Goal: Task Accomplishment & Management: Complete application form

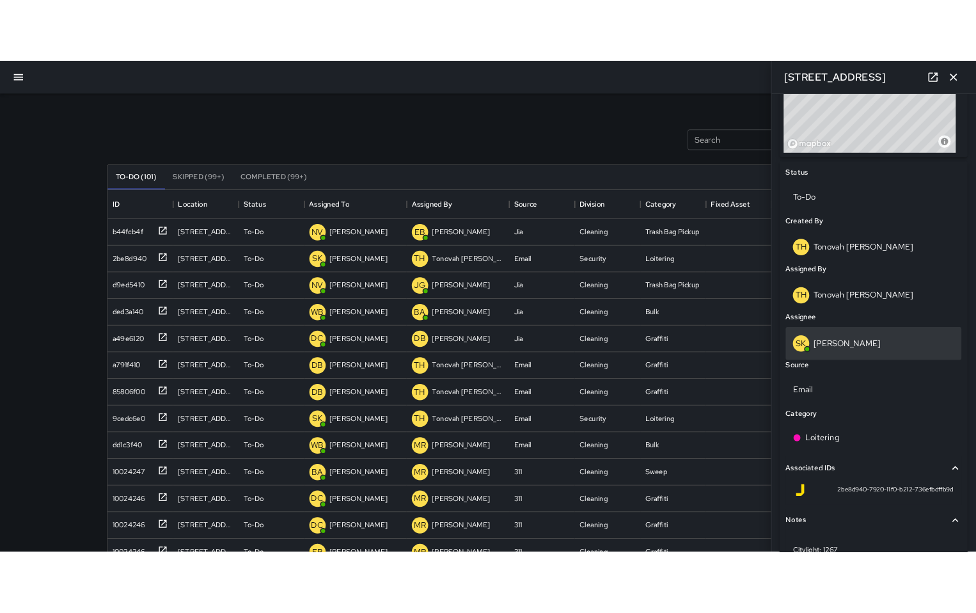
scroll to position [591, 0]
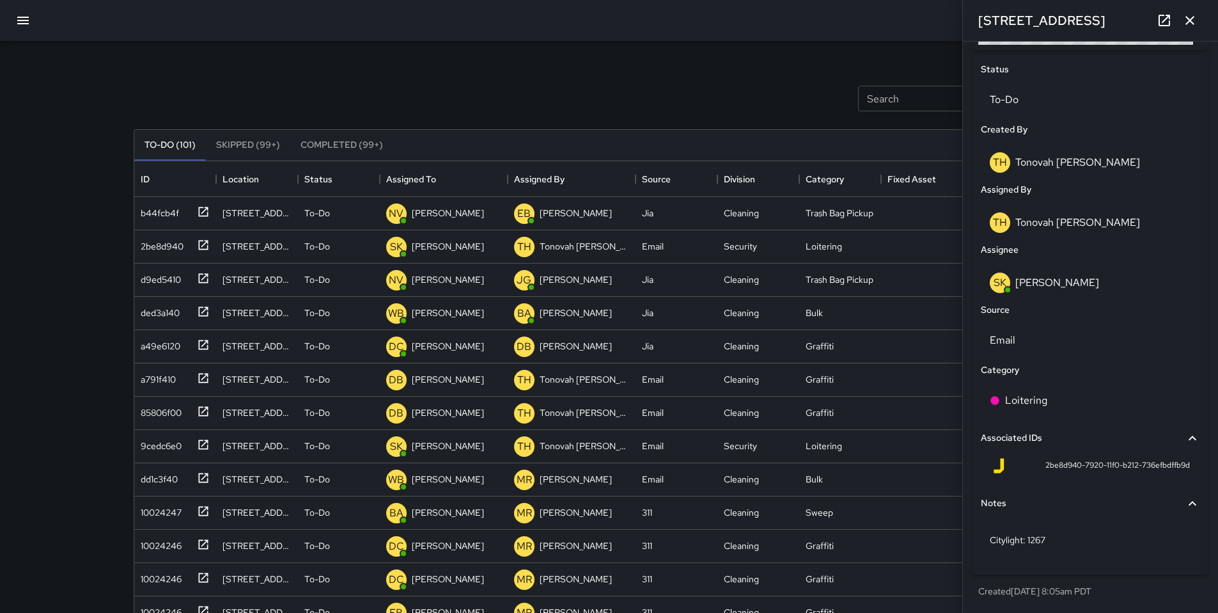
click at [1188, 21] on icon "button" at bounding box center [1190, 20] width 15 height 15
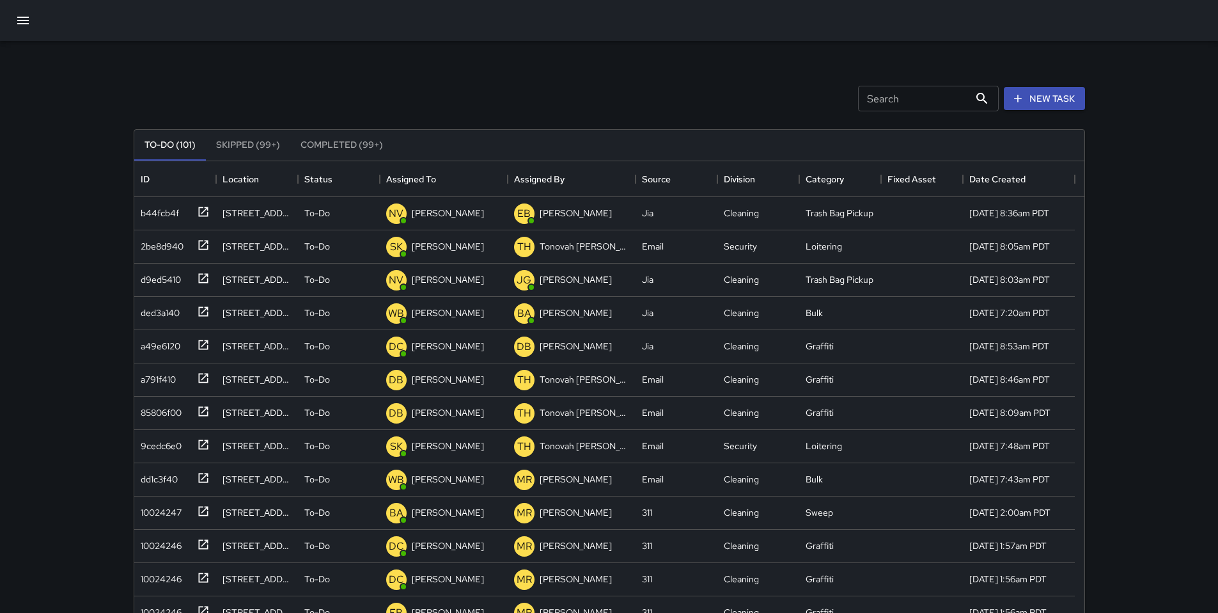
click at [26, 22] on icon "button" at bounding box center [22, 20] width 15 height 15
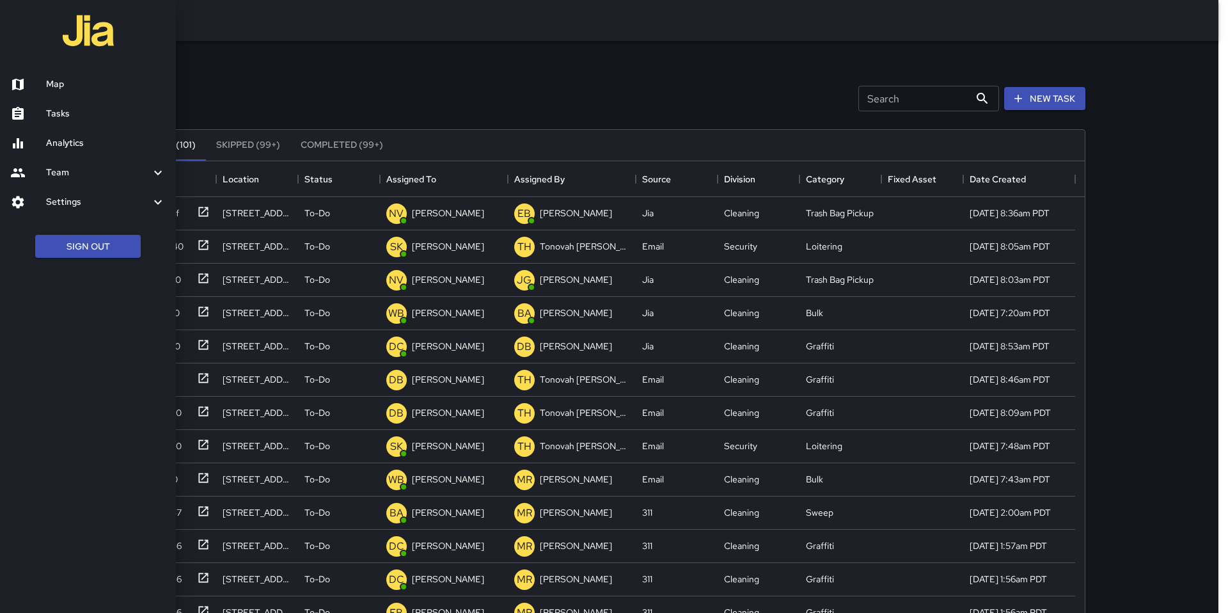
click at [74, 114] on h6 "Tasks" at bounding box center [106, 114] width 120 height 14
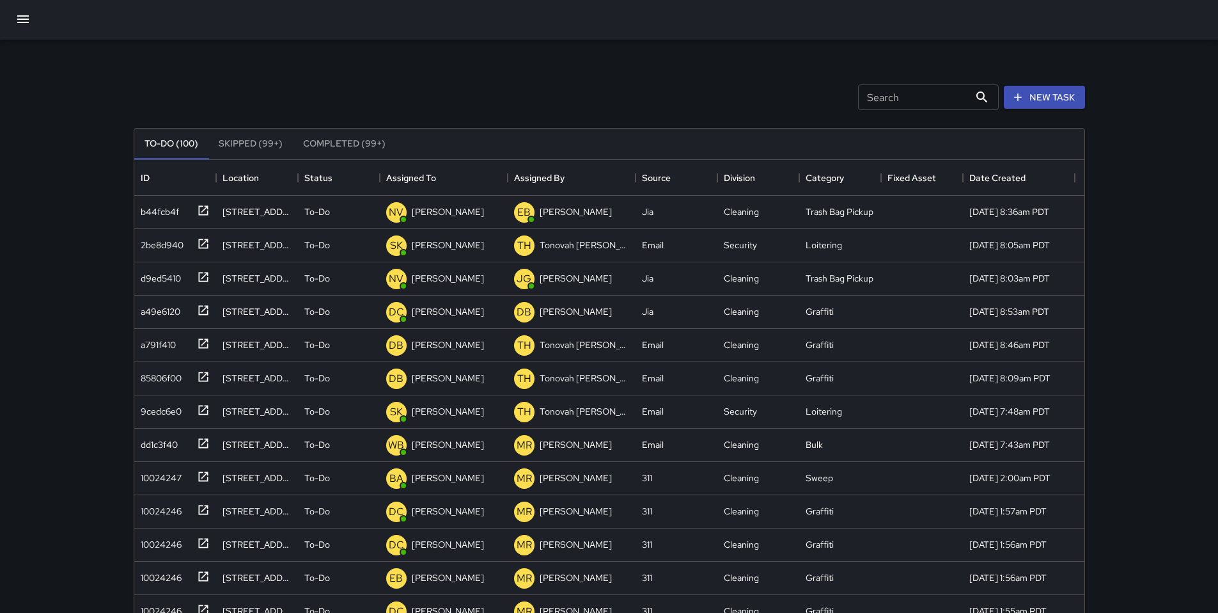
scroll to position [0, 0]
click at [865, 106] on input "Search" at bounding box center [913, 99] width 111 height 26
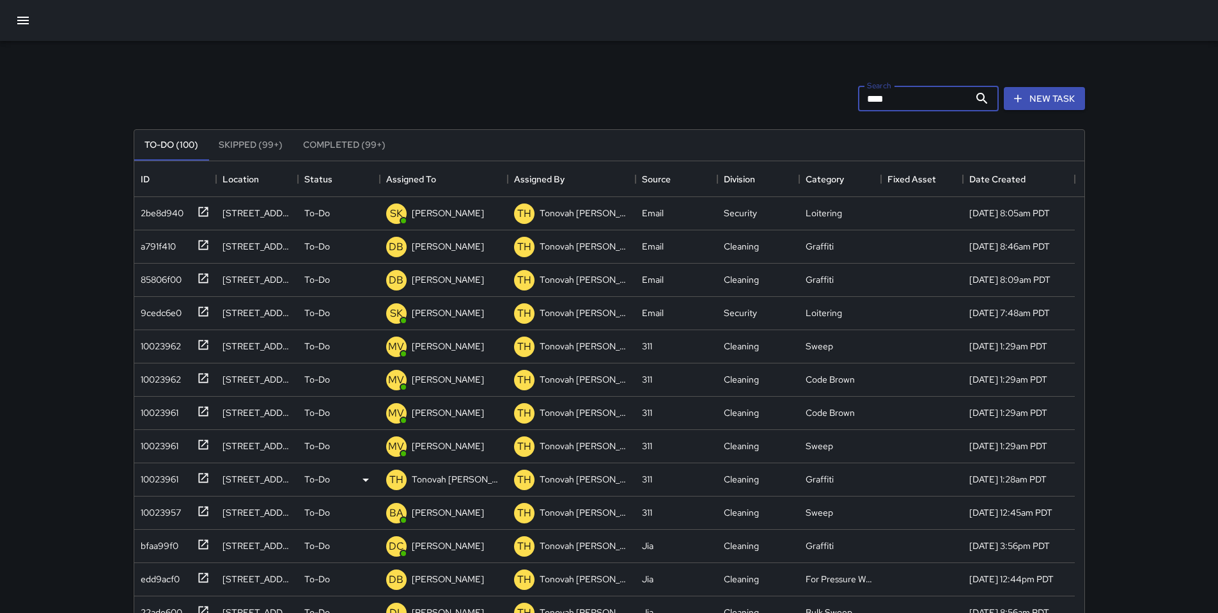
type input "****"
click at [153, 475] on div "10023961" at bounding box center [157, 477] width 43 height 18
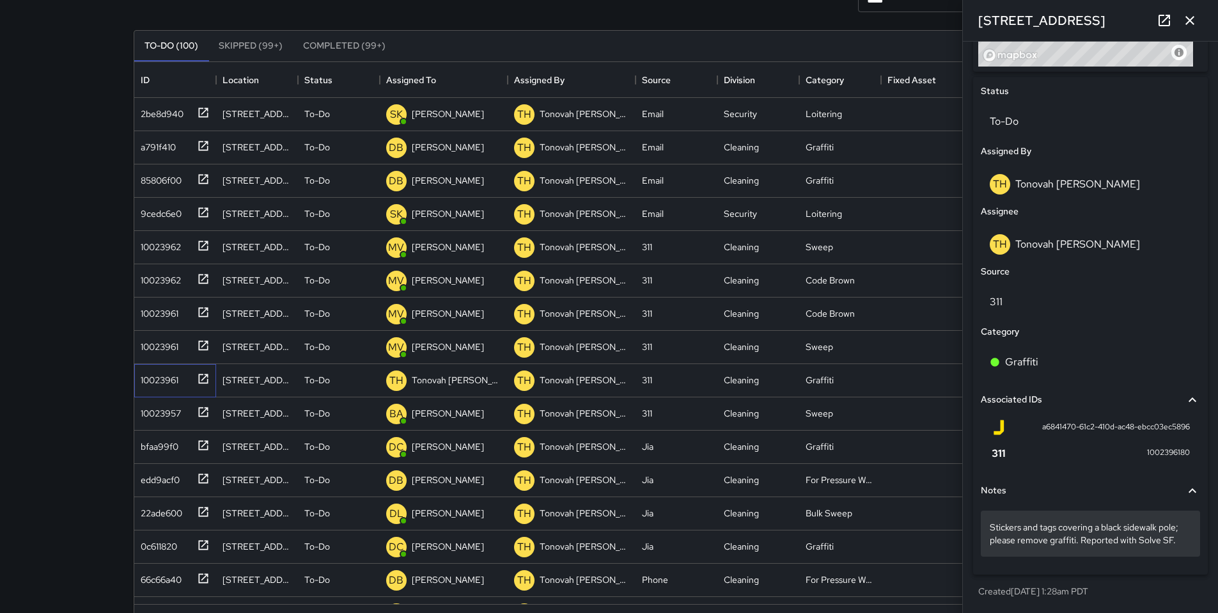
scroll to position [107, 0]
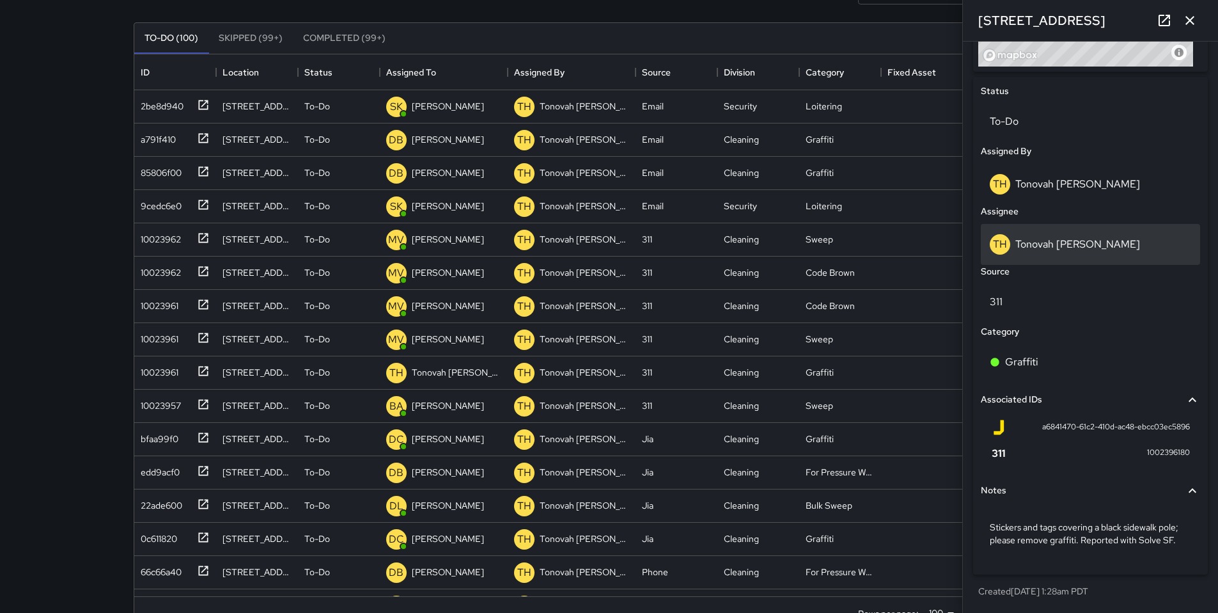
click at [1039, 240] on p "Tonovah [PERSON_NAME]" at bounding box center [1078, 243] width 125 height 13
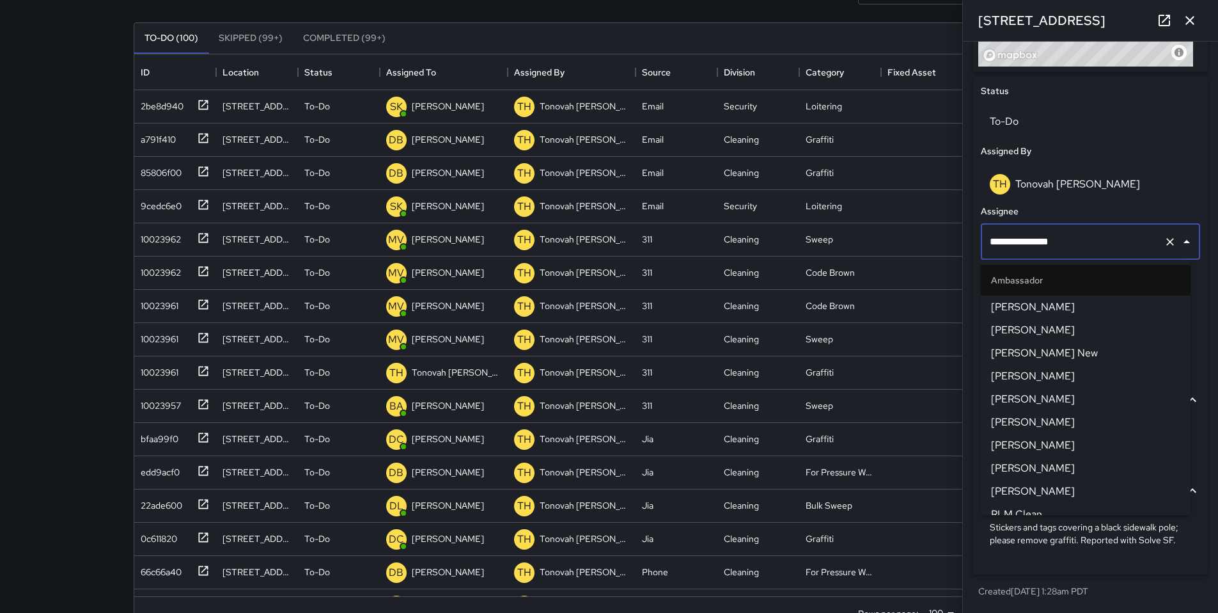
scroll to position [847, 0]
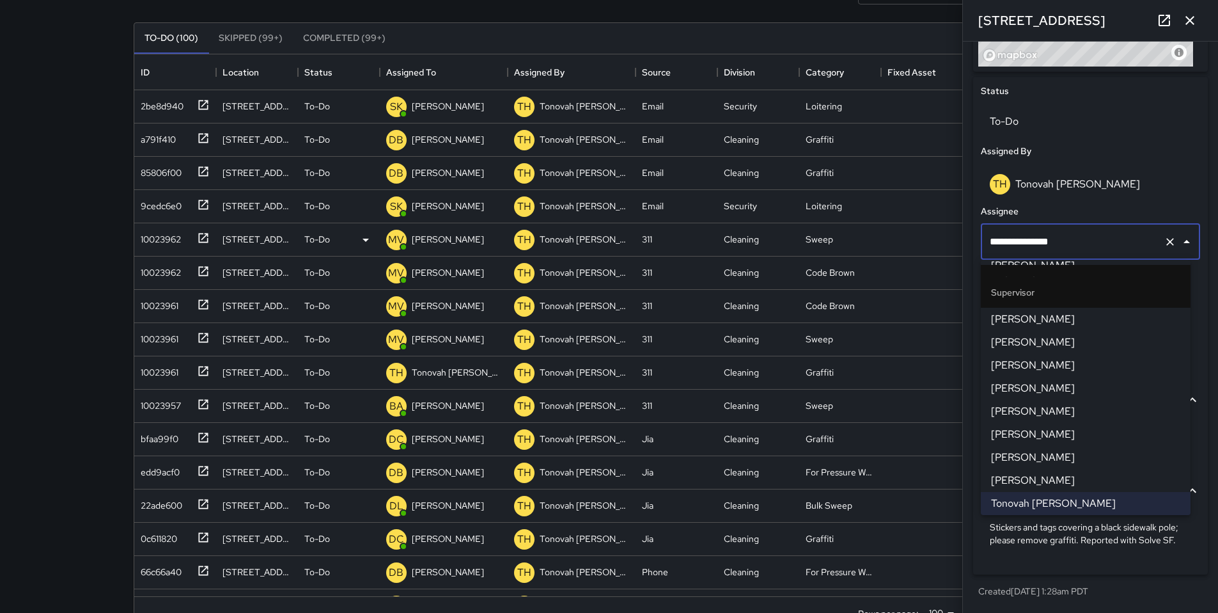
drag, startPoint x: 1074, startPoint y: 240, endPoint x: 895, endPoint y: 233, distance: 178.6
click at [895, 233] on div "Search **** Search New Task To-Do (100) Skipped (99+) Completed (99+) ID Locati…" at bounding box center [609, 291] width 982 height 714
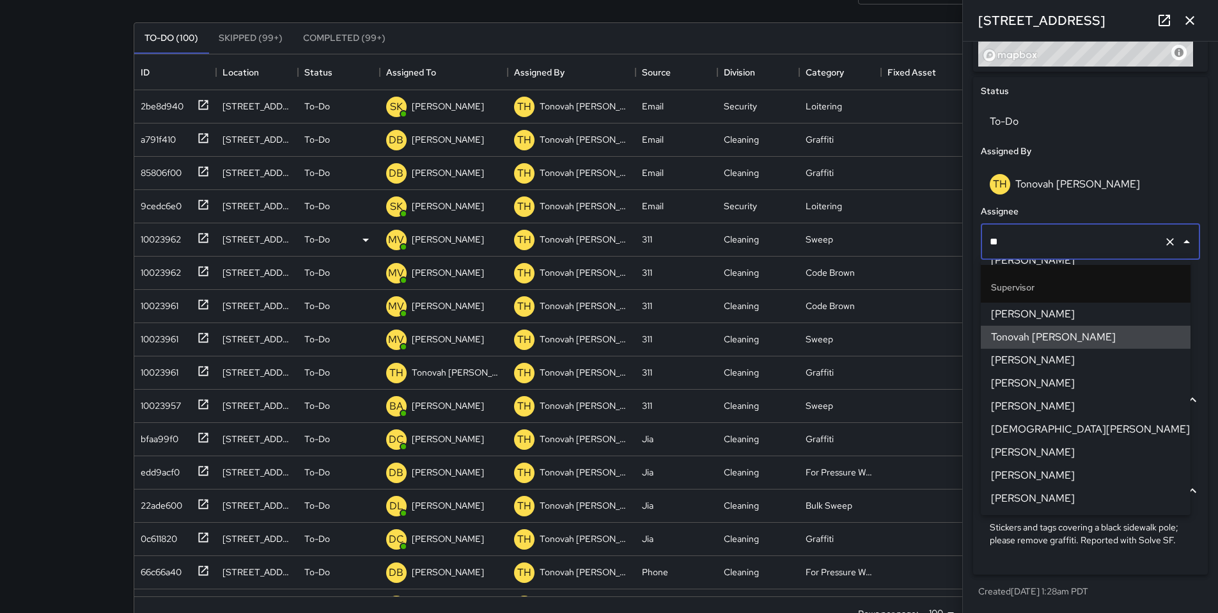
scroll to position [180, 0]
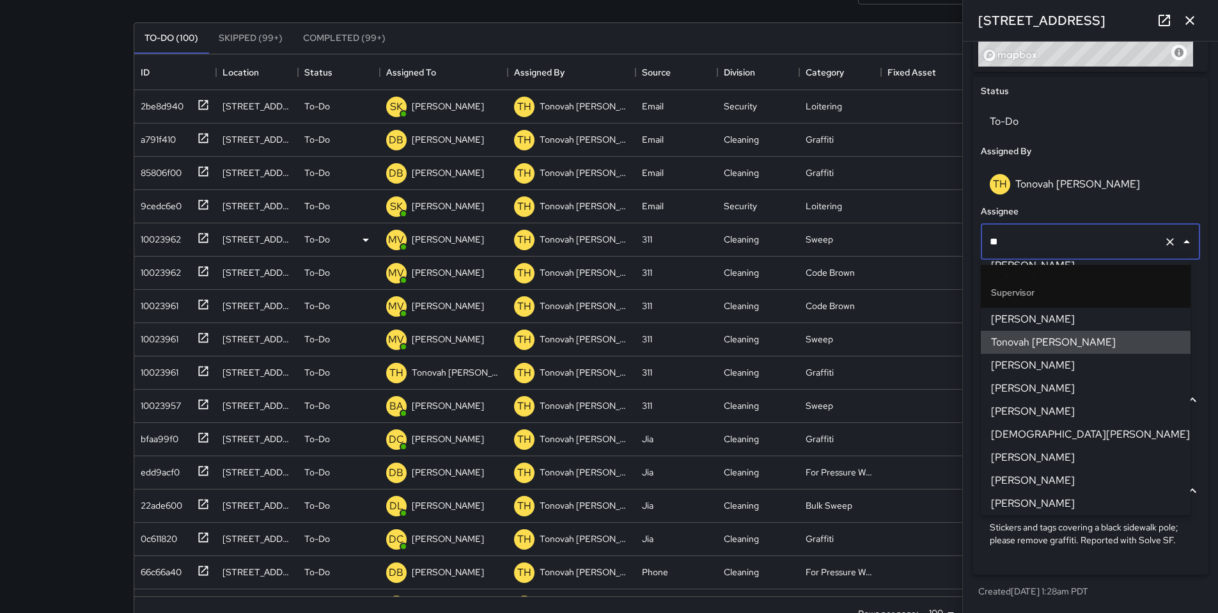
type input "***"
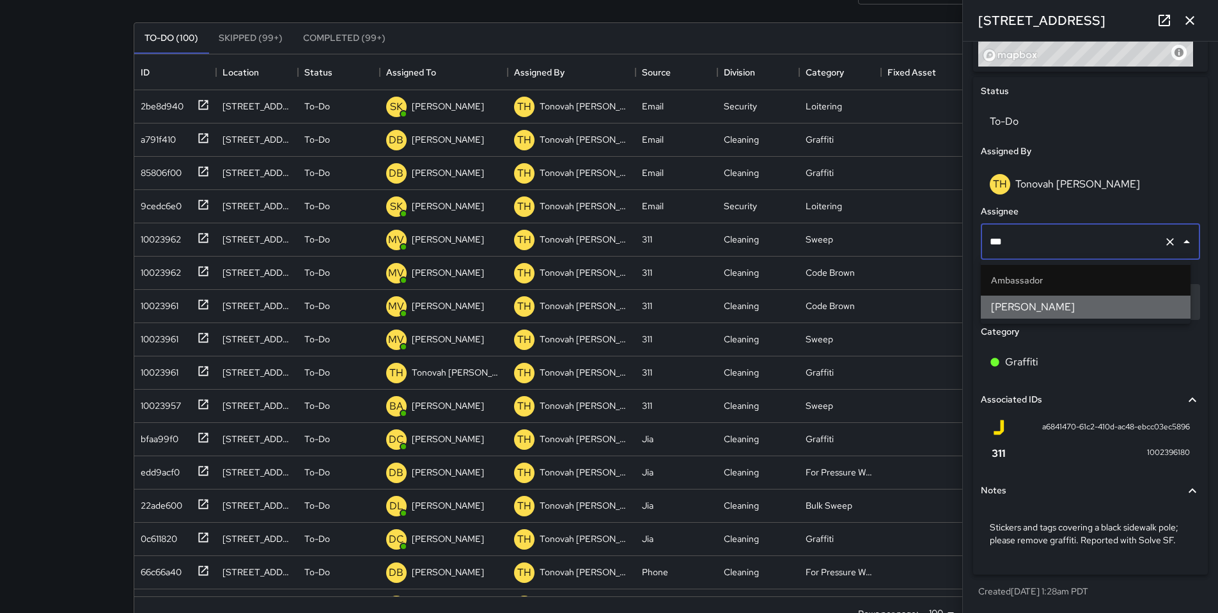
click at [1019, 300] on span "[PERSON_NAME]" at bounding box center [1085, 306] width 189 height 15
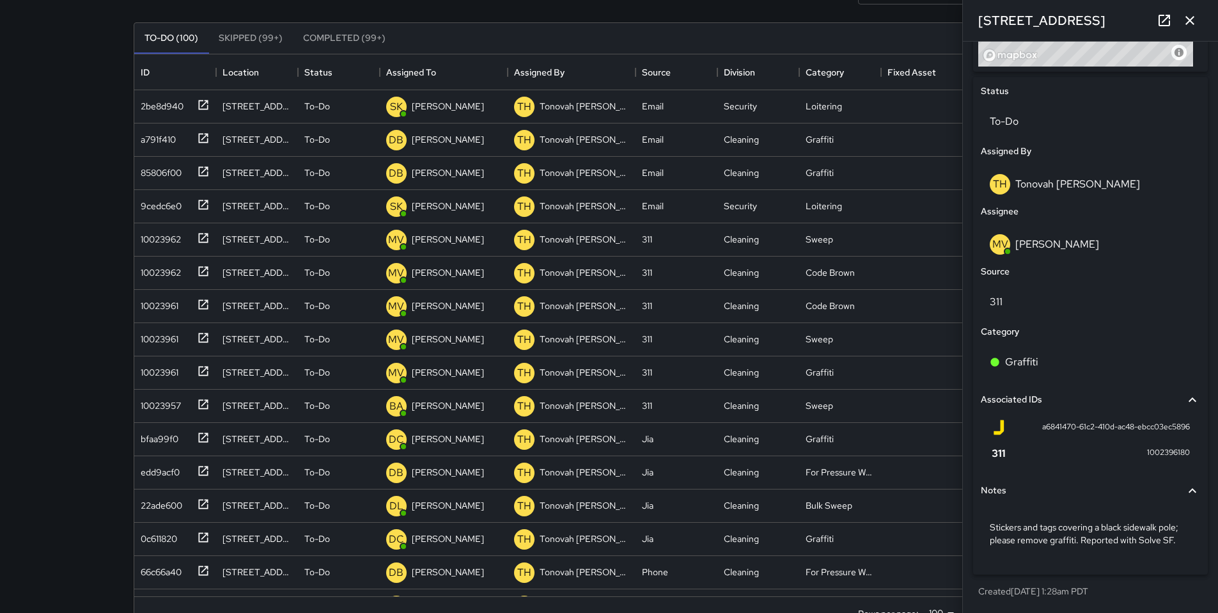
click at [1196, 26] on icon "button" at bounding box center [1190, 20] width 15 height 15
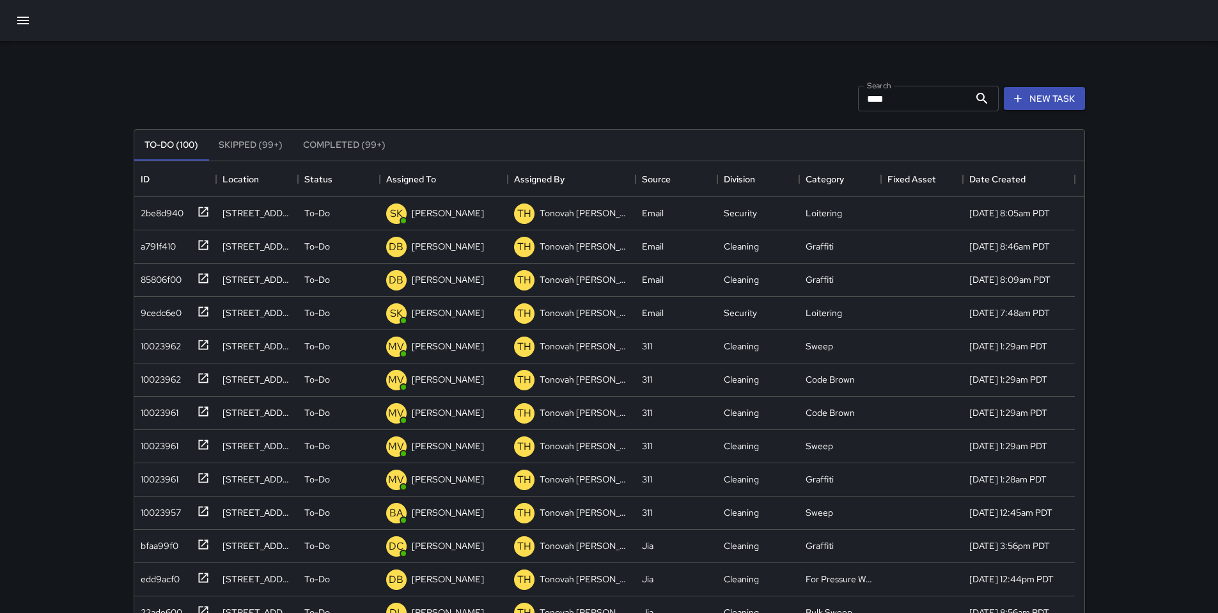
click at [906, 89] on input "****" at bounding box center [913, 99] width 111 height 26
click at [897, 100] on input "****" at bounding box center [913, 99] width 111 height 26
drag, startPoint x: 885, startPoint y: 97, endPoint x: 792, endPoint y: 92, distance: 92.9
click at [796, 93] on div "Search **** Search New Task" at bounding box center [609, 98] width 957 height 67
type input "*****"
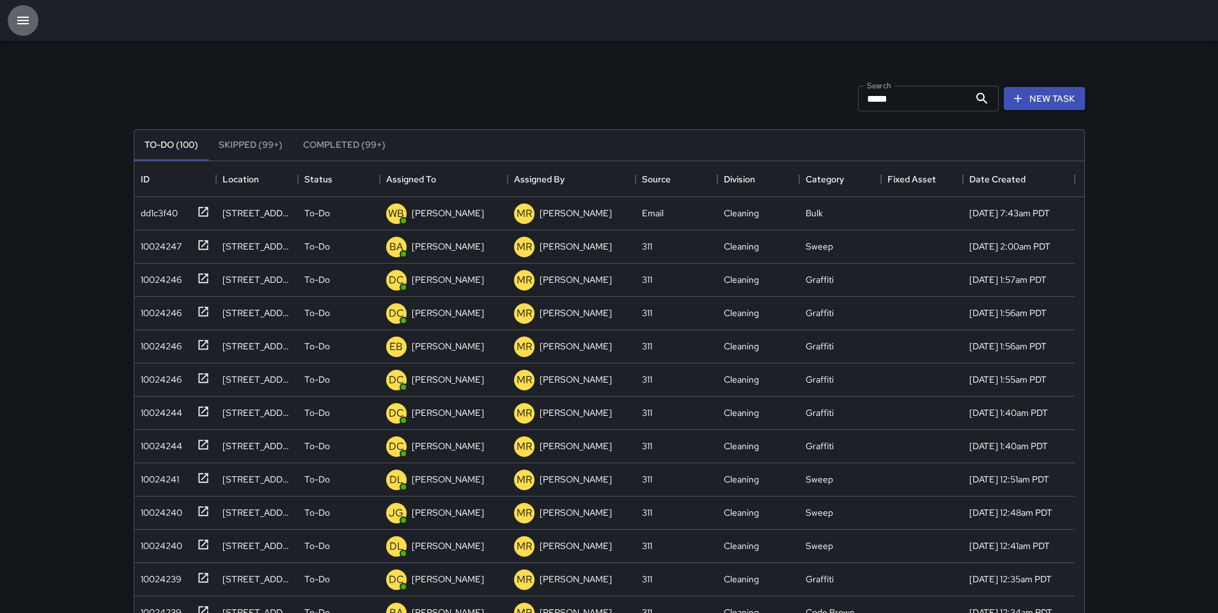
click at [19, 17] on icon "button" at bounding box center [23, 21] width 12 height 8
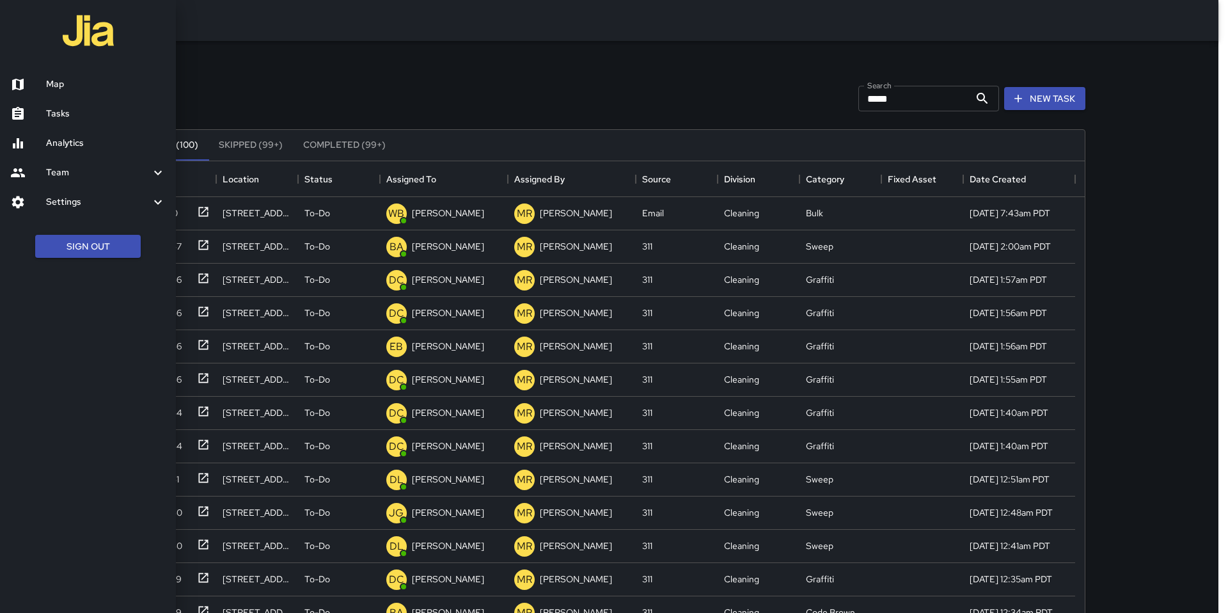
click at [58, 118] on h6 "Tasks" at bounding box center [106, 114] width 120 height 14
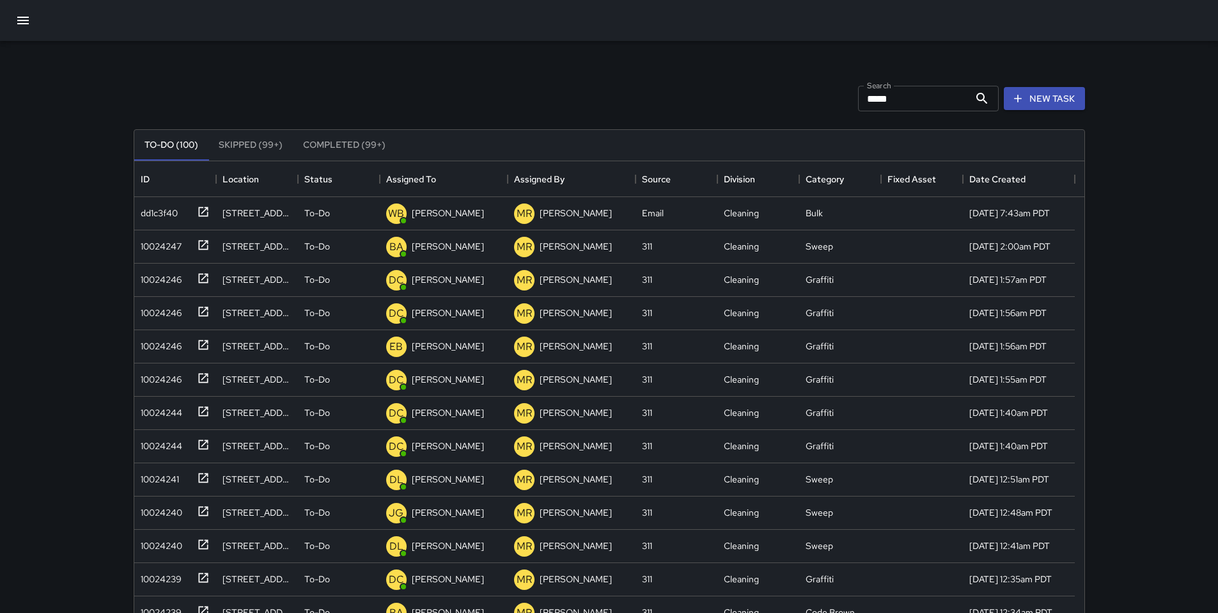
click at [25, 24] on icon "button" at bounding box center [22, 20] width 15 height 15
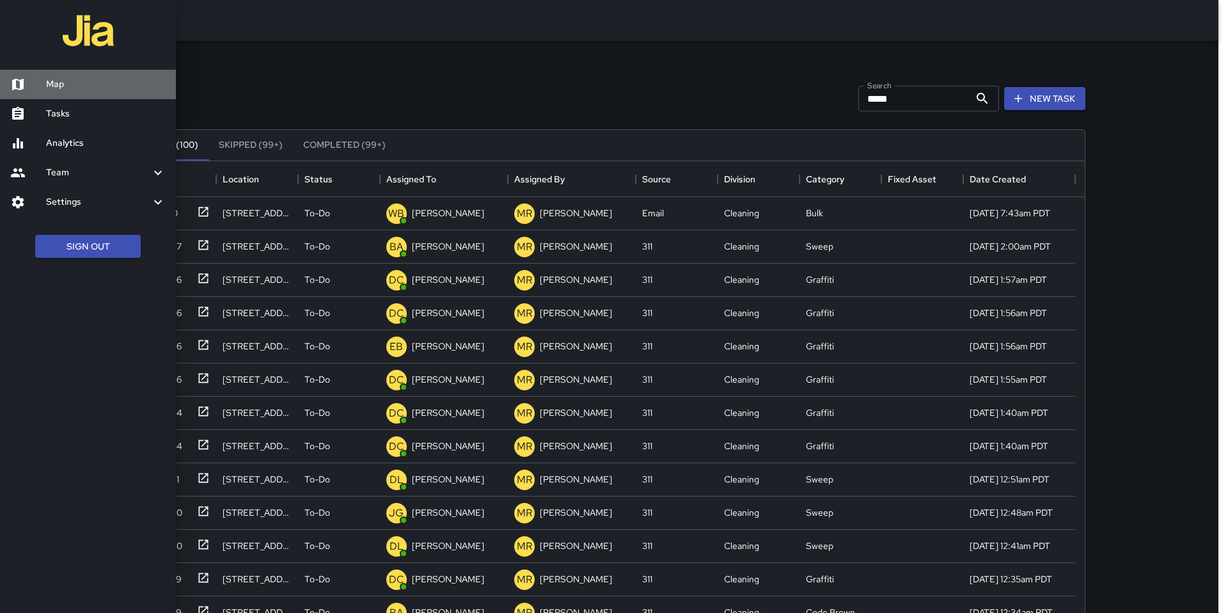
click at [63, 83] on h6 "Map" at bounding box center [106, 84] width 120 height 14
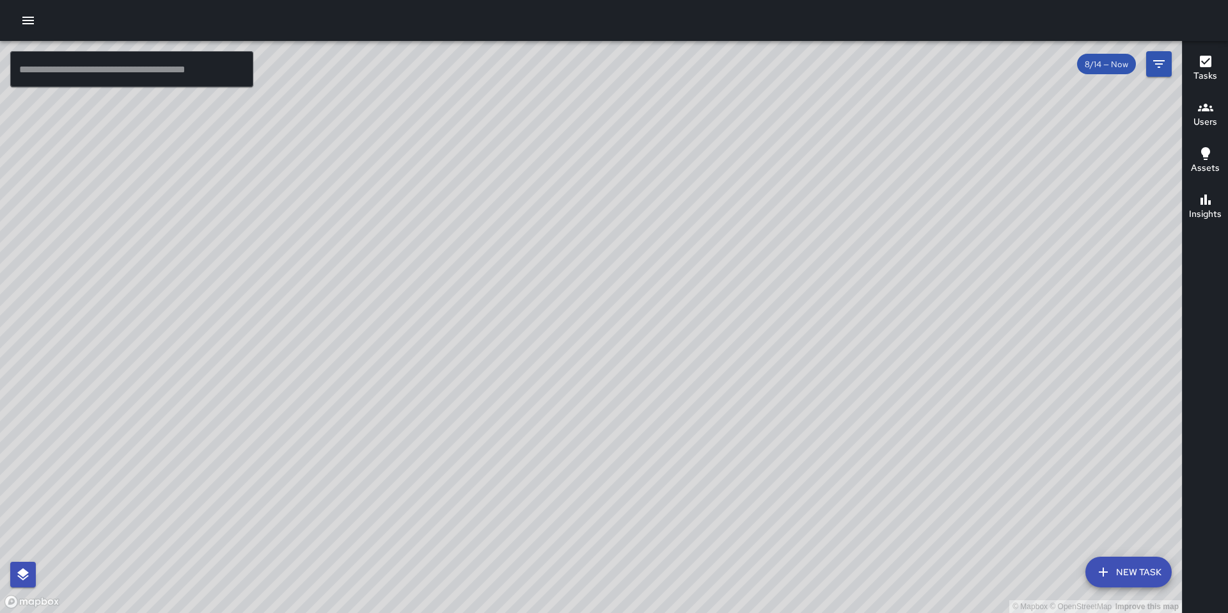
drag, startPoint x: 547, startPoint y: 479, endPoint x: 601, endPoint y: 365, distance: 126.5
click at [597, 370] on div "© Mapbox © OpenStreetMap Improve this map" at bounding box center [591, 327] width 1182 height 572
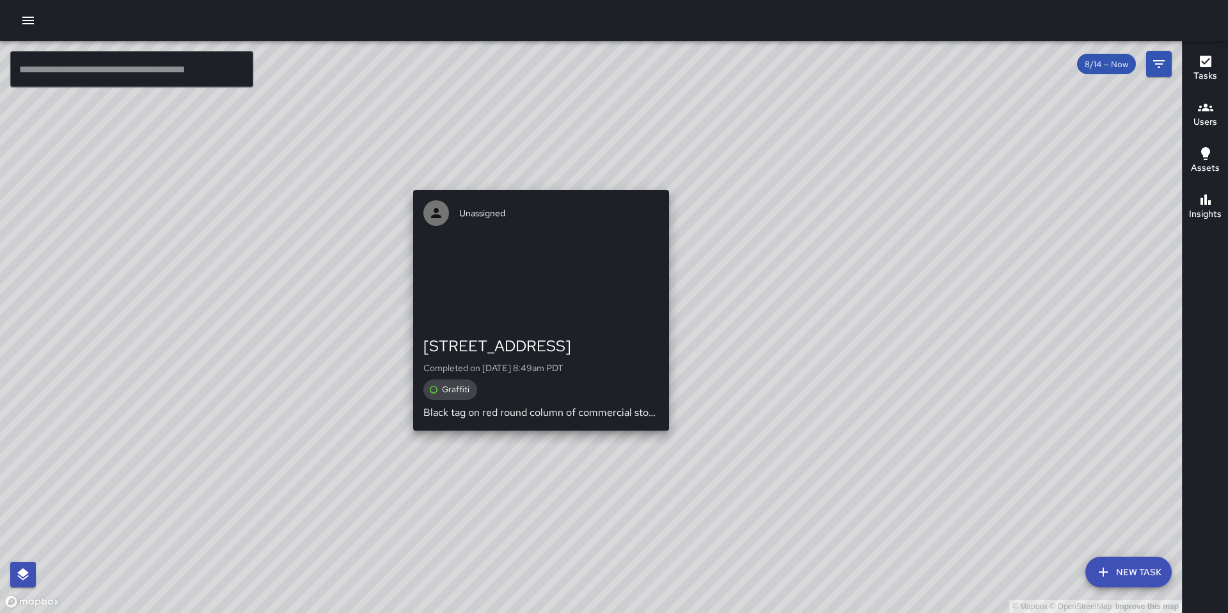
click at [534, 441] on div "© Mapbox © OpenStreetMap Improve this map Unassigned 560 9th Street Completed o…" at bounding box center [591, 327] width 1182 height 572
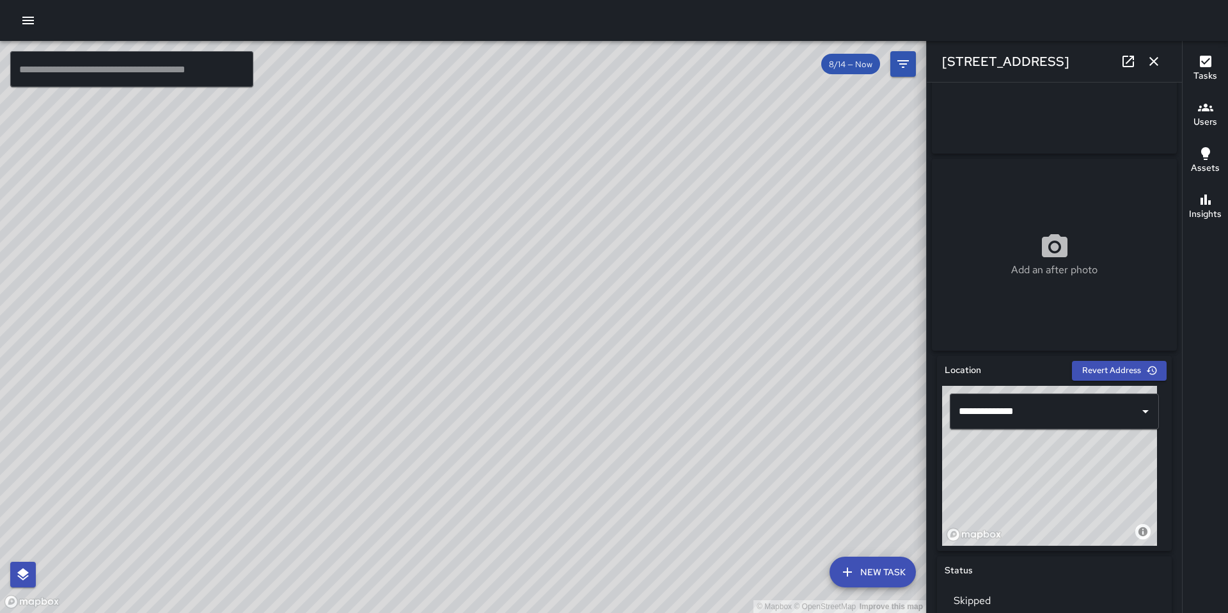
scroll to position [79, 0]
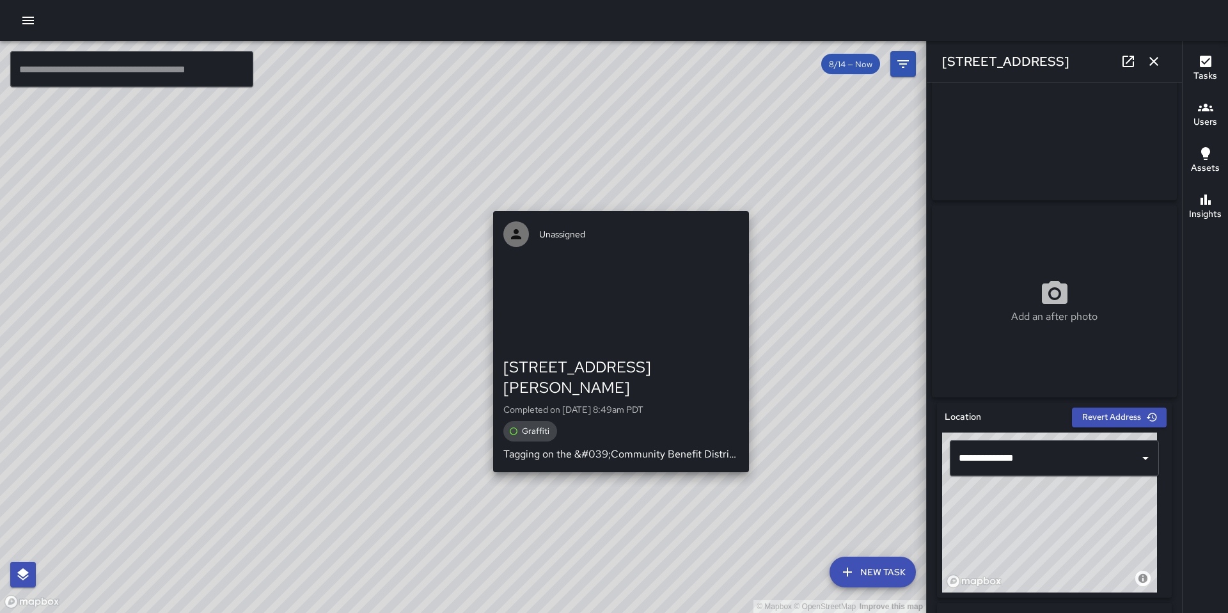
click at [617, 458] on div "© Mapbox © OpenStreetMap Improve this map Unassigned 1001 Brannan Street Comple…" at bounding box center [463, 327] width 926 height 572
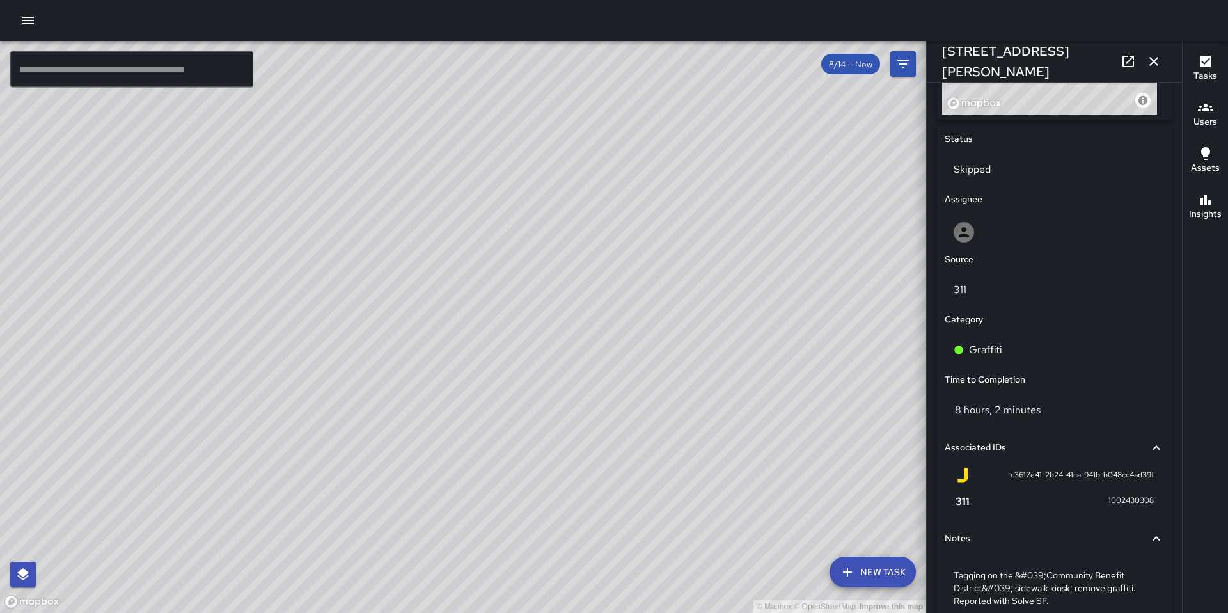
scroll to position [162, 0]
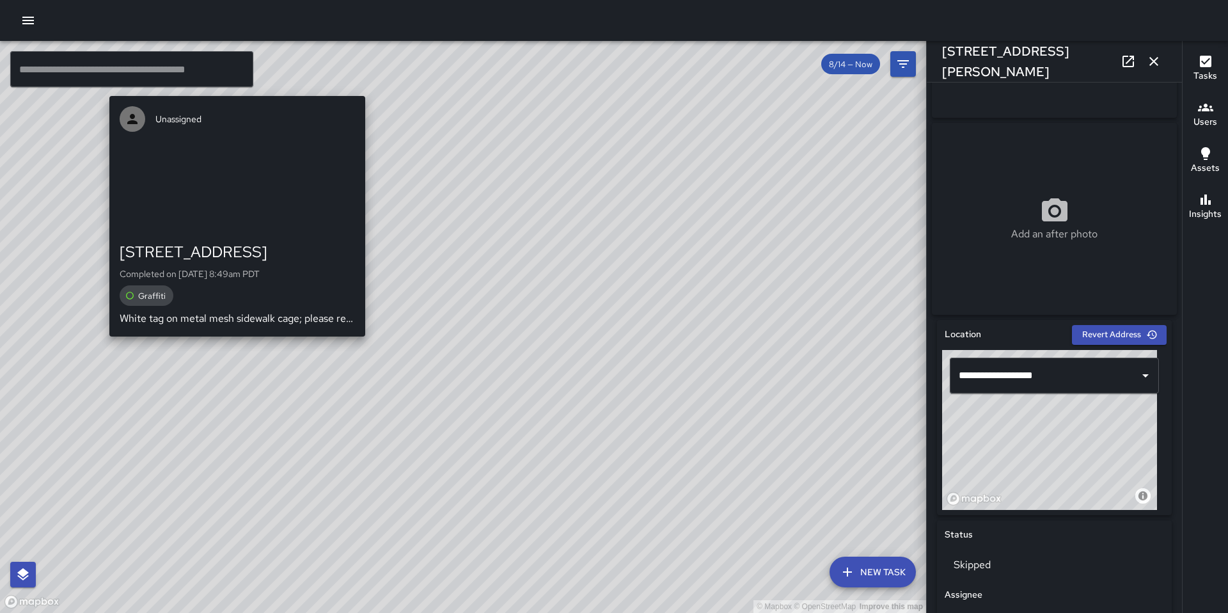
click at [236, 88] on div "© Mapbox © OpenStreetMap Improve this map Unassigned 520 9th Street Completed o…" at bounding box center [463, 327] width 926 height 572
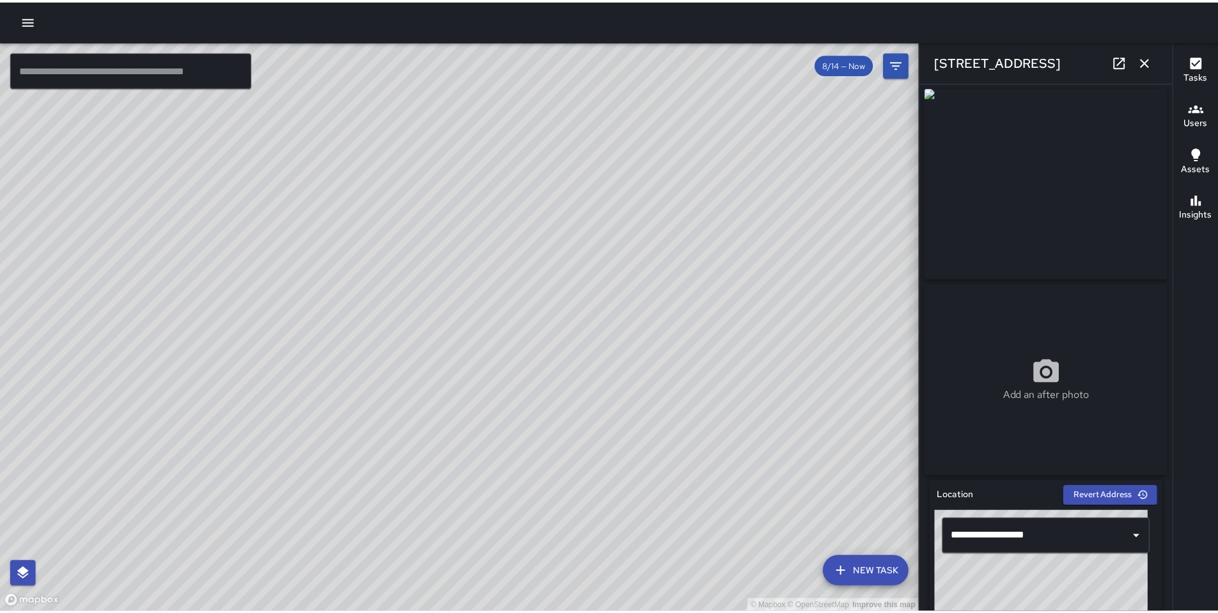
scroll to position [0, 0]
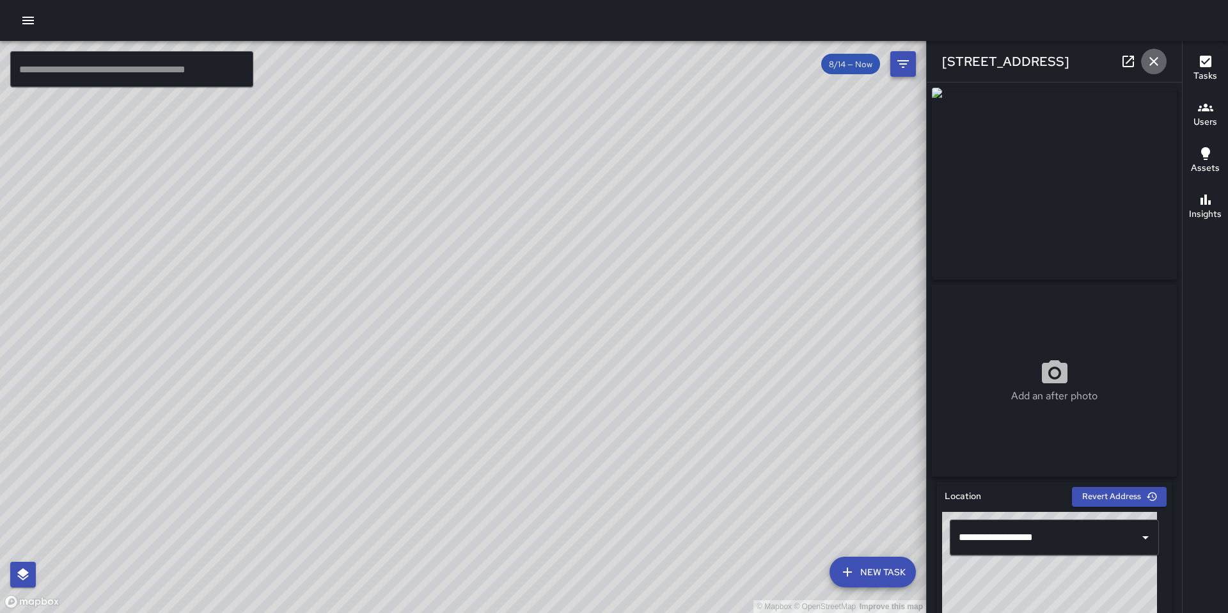
click at [1158, 65] on icon "button" at bounding box center [1153, 61] width 9 height 9
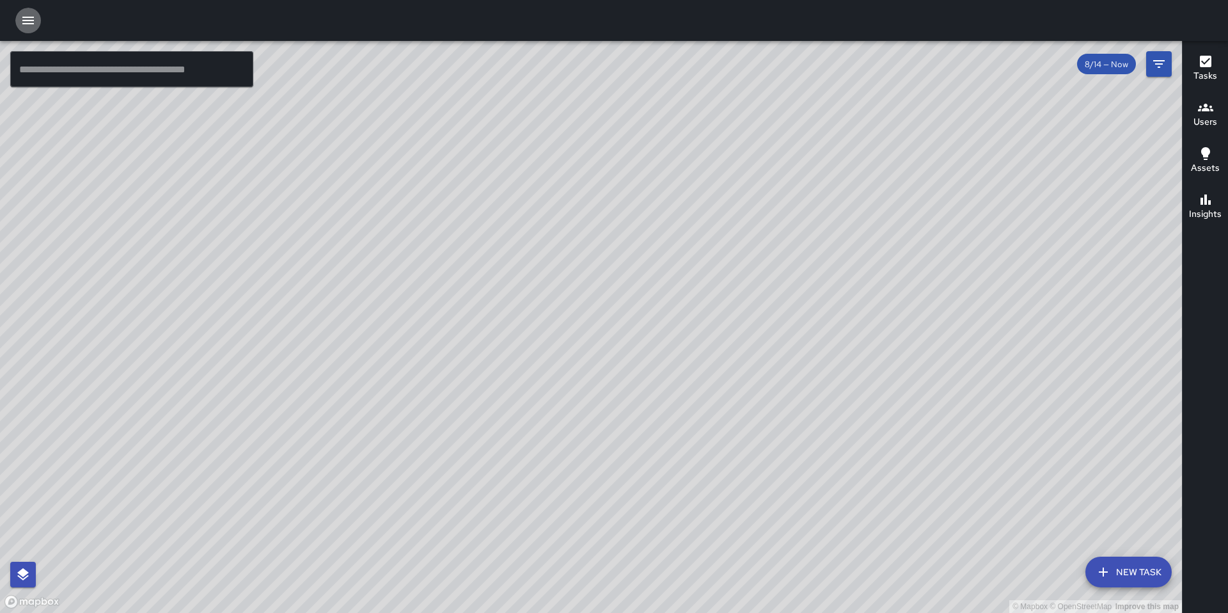
click at [24, 20] on icon "button" at bounding box center [28, 21] width 12 height 8
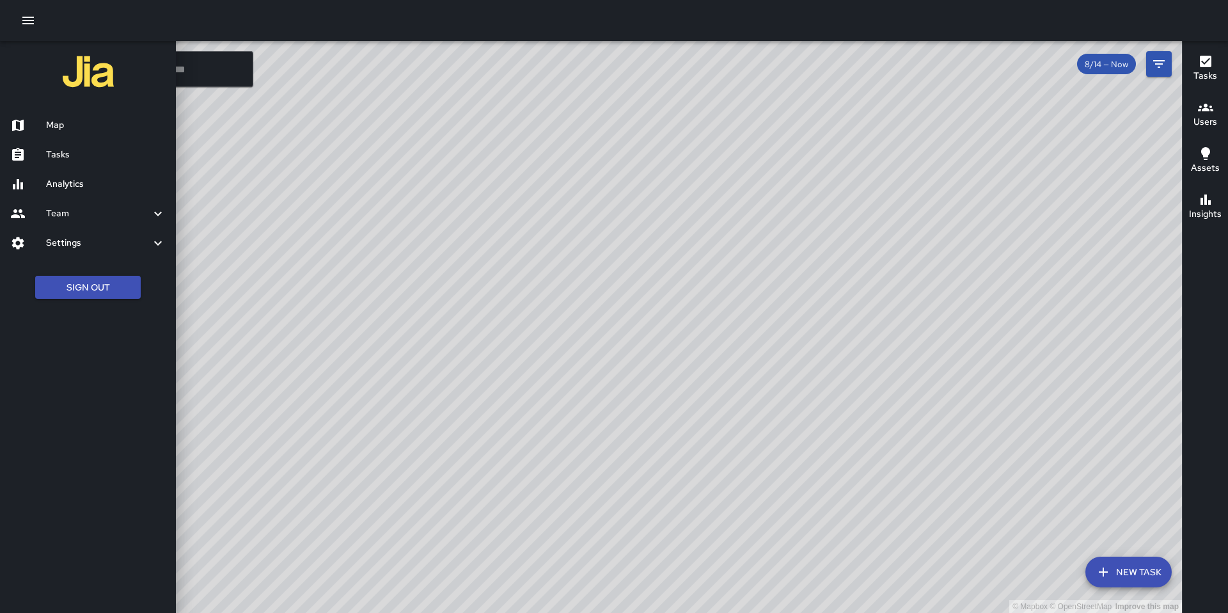
click at [42, 148] on div at bounding box center [28, 154] width 36 height 15
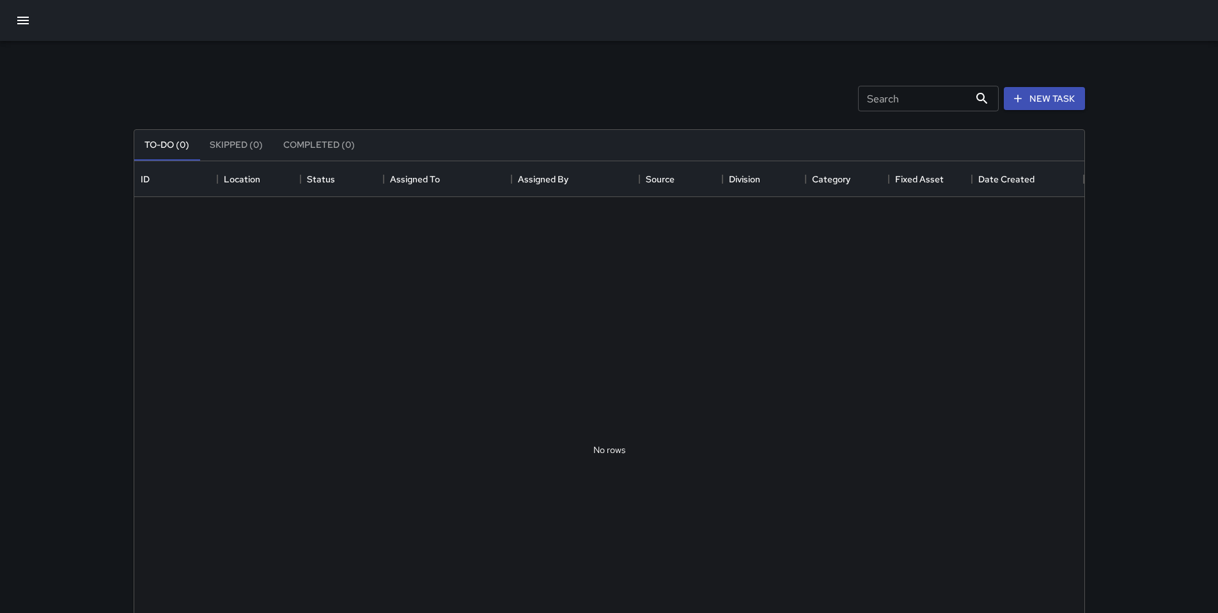
scroll to position [532, 941]
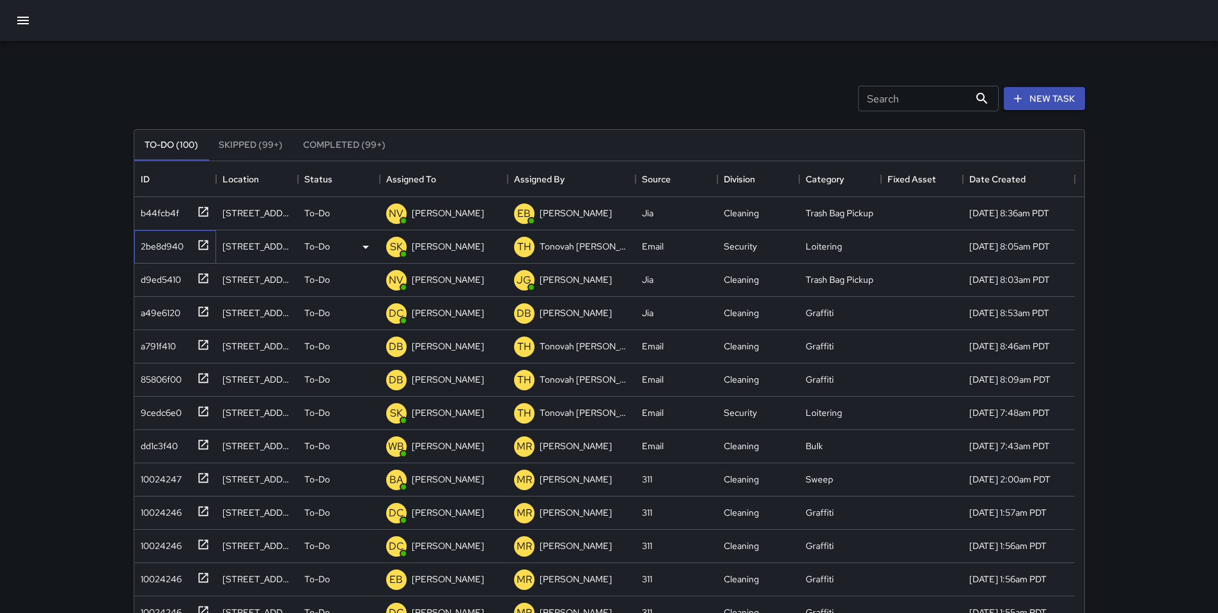
click at [136, 249] on div "2be8d940" at bounding box center [160, 244] width 48 height 18
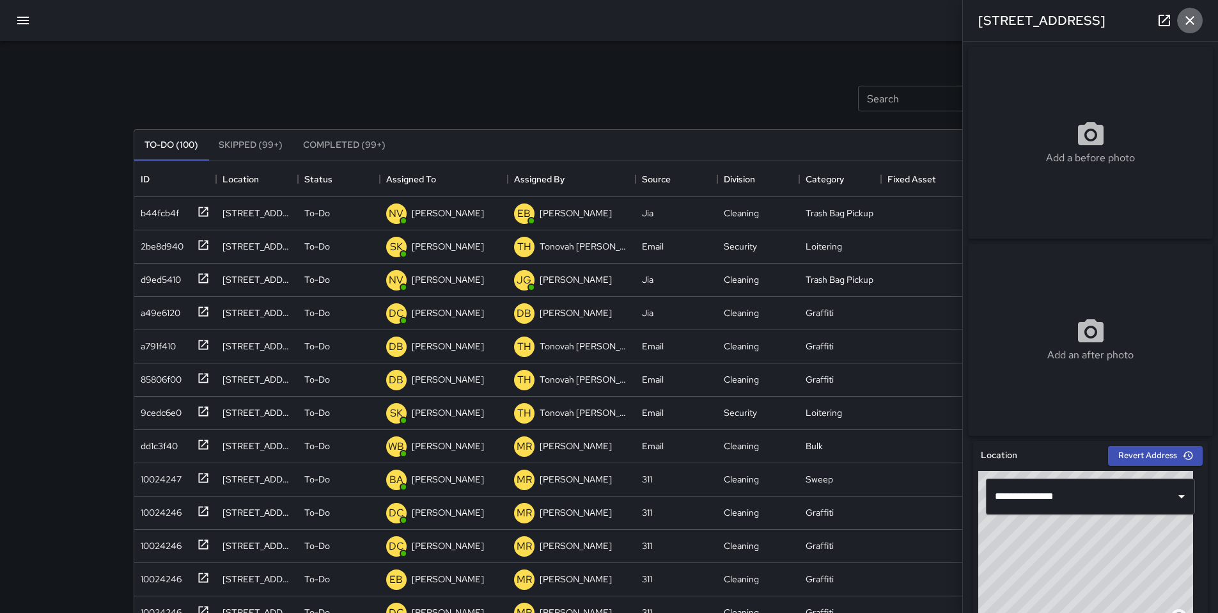
click at [1195, 15] on icon "button" at bounding box center [1190, 20] width 15 height 15
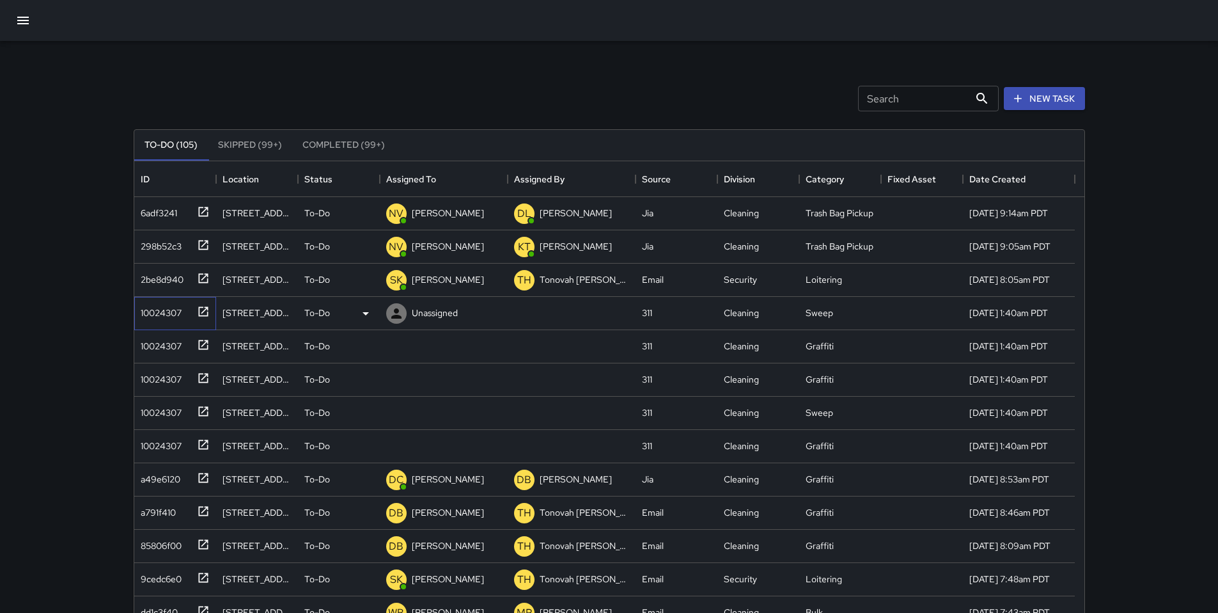
click at [158, 316] on div "10024307" at bounding box center [159, 310] width 46 height 18
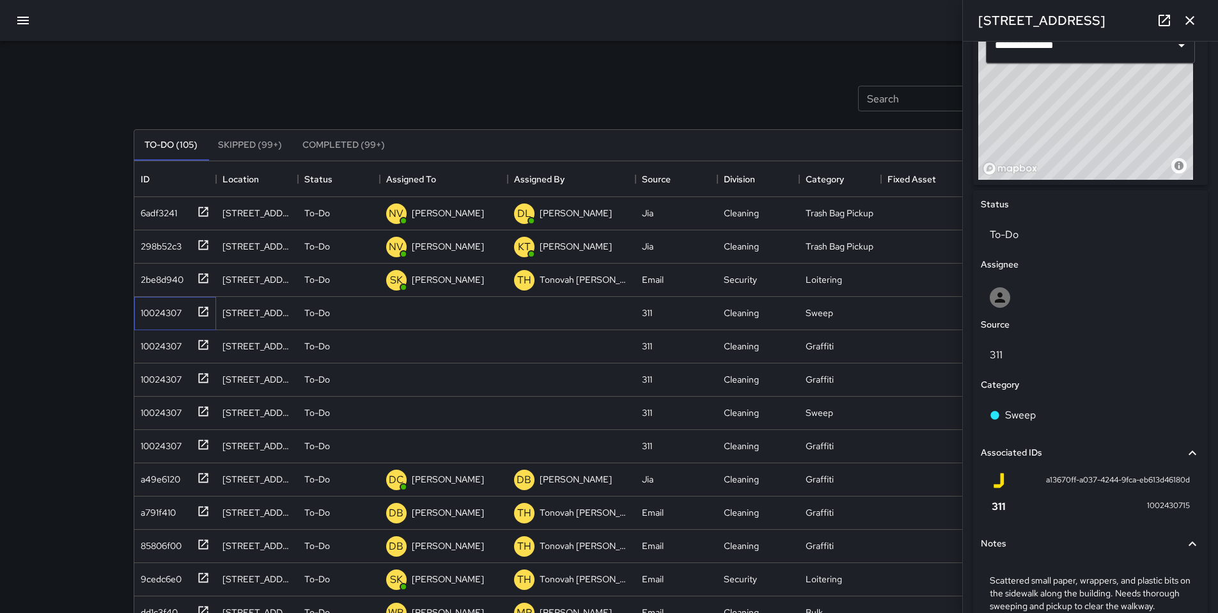
scroll to position [535, 0]
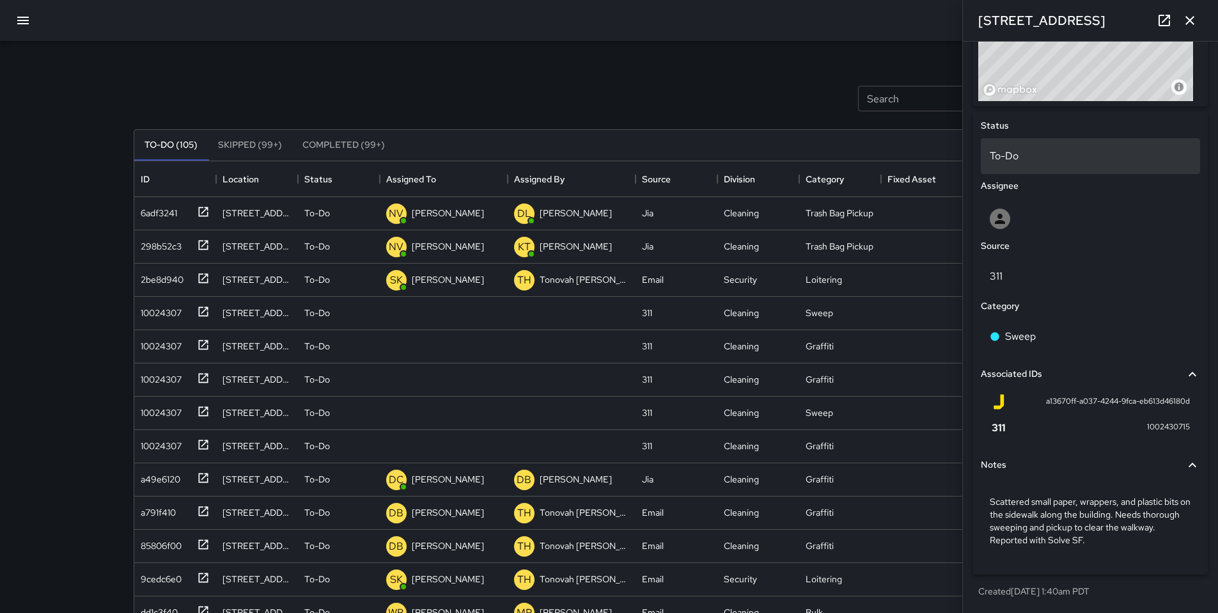
click at [1015, 146] on div "To-Do" at bounding box center [1090, 156] width 219 height 36
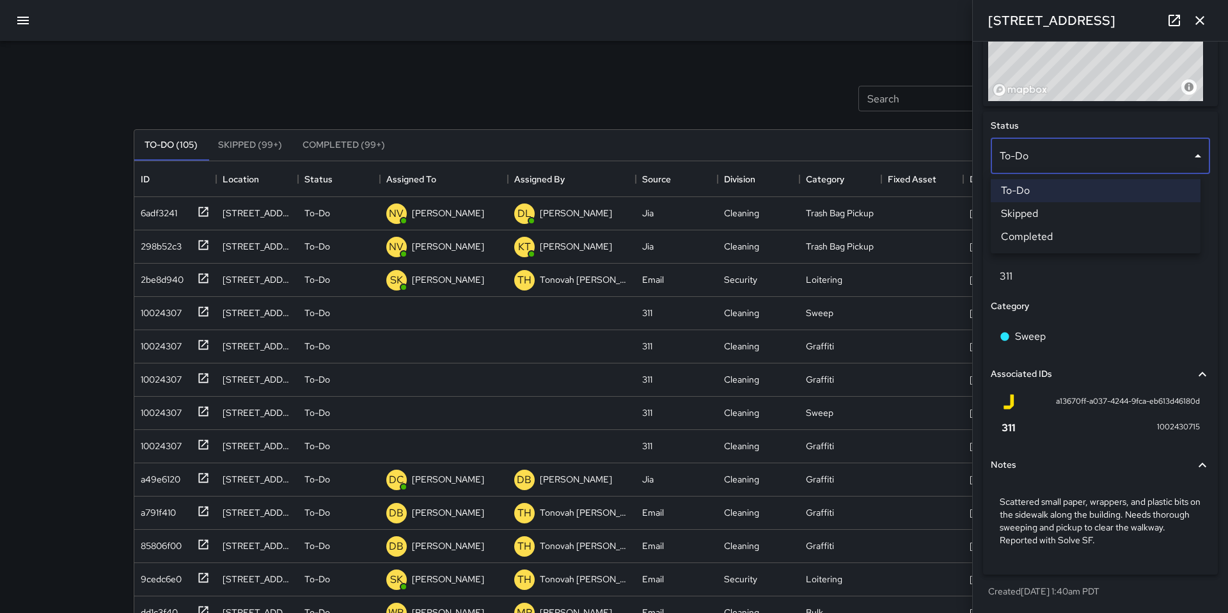
click at [1007, 214] on li "Skipped" at bounding box center [1096, 213] width 210 height 23
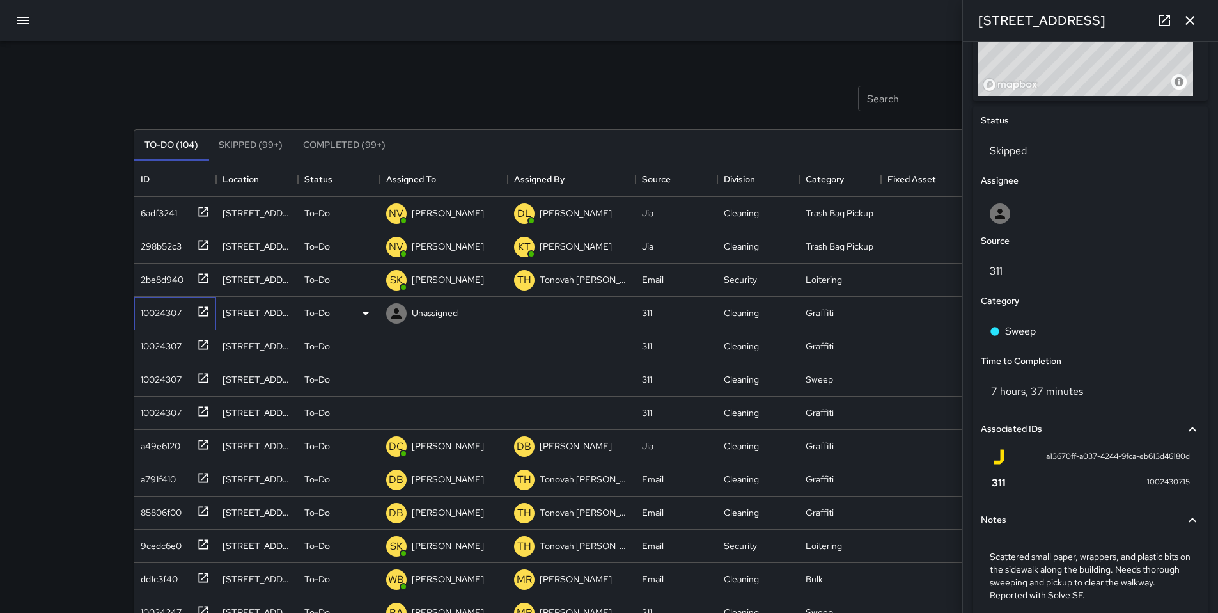
click at [155, 315] on div "10024307" at bounding box center [159, 310] width 46 height 18
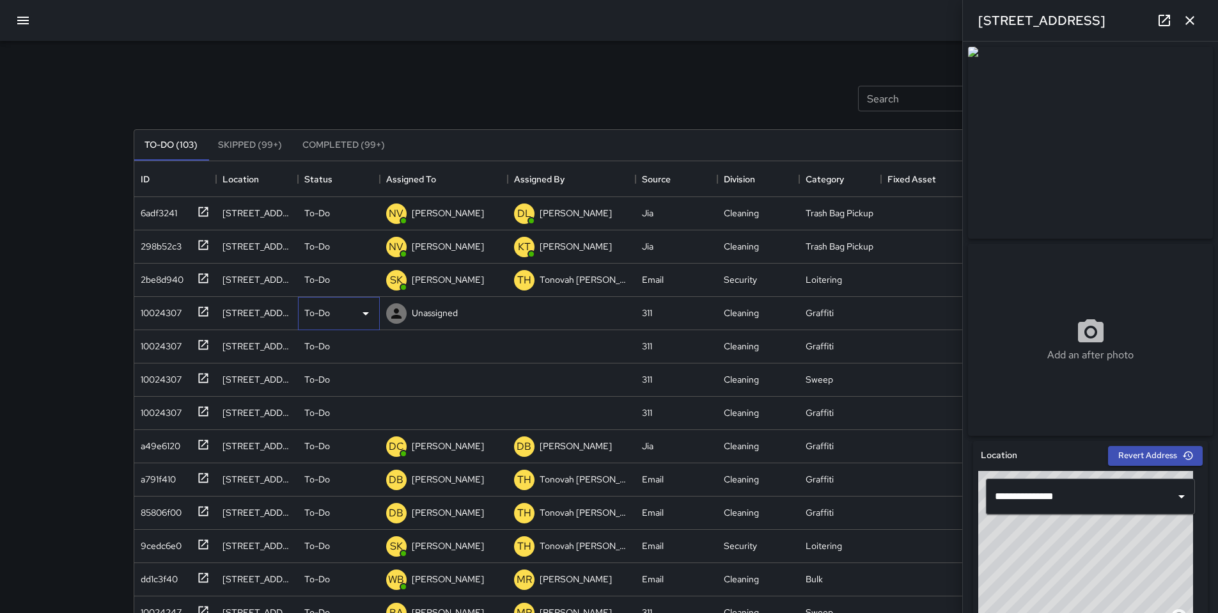
click at [319, 316] on p "To-Do" at bounding box center [317, 312] width 26 height 13
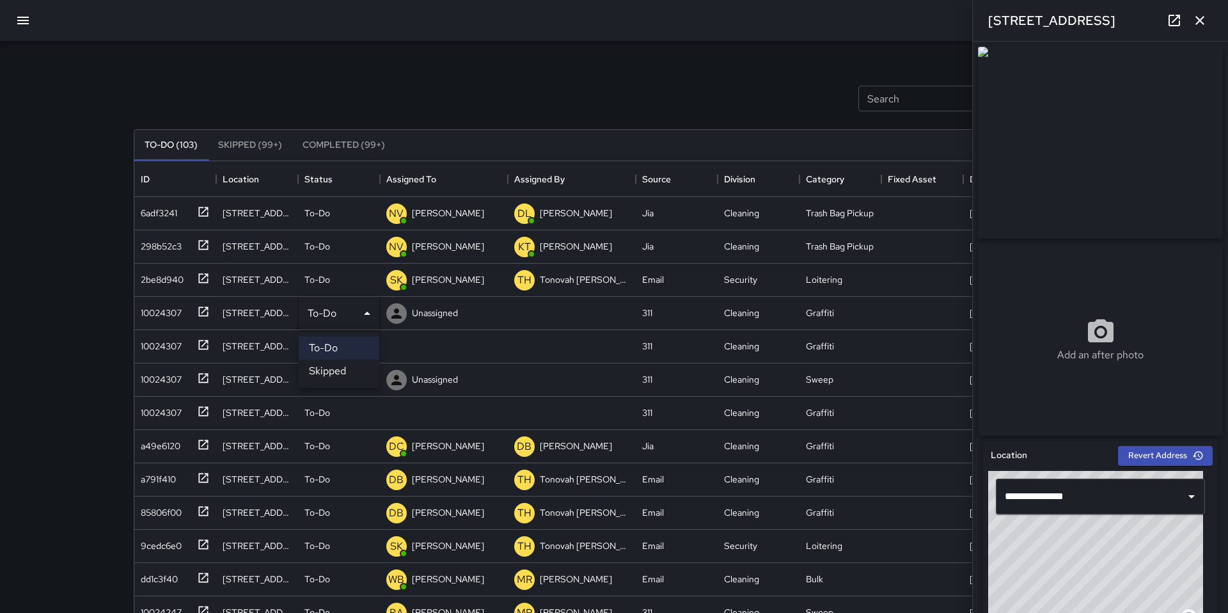
drag, startPoint x: 320, startPoint y: 369, endPoint x: 298, endPoint y: 356, distance: 26.1
click at [320, 369] on li "Skipped" at bounding box center [339, 370] width 81 height 23
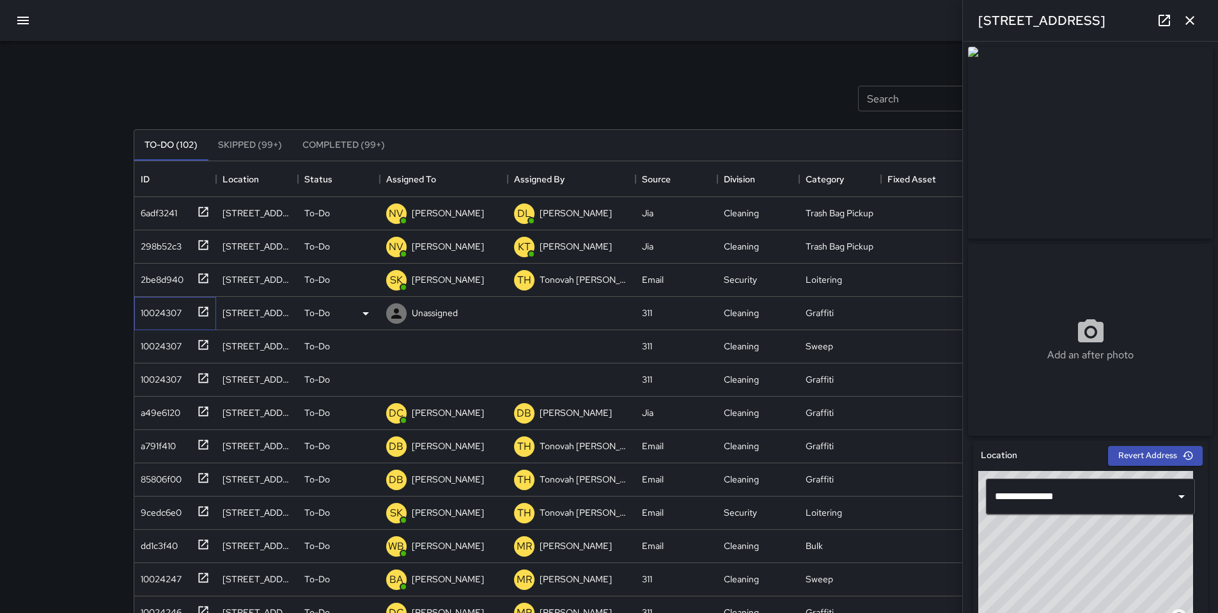
click at [158, 324] on div "10024307" at bounding box center [175, 313] width 82 height 33
click at [329, 311] on p "To-Do" at bounding box center [317, 312] width 26 height 13
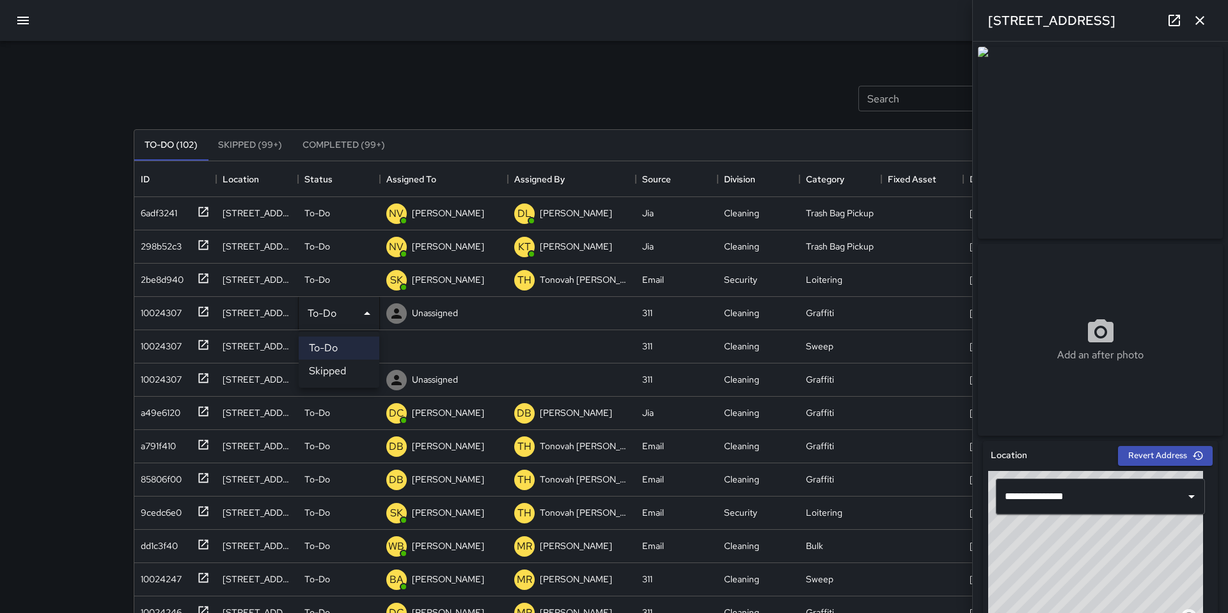
click at [324, 368] on li "Skipped" at bounding box center [339, 370] width 81 height 23
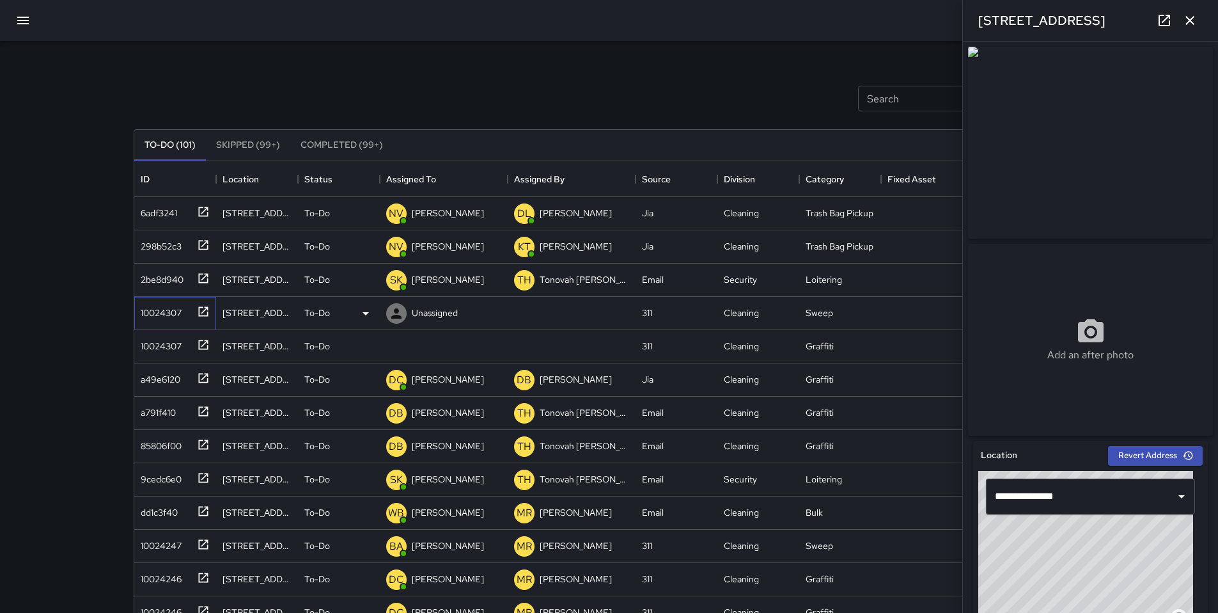
click at [169, 313] on div "10024307" at bounding box center [159, 310] width 46 height 18
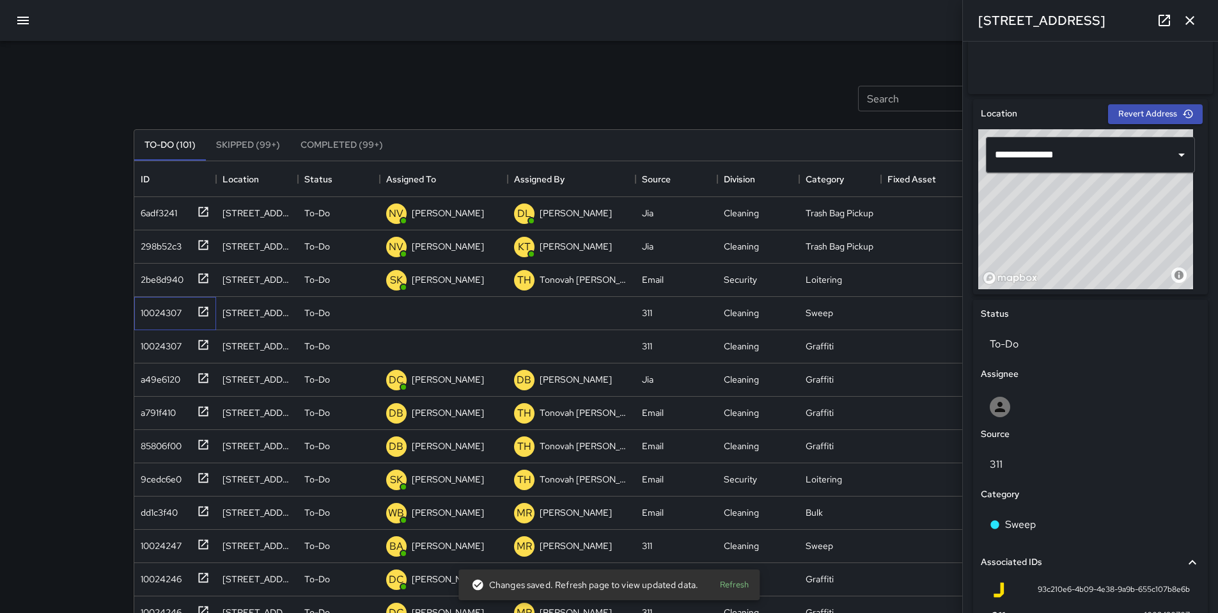
scroll to position [522, 0]
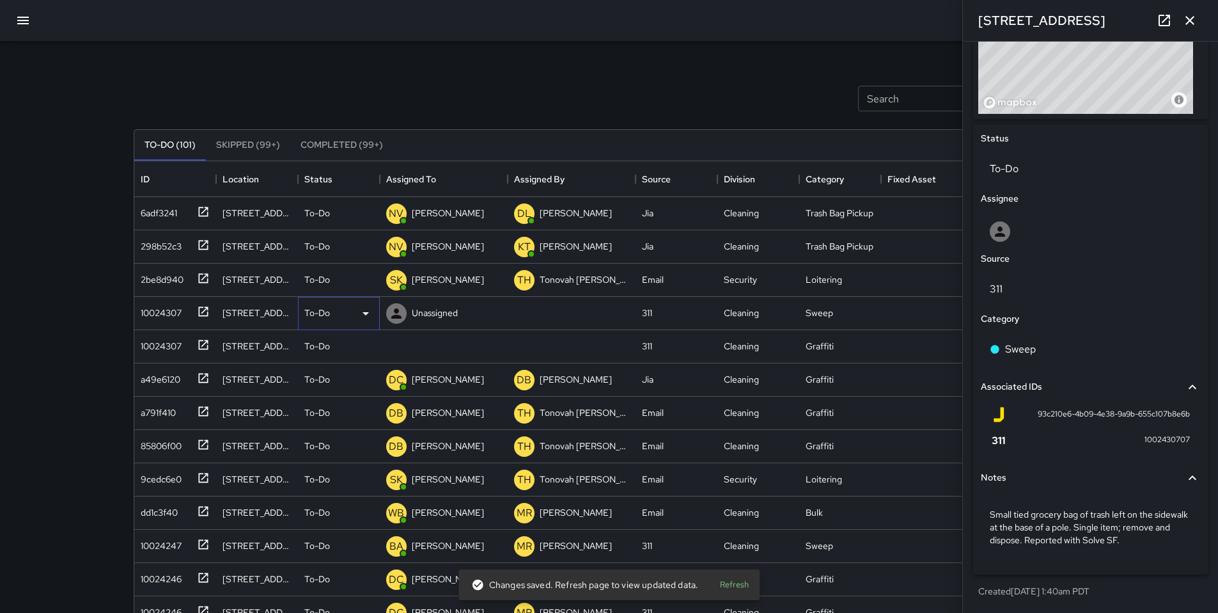
click at [319, 311] on p "To-Do" at bounding box center [317, 312] width 26 height 13
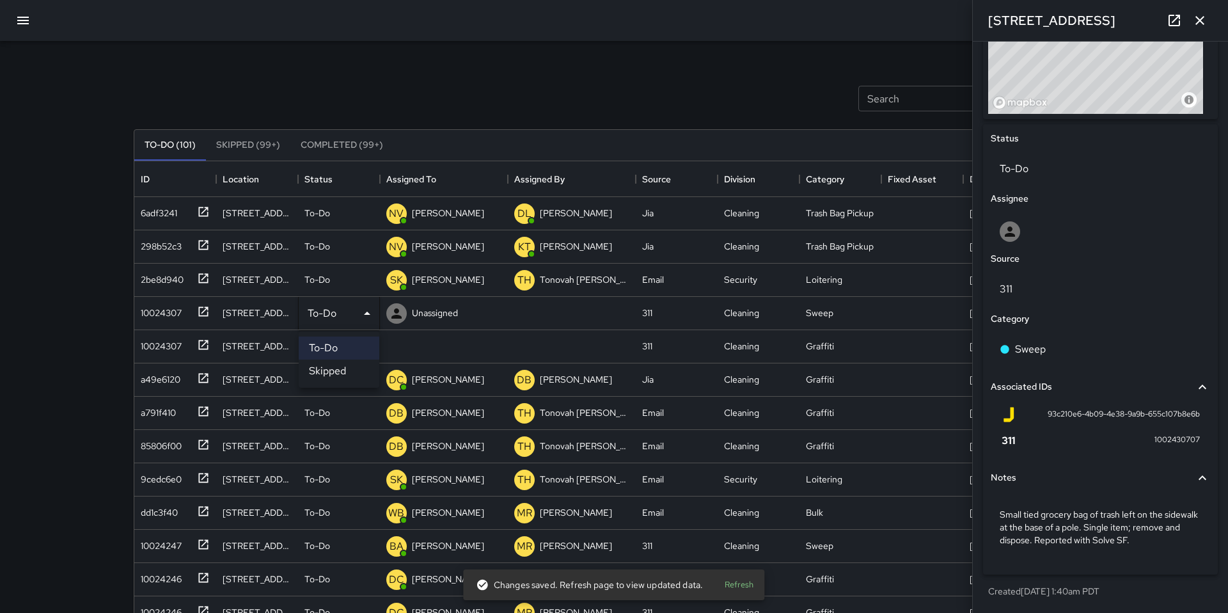
drag, startPoint x: 331, startPoint y: 368, endPoint x: 314, endPoint y: 353, distance: 22.2
click at [331, 368] on li "Skipped" at bounding box center [339, 370] width 81 height 23
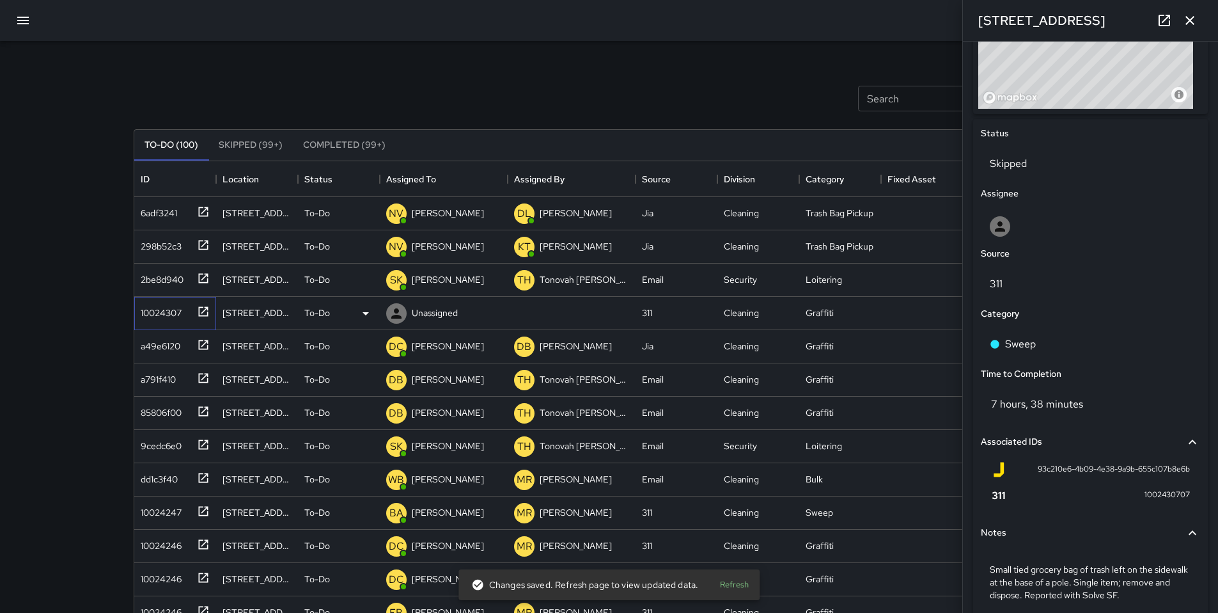
click at [139, 315] on div "10024307" at bounding box center [159, 310] width 46 height 18
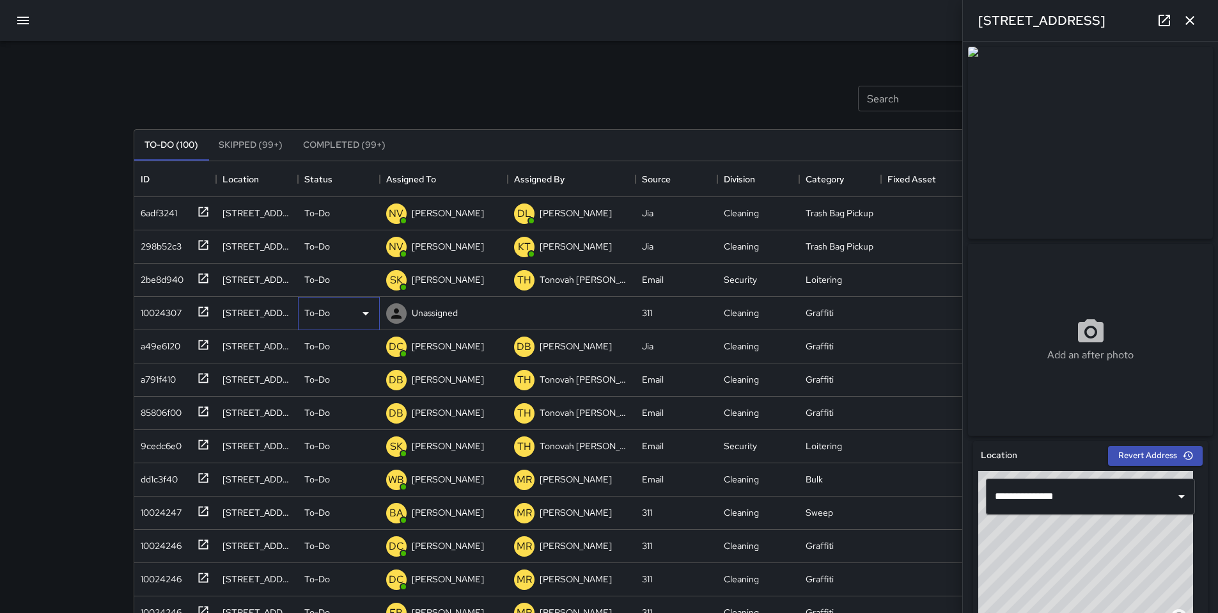
click at [319, 312] on p "To-Do" at bounding box center [317, 312] width 26 height 13
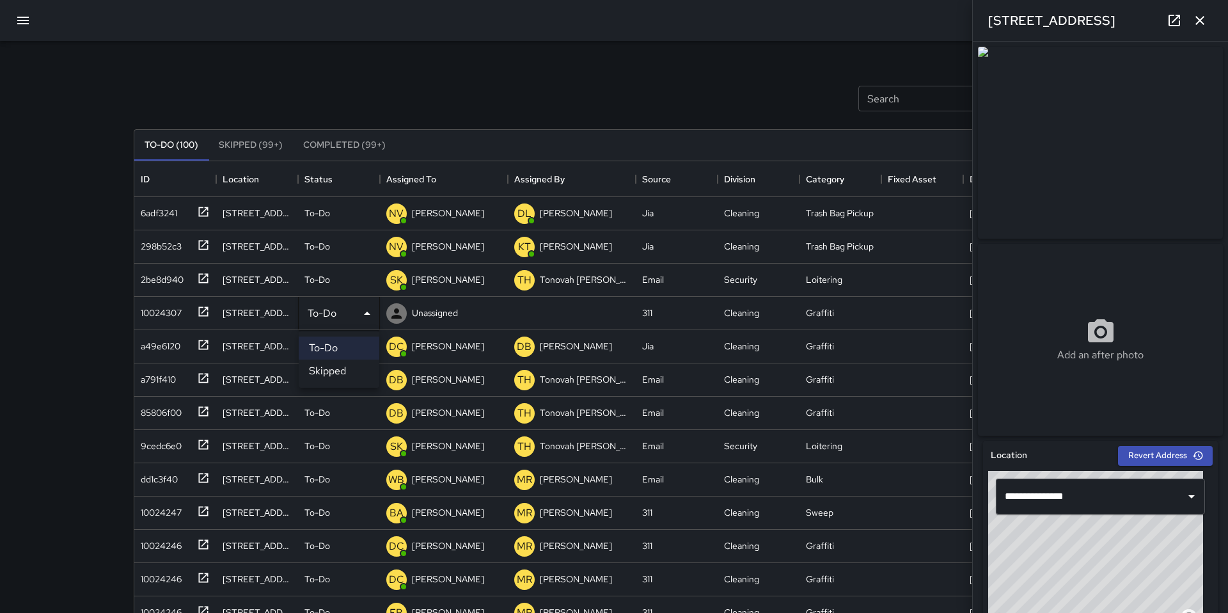
click at [335, 375] on li "Skipped" at bounding box center [339, 370] width 81 height 23
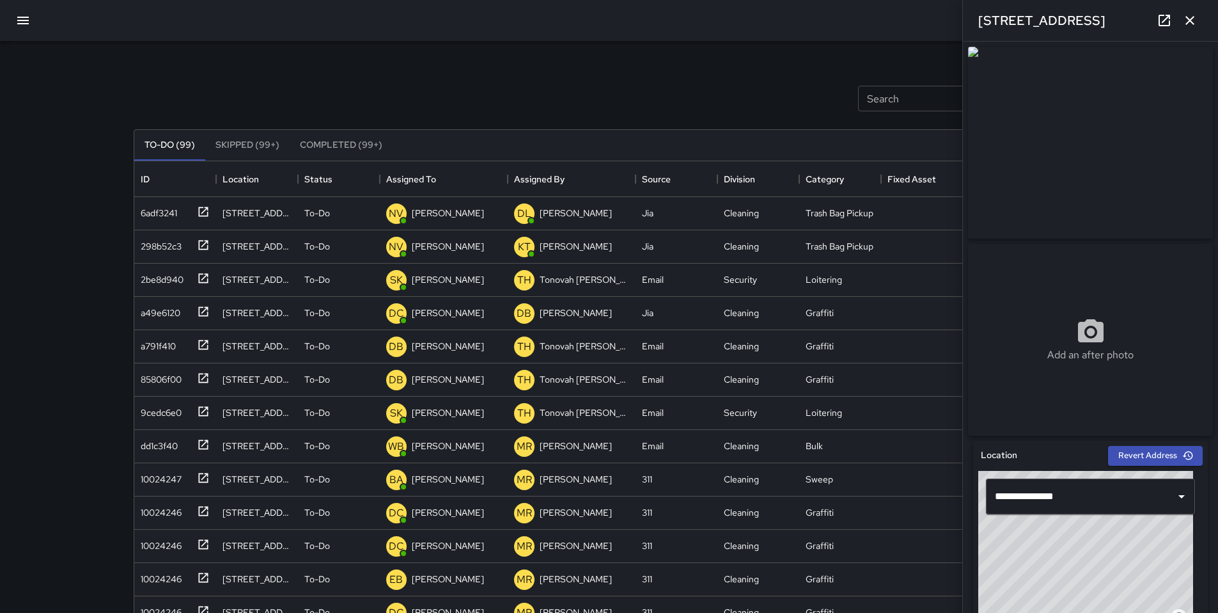
click at [456, 92] on div "Search Search New Task" at bounding box center [609, 98] width 957 height 67
click at [1190, 24] on icon "button" at bounding box center [1190, 20] width 15 height 15
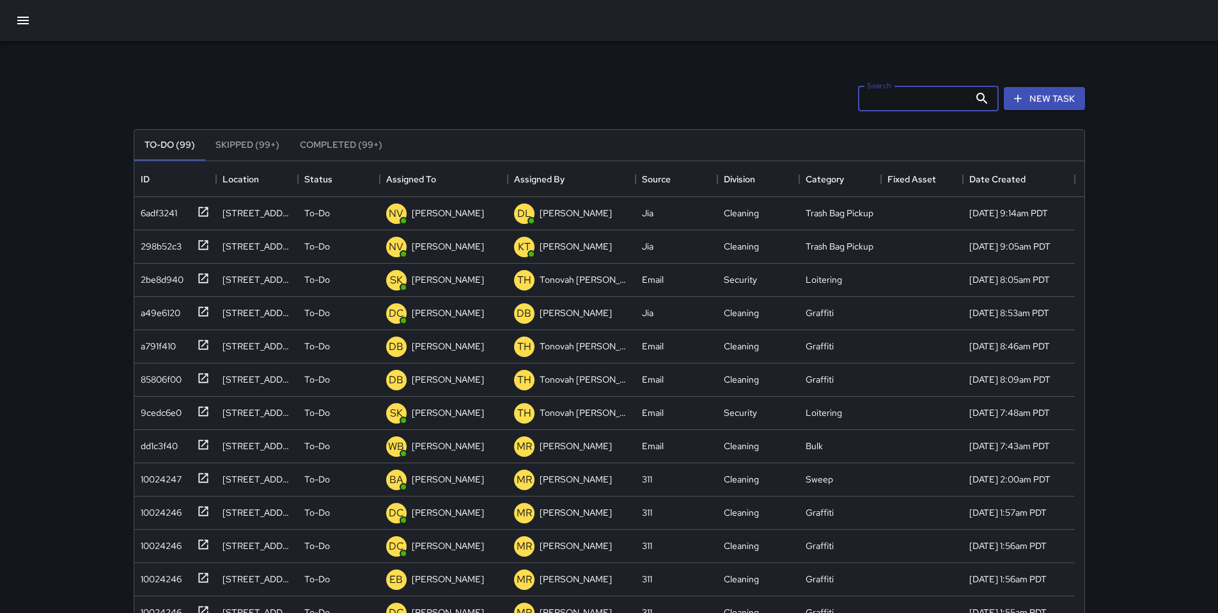
click at [953, 94] on input "Search" at bounding box center [913, 99] width 111 height 26
click at [718, 104] on div "Search **** Search New Task" at bounding box center [609, 98] width 957 height 67
drag, startPoint x: 888, startPoint y: 102, endPoint x: 773, endPoint y: 83, distance: 116.8
click at [830, 93] on div "Search **** Search New Task" at bounding box center [609, 98] width 957 height 67
type input "*****"
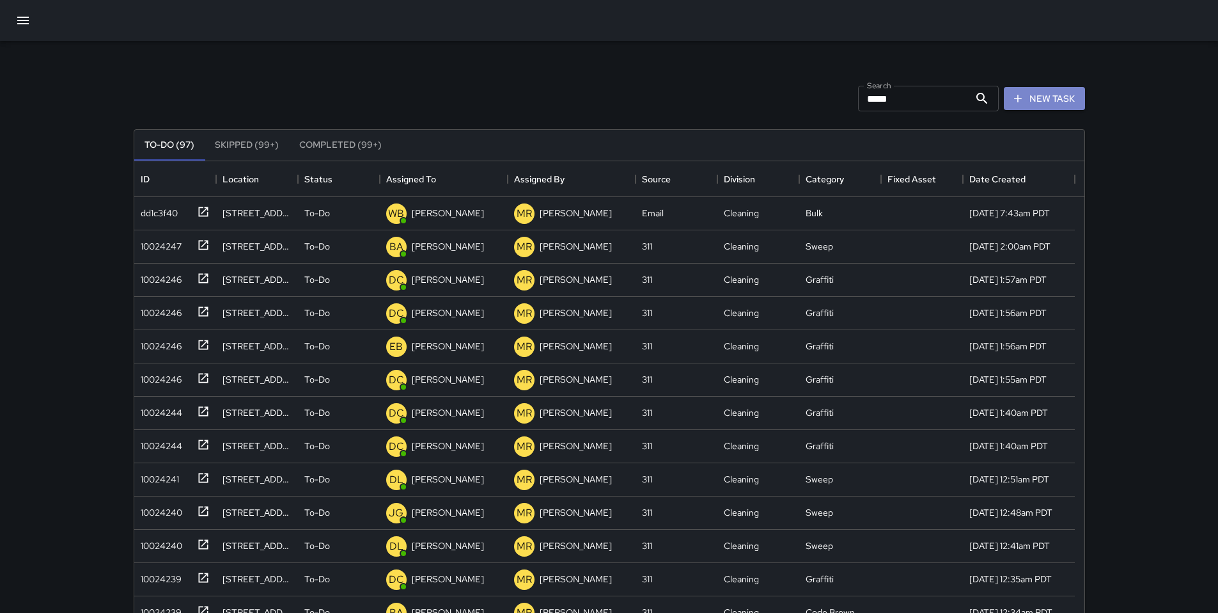
drag, startPoint x: 1048, startPoint y: 104, endPoint x: 1050, endPoint y: 112, distance: 7.9
click at [1049, 104] on button "New Task" at bounding box center [1044, 99] width 81 height 24
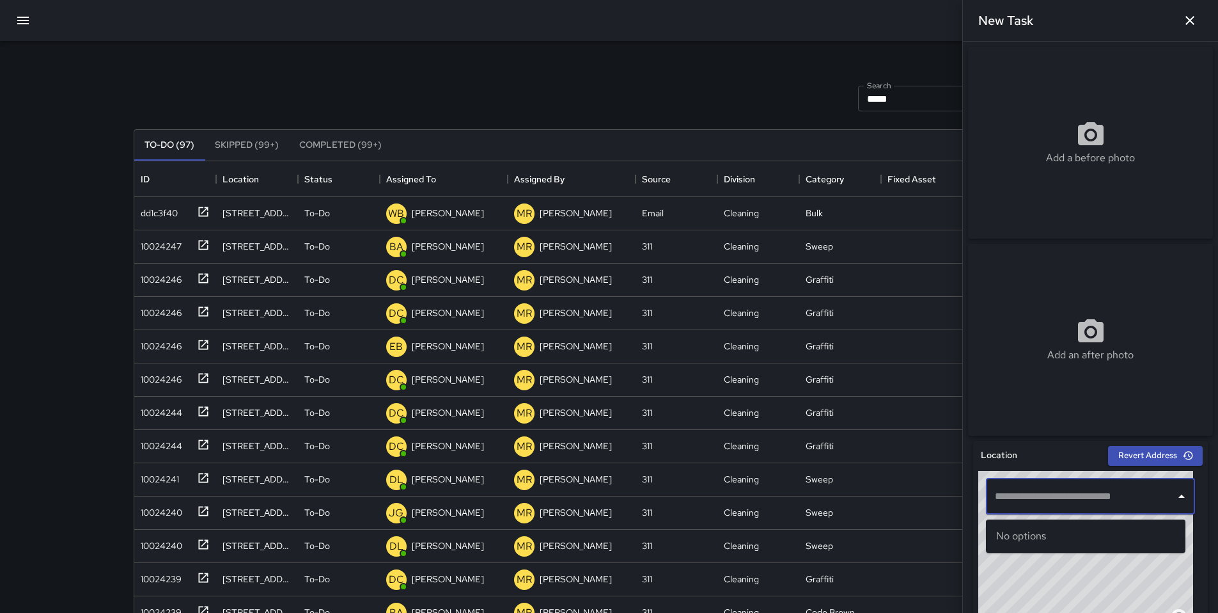
click at [1021, 494] on input "text" at bounding box center [1081, 496] width 178 height 24
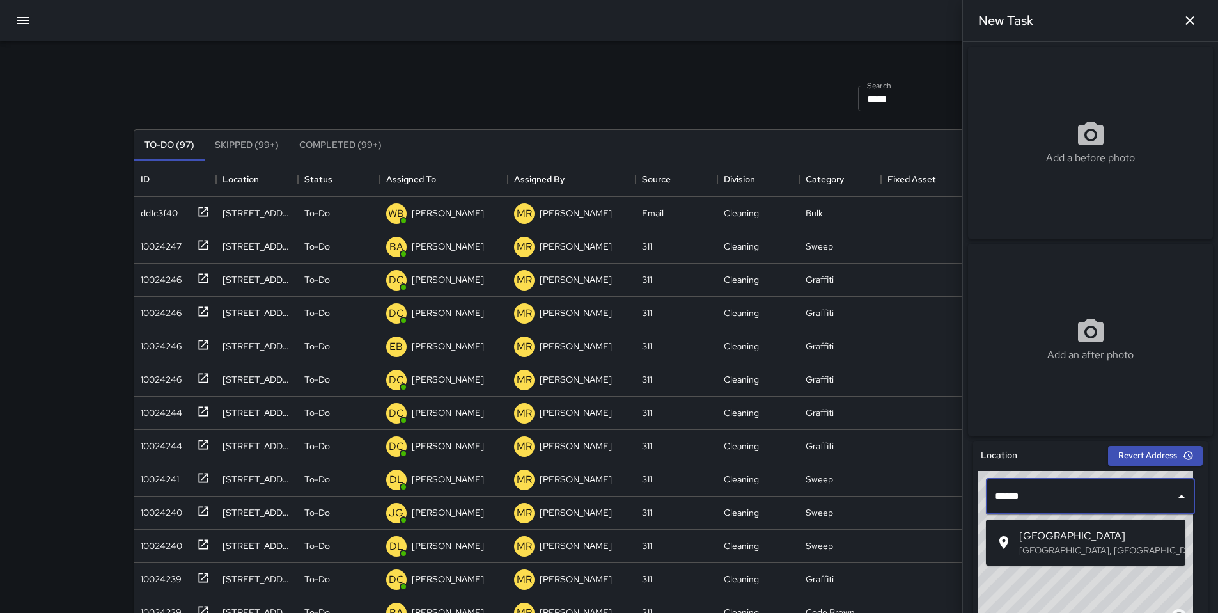
click at [1016, 547] on div at bounding box center [1007, 542] width 23 height 15
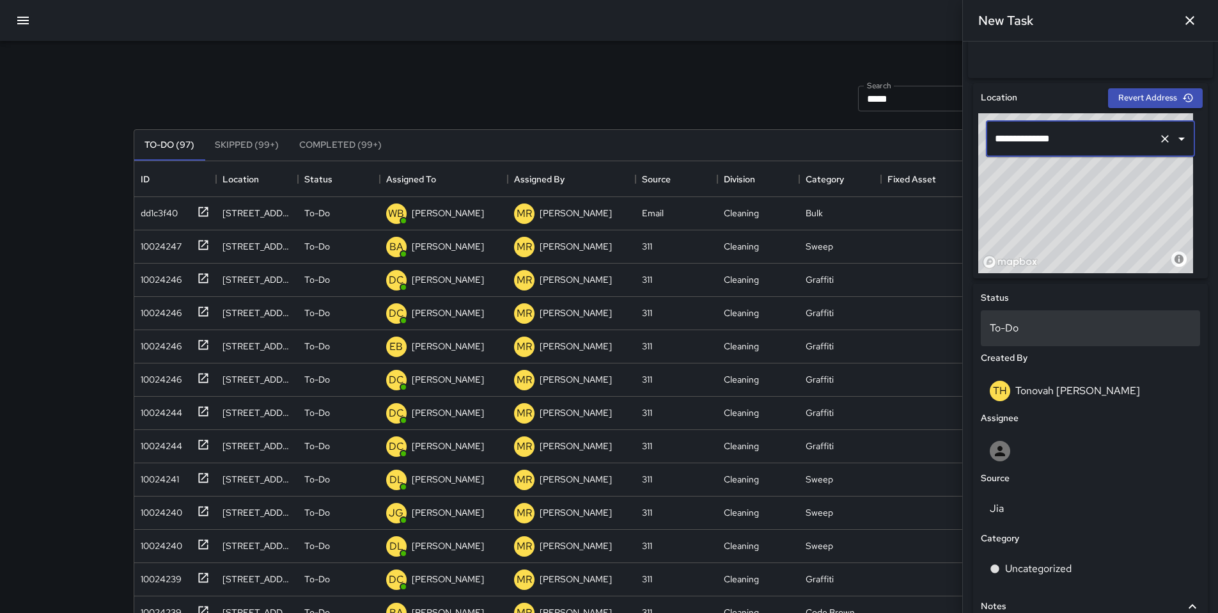
scroll to position [486, 0]
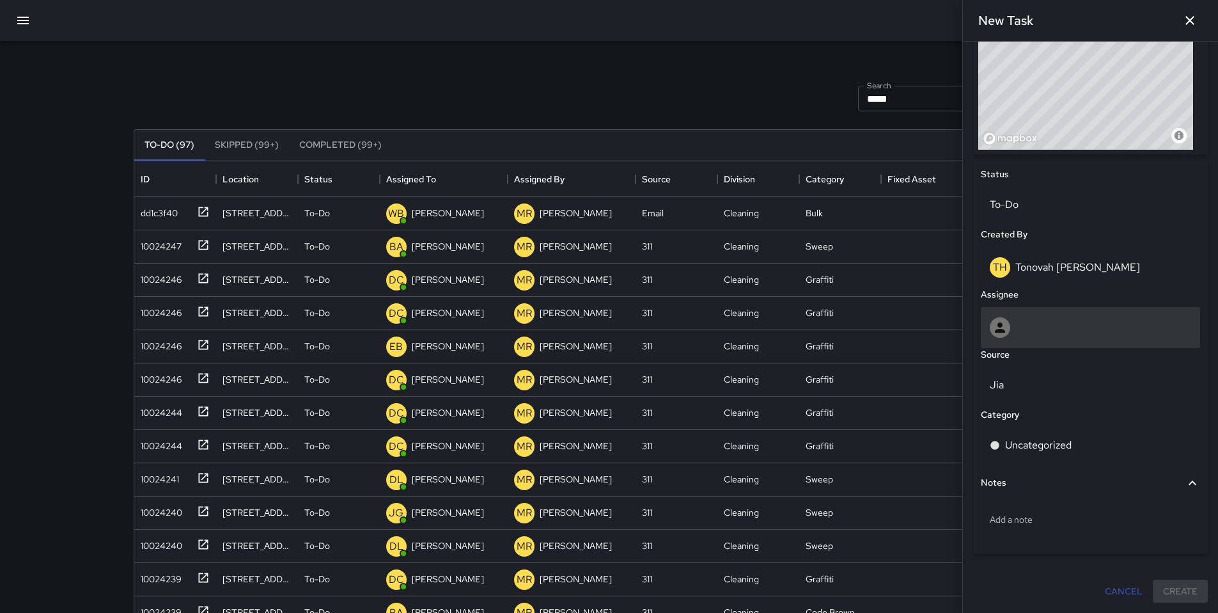
type input "**********"
click at [1032, 325] on div at bounding box center [1090, 327] width 201 height 20
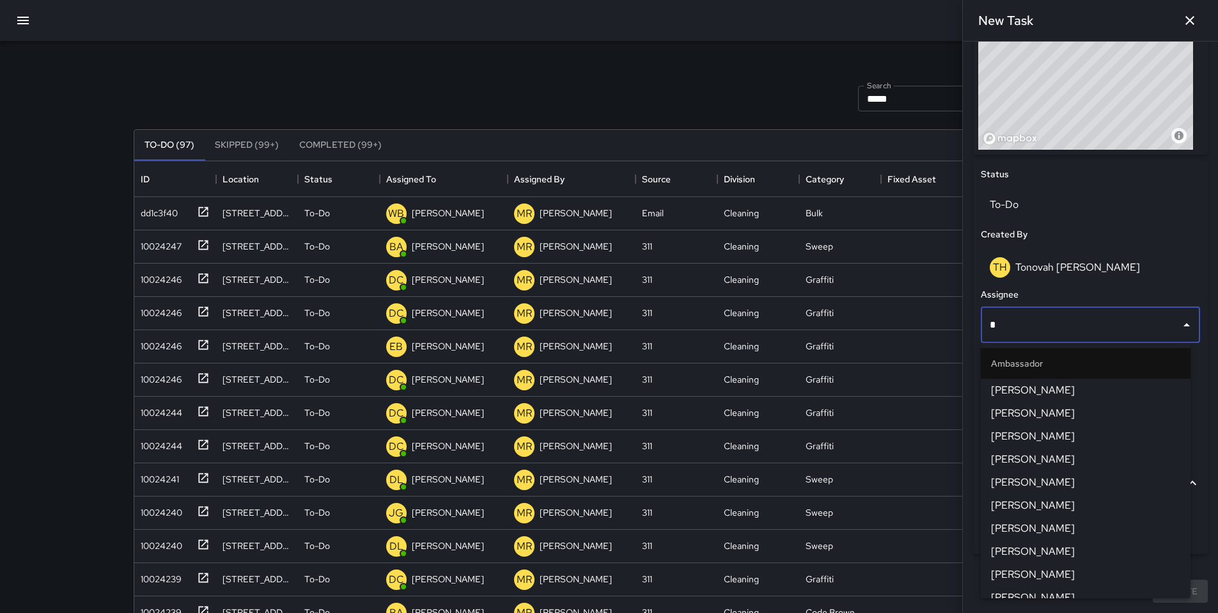
type input "**"
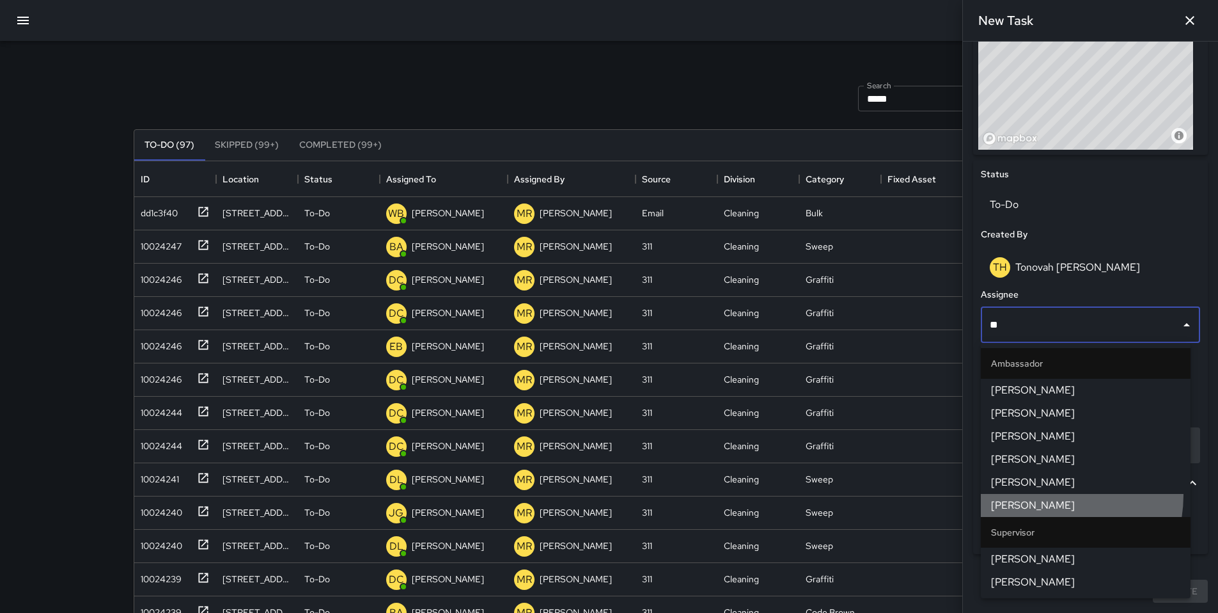
click at [1043, 495] on li "[PERSON_NAME]" at bounding box center [1086, 505] width 210 height 23
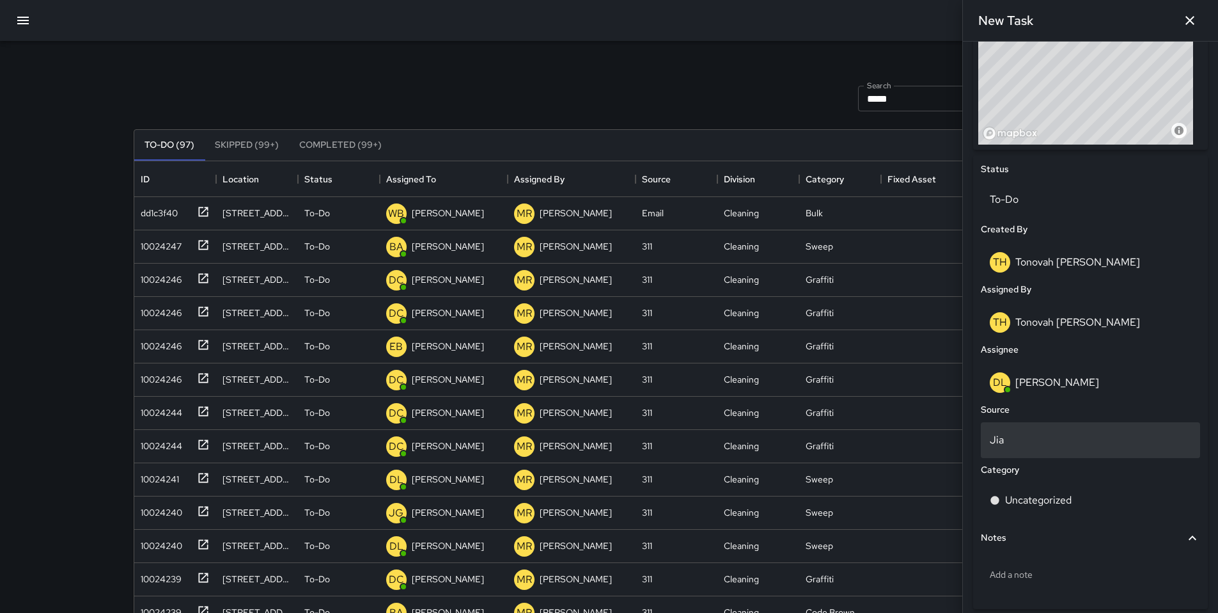
click at [1028, 447] on p "Jia" at bounding box center [1090, 439] width 201 height 15
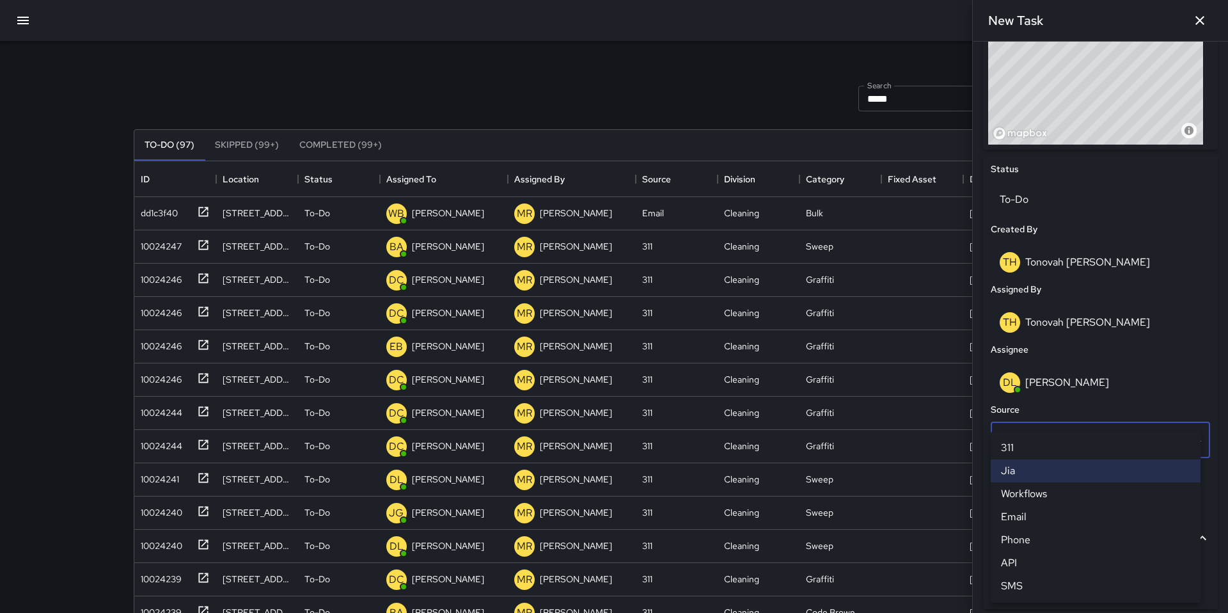
click at [1025, 525] on li "Email" at bounding box center [1096, 516] width 210 height 23
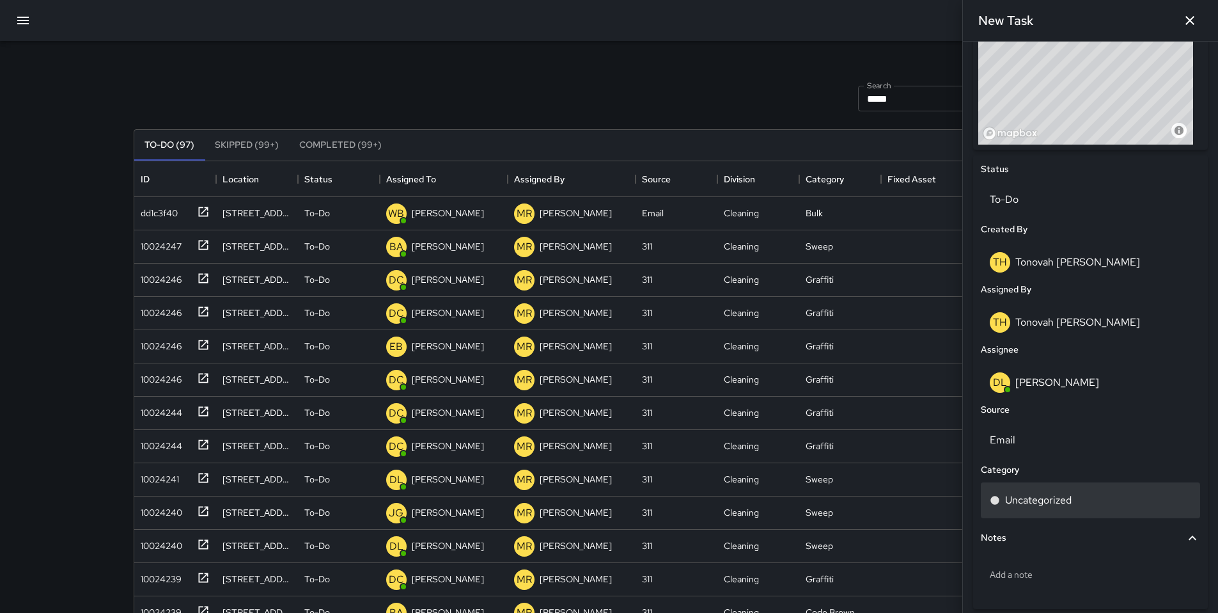
click at [1028, 512] on div "Uncategorized" at bounding box center [1090, 500] width 219 height 36
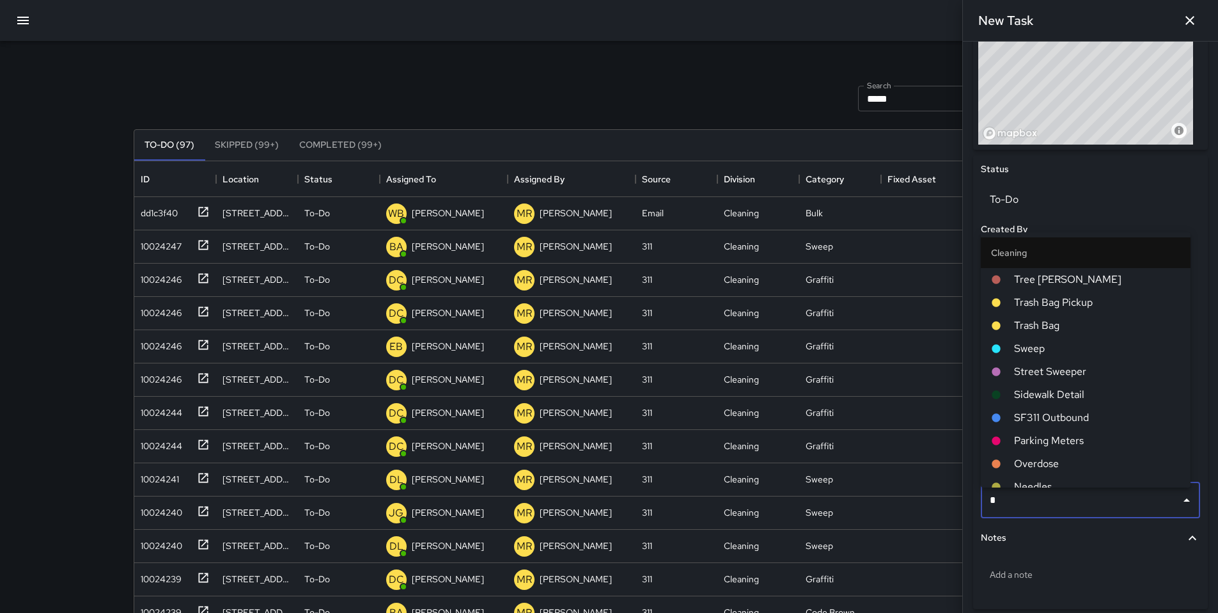
type input "**"
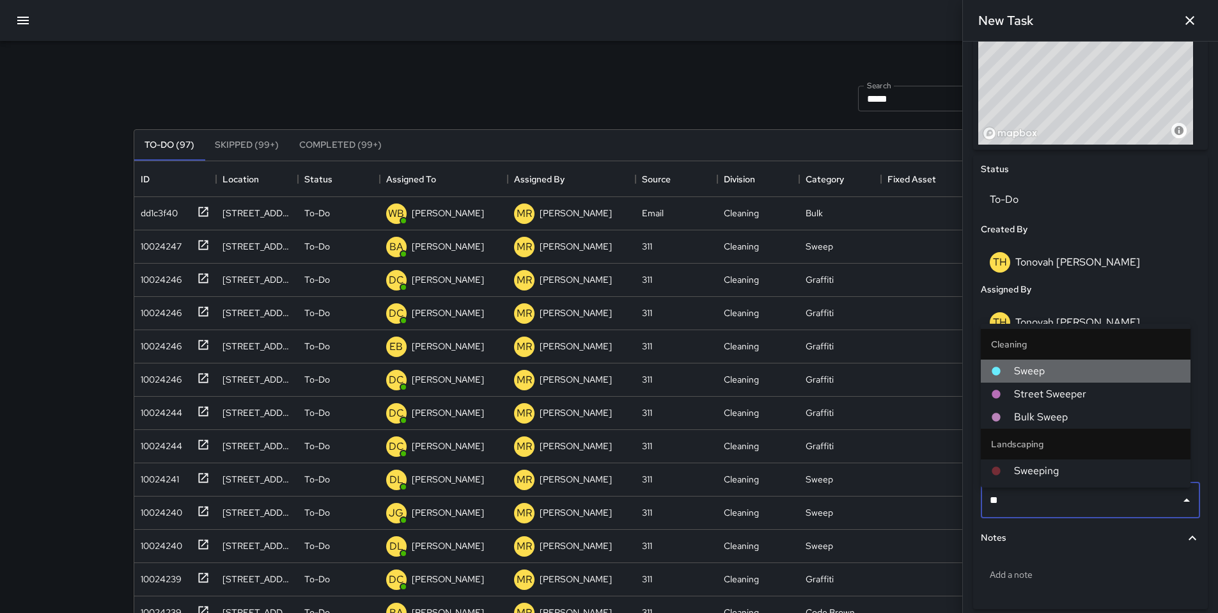
click at [1036, 374] on span "Sweep" at bounding box center [1097, 370] width 166 height 15
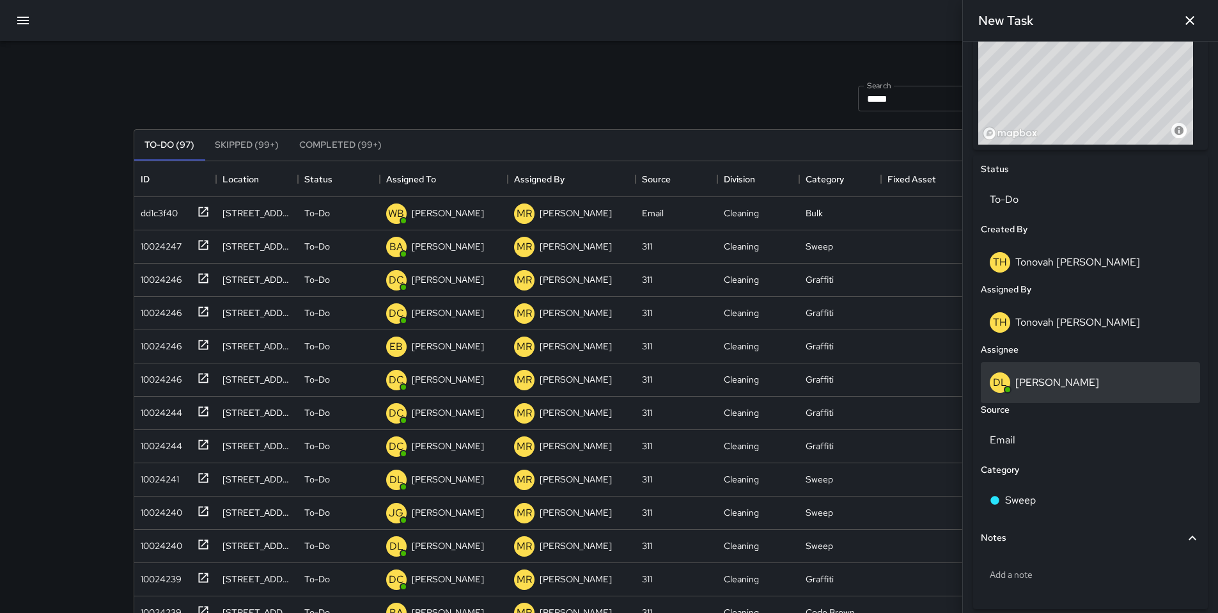
click at [1030, 389] on p "[PERSON_NAME]" at bounding box center [1058, 381] width 84 height 13
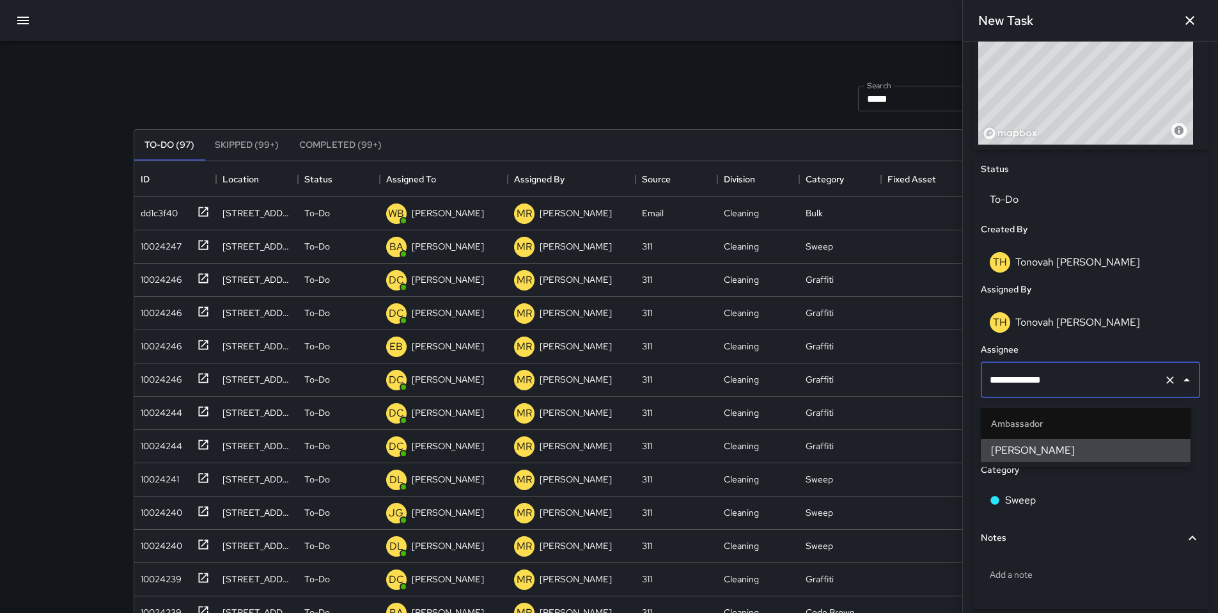
scroll to position [0, 0]
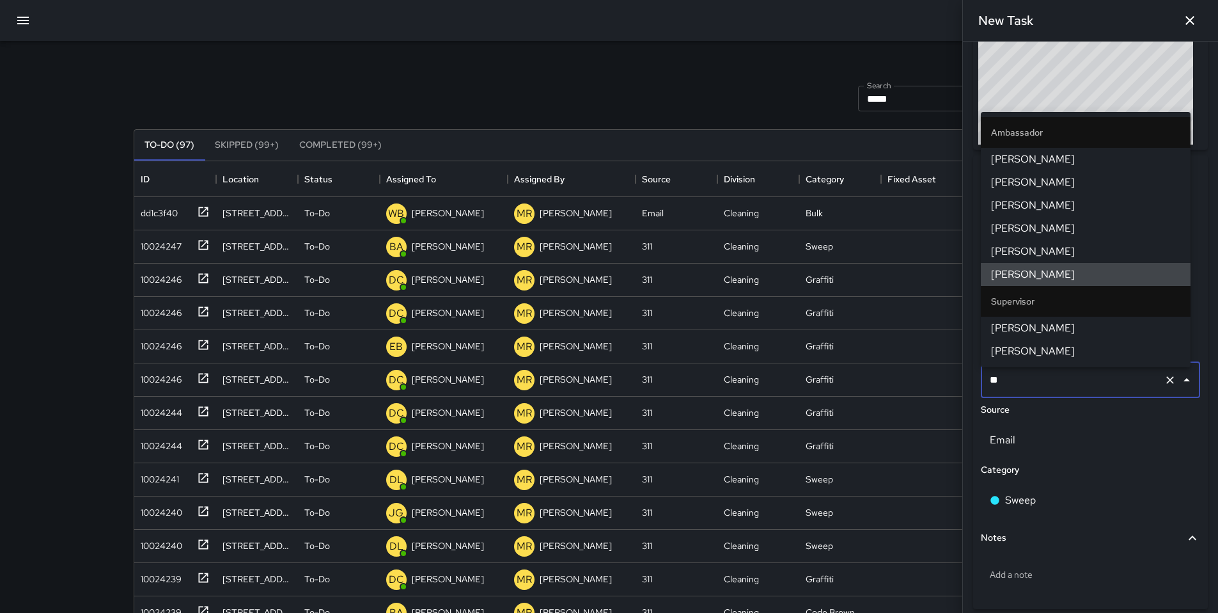
type input "*"
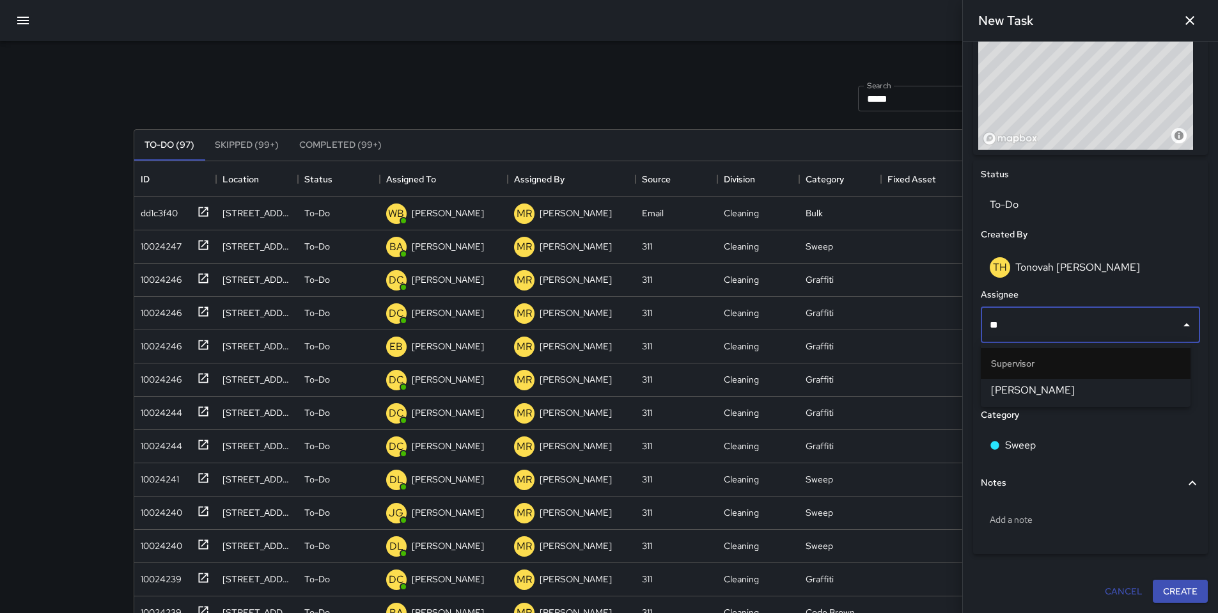
type input "***"
click at [1030, 388] on span "[PERSON_NAME]" at bounding box center [1085, 389] width 189 height 15
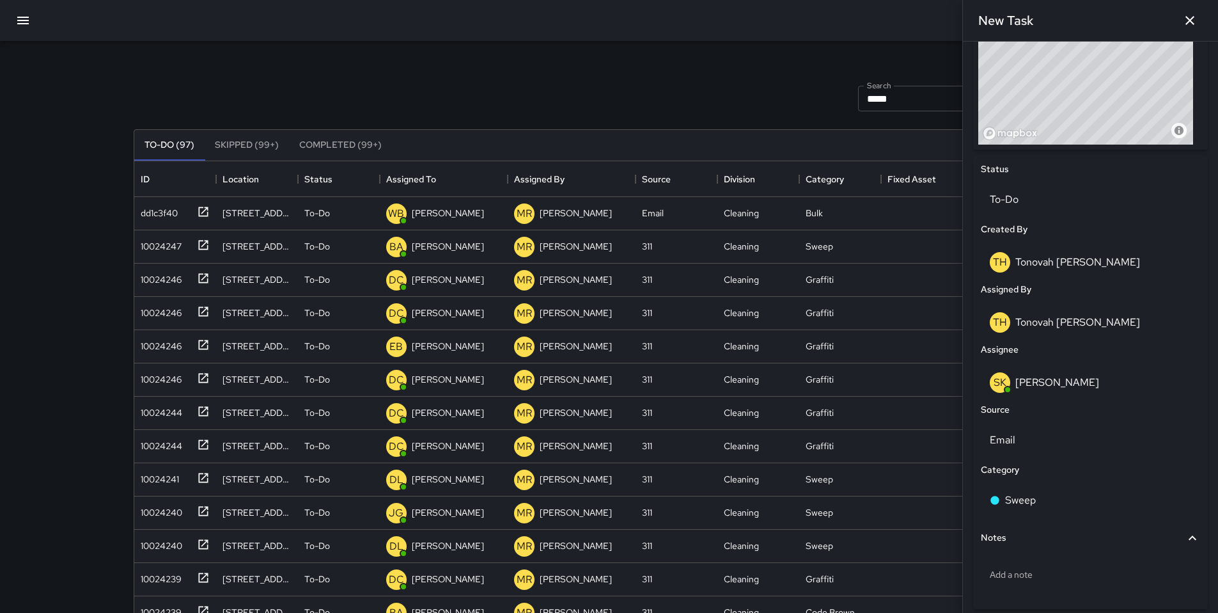
click at [1030, 388] on p "[PERSON_NAME]" at bounding box center [1058, 381] width 84 height 13
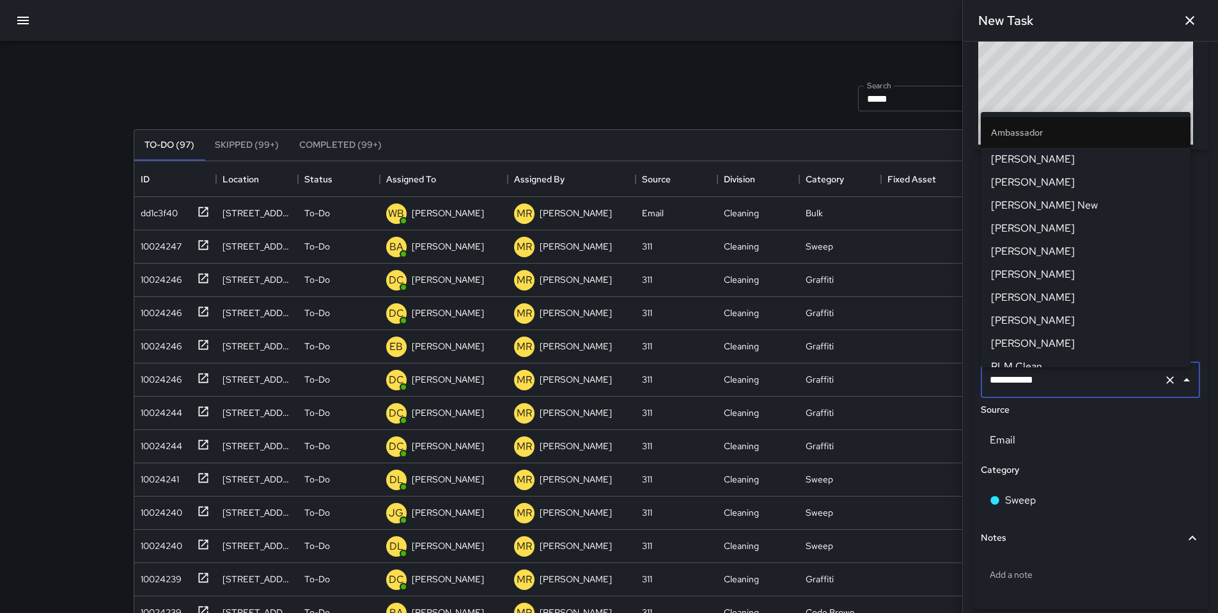
scroll to position [1124, 0]
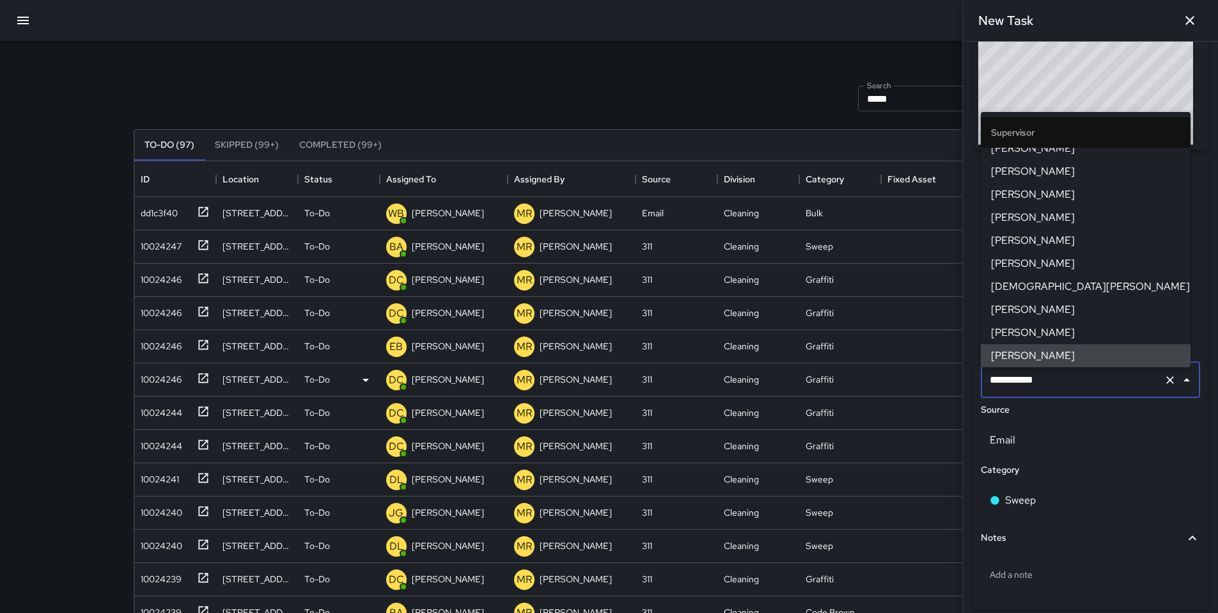
drag, startPoint x: 1056, startPoint y: 388, endPoint x: 953, endPoint y: 390, distance: 103.0
click at [953, 390] on div "Search ***** Search New Task To-Do (97) Skipped (99+) Completed (99+) ID Locati…" at bounding box center [609, 398] width 982 height 714
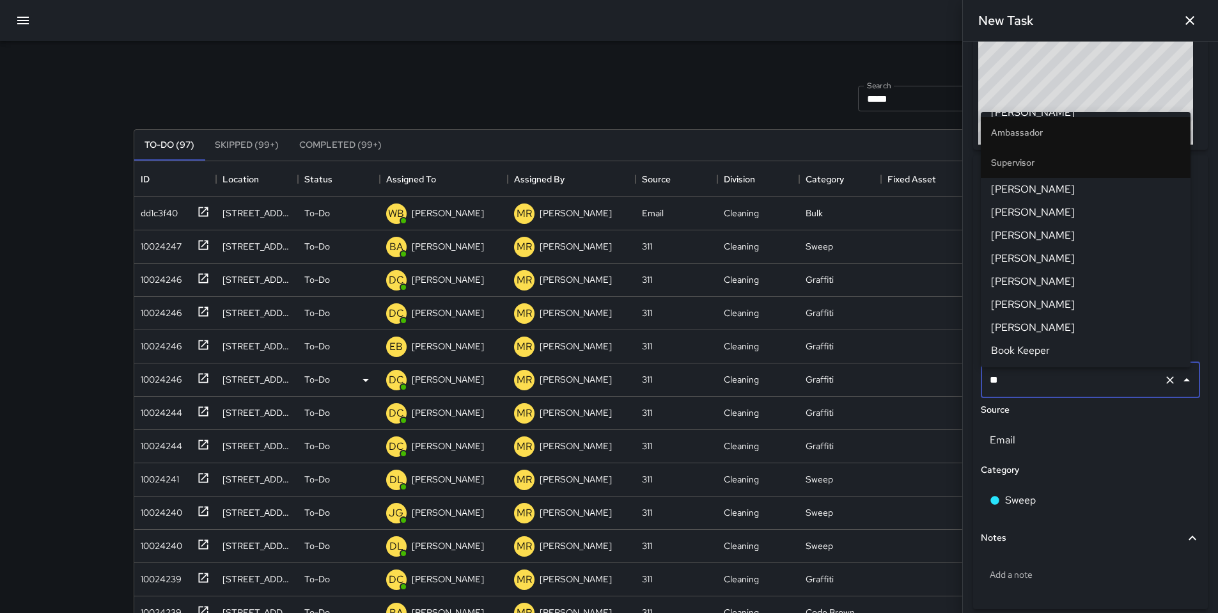
scroll to position [0, 0]
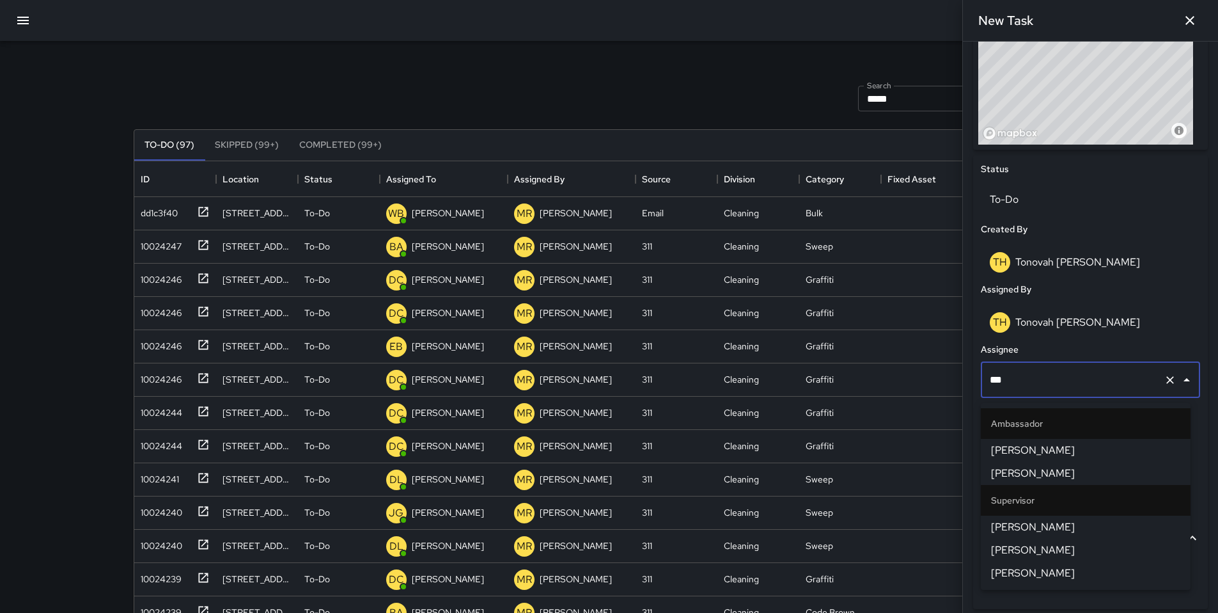
type input "****"
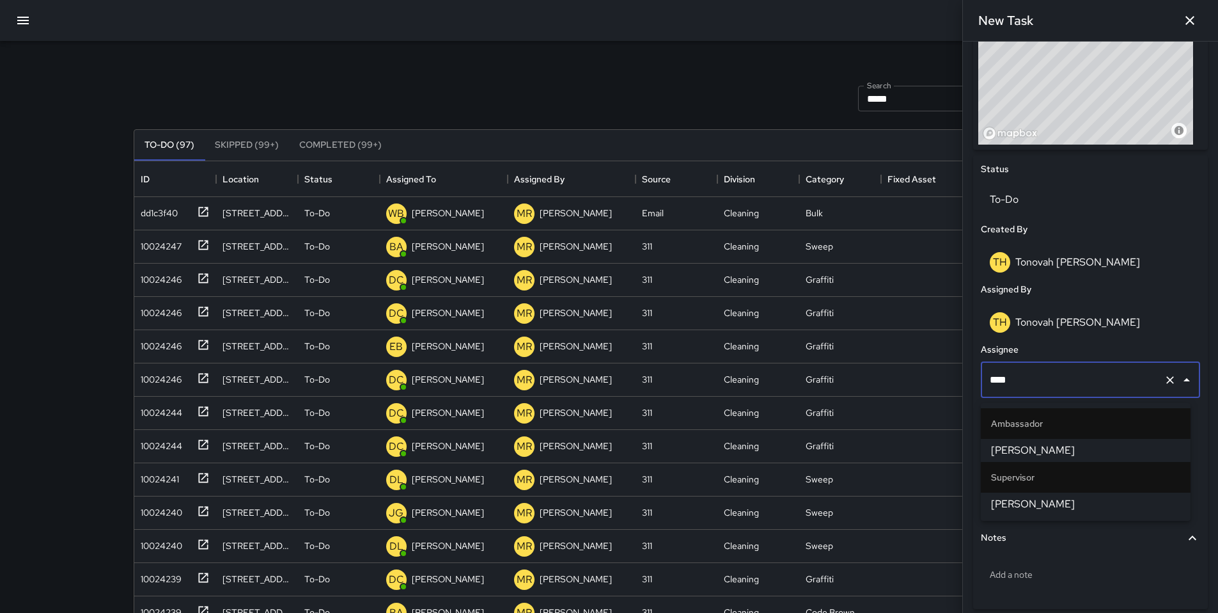
click at [1011, 497] on span "[PERSON_NAME]" at bounding box center [1085, 503] width 189 height 15
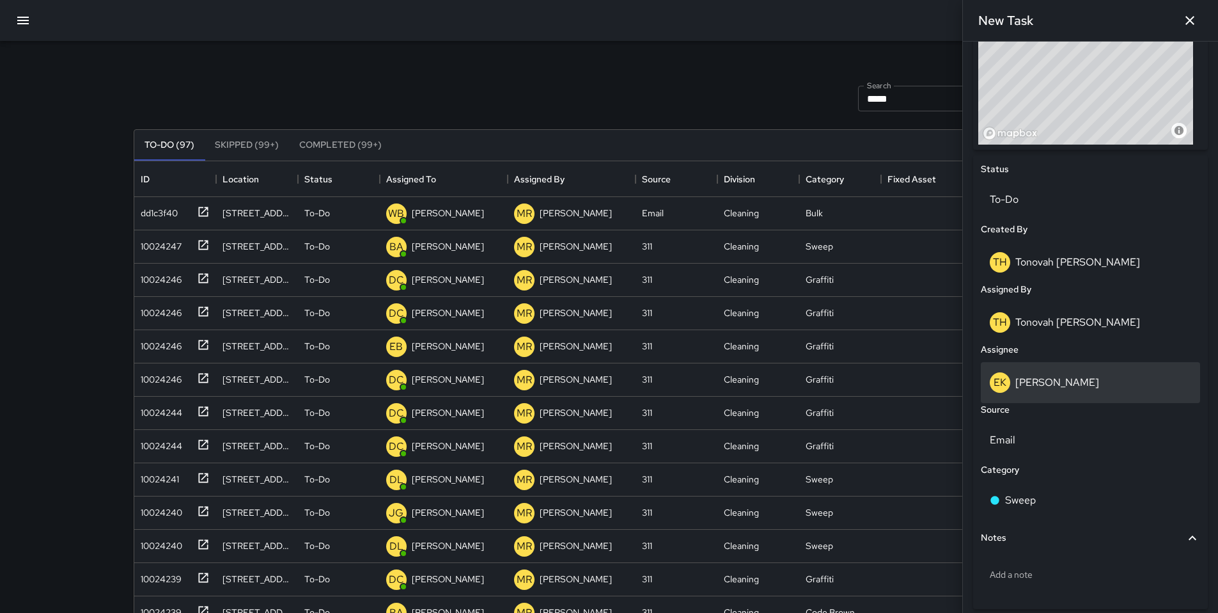
click at [1023, 393] on div "EK Erin Kametani" at bounding box center [1090, 382] width 201 height 20
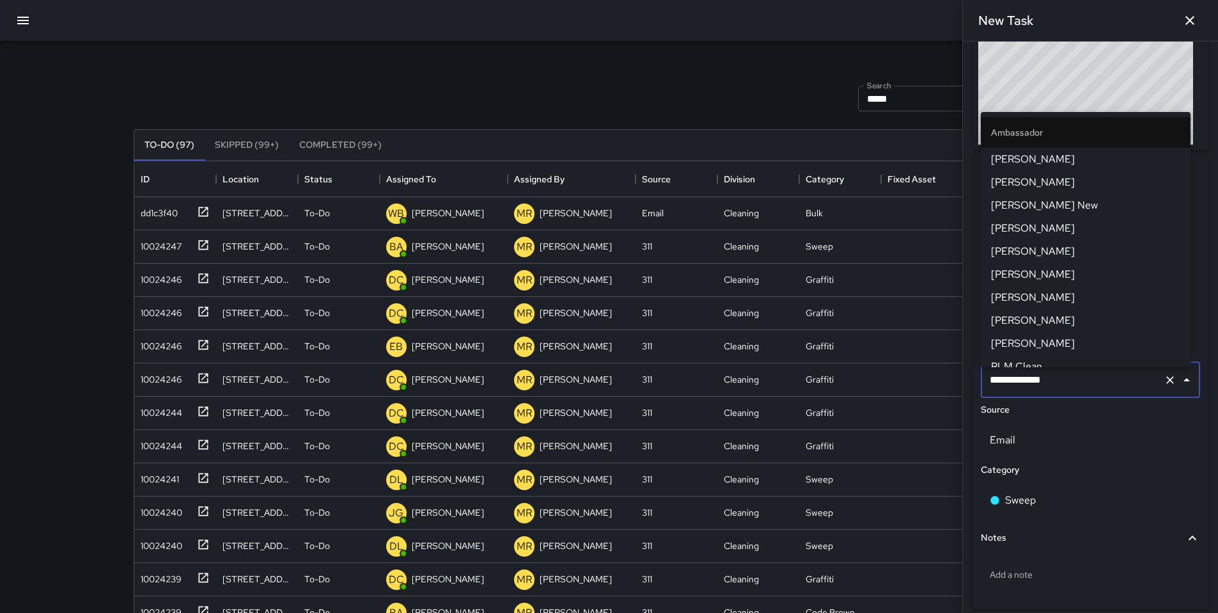
scroll to position [870, 0]
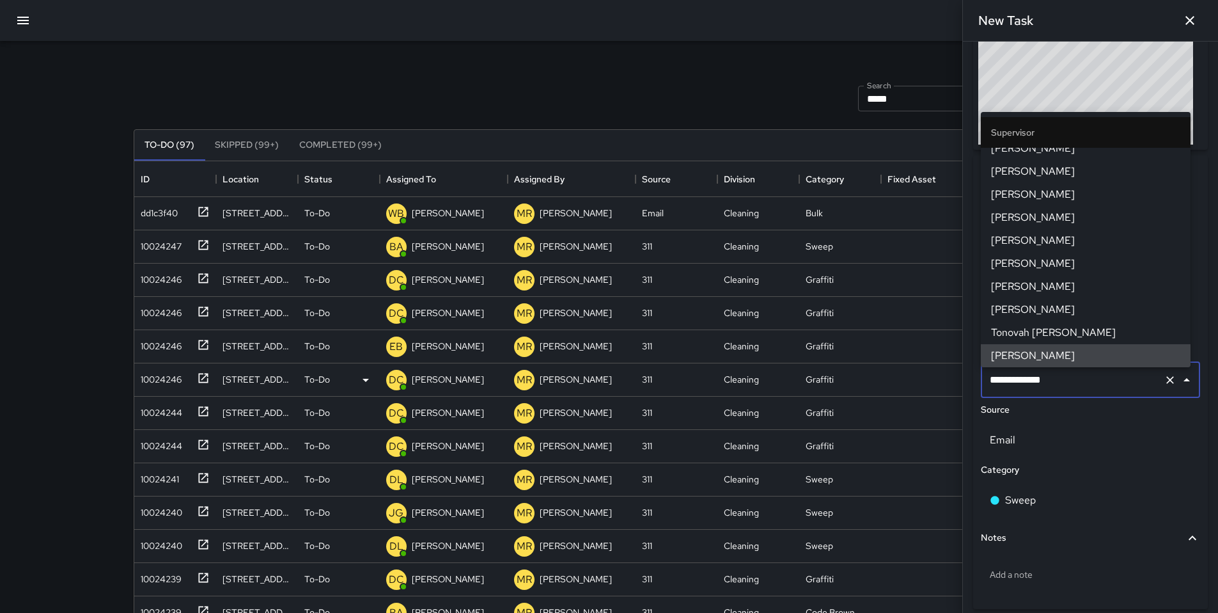
drag, startPoint x: 1067, startPoint y: 390, endPoint x: 924, endPoint y: 381, distance: 143.6
click at [924, 381] on div "Search ***** Search New Task To-Do (97) Skipped (99+) Completed (99+) ID Locati…" at bounding box center [609, 398] width 982 height 714
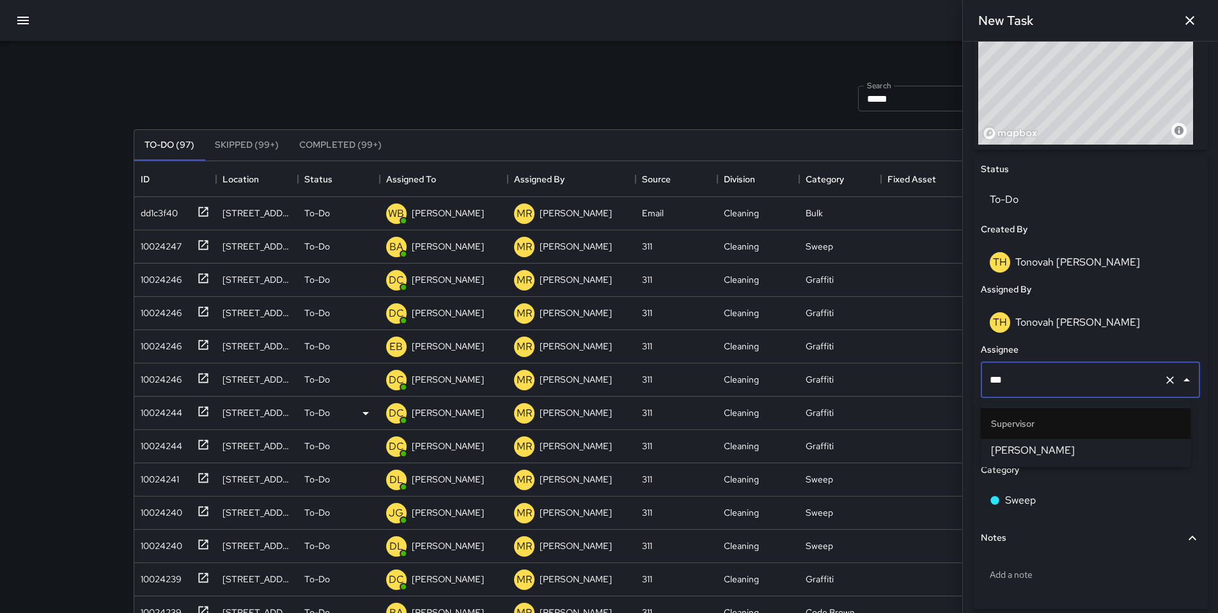
type input "****"
click at [1022, 454] on span "[PERSON_NAME]" at bounding box center [1085, 450] width 189 height 15
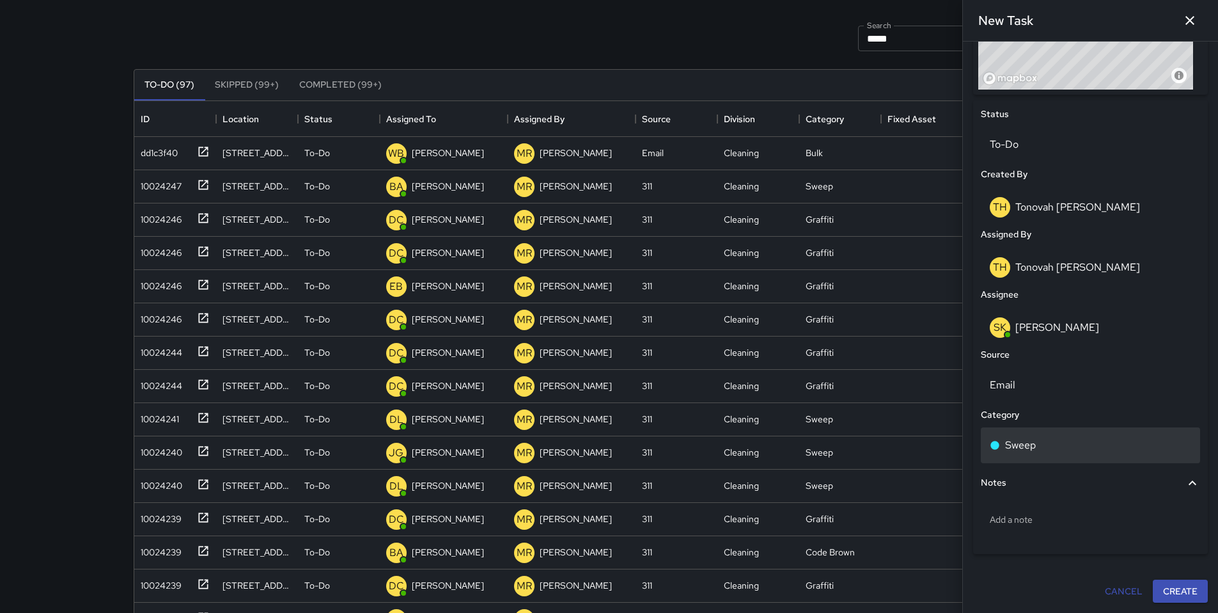
scroll to position [143, 0]
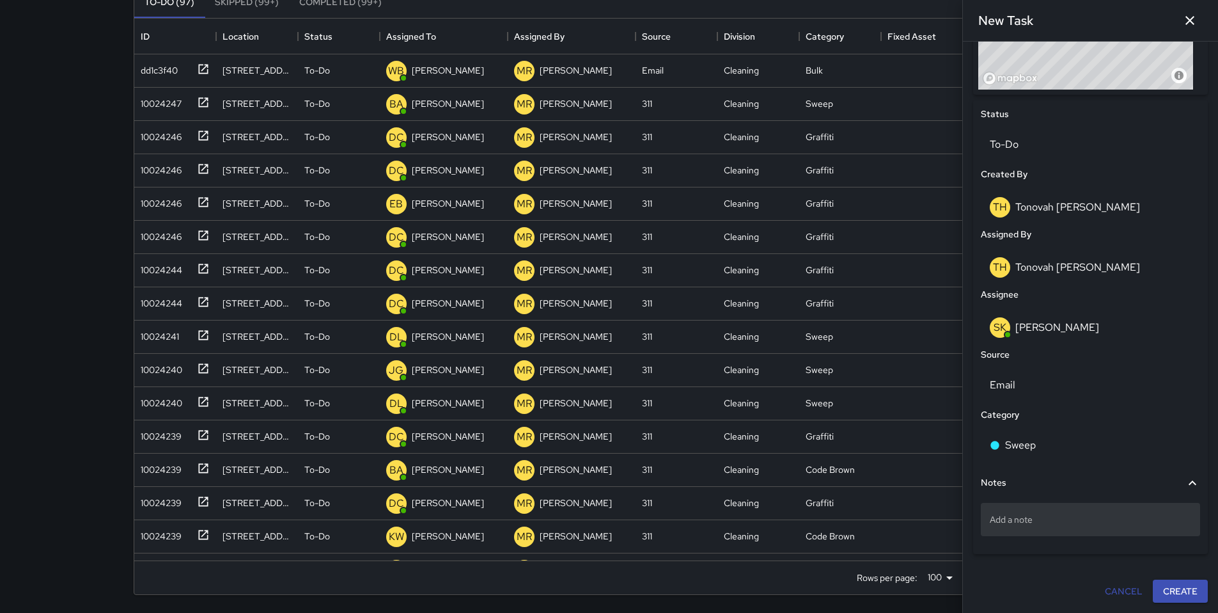
click at [1037, 520] on p "Add a note" at bounding box center [1090, 519] width 201 height 13
click at [996, 522] on p "Add a note" at bounding box center [1090, 519] width 201 height 13
type textarea "**********"
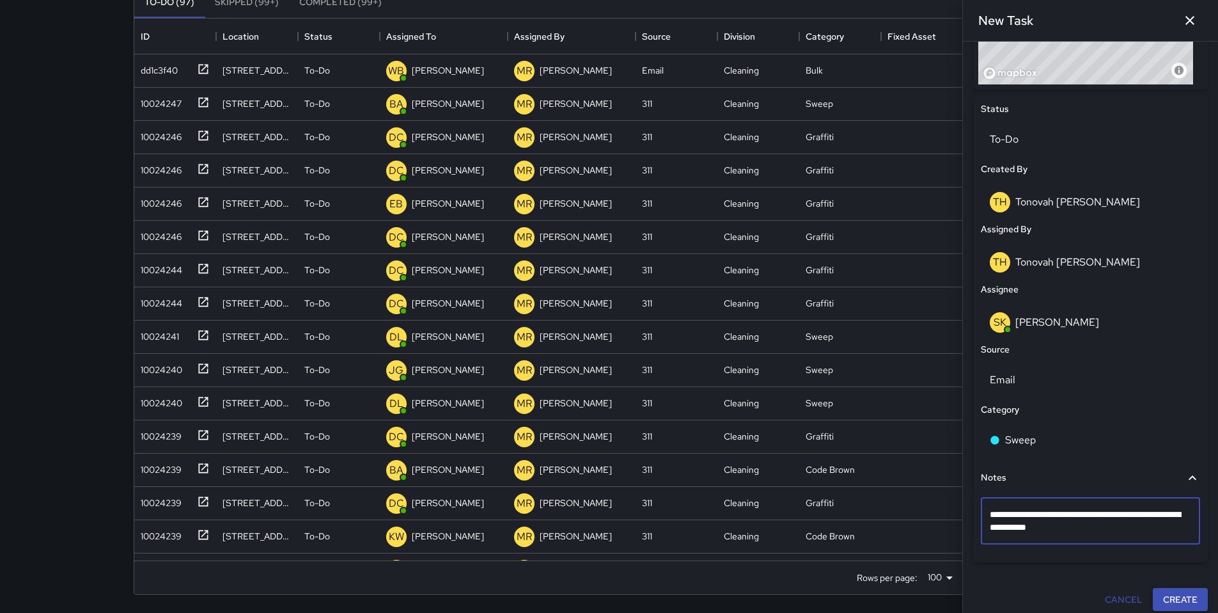
click at [1153, 599] on button "Create" at bounding box center [1180, 600] width 55 height 24
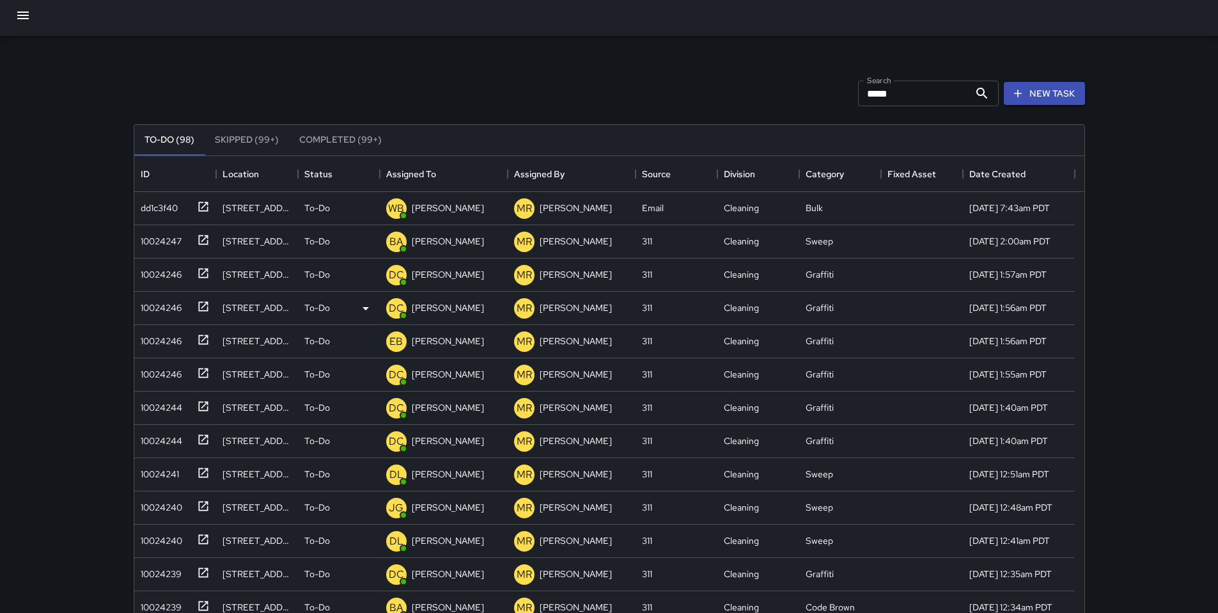
scroll to position [0, 0]
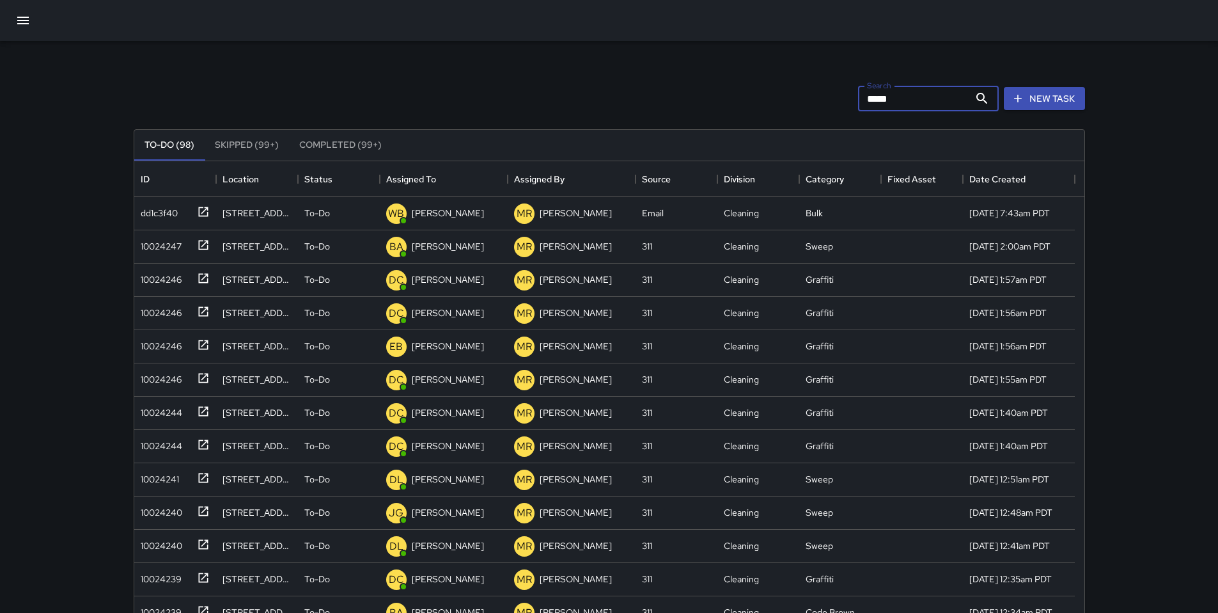
drag, startPoint x: 892, startPoint y: 94, endPoint x: 849, endPoint y: 95, distance: 42.9
click at [849, 95] on div "Search ***** Search New Task" at bounding box center [609, 98] width 957 height 67
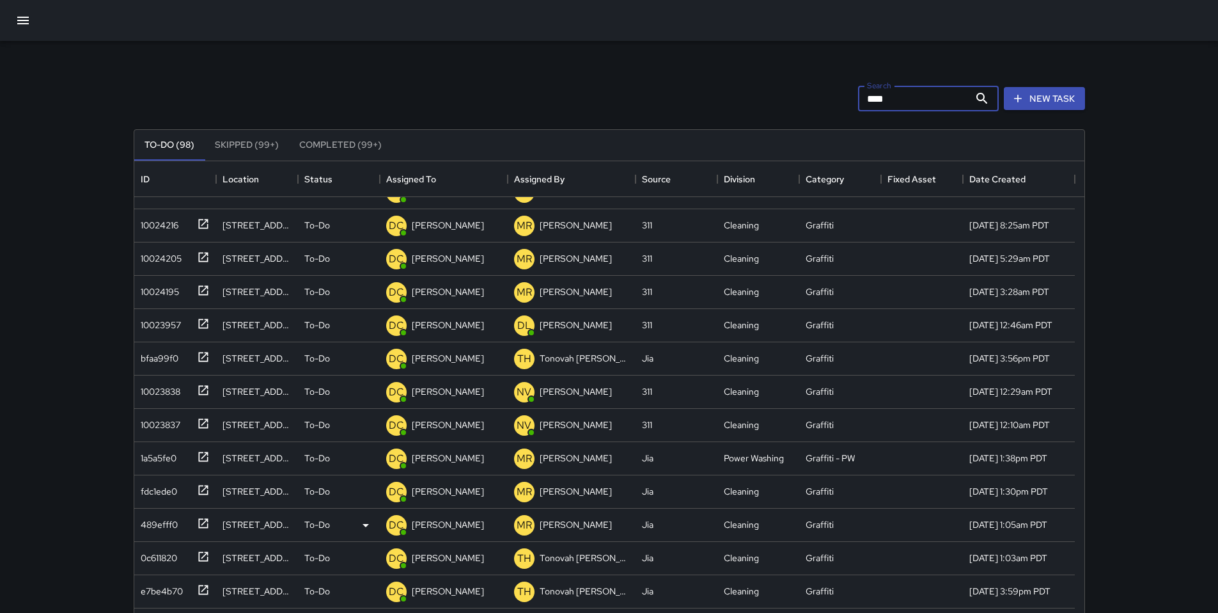
scroll to position [359, 0]
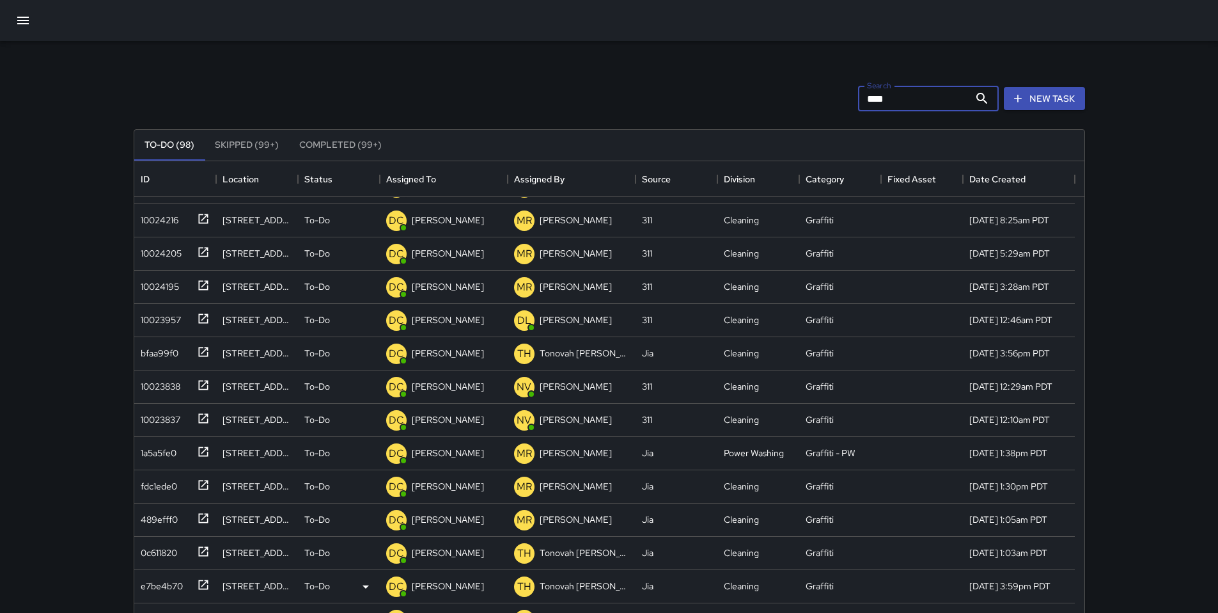
type input "****"
click at [176, 589] on div "e7be4b70" at bounding box center [159, 583] width 47 height 18
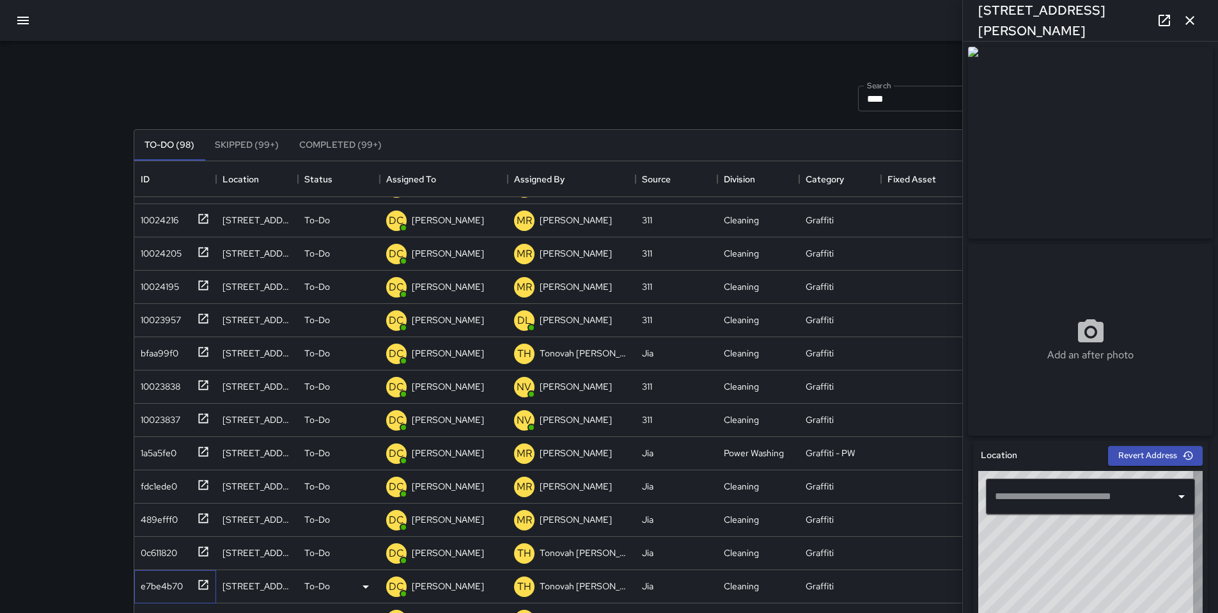
type input "**********"
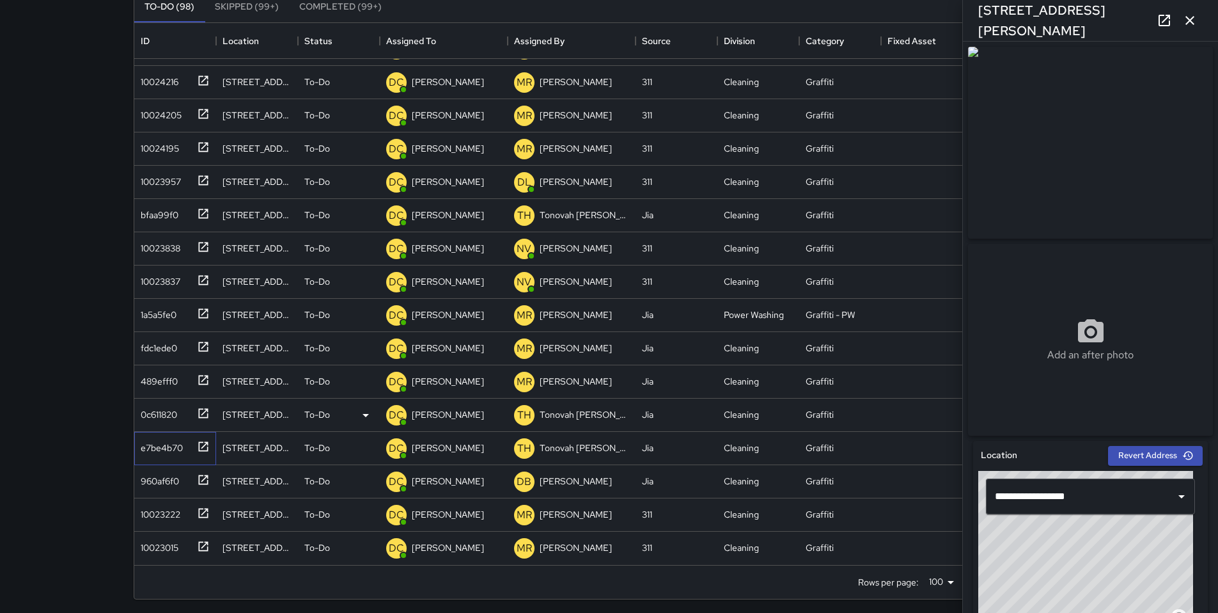
scroll to position [143, 0]
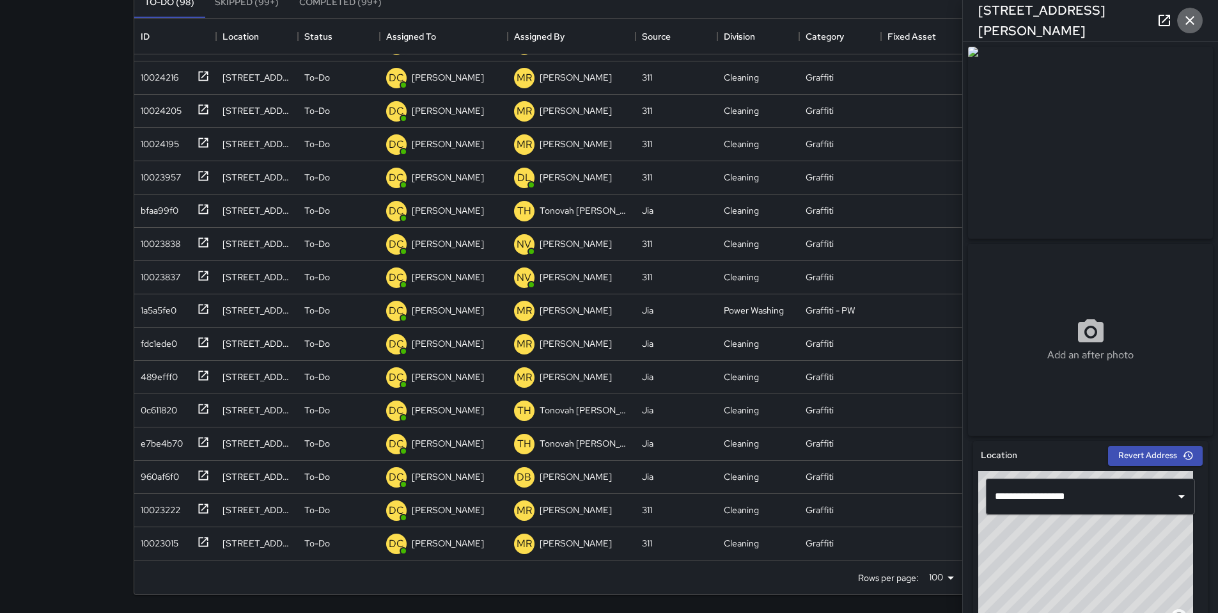
click at [1193, 24] on icon "button" at bounding box center [1190, 20] width 9 height 9
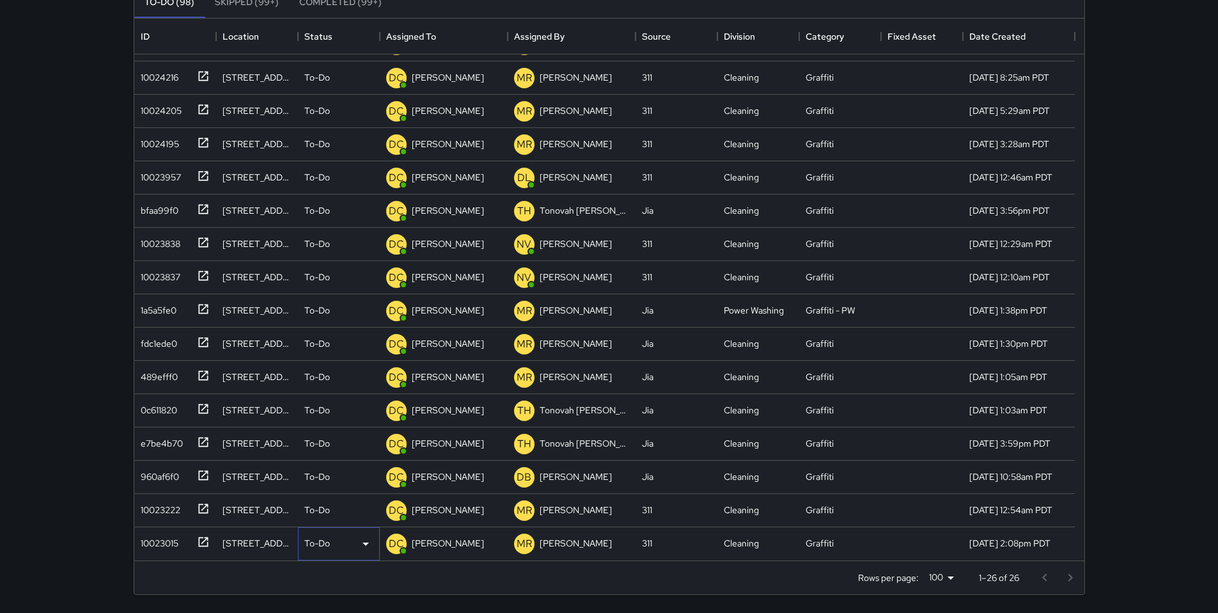
click at [310, 544] on p "To-Do" at bounding box center [317, 543] width 26 height 13
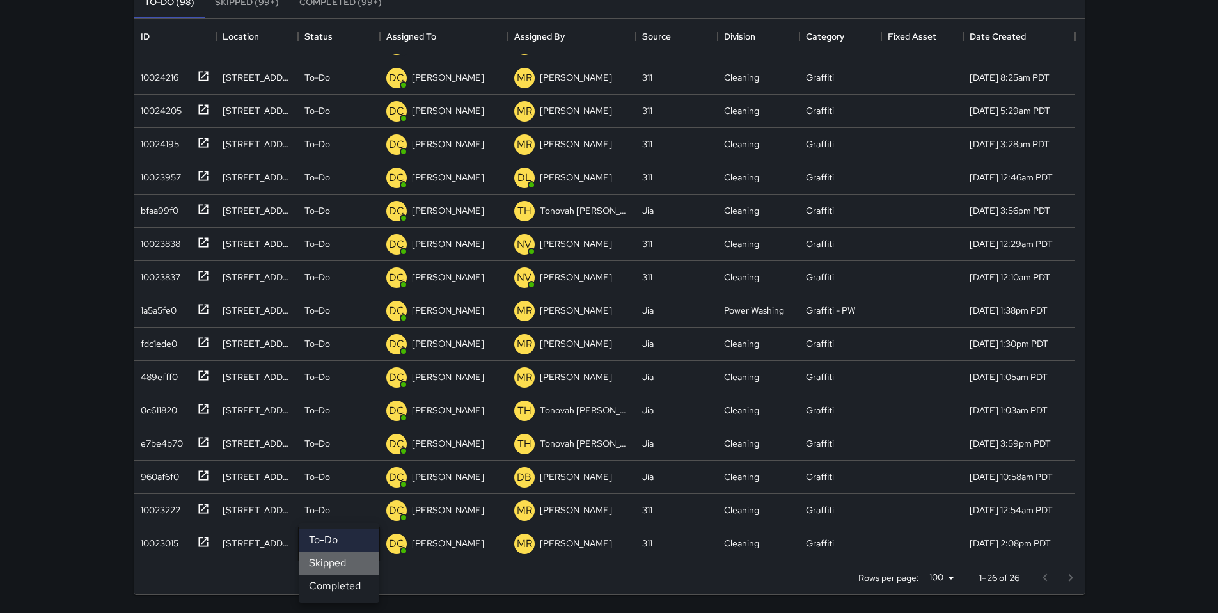
click at [323, 562] on li "Skipped" at bounding box center [339, 562] width 81 height 23
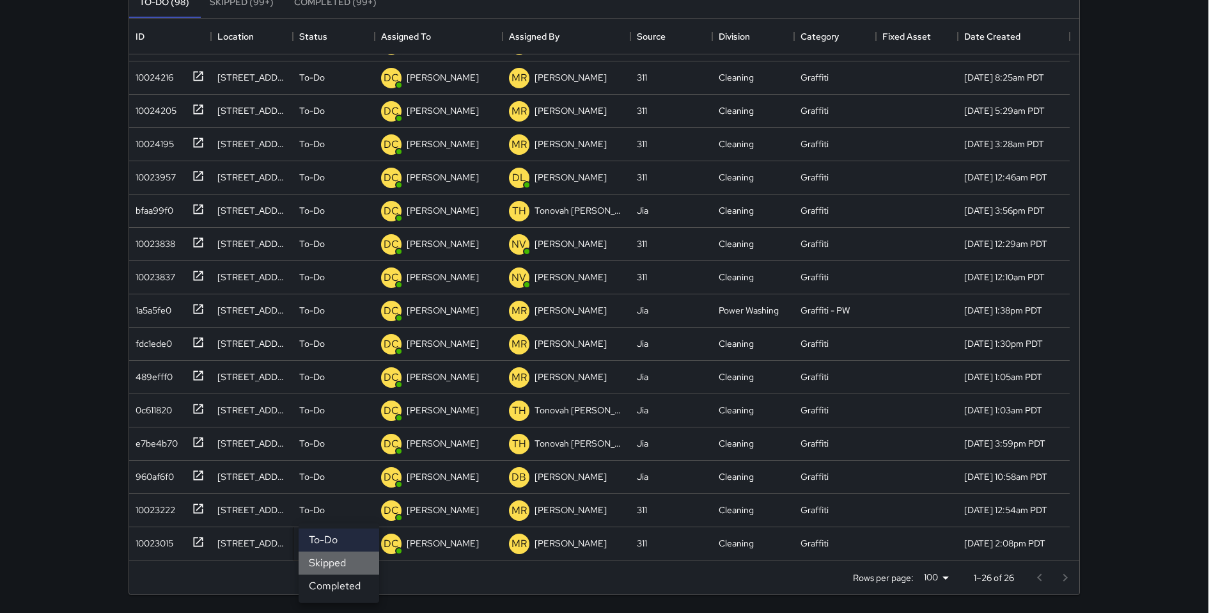
scroll to position [326, 0]
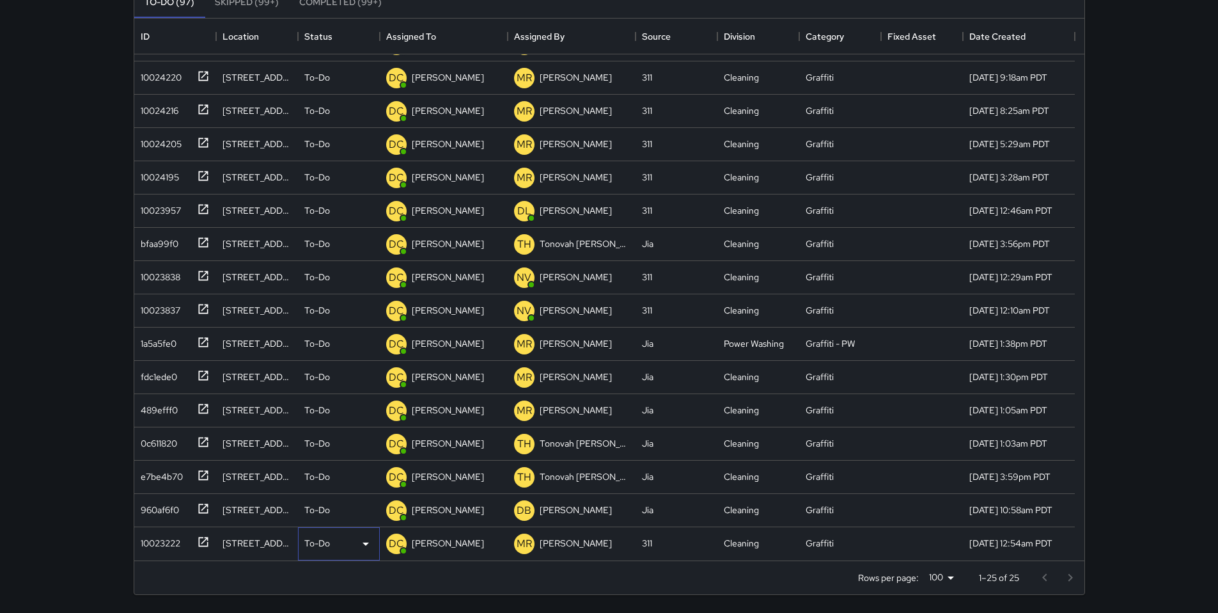
click at [319, 539] on p "To-Do" at bounding box center [317, 543] width 26 height 13
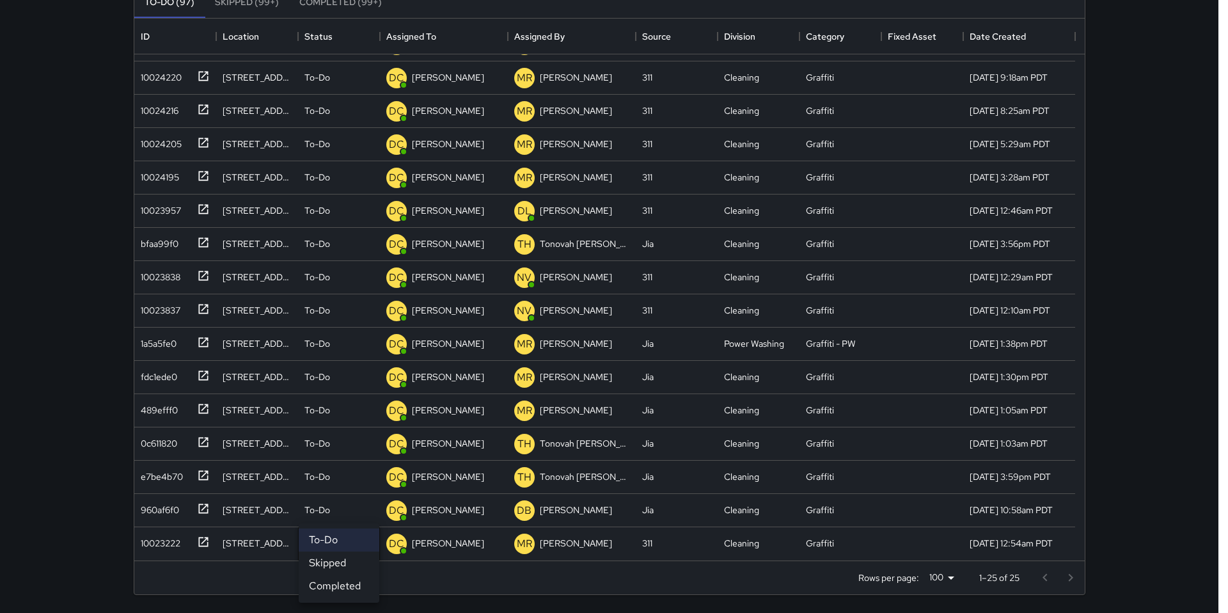
click at [166, 547] on div at bounding box center [614, 306] width 1228 height 613
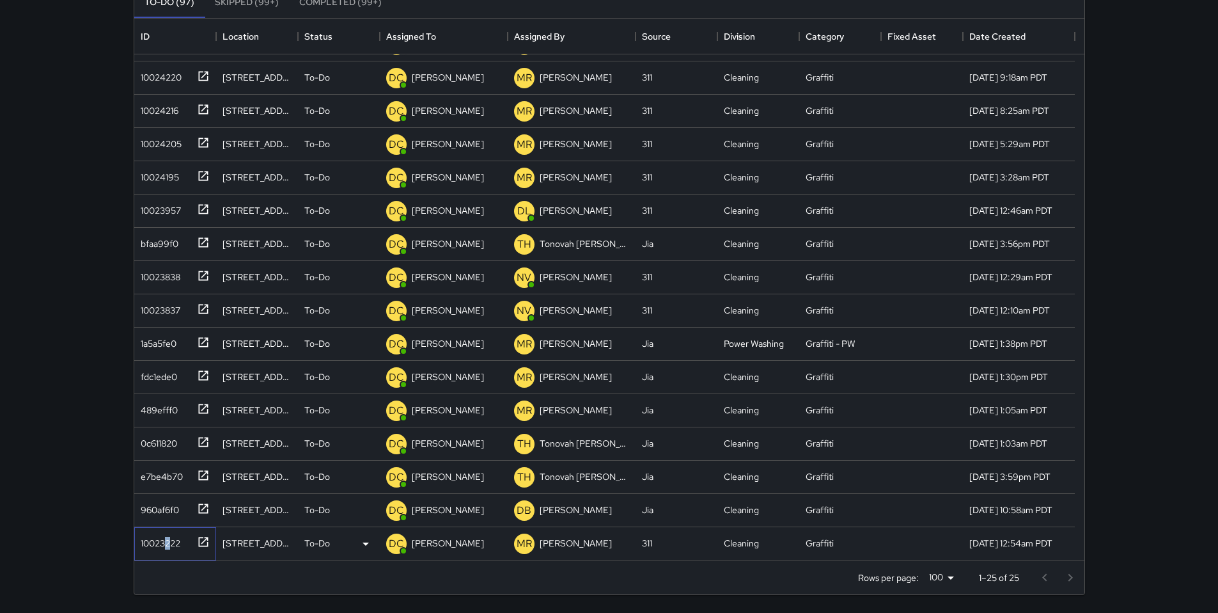
click at [168, 547] on div "10023222" at bounding box center [158, 541] width 45 height 18
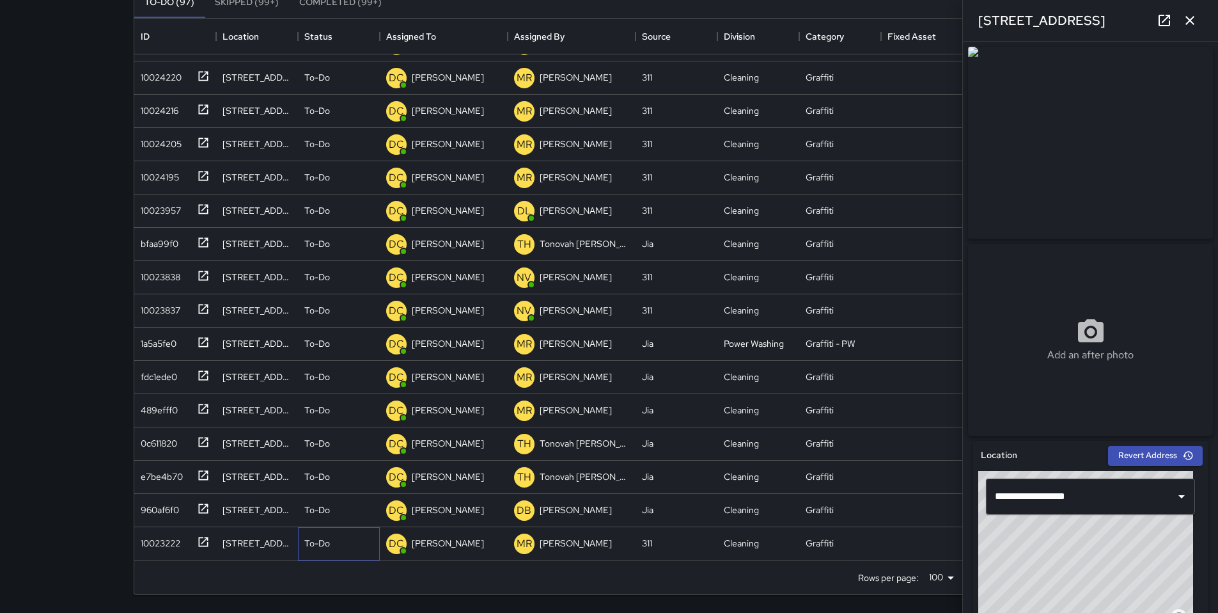
click at [313, 543] on p "To-Do" at bounding box center [317, 543] width 26 height 13
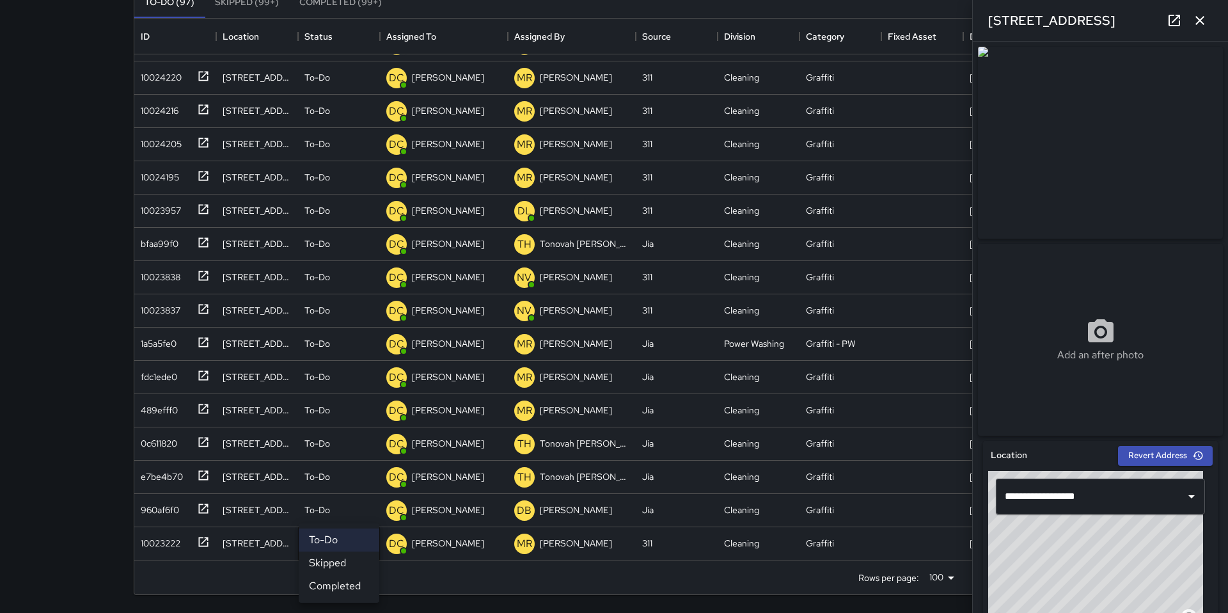
click at [321, 563] on li "Skipped" at bounding box center [339, 562] width 81 height 23
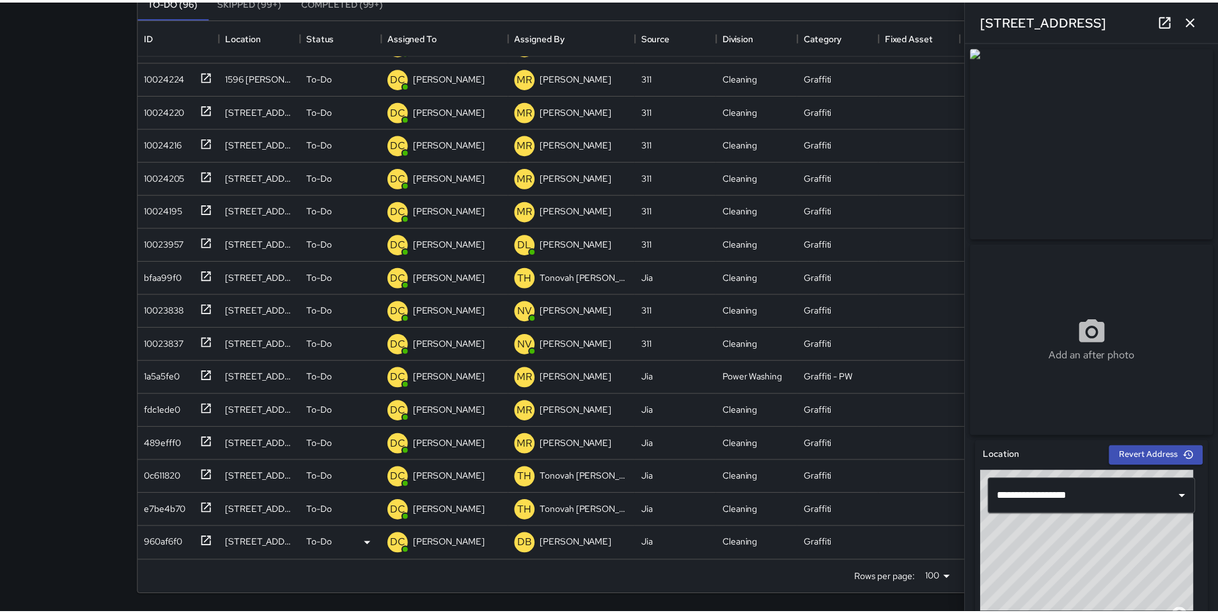
scroll to position [292, 0]
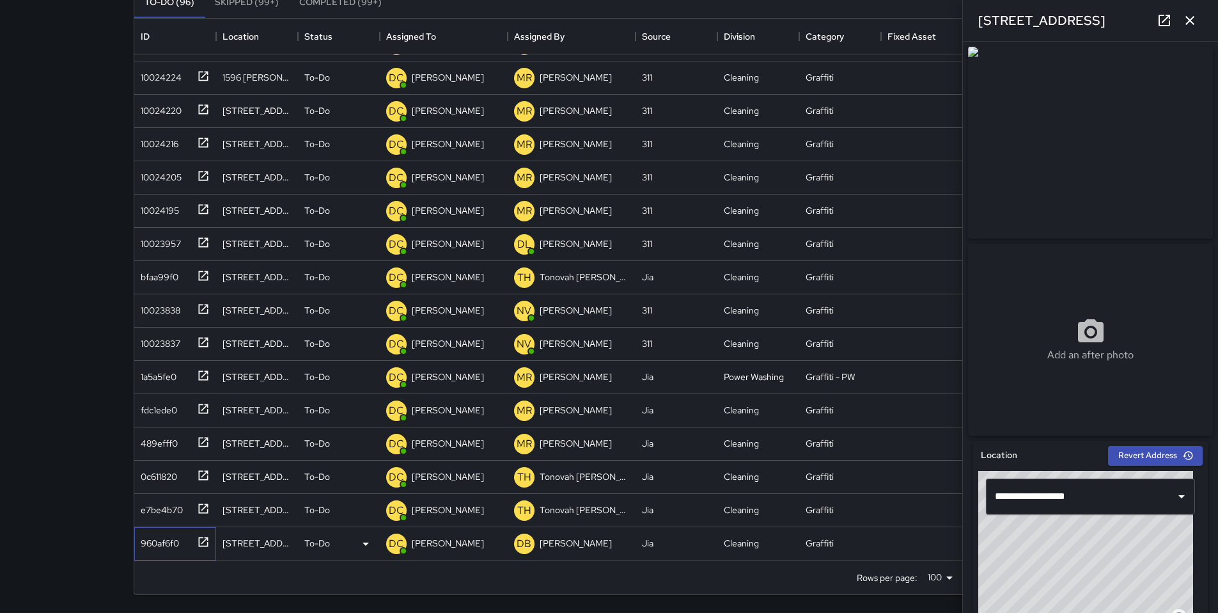
click at [169, 533] on div "960af6f0" at bounding box center [157, 541] width 43 height 18
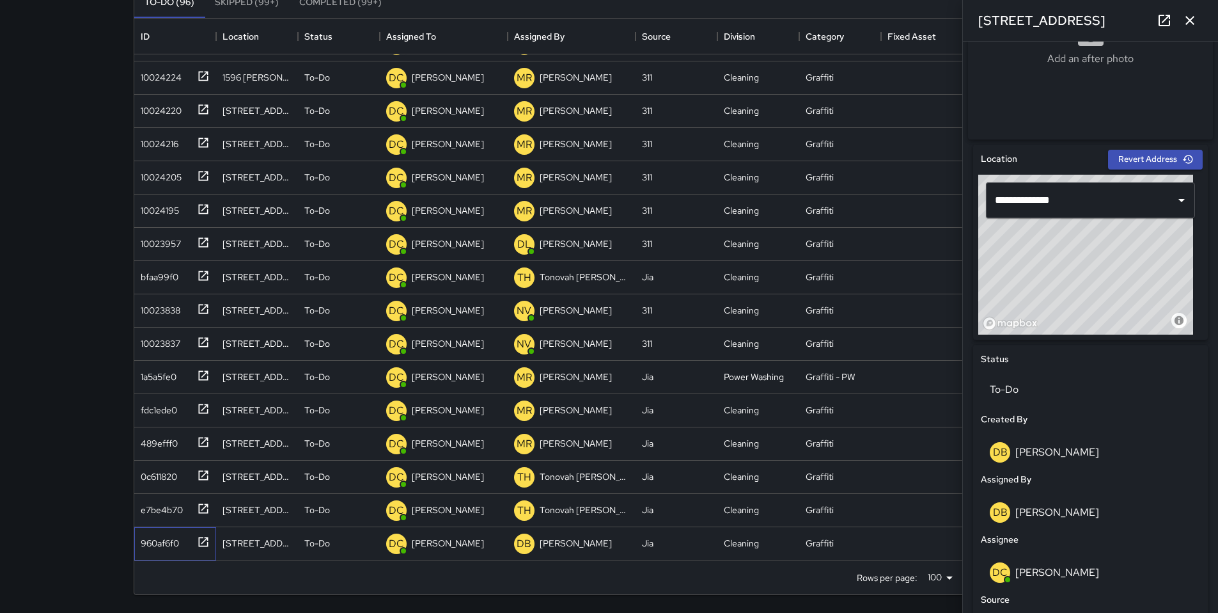
scroll to position [591, 0]
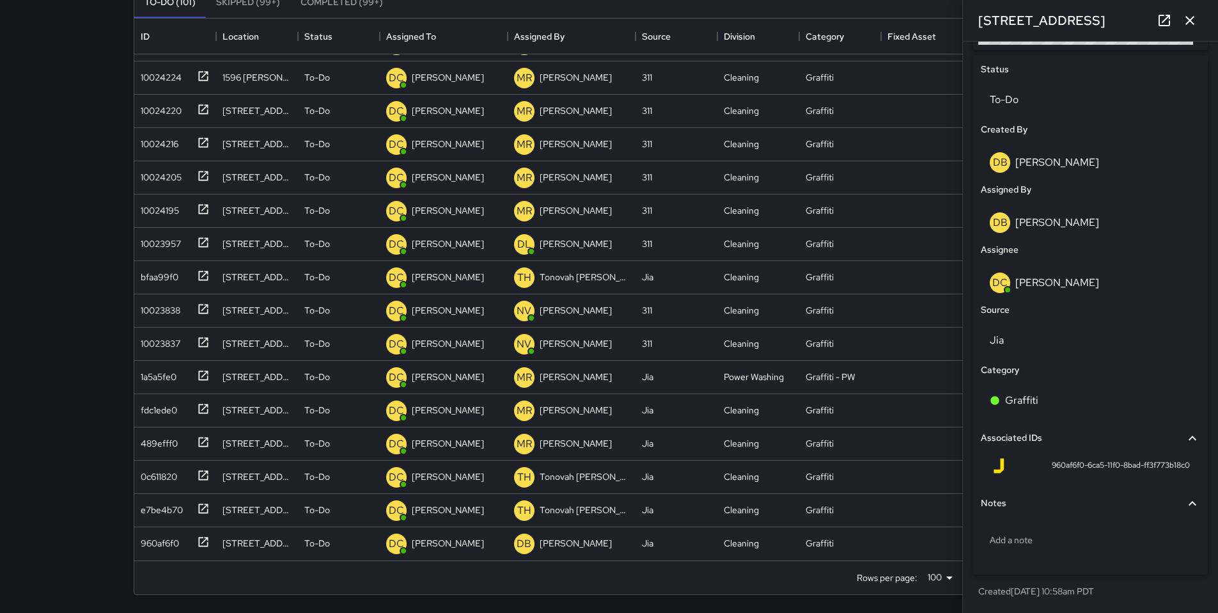
click at [1181, 27] on button "button" at bounding box center [1191, 21] width 26 height 26
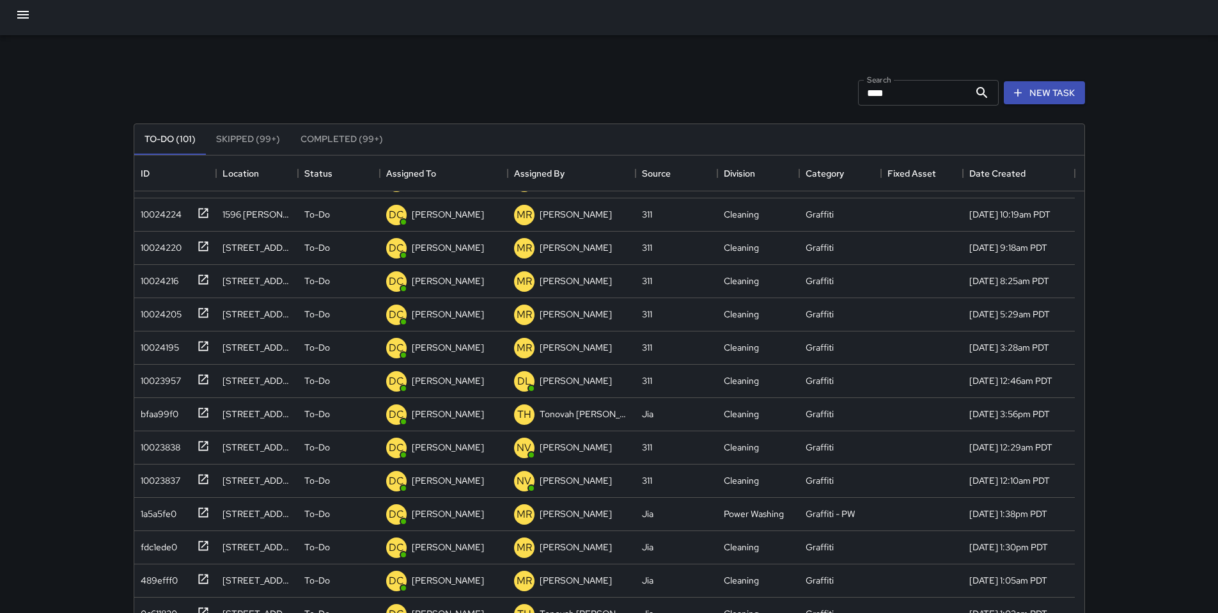
scroll to position [0, 0]
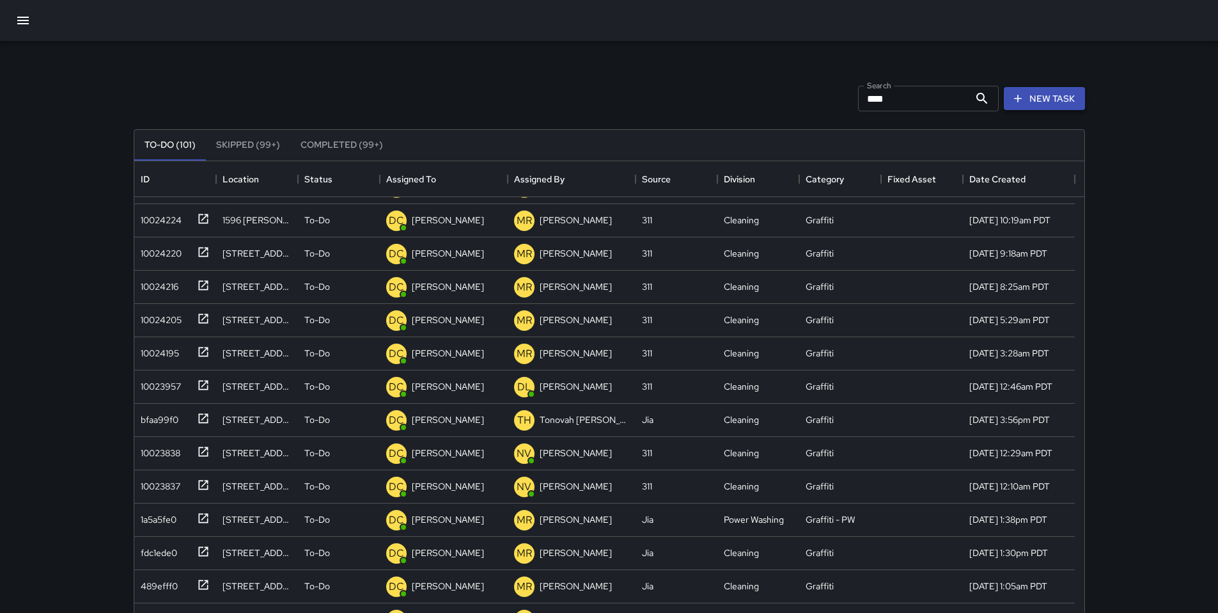
click at [1048, 100] on button "New Task" at bounding box center [1044, 99] width 81 height 24
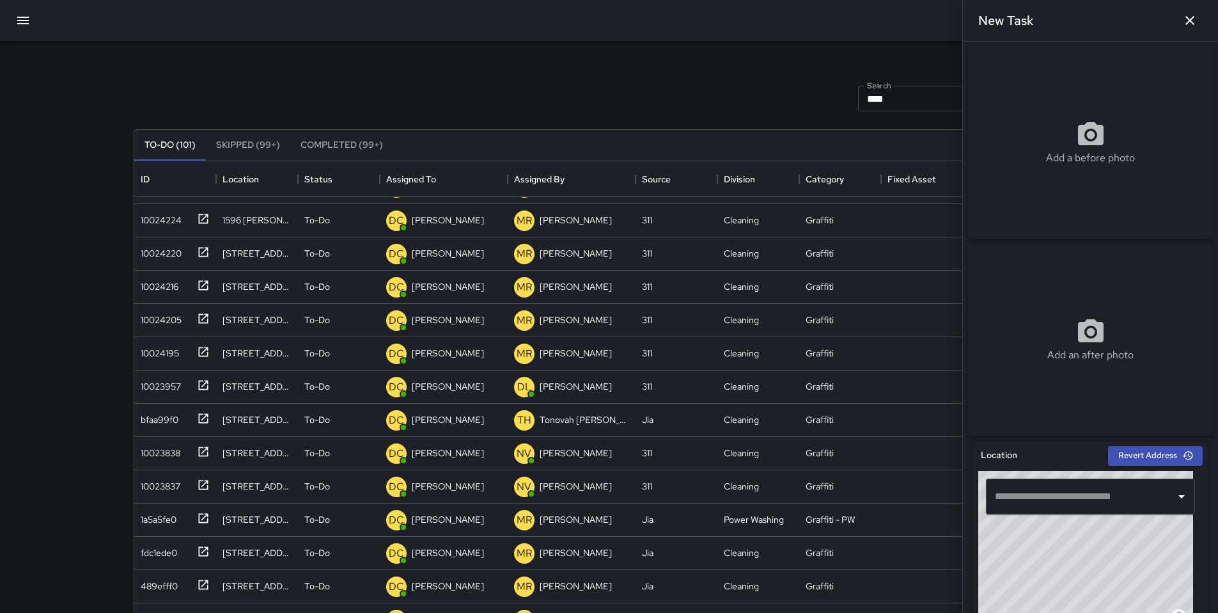
click at [1039, 504] on input "text" at bounding box center [1081, 496] width 178 height 24
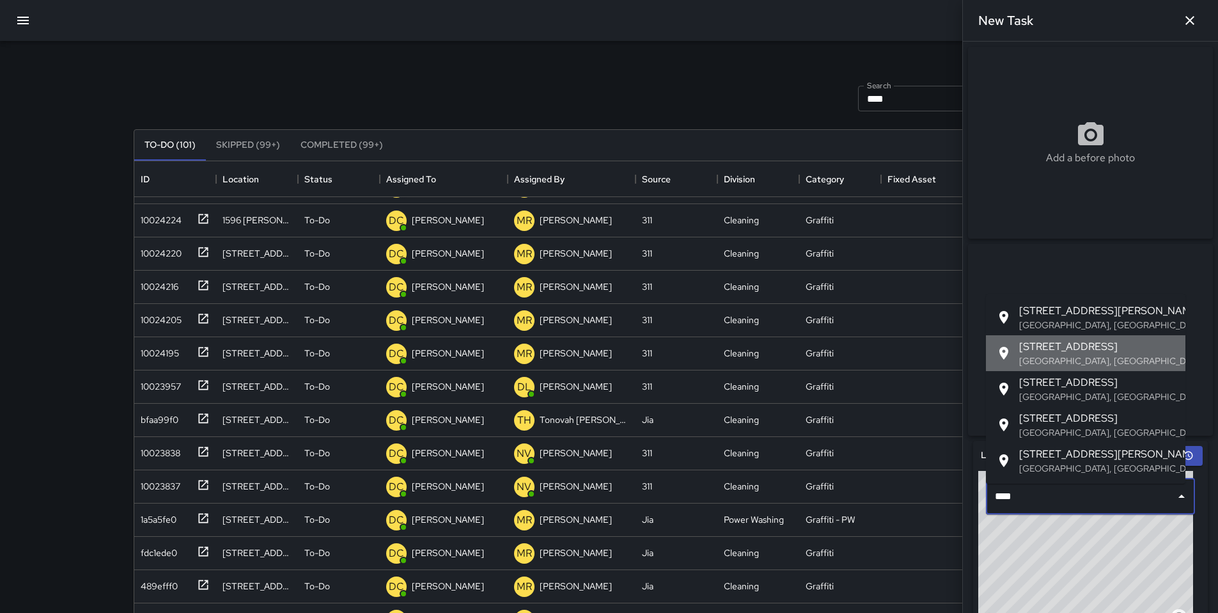
click at [1055, 347] on span "91 Grace Street" at bounding box center [1098, 346] width 156 height 15
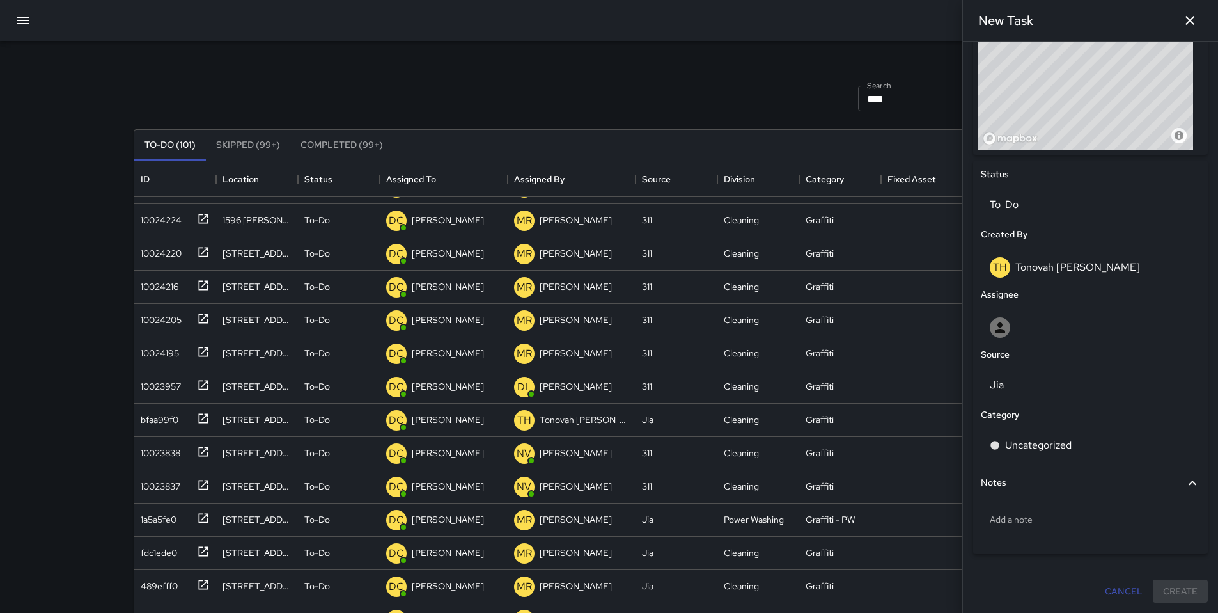
scroll to position [486, 0]
type input "**********"
click at [1024, 398] on div "Jia" at bounding box center [1090, 385] width 219 height 36
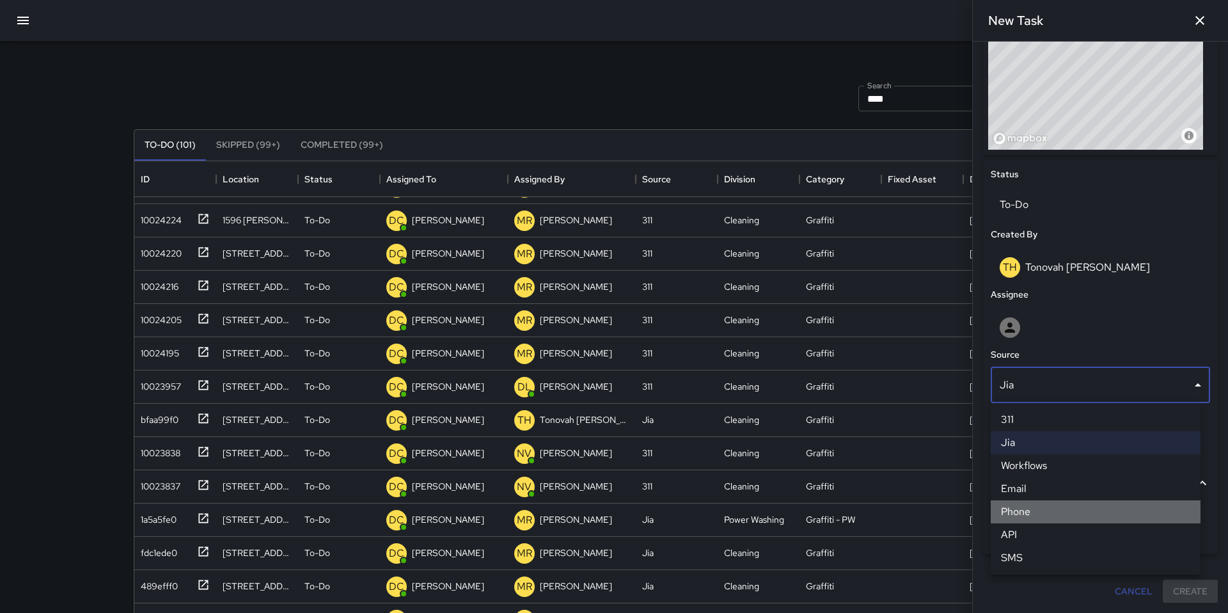
click at [1040, 507] on li "Phone" at bounding box center [1096, 511] width 210 height 23
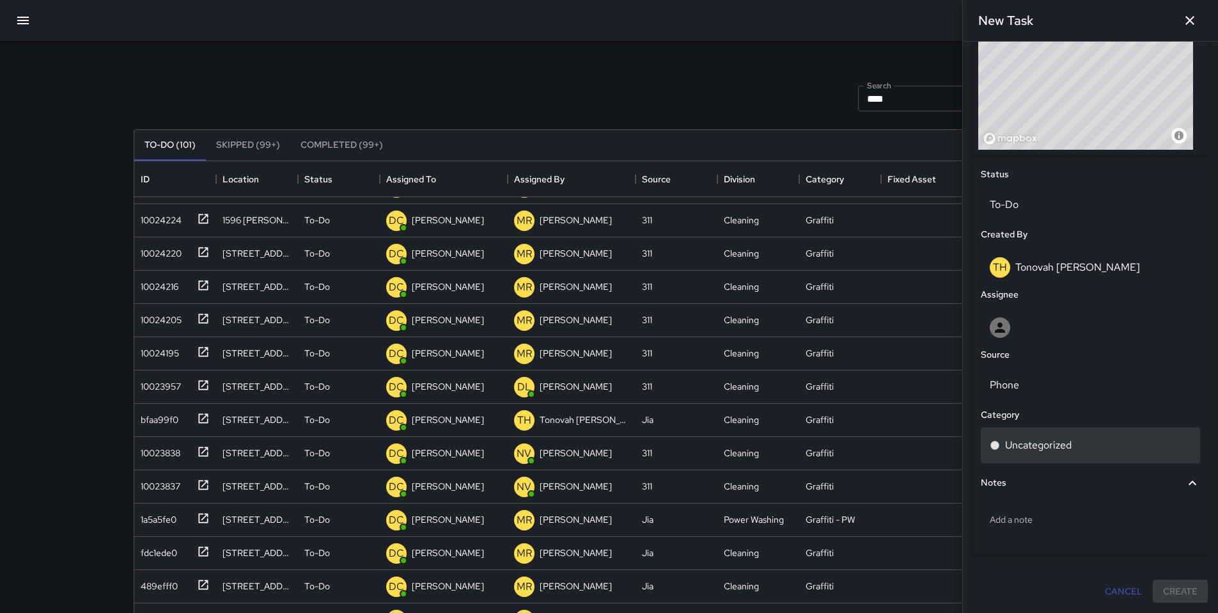
click at [1044, 452] on div "Uncategorized" at bounding box center [1090, 445] width 219 height 36
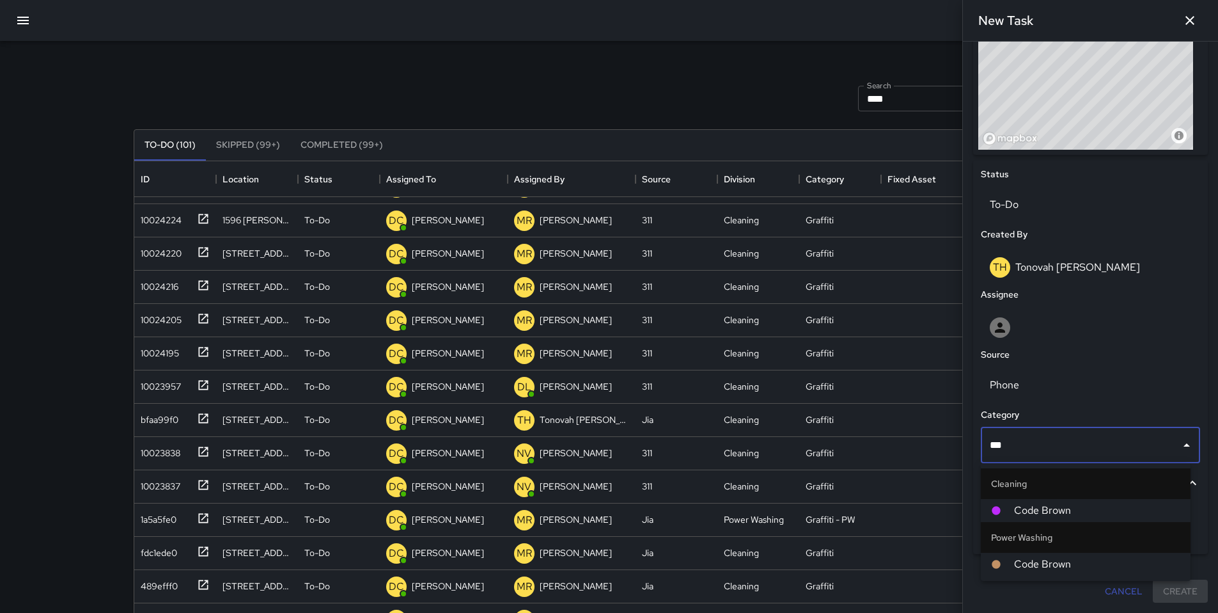
type input "****"
drag, startPoint x: 1016, startPoint y: 513, endPoint x: 1028, endPoint y: 497, distance: 20.1
click at [1017, 513] on span "Code Brown" at bounding box center [1097, 510] width 166 height 15
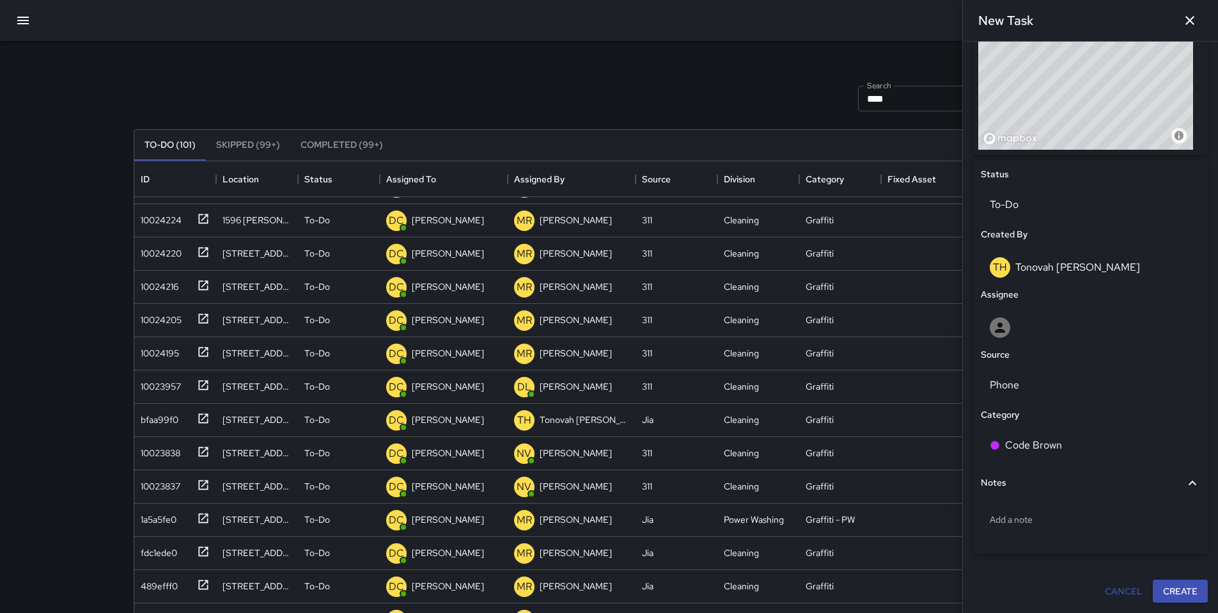
scroll to position [143, 0]
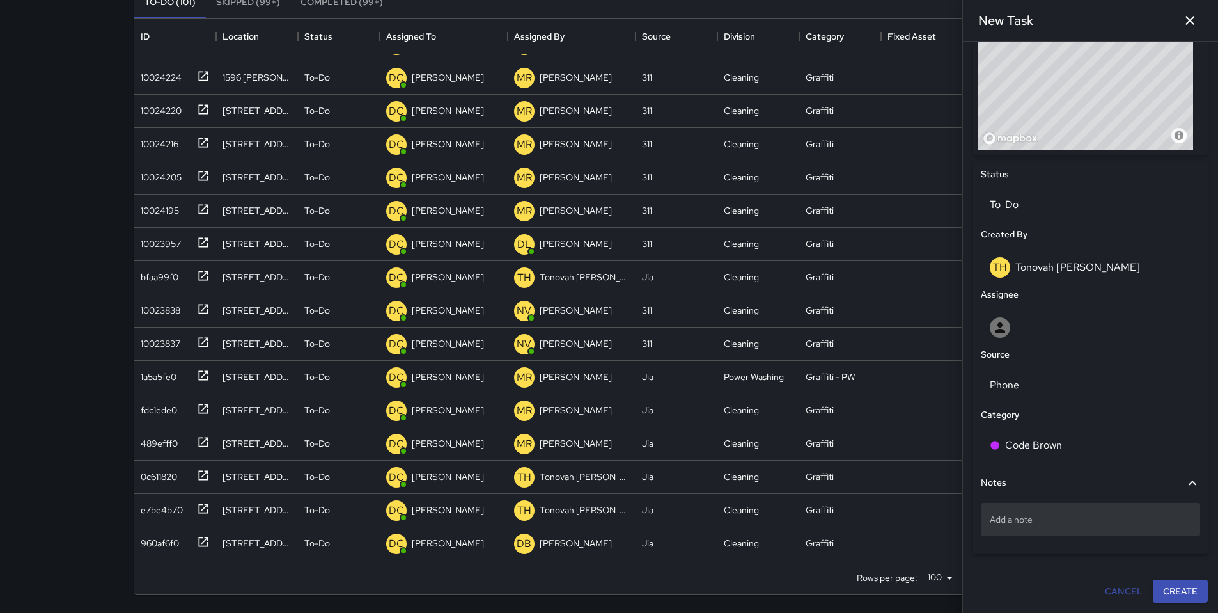
click at [1022, 532] on div "Add a note" at bounding box center [1090, 519] width 219 height 33
type textarea "**********"
click at [1170, 585] on button "Create" at bounding box center [1180, 591] width 55 height 24
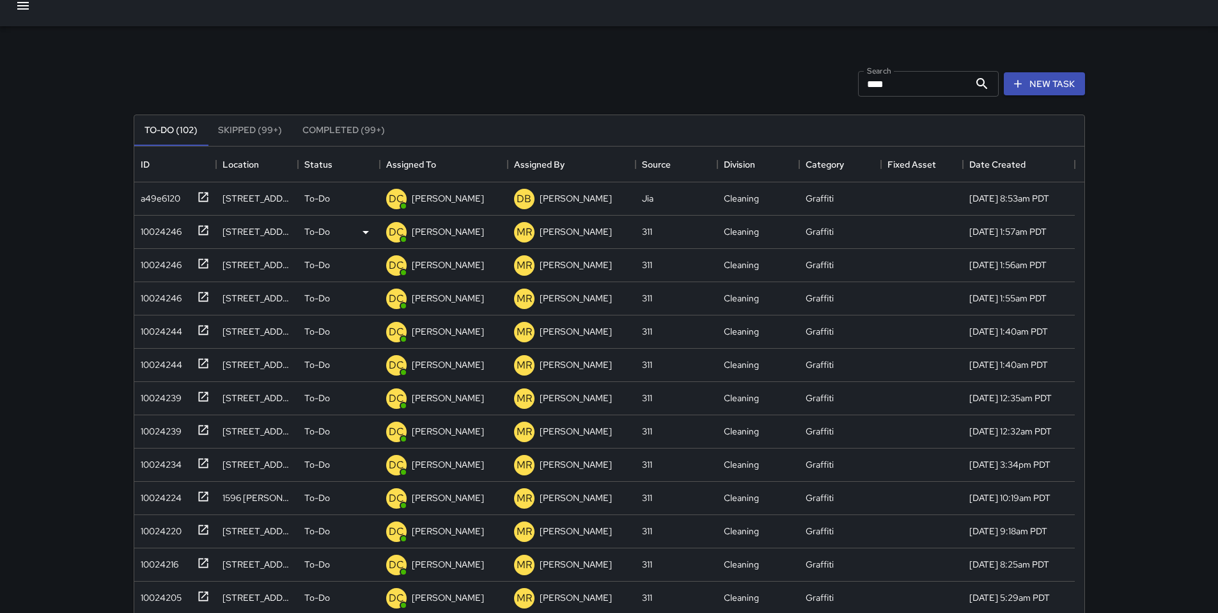
scroll to position [0, 0]
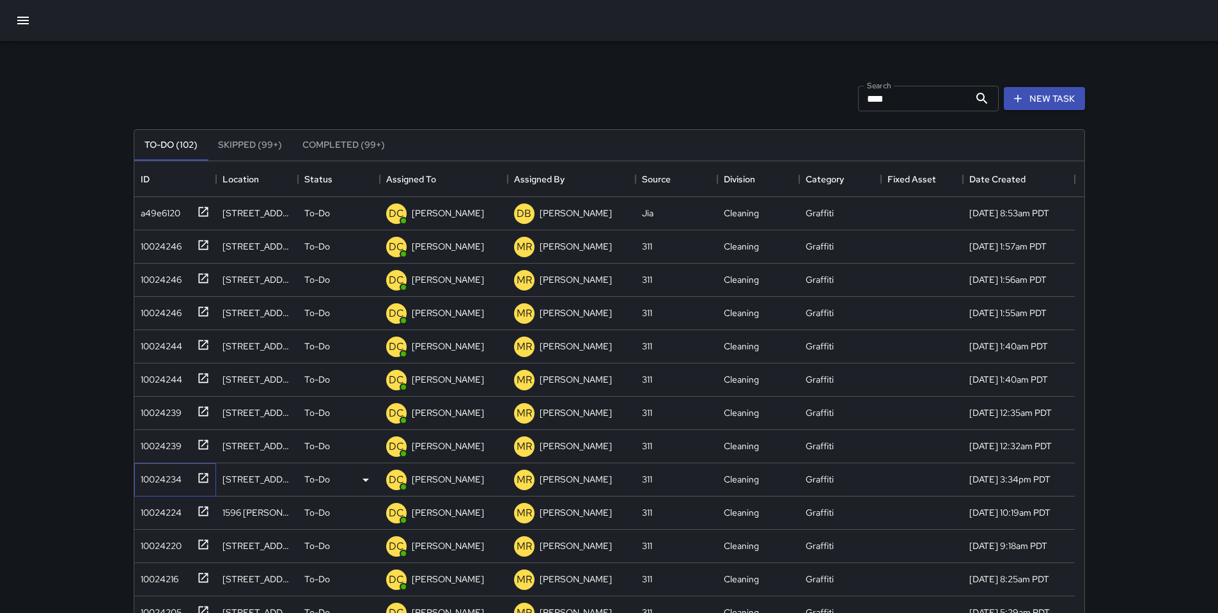
click at [148, 481] on div "10024234" at bounding box center [159, 477] width 46 height 18
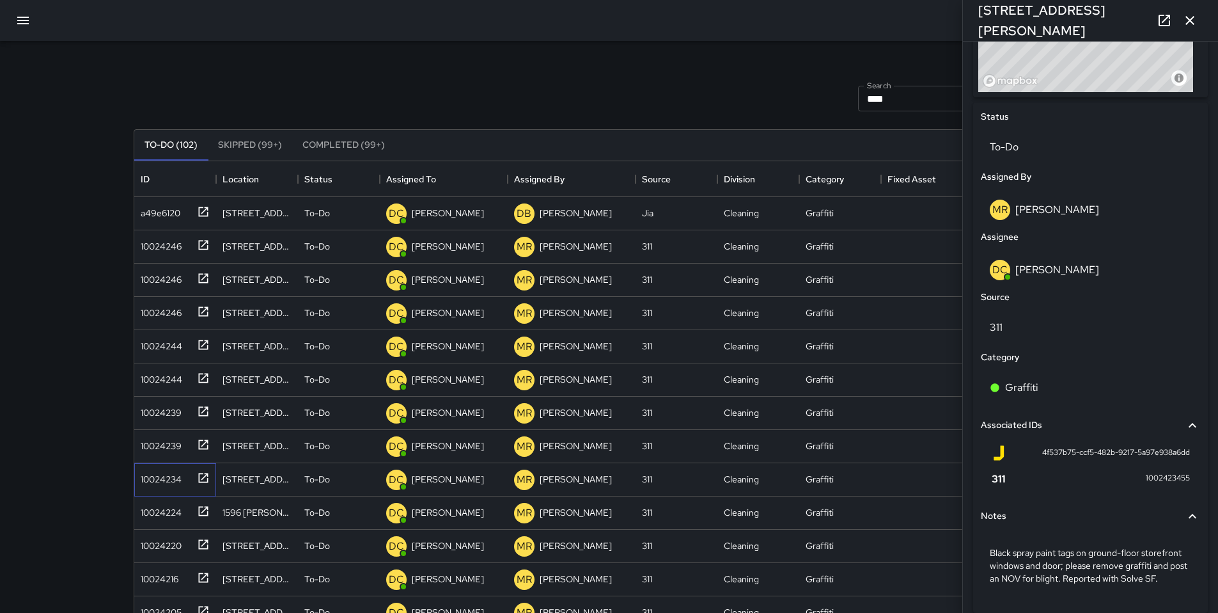
scroll to position [595, 0]
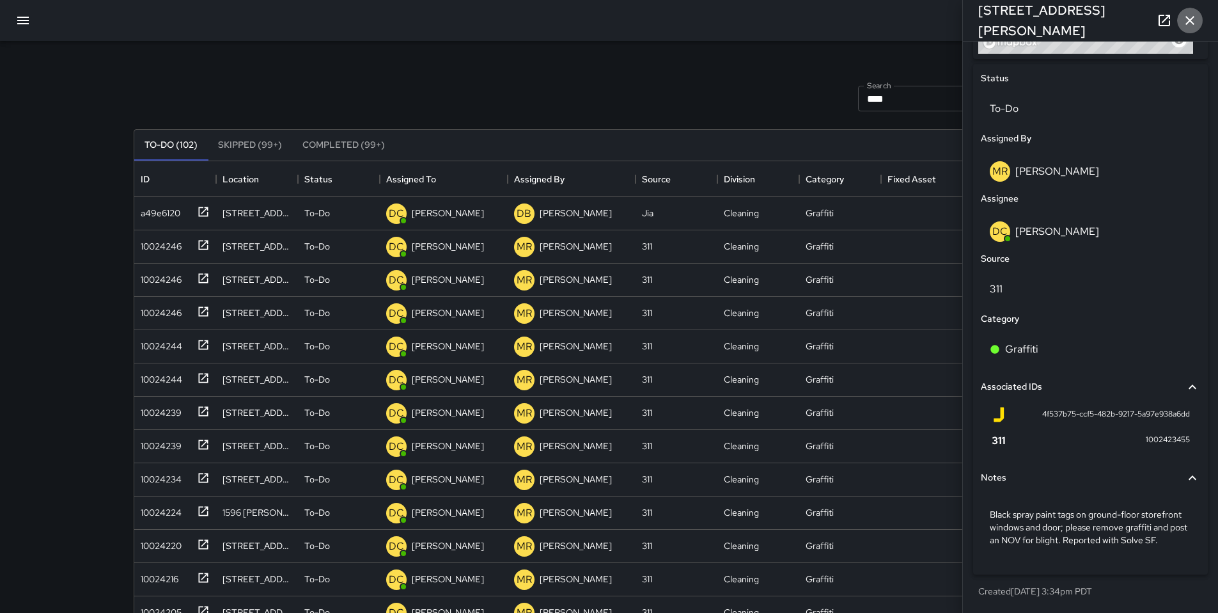
click at [1186, 23] on icon "button" at bounding box center [1190, 20] width 15 height 15
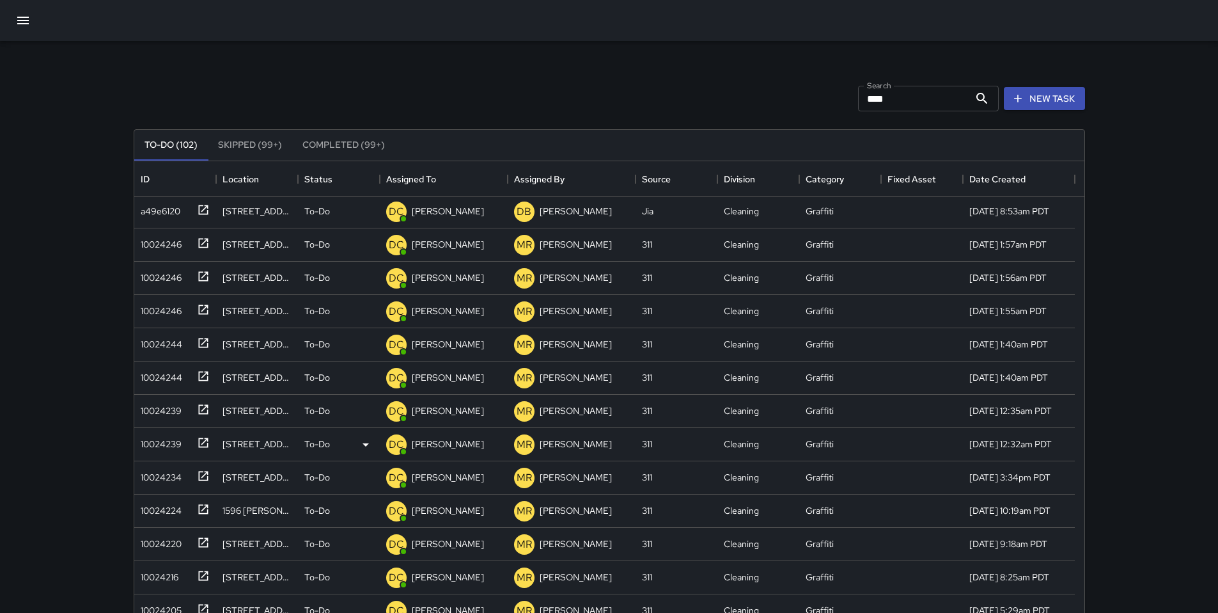
scroll to position [0, 0]
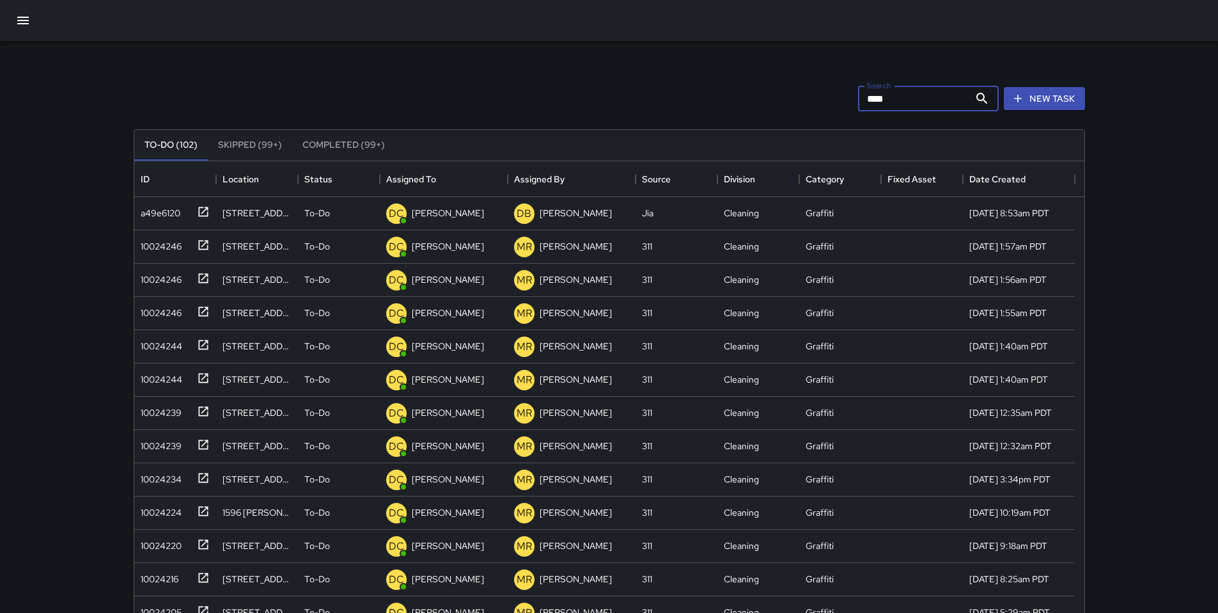
drag, startPoint x: 897, startPoint y: 98, endPoint x: 762, endPoint y: 89, distance: 135.3
click at [766, 88] on div "Search **** Search New Task" at bounding box center [609, 98] width 957 height 67
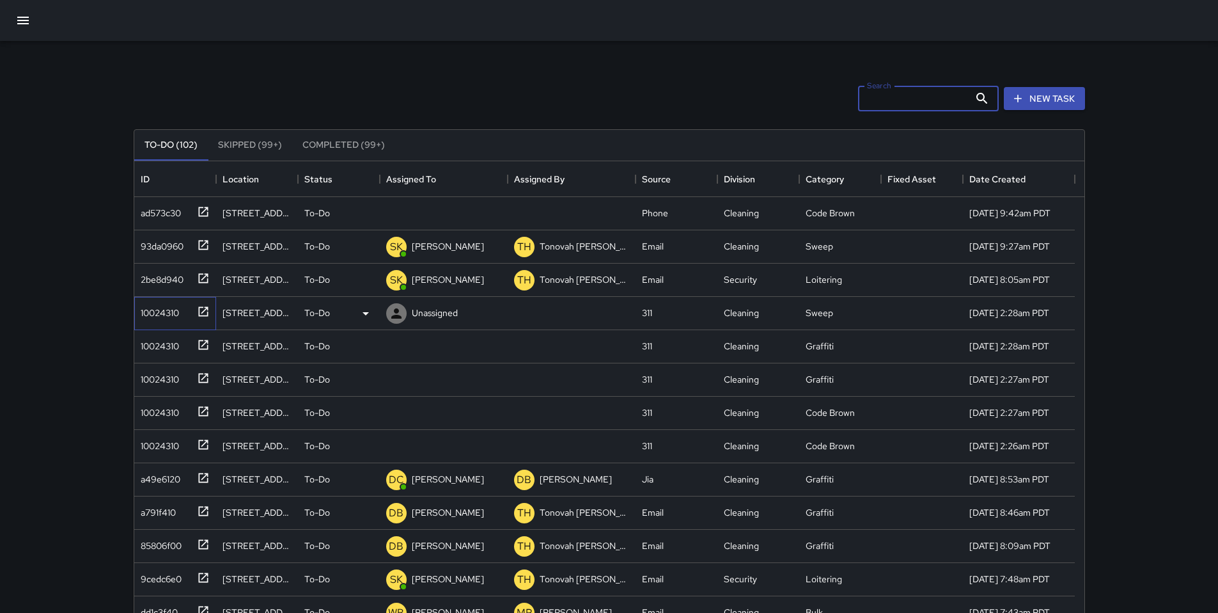
click at [158, 315] on div "10024310" at bounding box center [157, 310] width 43 height 18
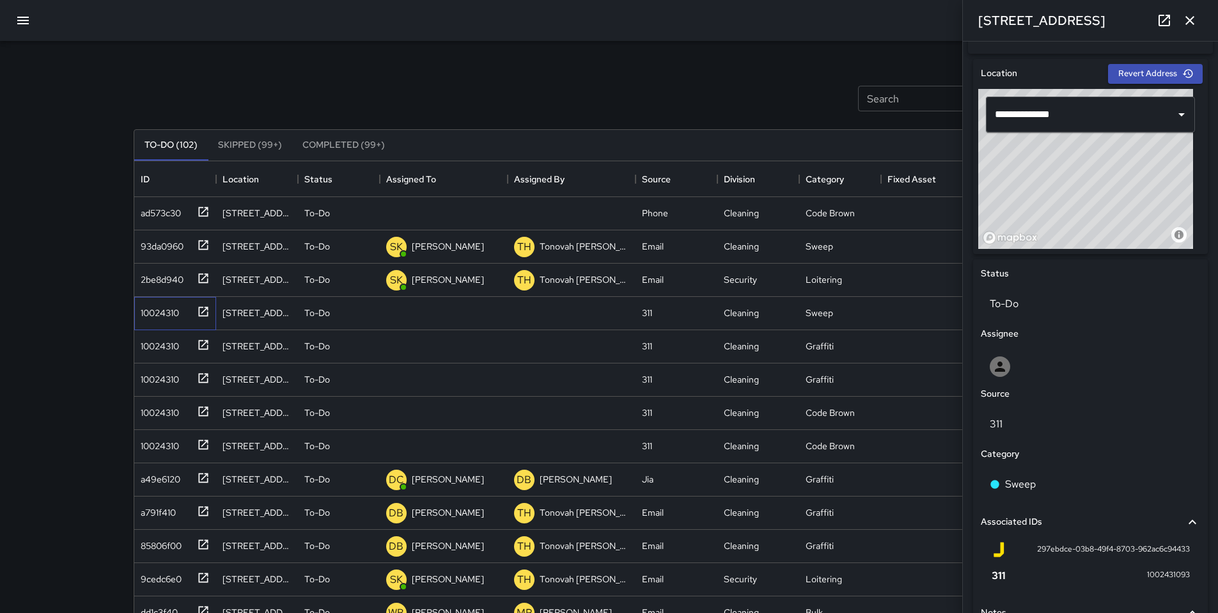
scroll to position [522, 0]
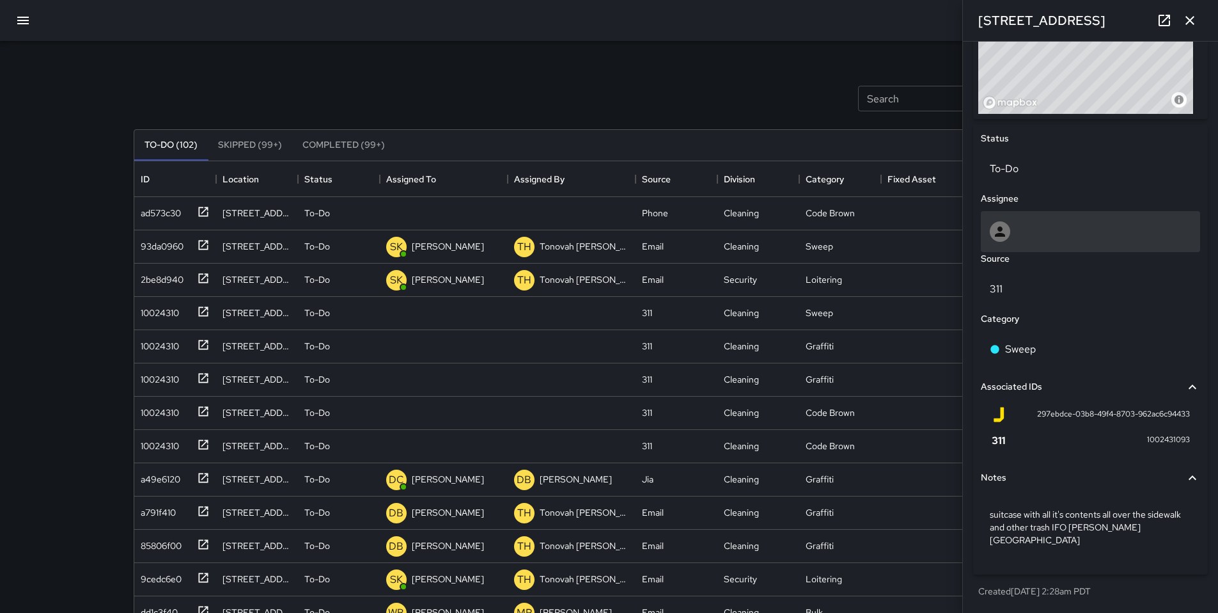
click at [1032, 244] on div at bounding box center [1090, 231] width 219 height 41
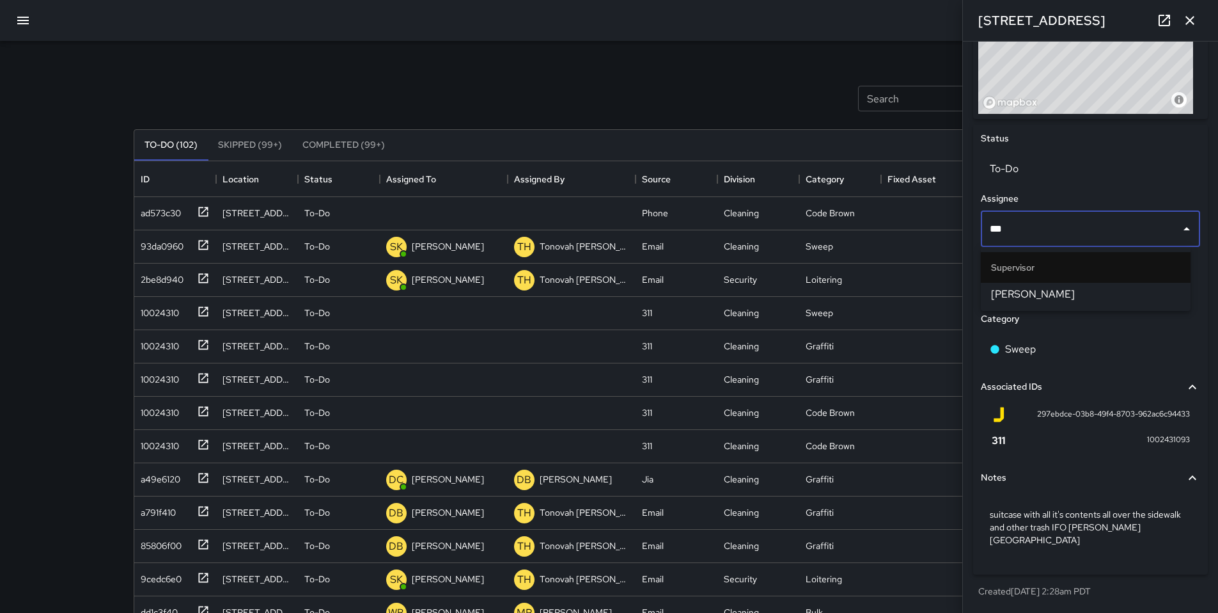
type input "****"
click at [1030, 294] on span "[PERSON_NAME]" at bounding box center [1085, 294] width 189 height 15
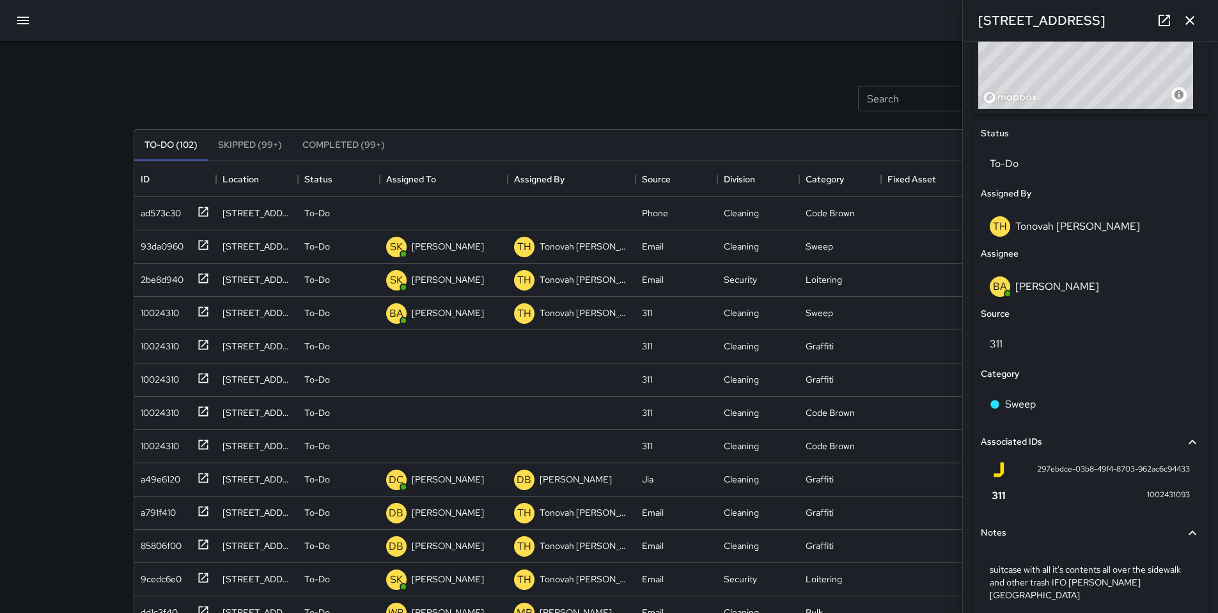
click at [644, 50] on div "Search Search New Task To-Do (102) Skipped (99+) Completed (99+) ID Location St…" at bounding box center [609, 398] width 982 height 714
click at [179, 349] on div "10024310" at bounding box center [173, 343] width 74 height 21
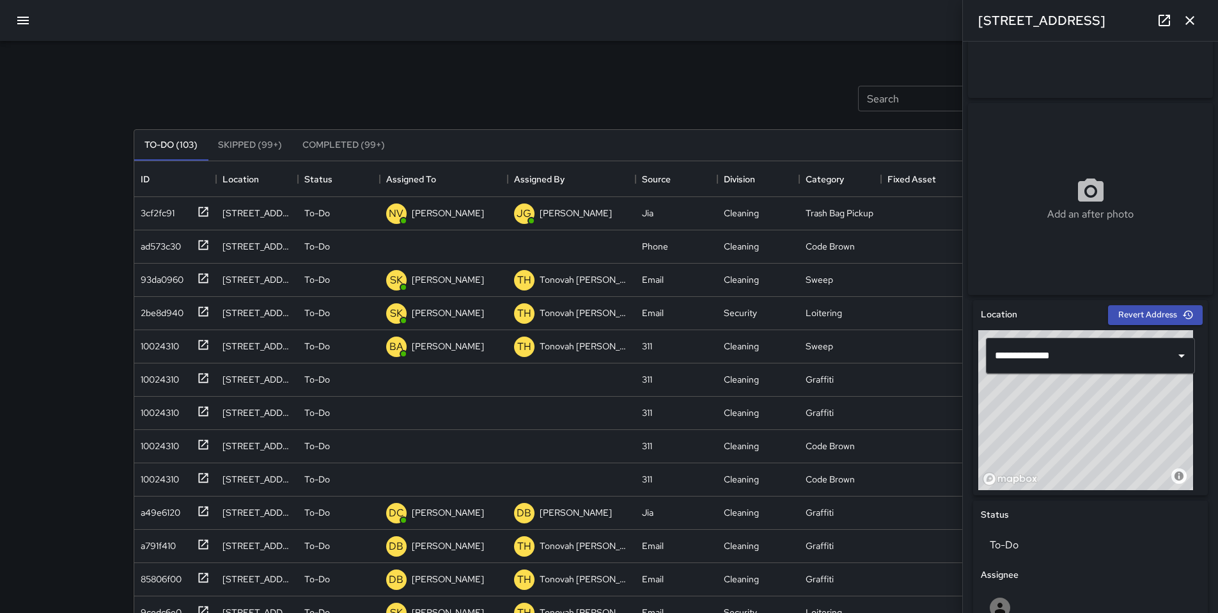
scroll to position [0, 0]
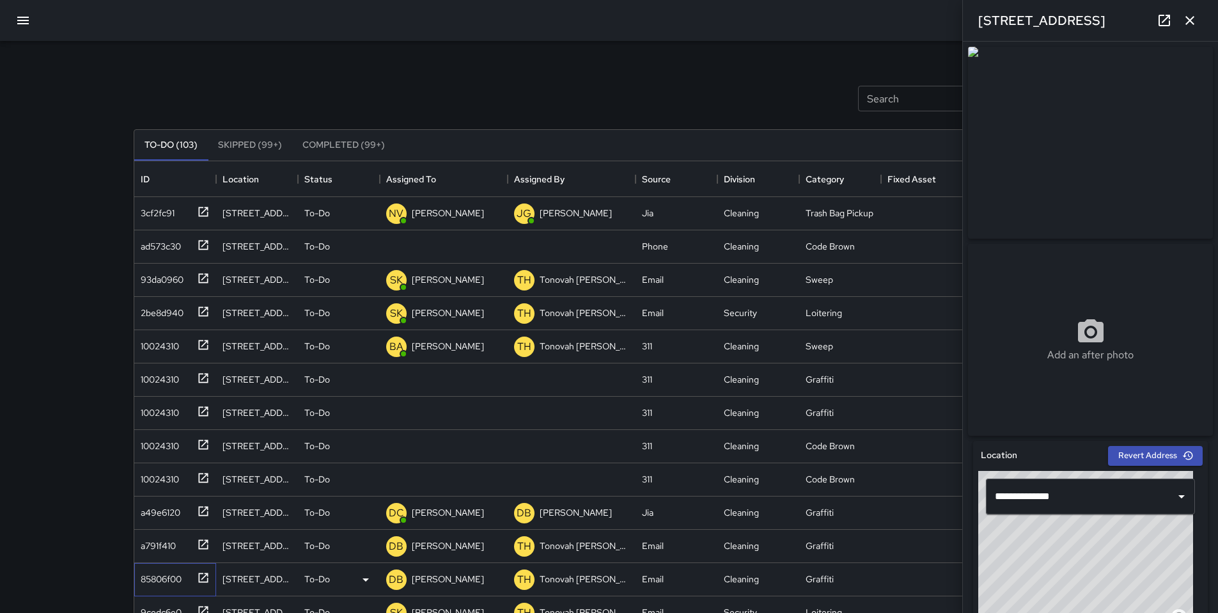
click at [159, 581] on div "85806f00" at bounding box center [159, 576] width 46 height 18
click at [1186, 19] on icon "button" at bounding box center [1190, 20] width 15 height 15
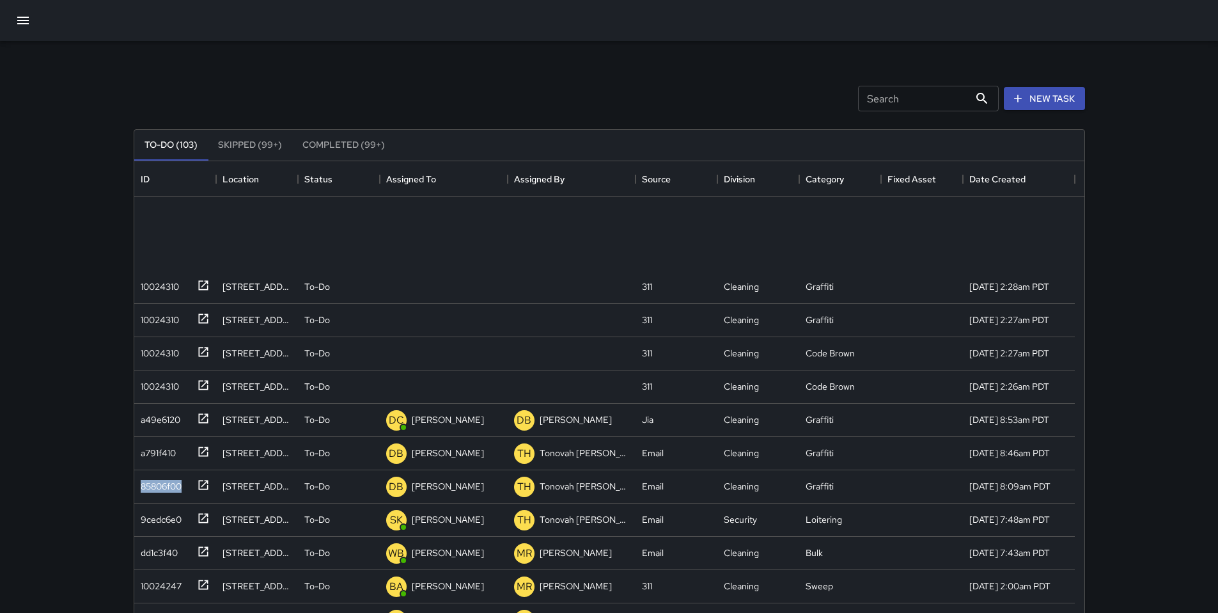
scroll to position [266, 0]
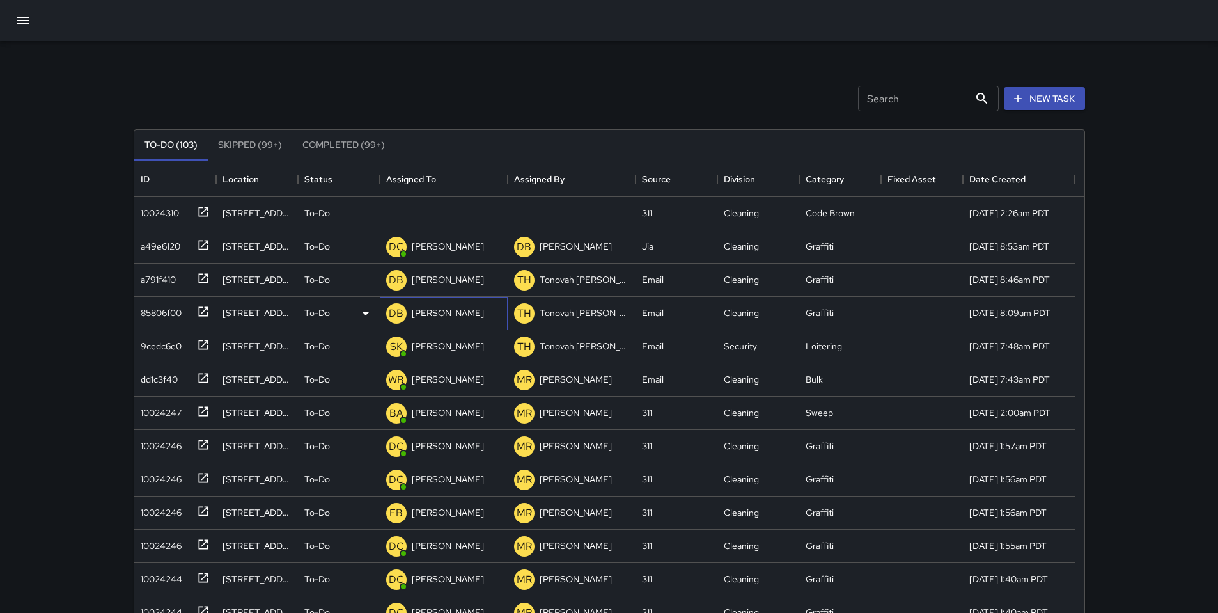
click at [408, 311] on div "DB DeAndre Barney" at bounding box center [435, 314] width 103 height 26
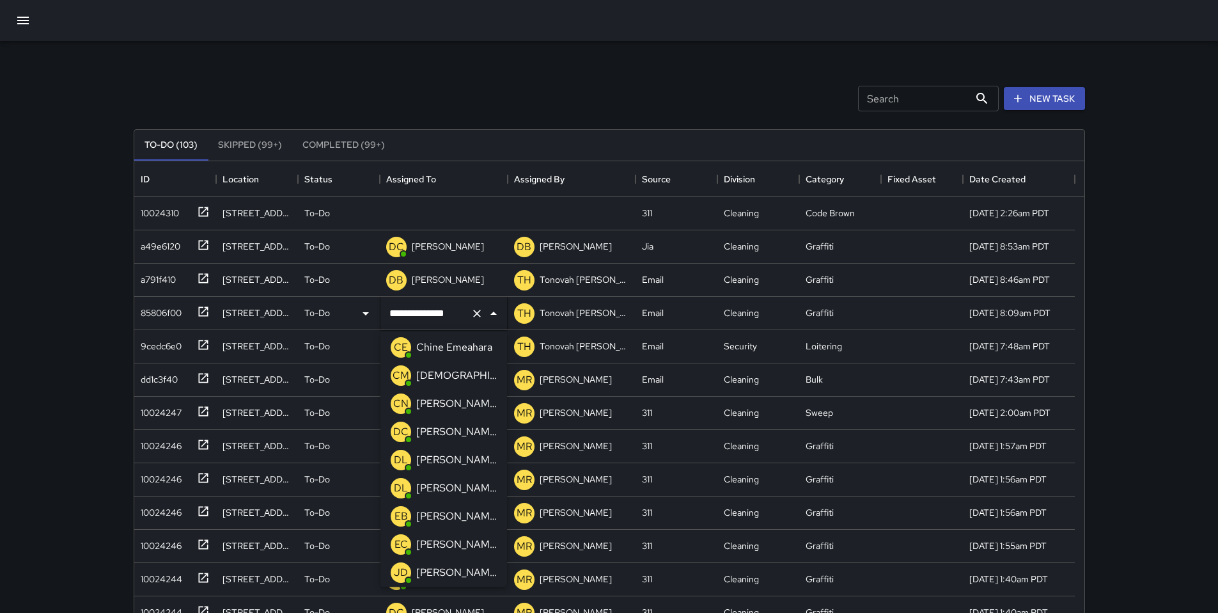
scroll to position [114, 0]
click at [423, 434] on p "[PERSON_NAME]" at bounding box center [456, 432] width 81 height 15
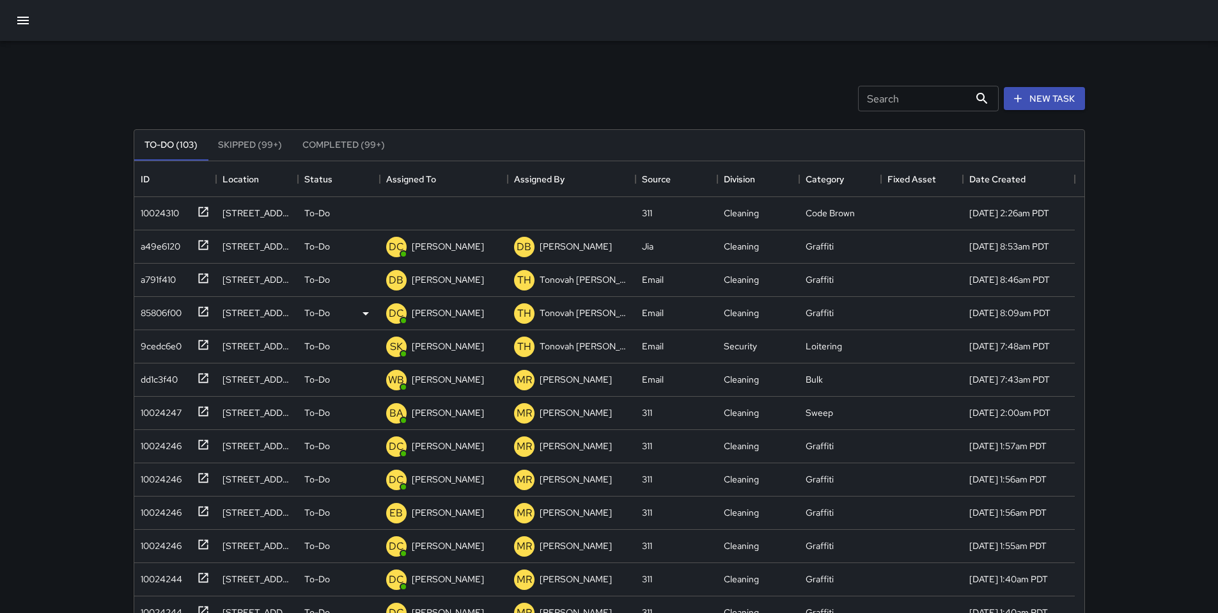
drag, startPoint x: 523, startPoint y: 106, endPoint x: 539, endPoint y: 97, distance: 18.0
click at [523, 105] on div "Search Search New Task" at bounding box center [609, 98] width 957 height 67
click at [163, 214] on div "10024310" at bounding box center [157, 210] width 43 height 18
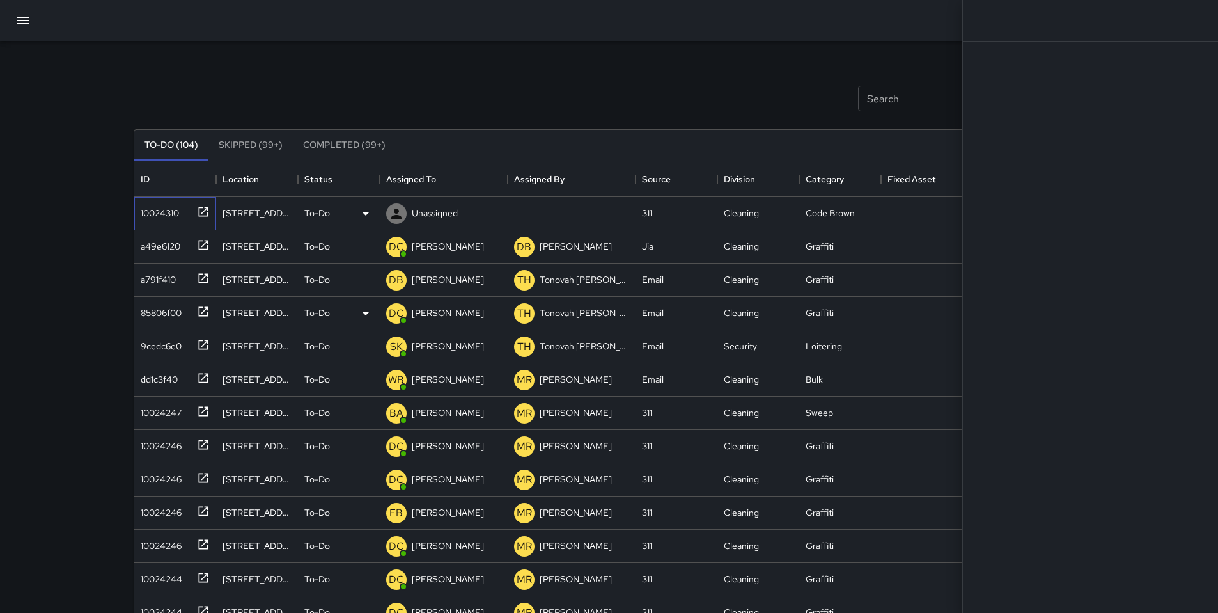
click at [163, 214] on div "10024310" at bounding box center [157, 210] width 43 height 18
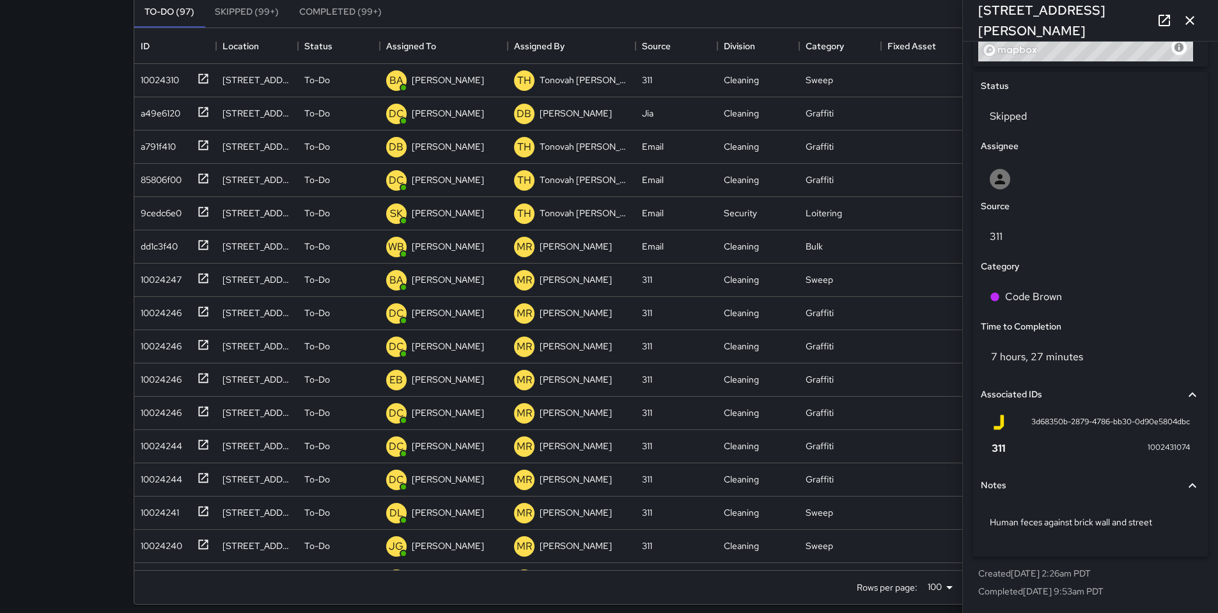
scroll to position [143, 0]
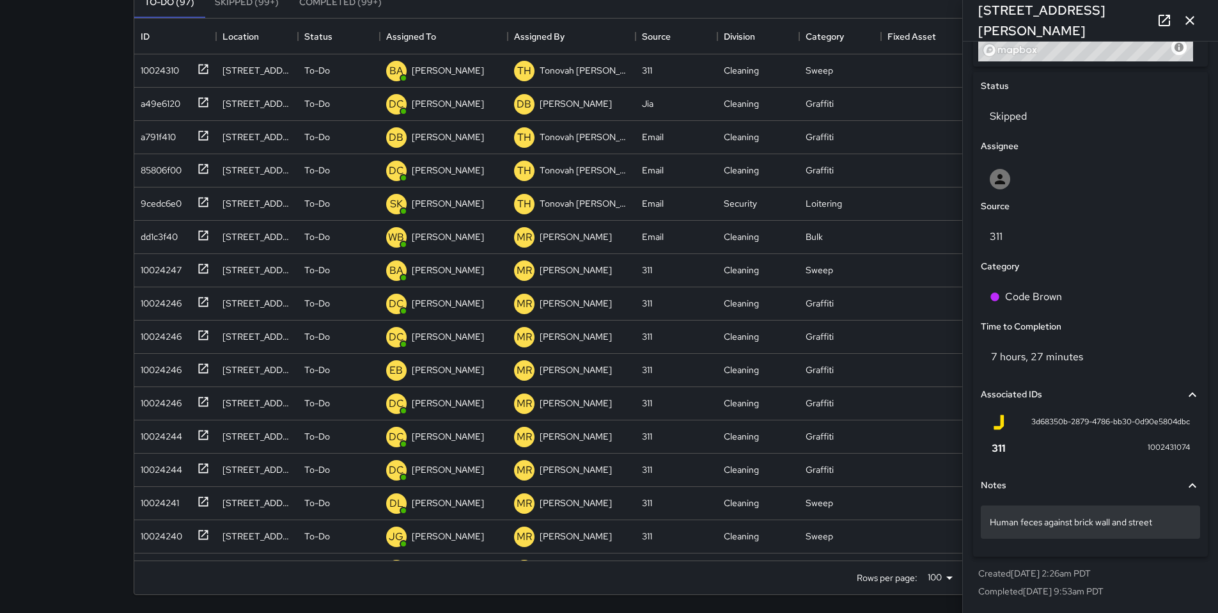
click at [1171, 527] on p "Human feces against brick wall and street" at bounding box center [1090, 522] width 201 height 13
click at [1171, 527] on textarea "**********" at bounding box center [1086, 521] width 192 height 13
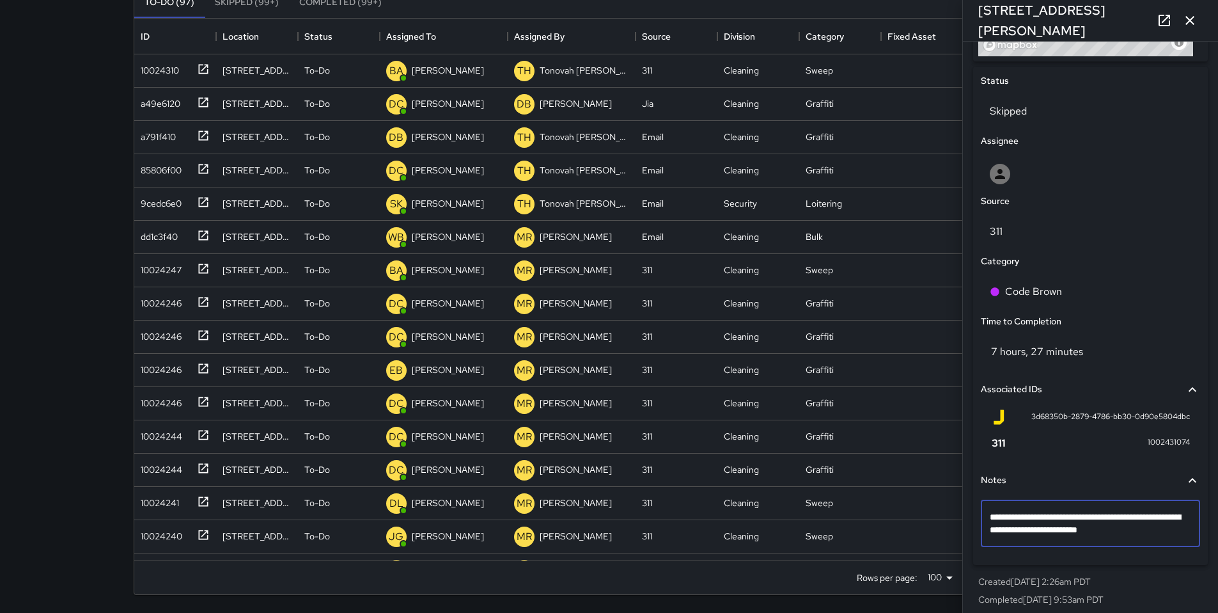
type textarea "**********"
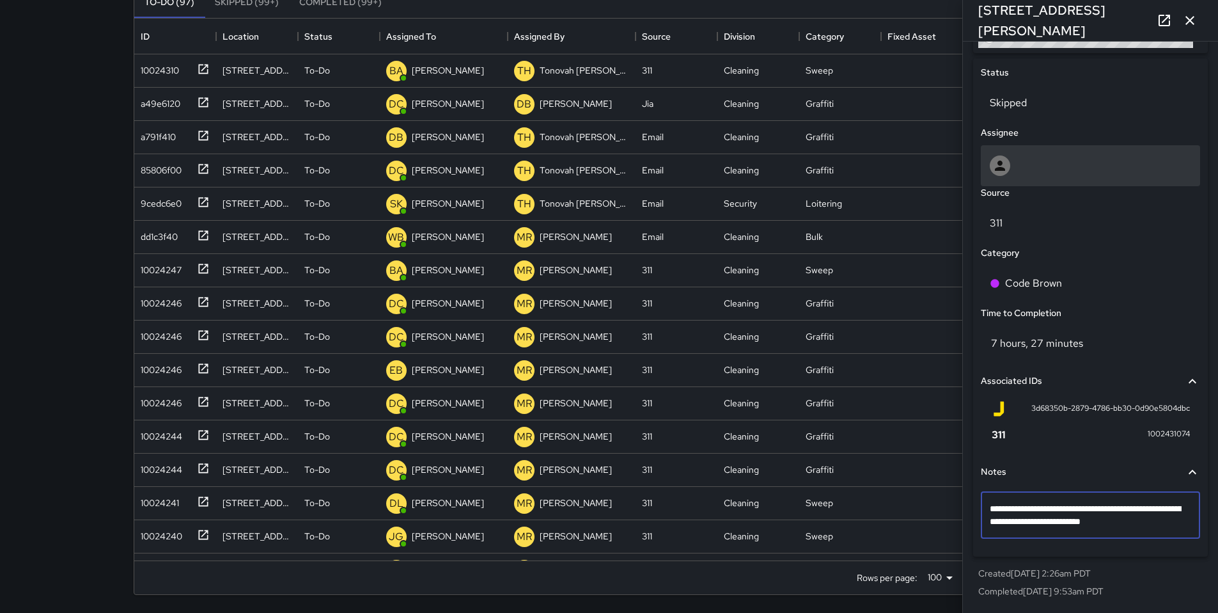
scroll to position [320, 0]
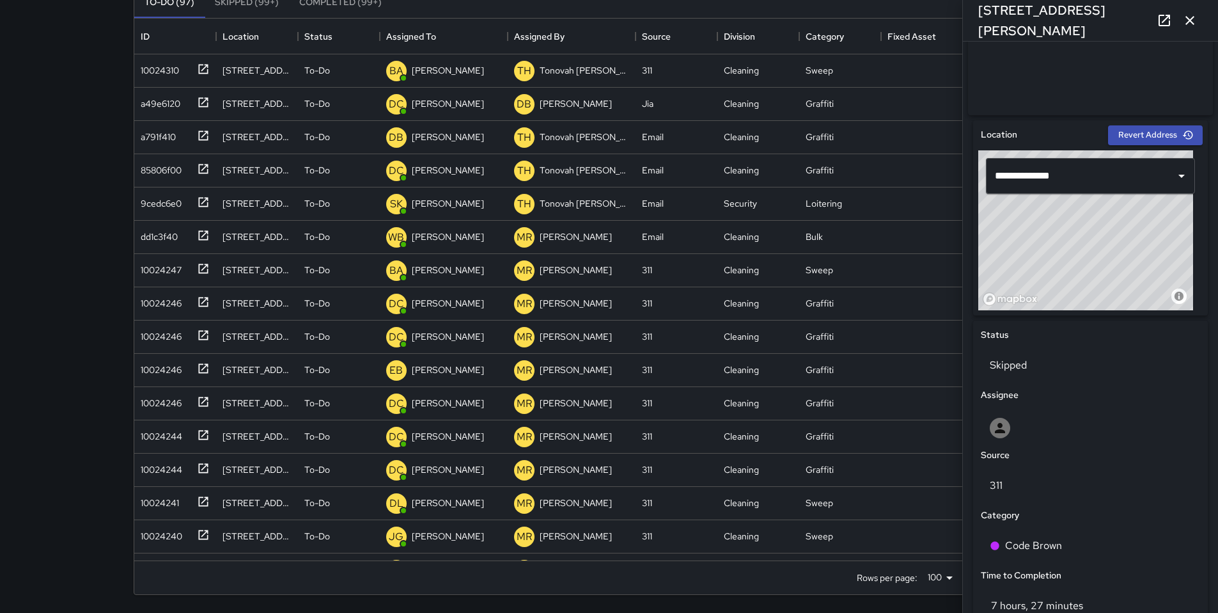
click at [1165, 13] on icon at bounding box center [1164, 20] width 15 height 15
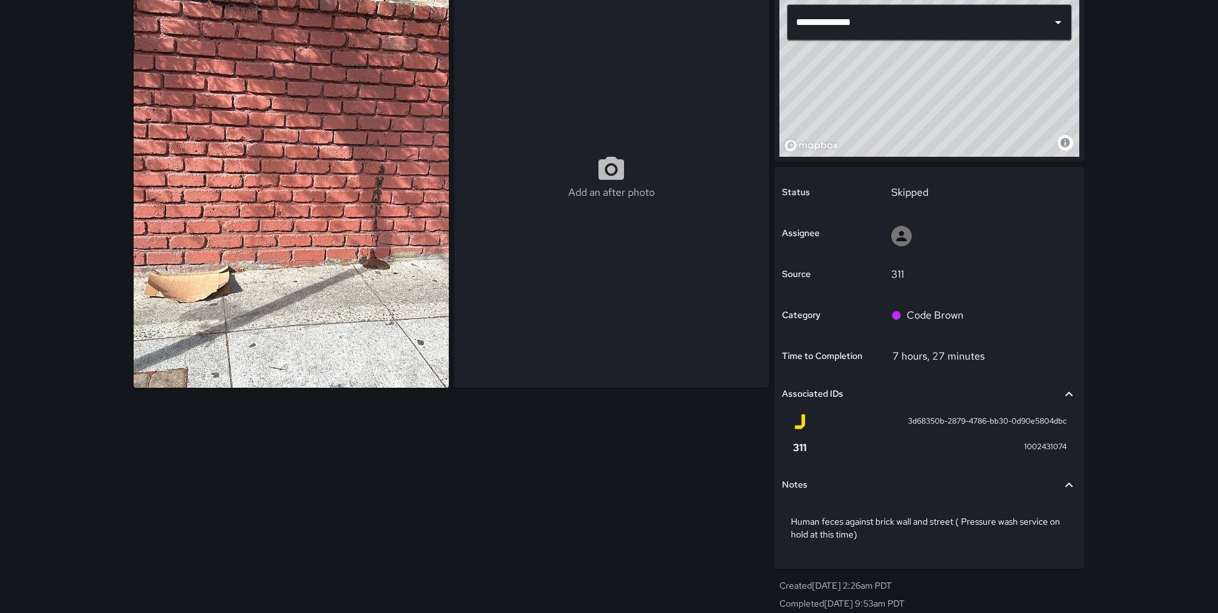
scroll to position [129, 0]
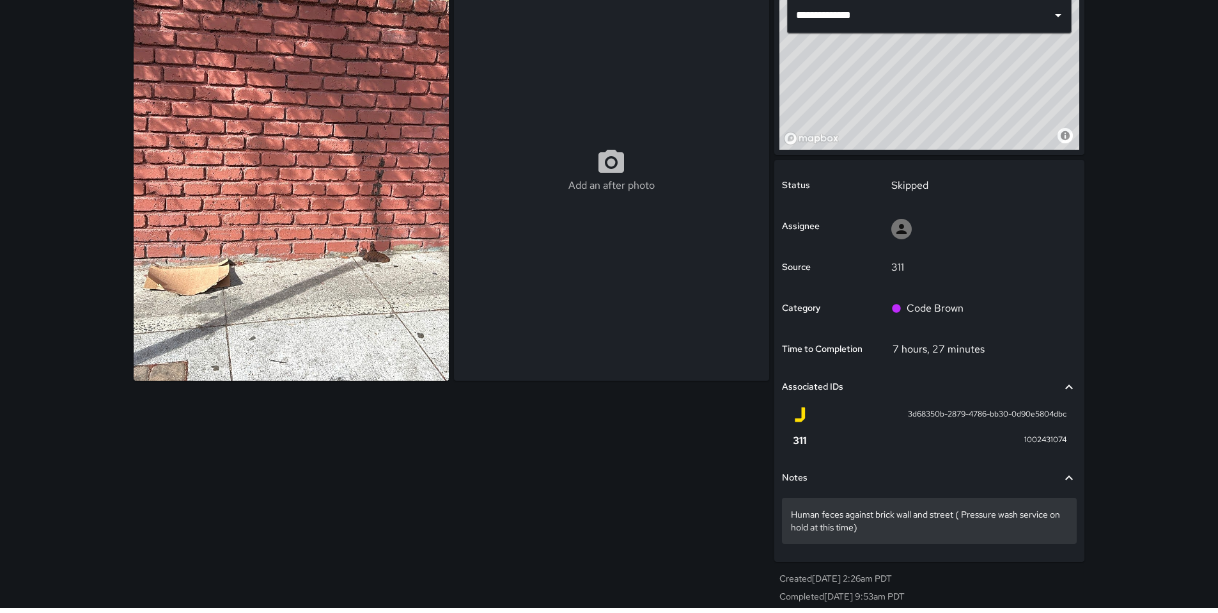
click at [874, 528] on p "Human feces against brick wall and street ( Pressure wash service on hold at th…" at bounding box center [929, 521] width 277 height 26
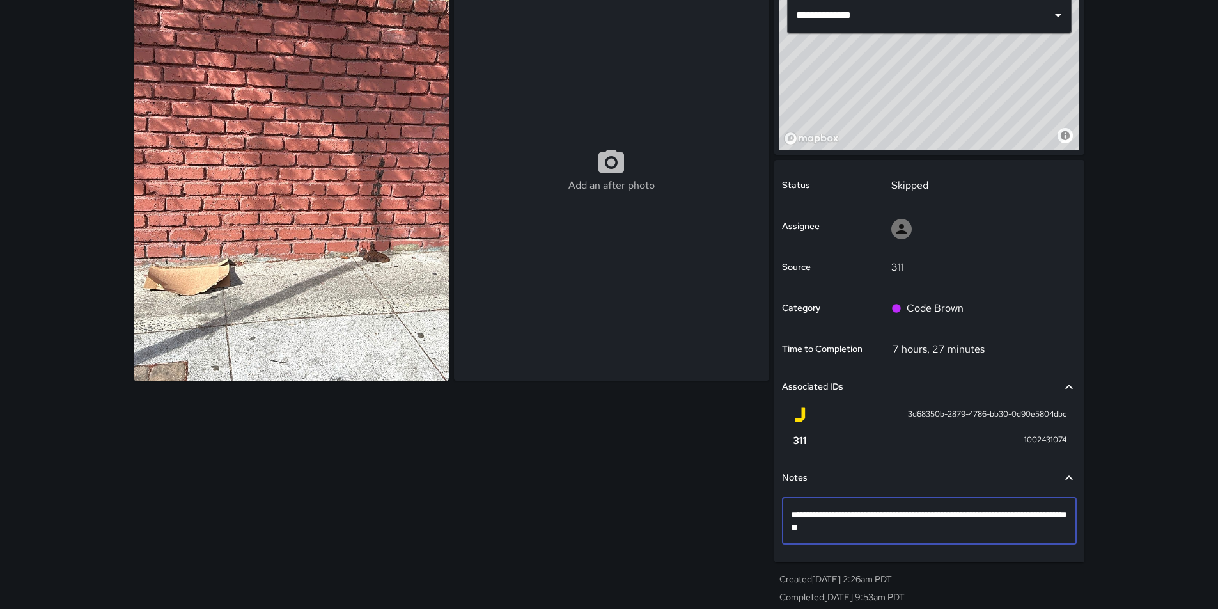
click at [856, 528] on textarea "**********" at bounding box center [929, 521] width 277 height 26
type textarea "**********"
click at [713, 473] on div "Add an after photo" at bounding box center [450, 284] width 642 height 659
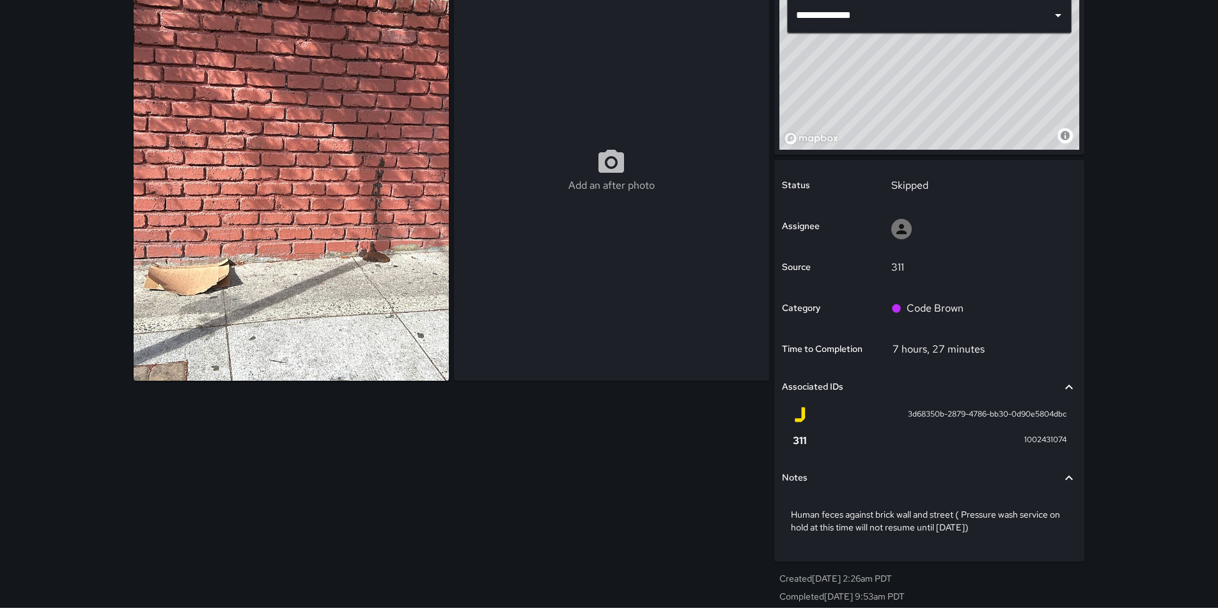
click at [875, 185] on div "Status" at bounding box center [830, 185] width 100 height 41
click at [914, 193] on div "Skipped" at bounding box center [980, 186] width 195 height 36
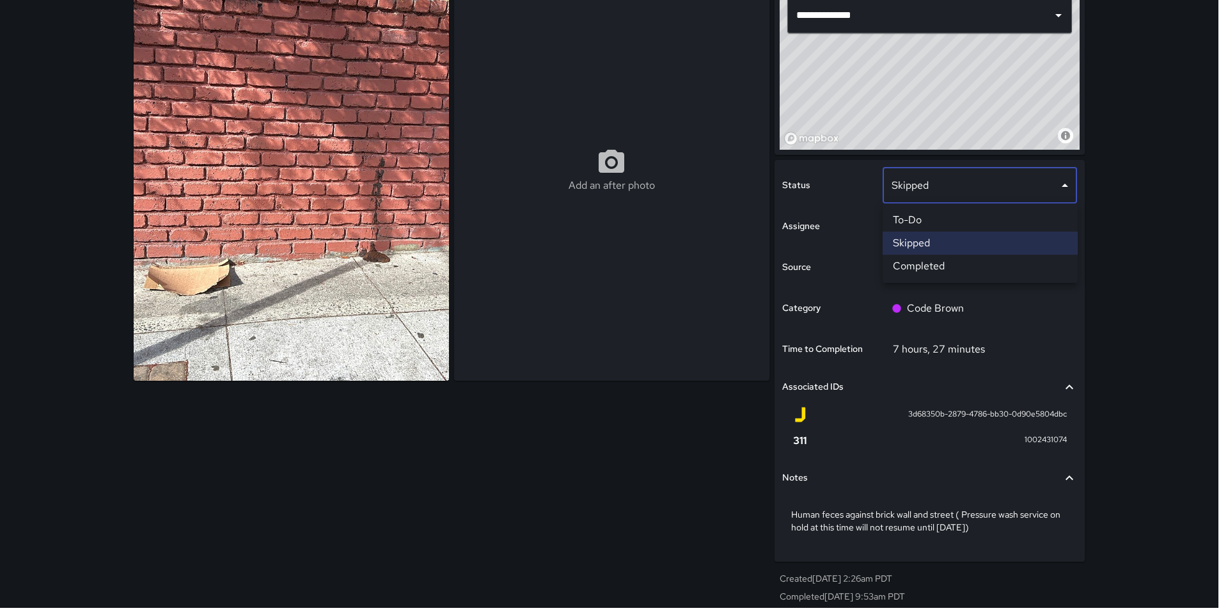
click at [912, 223] on li "To-Do" at bounding box center [980, 220] width 195 height 23
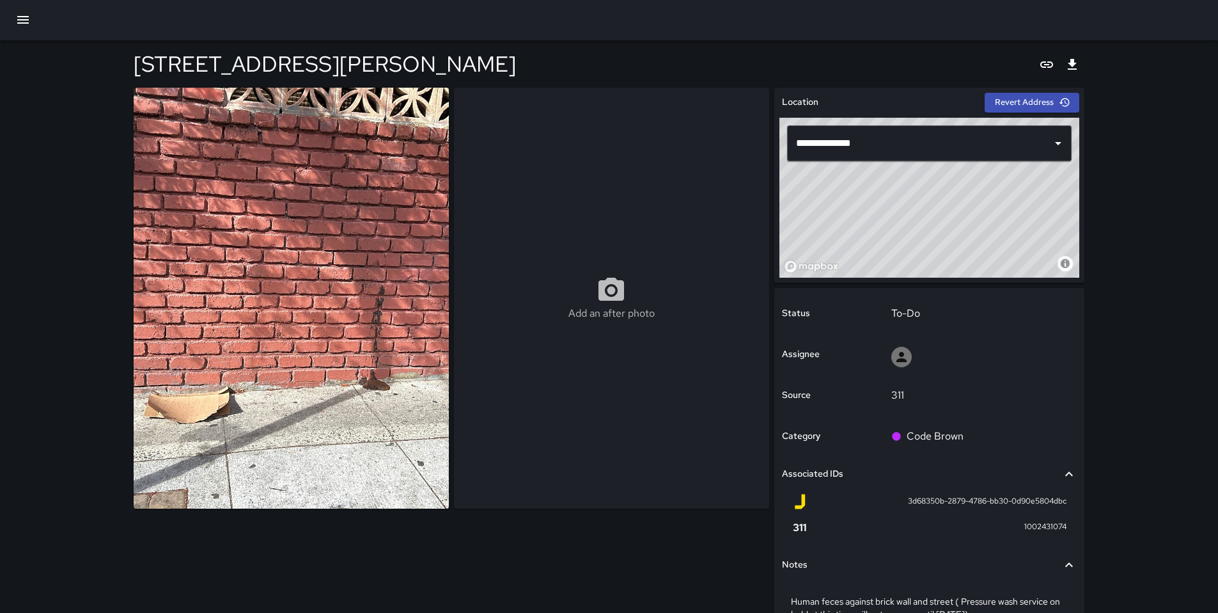
scroll to position [0, 0]
click at [28, 17] on icon "button" at bounding box center [23, 21] width 12 height 8
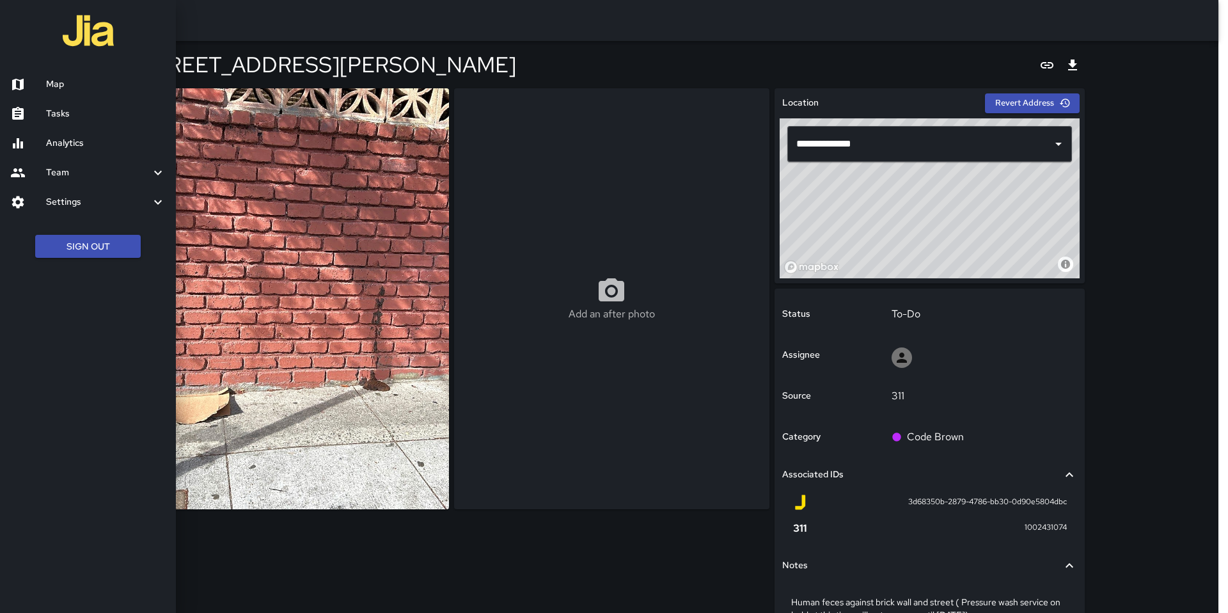
click at [81, 84] on h6 "Map" at bounding box center [106, 84] width 120 height 14
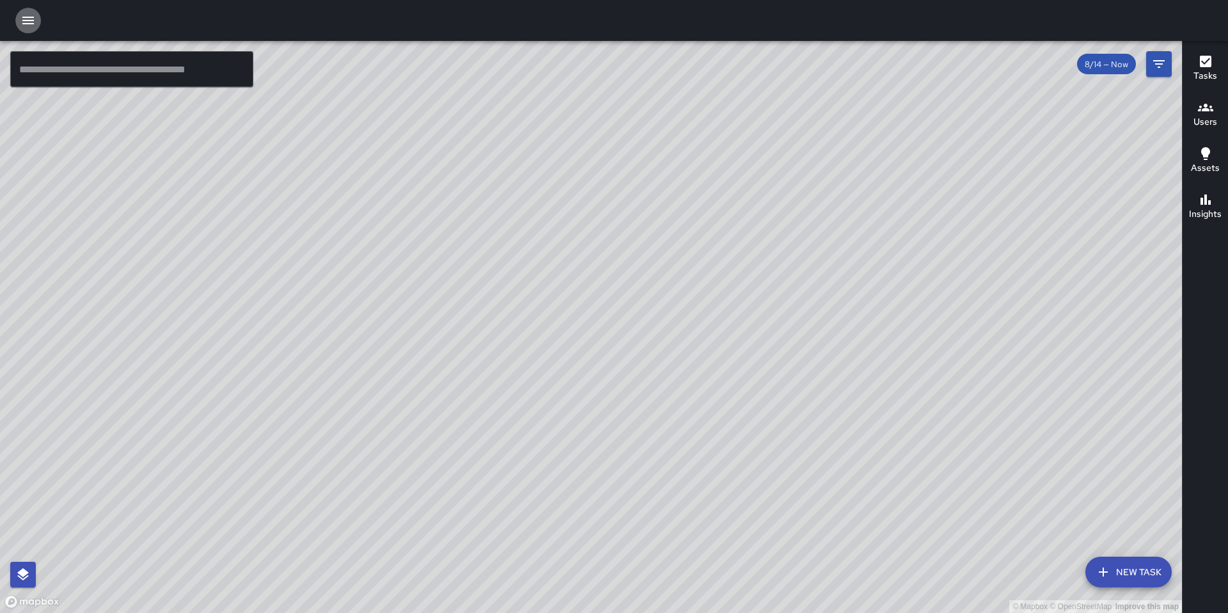
drag, startPoint x: 25, startPoint y: 25, endPoint x: 26, endPoint y: 31, distance: 6.5
click at [25, 25] on icon "button" at bounding box center [27, 20] width 15 height 15
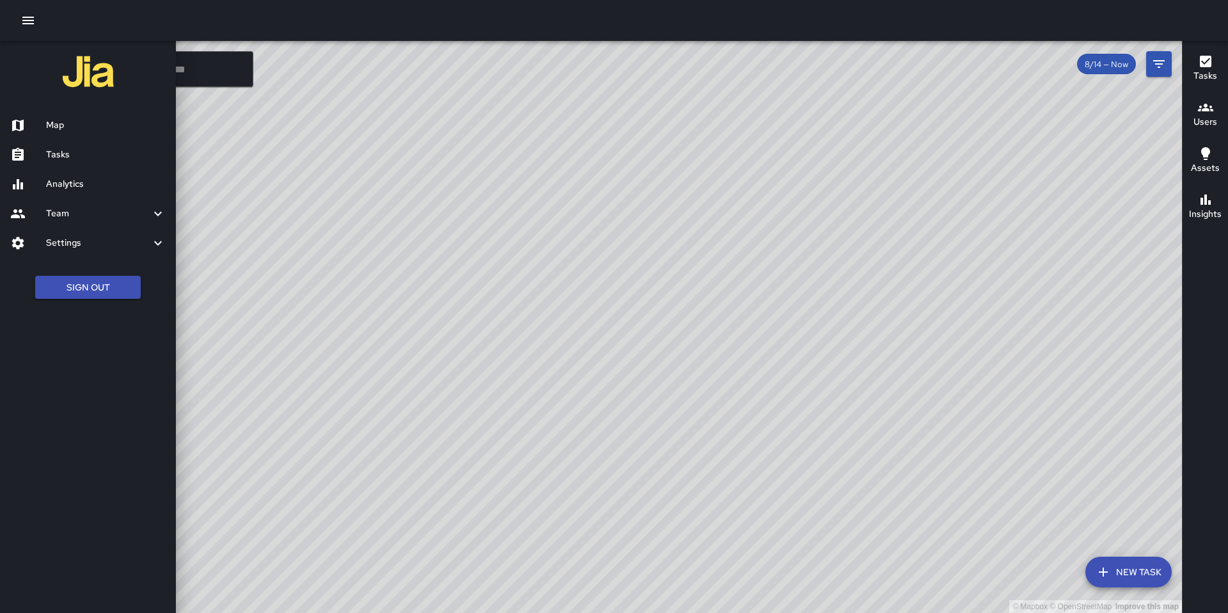
click at [58, 157] on h6 "Tasks" at bounding box center [106, 155] width 120 height 14
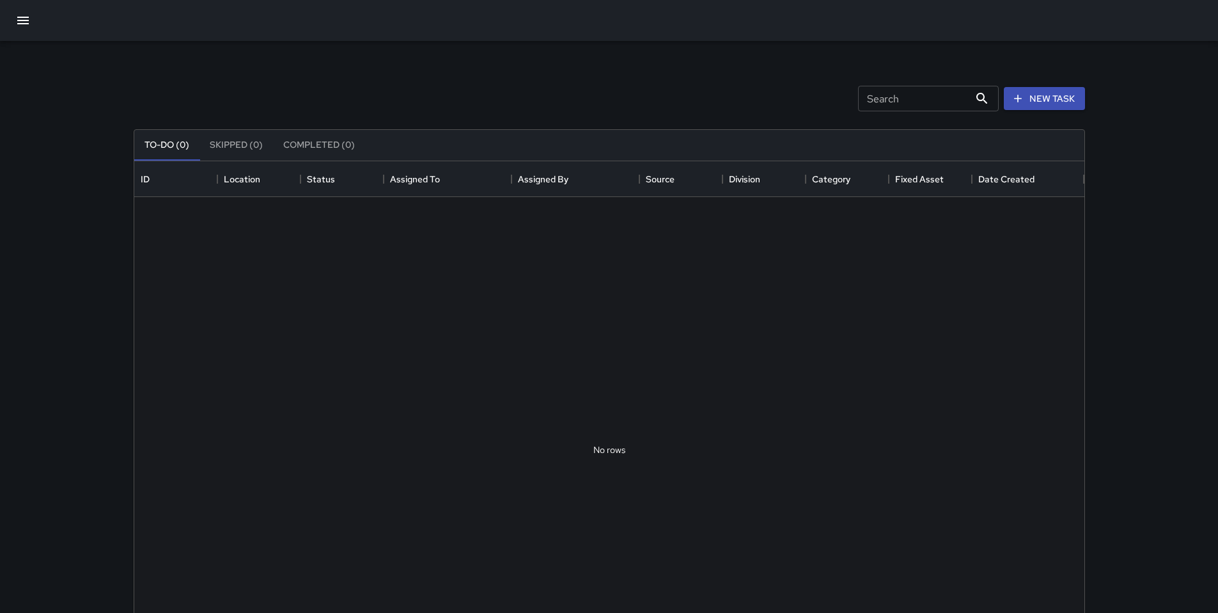
scroll to position [532, 941]
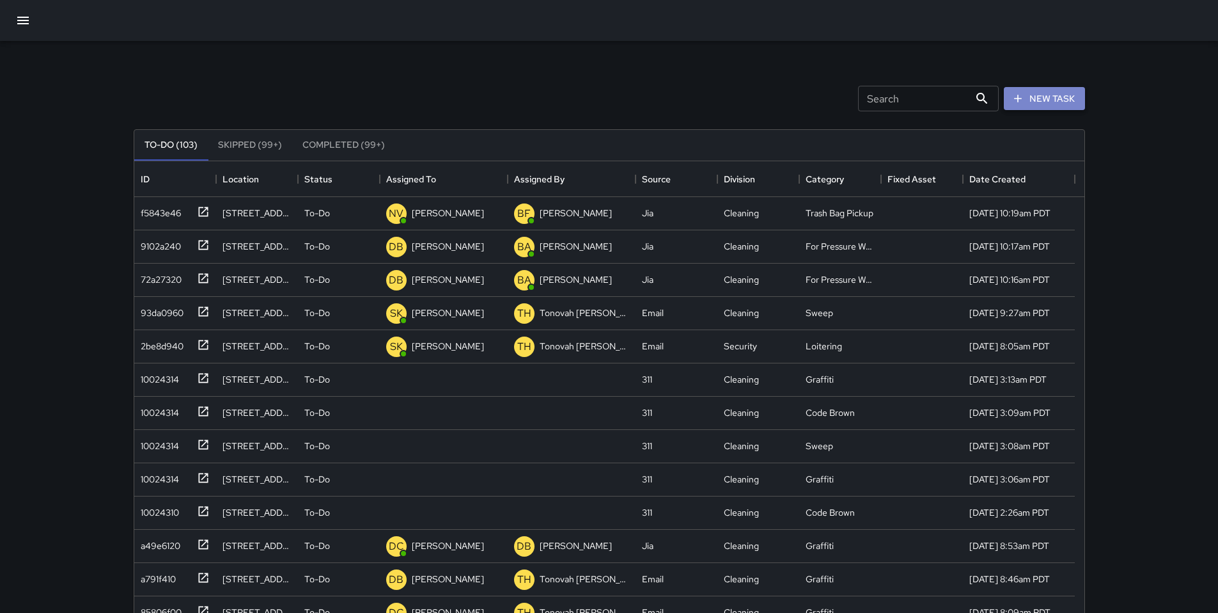
click at [1035, 104] on button "New Task" at bounding box center [1044, 99] width 81 height 24
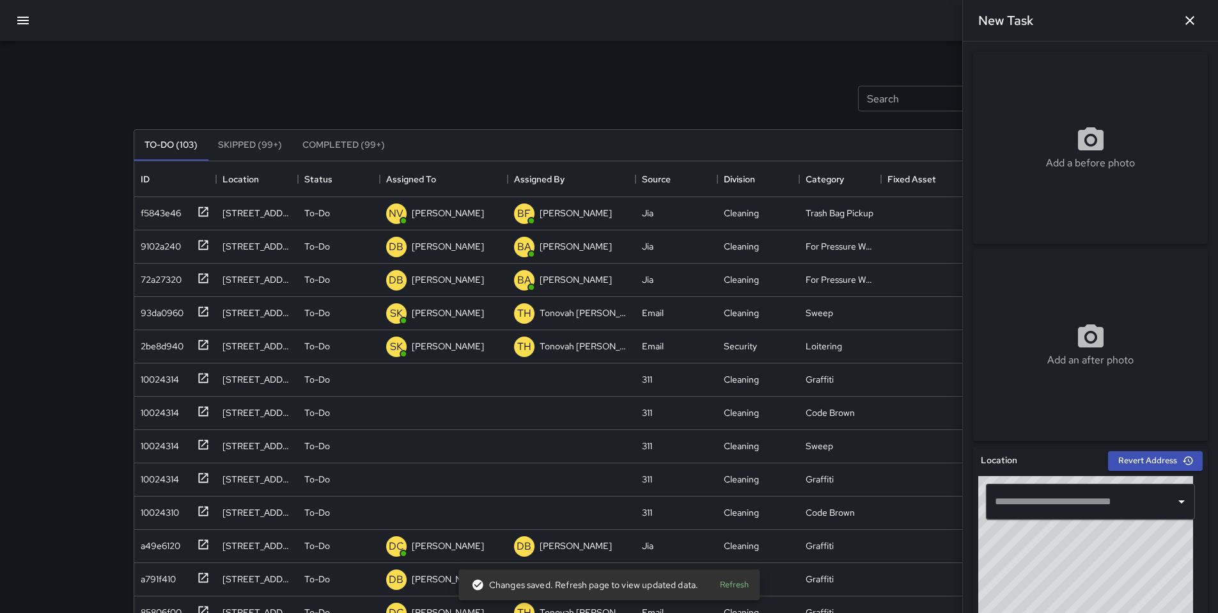
click at [1042, 498] on input "text" at bounding box center [1081, 501] width 178 height 24
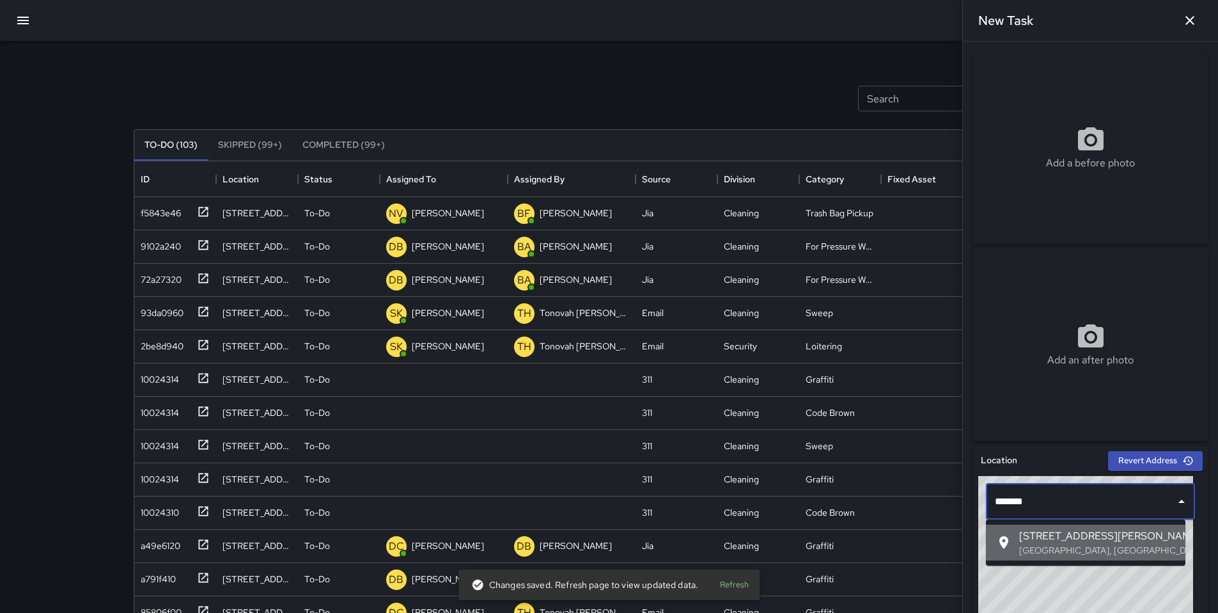
click at [1069, 544] on p "San Francisco, CA, USA" at bounding box center [1098, 550] width 156 height 13
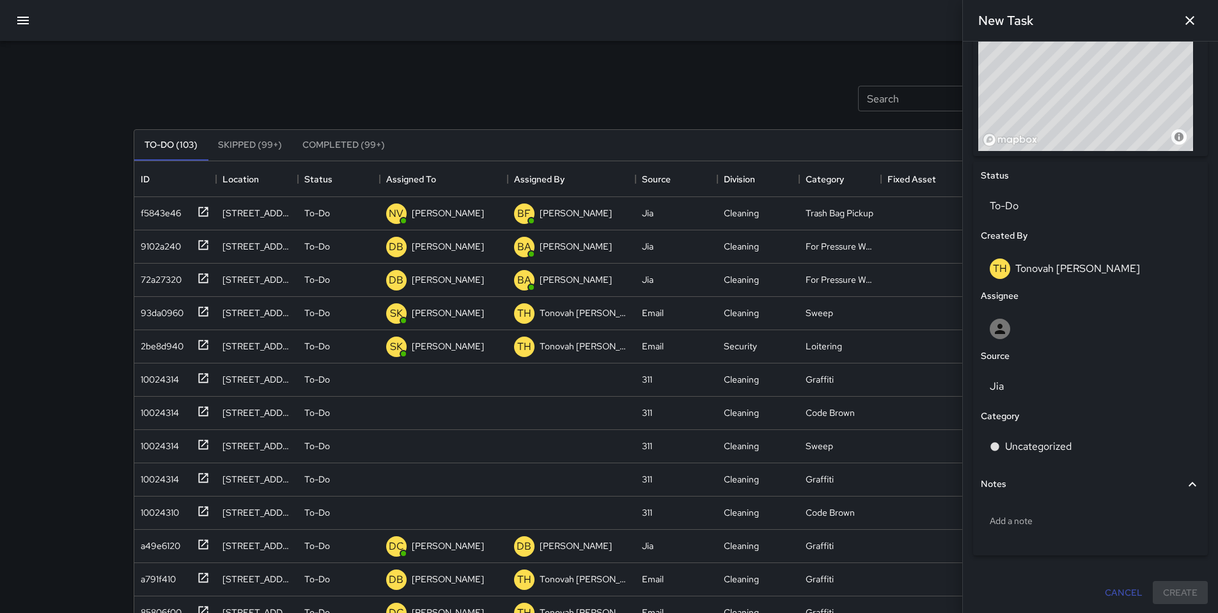
scroll to position [486, 0]
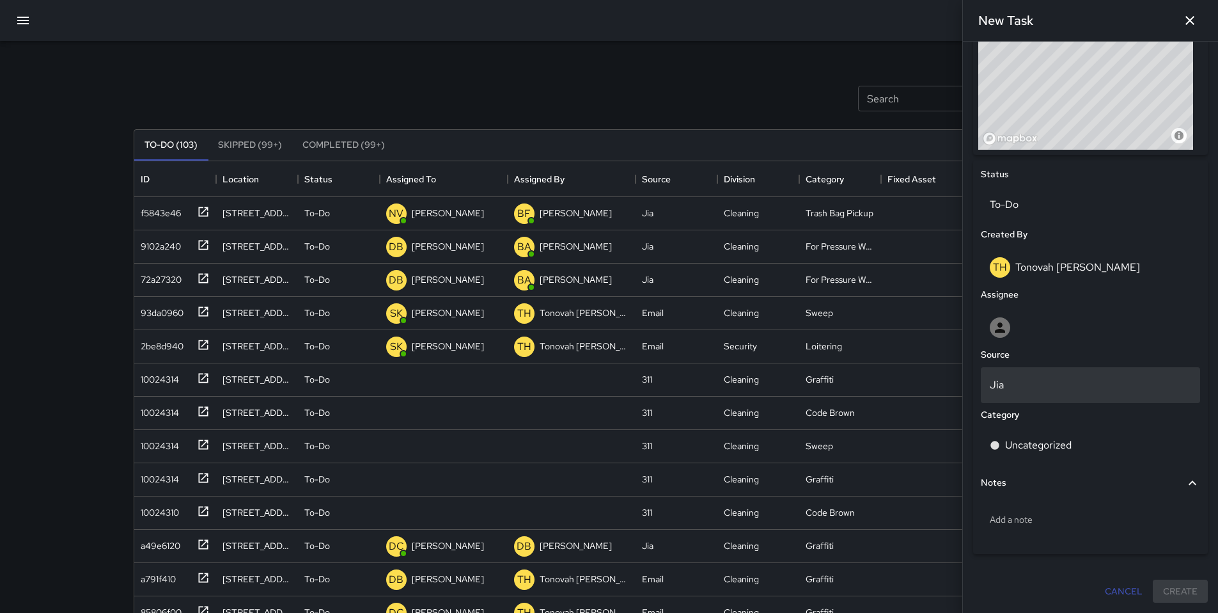
type input "**********"
click at [1013, 388] on p "Jia" at bounding box center [1090, 384] width 201 height 15
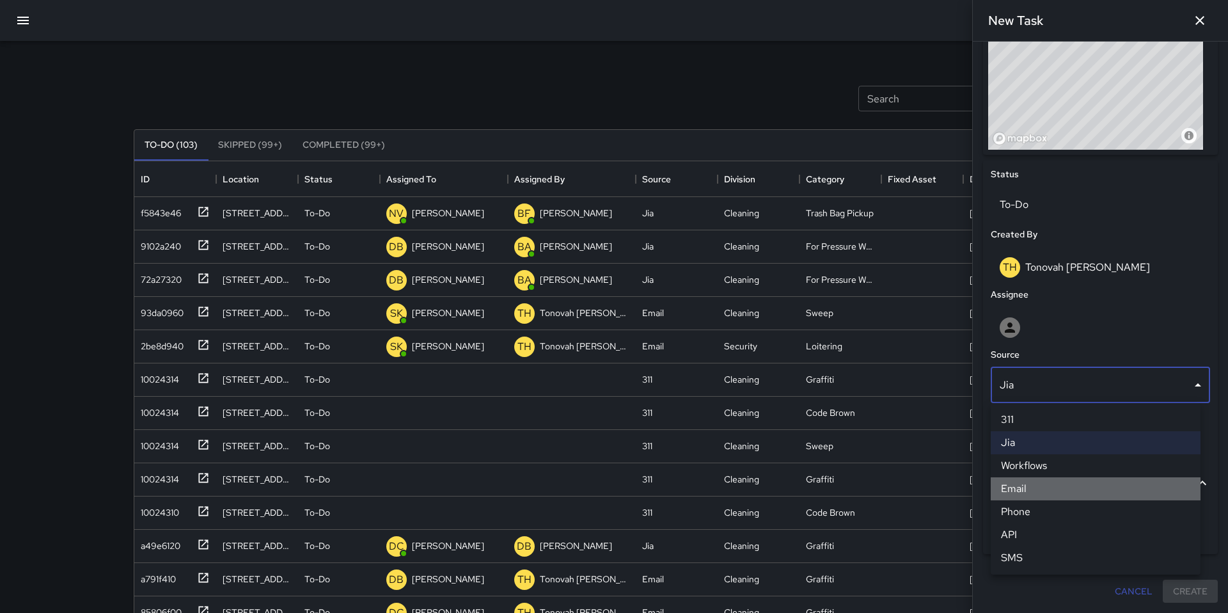
click at [1013, 486] on li "Email" at bounding box center [1096, 488] width 210 height 23
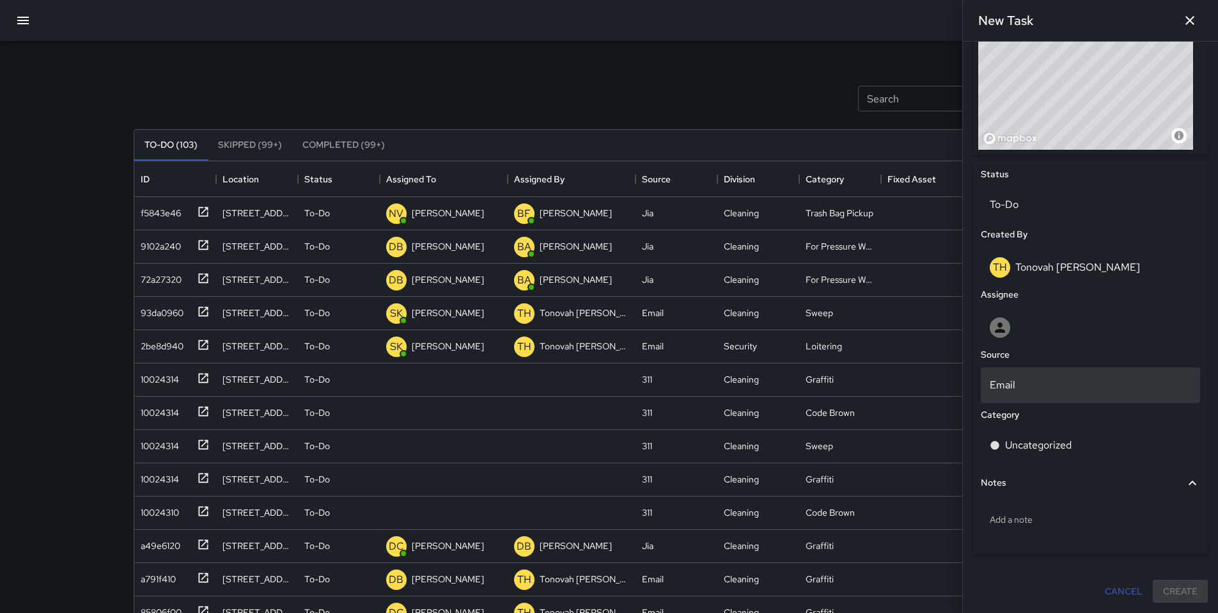
click at [1012, 387] on p "Email" at bounding box center [1090, 384] width 201 height 15
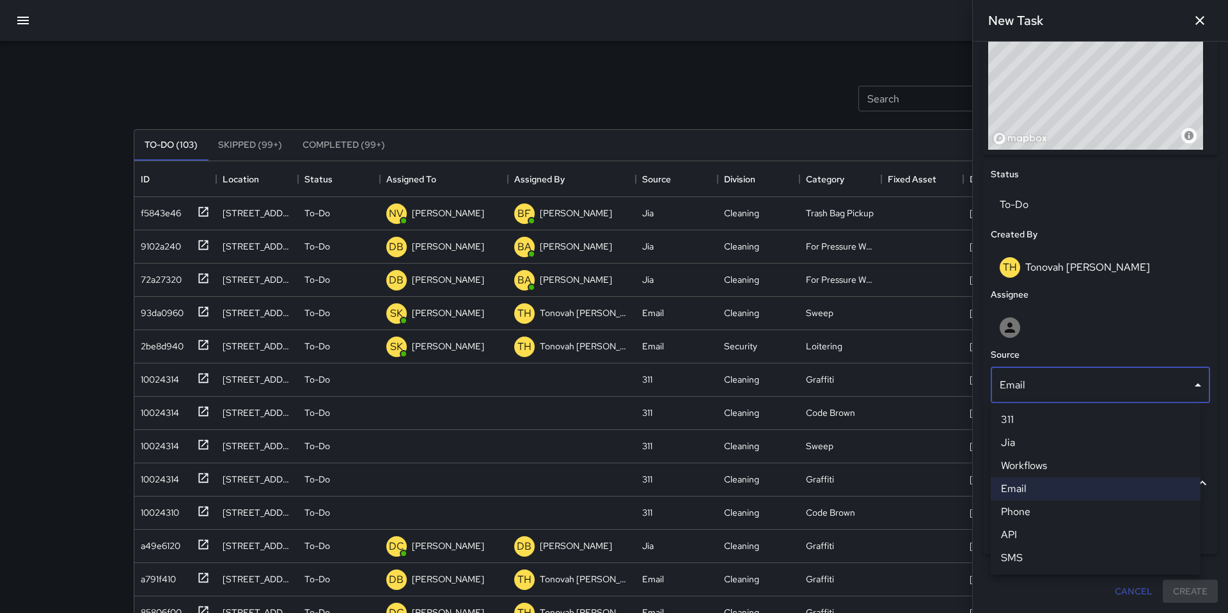
click at [1062, 339] on div at bounding box center [614, 306] width 1228 height 613
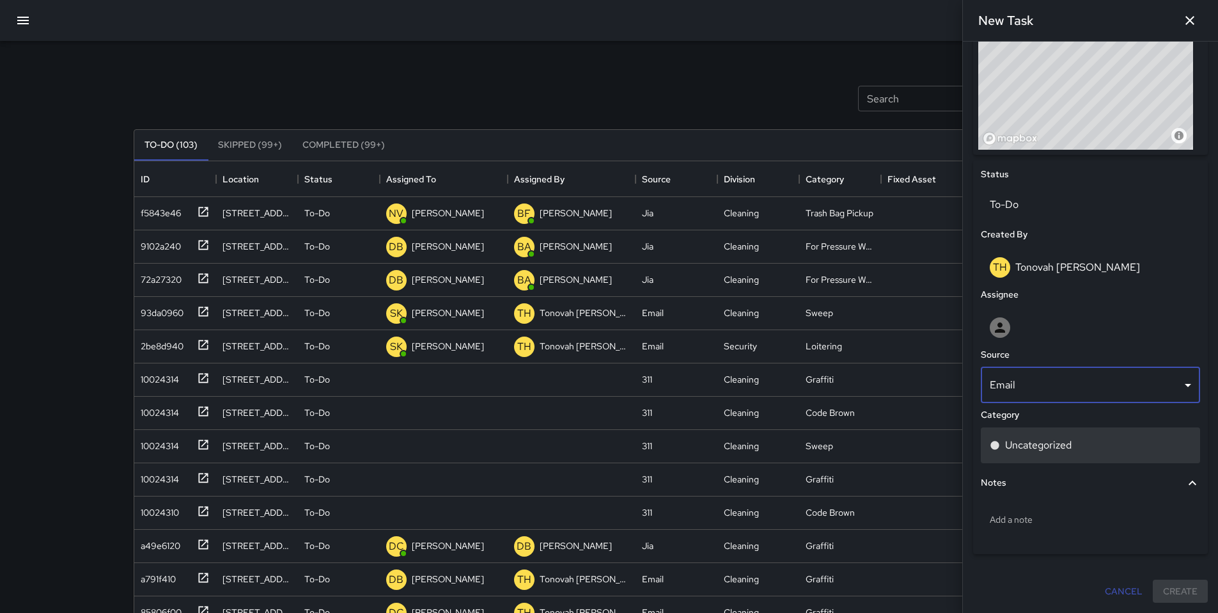
click at [1059, 446] on p "Uncategorized" at bounding box center [1038, 444] width 67 height 15
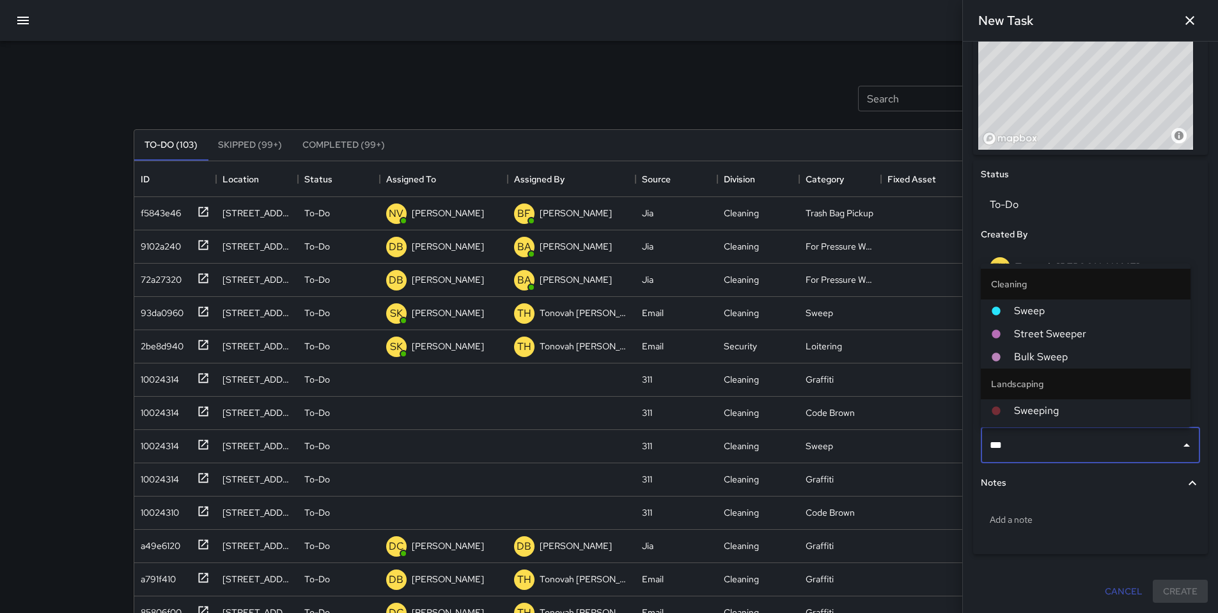
type input "****"
click at [996, 315] on icon at bounding box center [996, 311] width 10 height 10
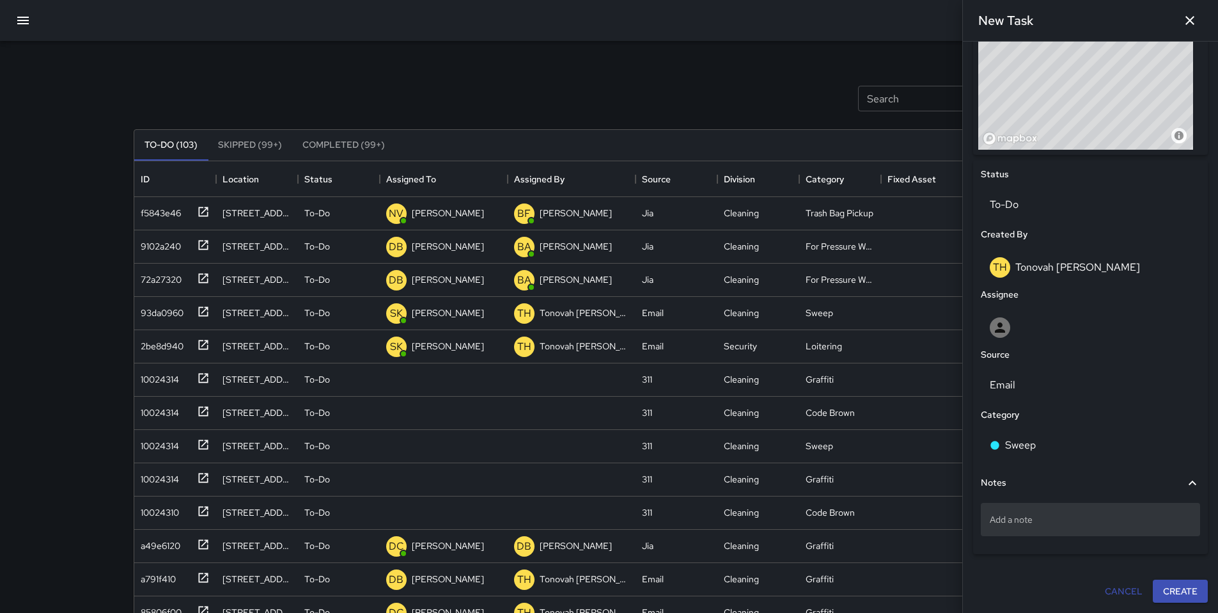
click at [1026, 525] on p "Add a note" at bounding box center [1090, 519] width 201 height 13
type textarea "**********"
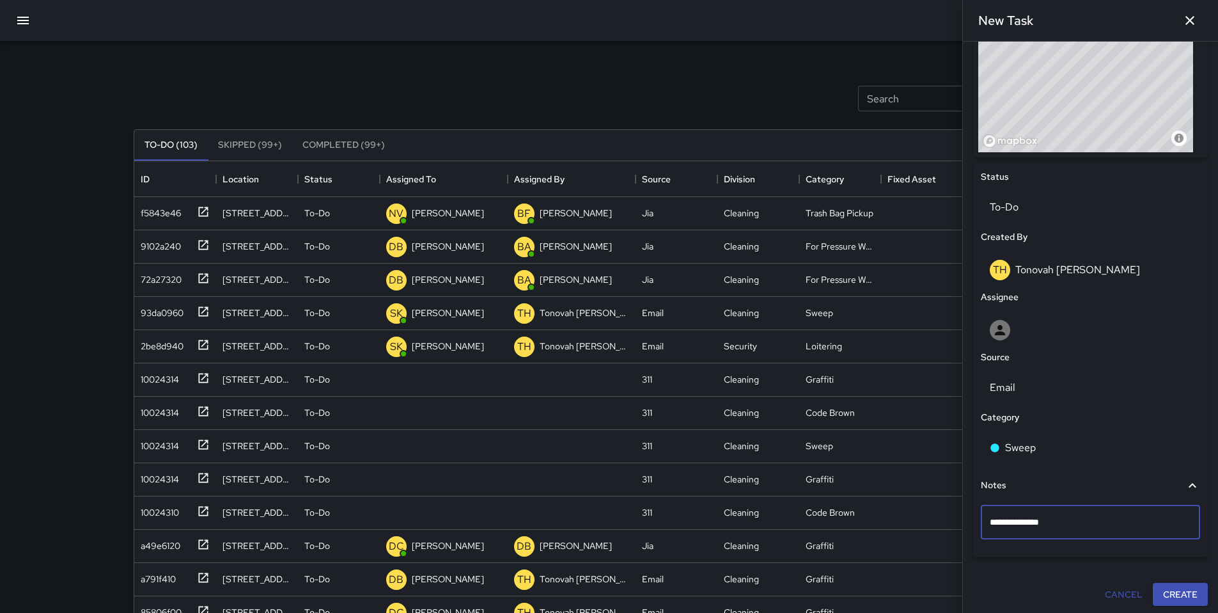
scroll to position [487, 0]
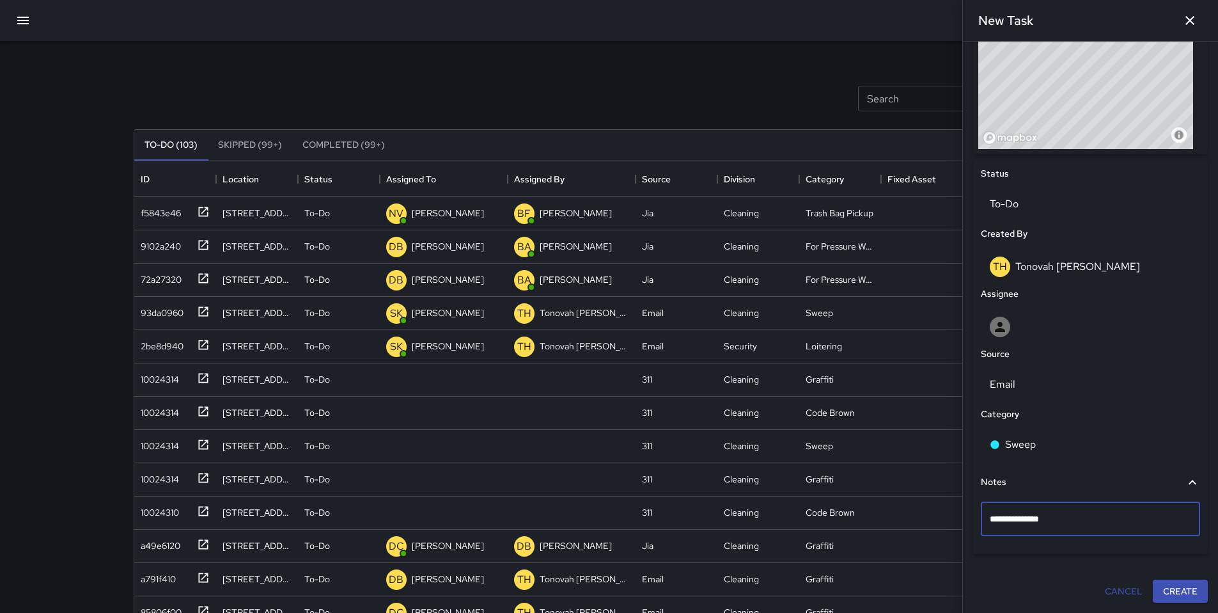
click at [1042, 260] on p "Tonovah [PERSON_NAME]" at bounding box center [1078, 266] width 125 height 13
click at [1043, 269] on p "Tonovah [PERSON_NAME]" at bounding box center [1078, 266] width 125 height 13
click at [1044, 269] on p "Tonovah [PERSON_NAME]" at bounding box center [1078, 266] width 125 height 13
click at [1044, 304] on div at bounding box center [1091, 324] width 225 height 41
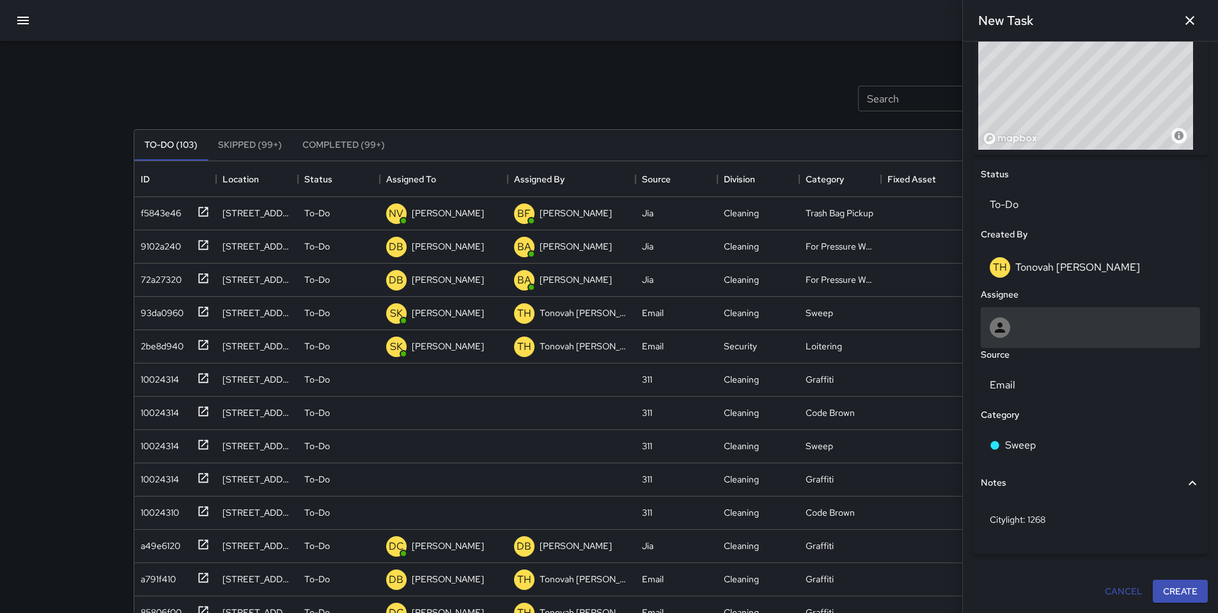
click at [1006, 331] on icon at bounding box center [1000, 327] width 15 height 15
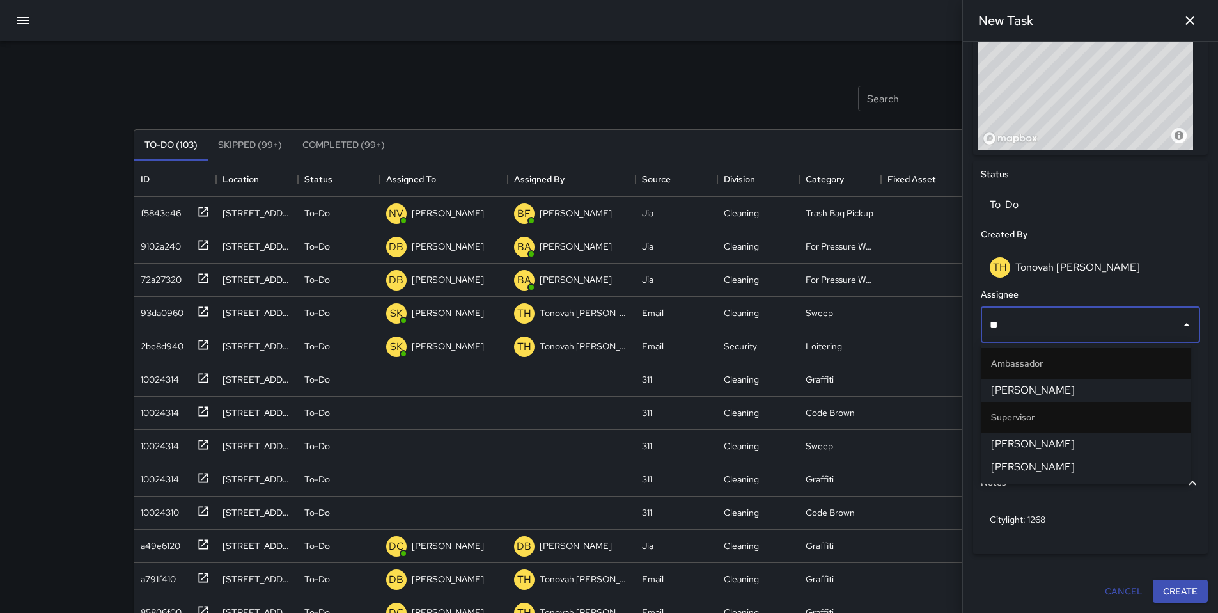
type input "***"
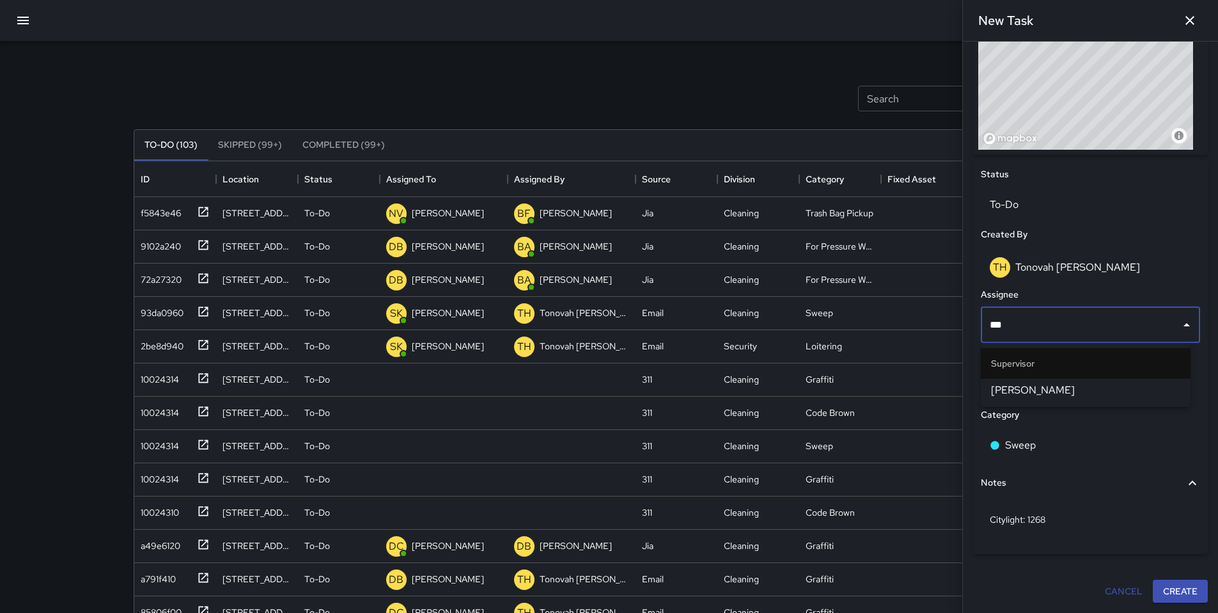
click at [1007, 384] on span "[PERSON_NAME]" at bounding box center [1085, 389] width 189 height 15
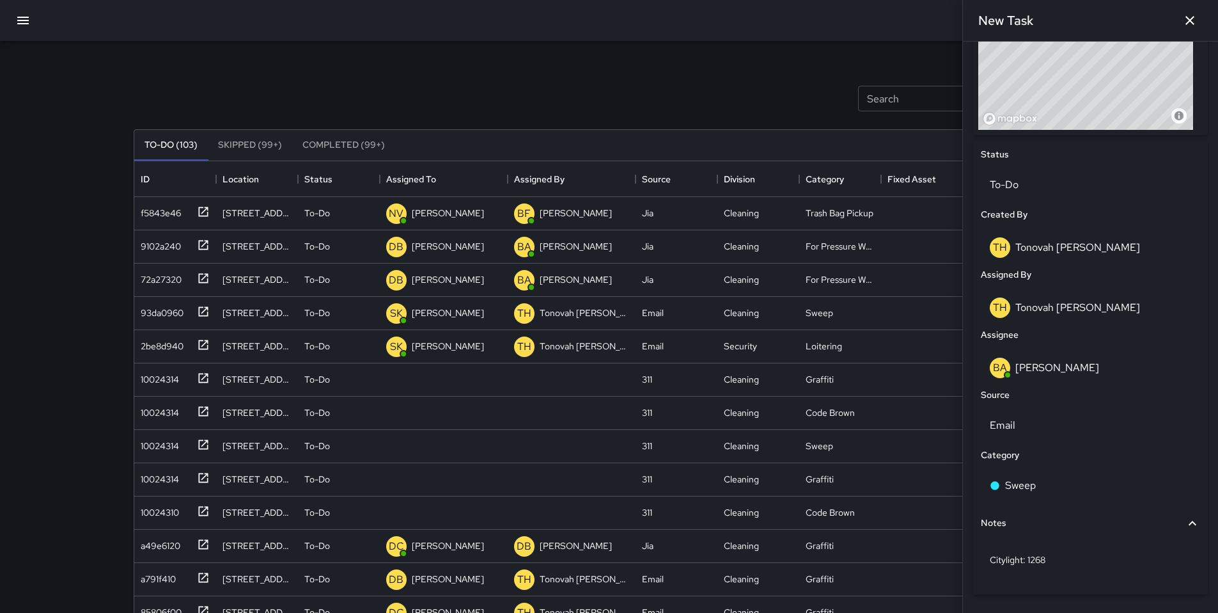
scroll to position [546, 0]
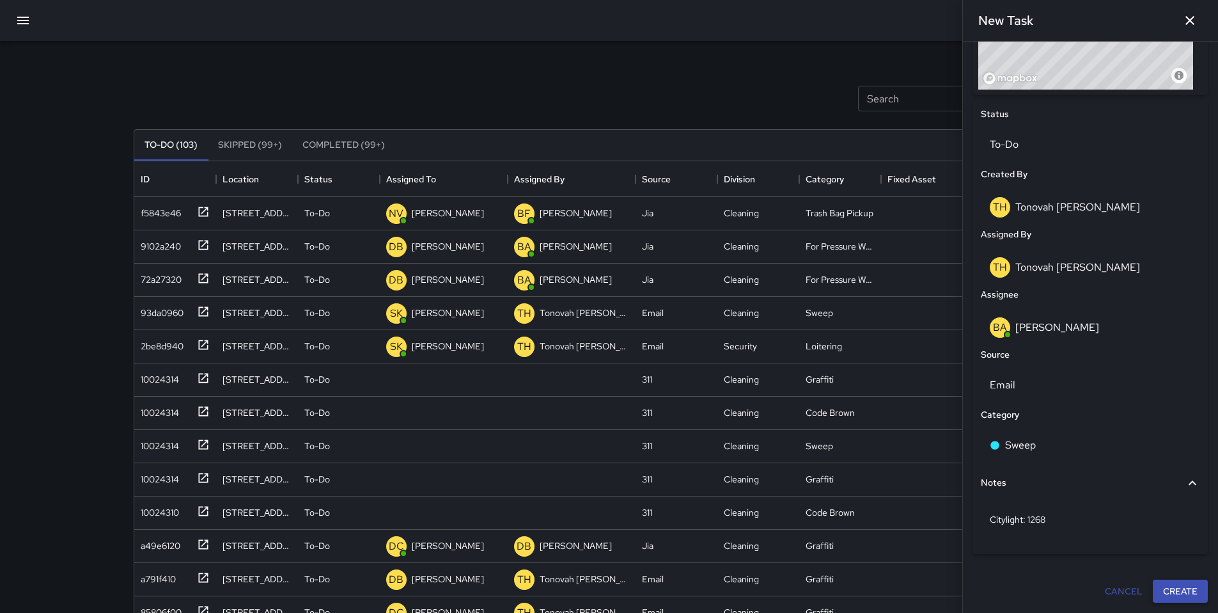
click at [1165, 586] on button "Create" at bounding box center [1180, 591] width 55 height 24
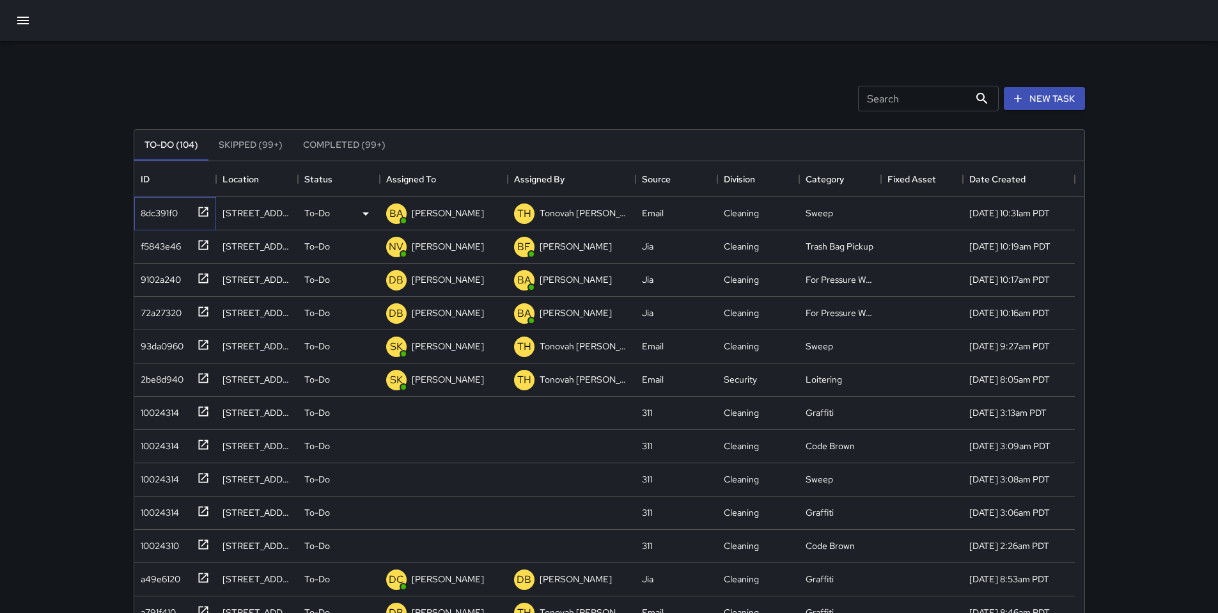
click at [159, 210] on div "8dc391f0" at bounding box center [157, 210] width 42 height 18
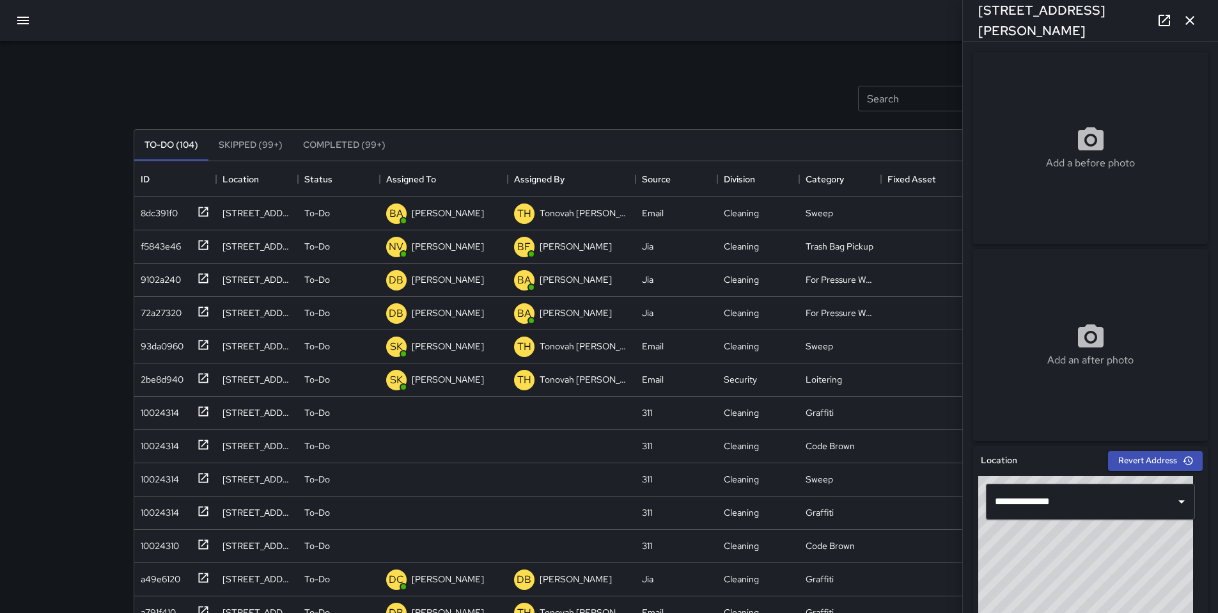
click at [1162, 16] on icon at bounding box center [1164, 20] width 15 height 15
click at [141, 413] on div "10024314" at bounding box center [157, 410] width 43 height 18
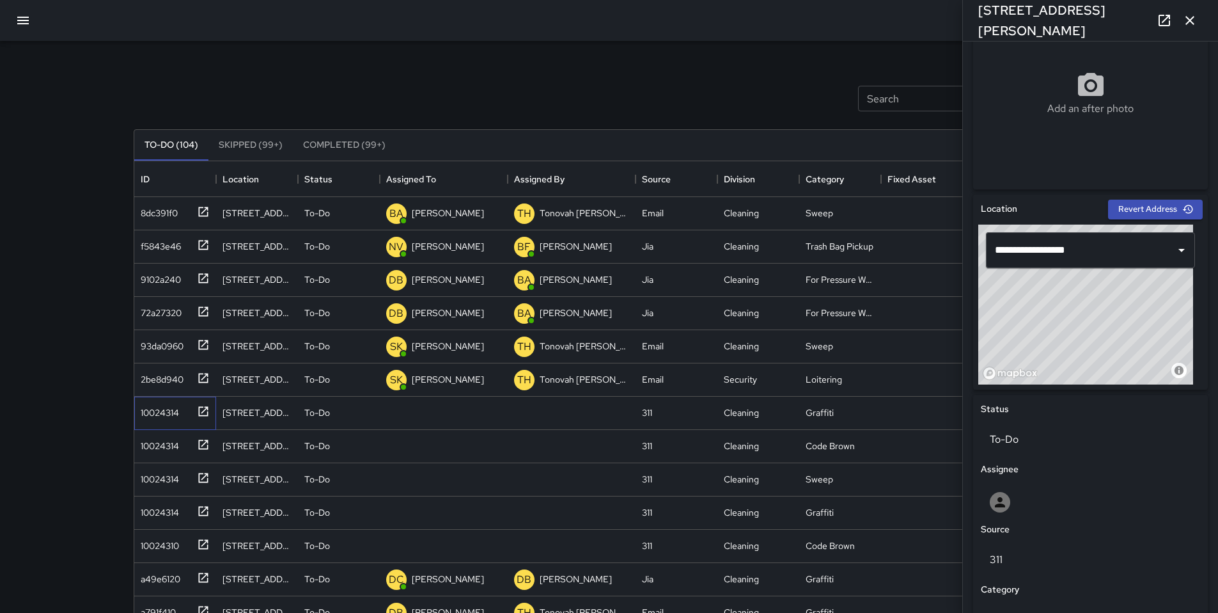
scroll to position [496, 0]
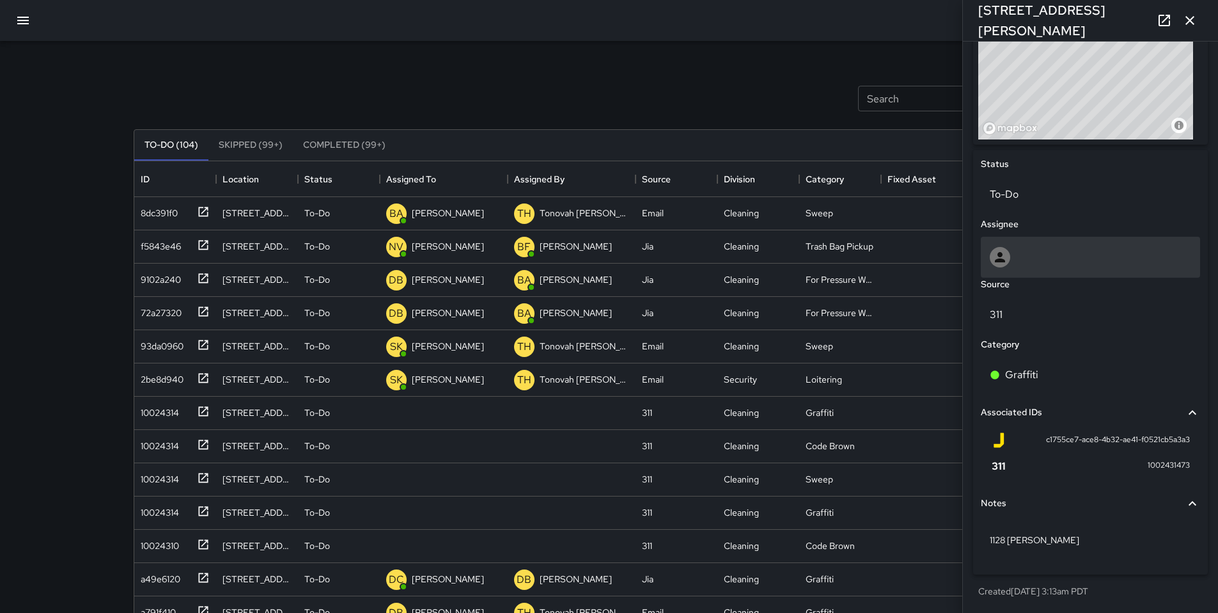
click at [1025, 267] on div at bounding box center [1090, 257] width 219 height 41
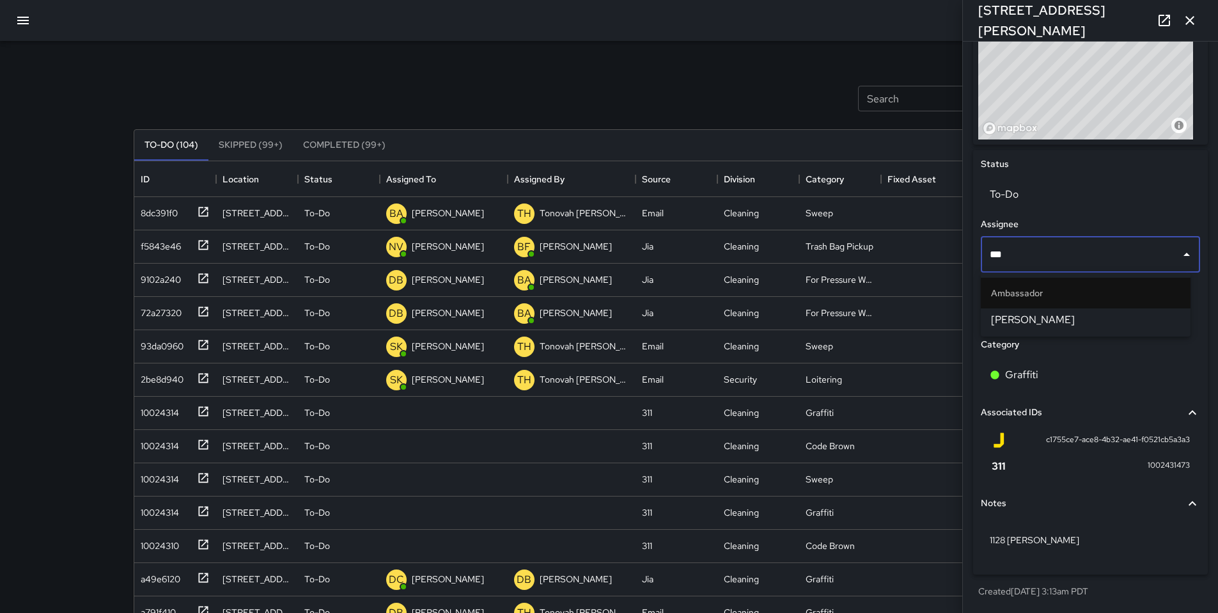
type input "****"
click at [1028, 319] on span "[PERSON_NAME]" at bounding box center [1085, 319] width 189 height 15
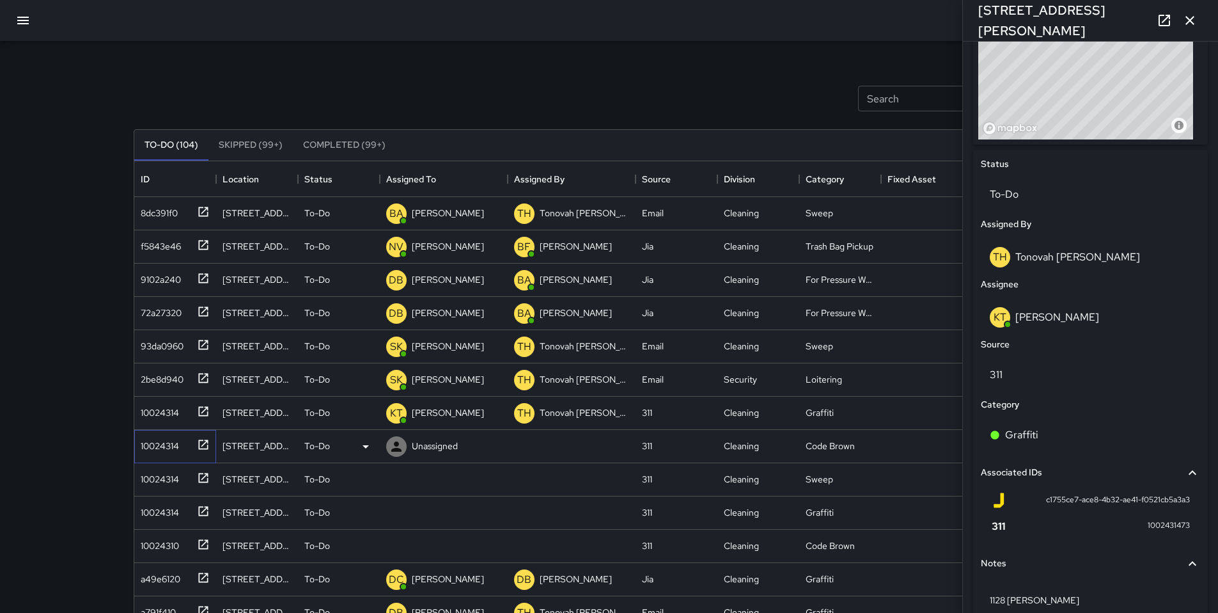
click at [159, 434] on div "10024314" at bounding box center [157, 443] width 43 height 18
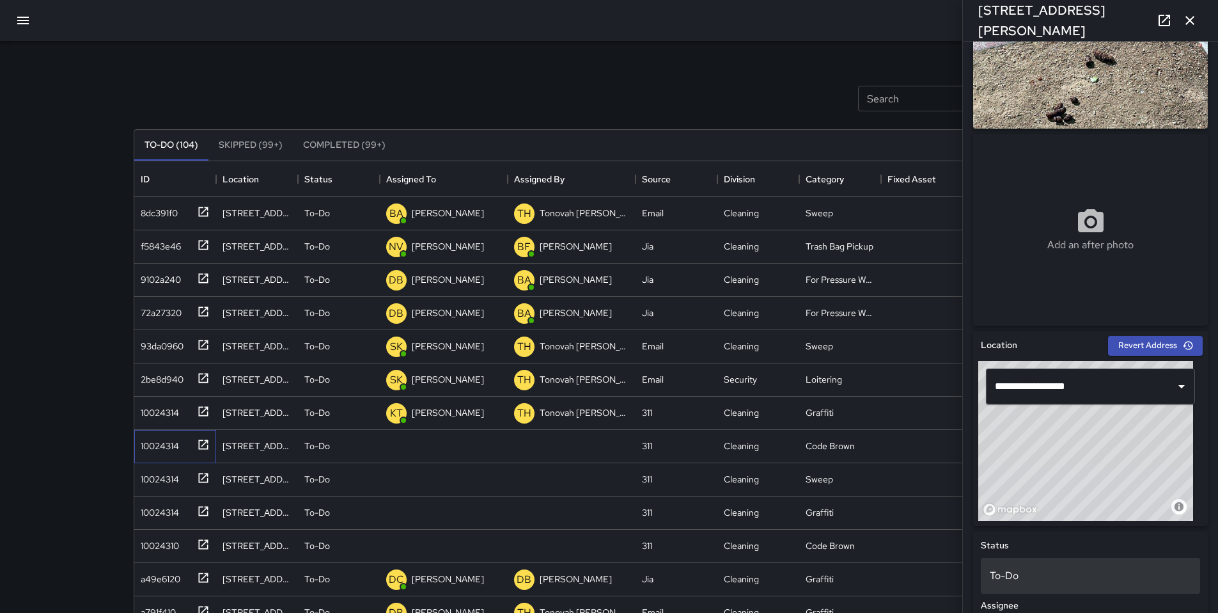
scroll to position [275, 0]
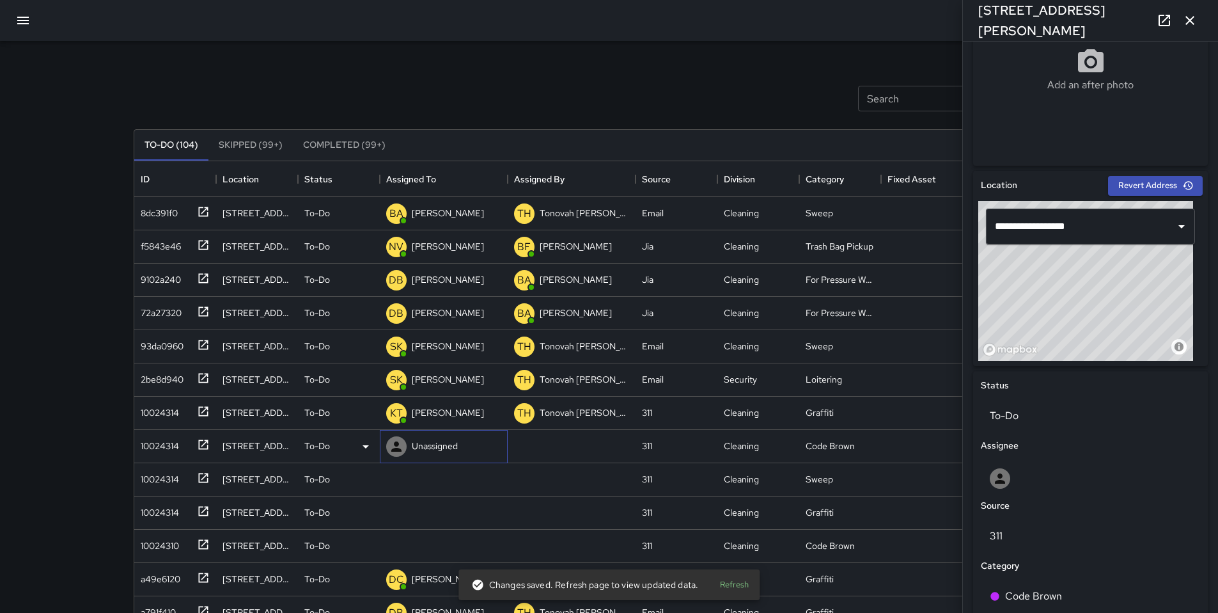
click at [455, 447] on p "Unassigned" at bounding box center [435, 445] width 46 height 13
type input "****"
click at [469, 484] on p "[PERSON_NAME]" at bounding box center [456, 483] width 81 height 15
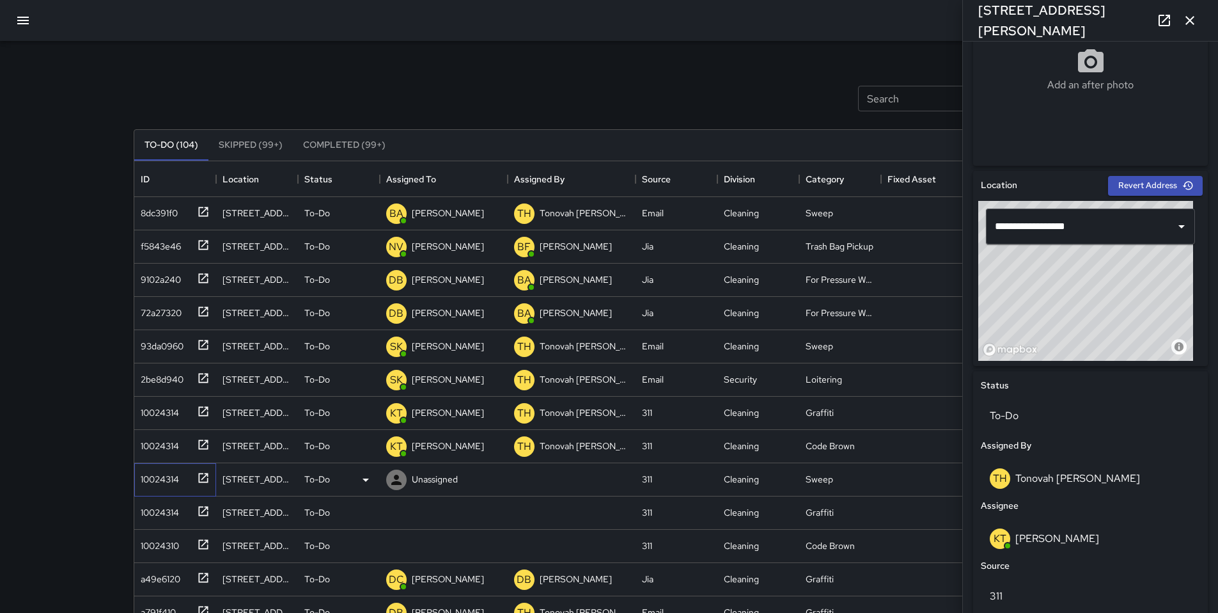
click at [164, 480] on div "10024314" at bounding box center [157, 477] width 43 height 18
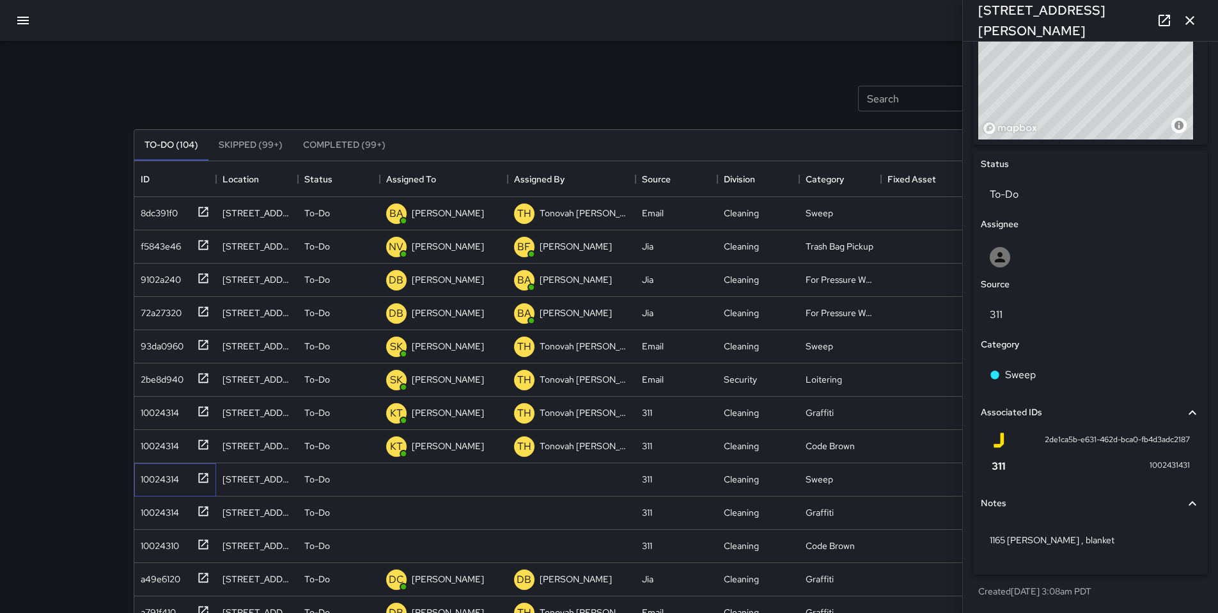
scroll to position [230, 0]
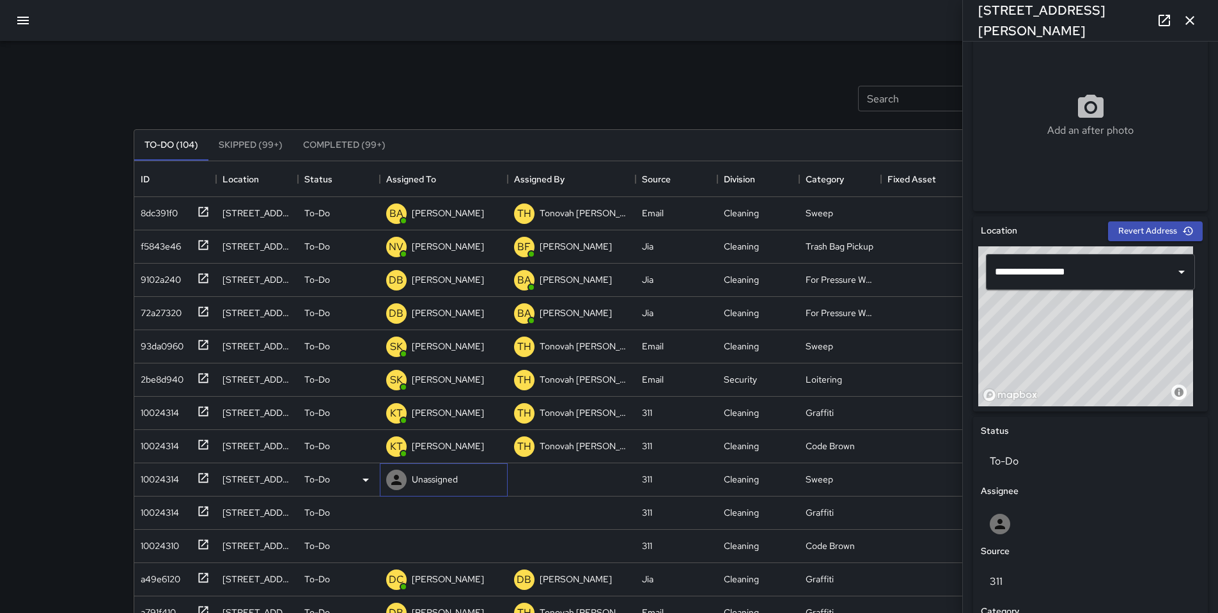
click at [443, 472] on div "Unassigned" at bounding box center [434, 479] width 51 height 18
type input "****"
click at [418, 512] on p "[PERSON_NAME]" at bounding box center [456, 516] width 81 height 15
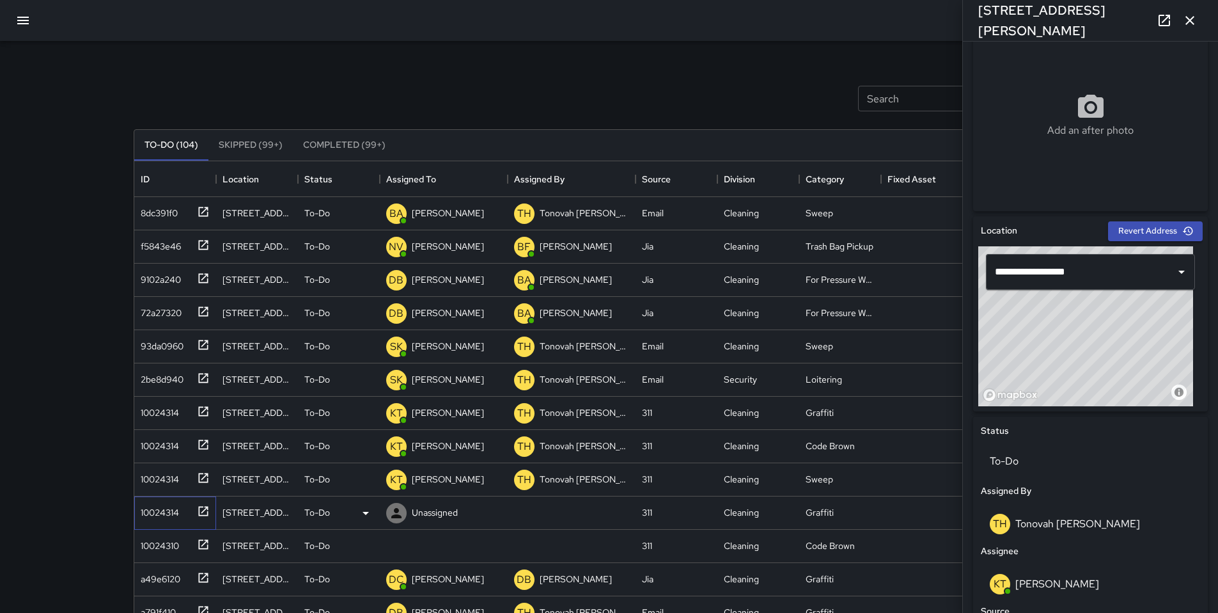
click at [183, 507] on div "10024314" at bounding box center [173, 510] width 74 height 21
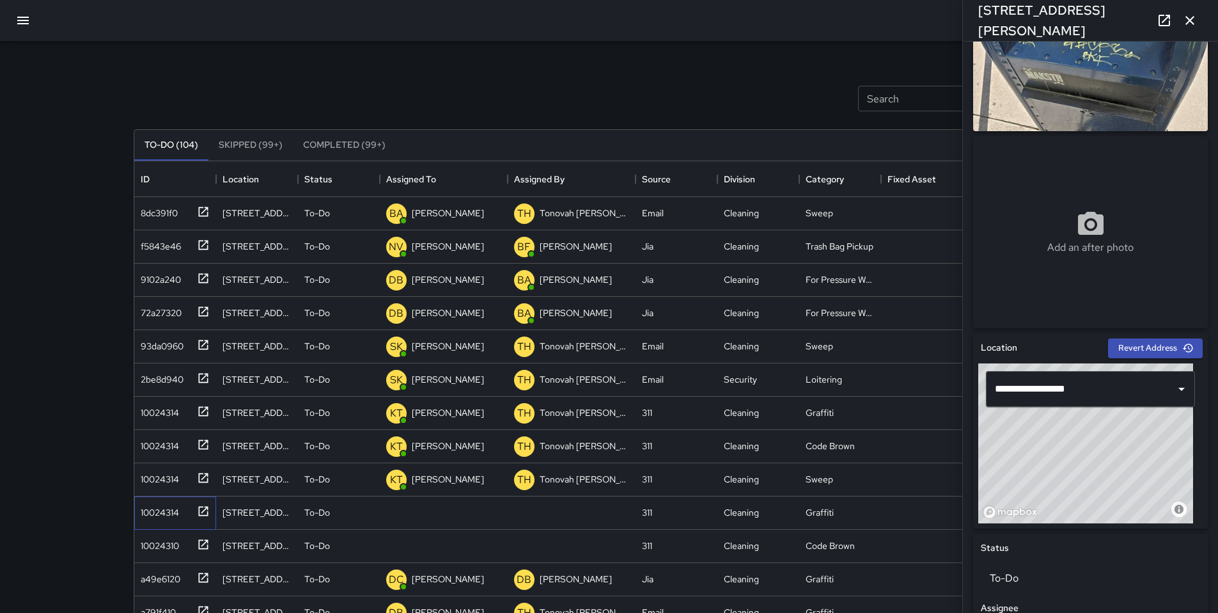
scroll to position [116, 0]
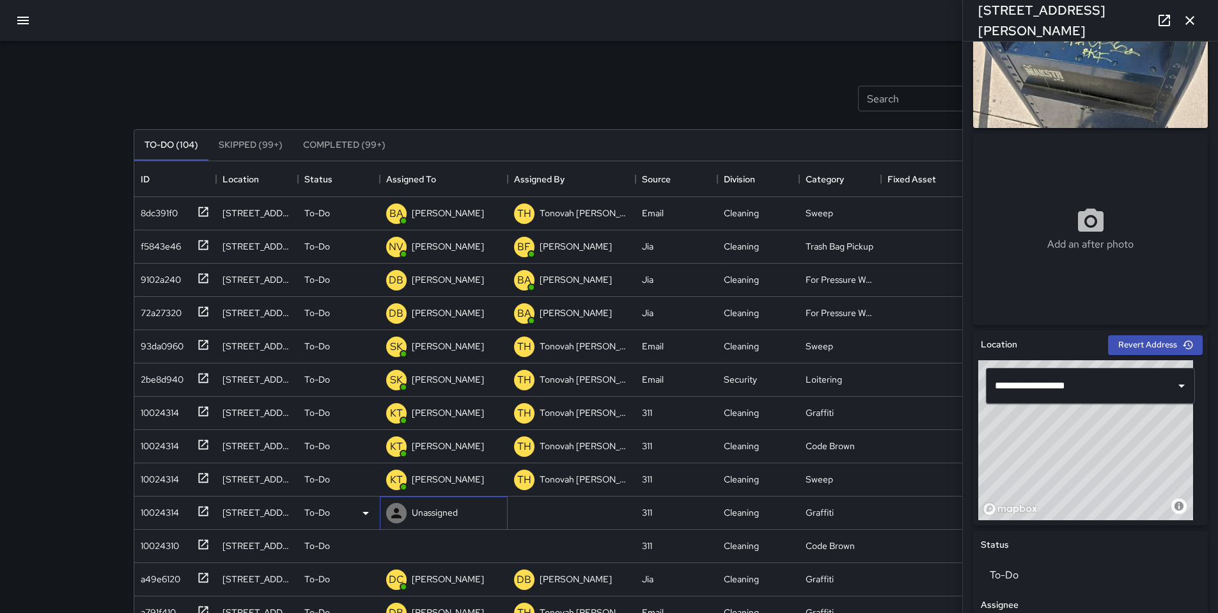
click at [412, 507] on p "Unassigned" at bounding box center [435, 512] width 46 height 13
type input "****"
drag, startPoint x: 407, startPoint y: 547, endPoint x: 373, endPoint y: 544, distance: 34.7
click at [407, 547] on div "KT" at bounding box center [401, 550] width 20 height 20
click at [175, 550] on div "10024310" at bounding box center [157, 543] width 43 height 18
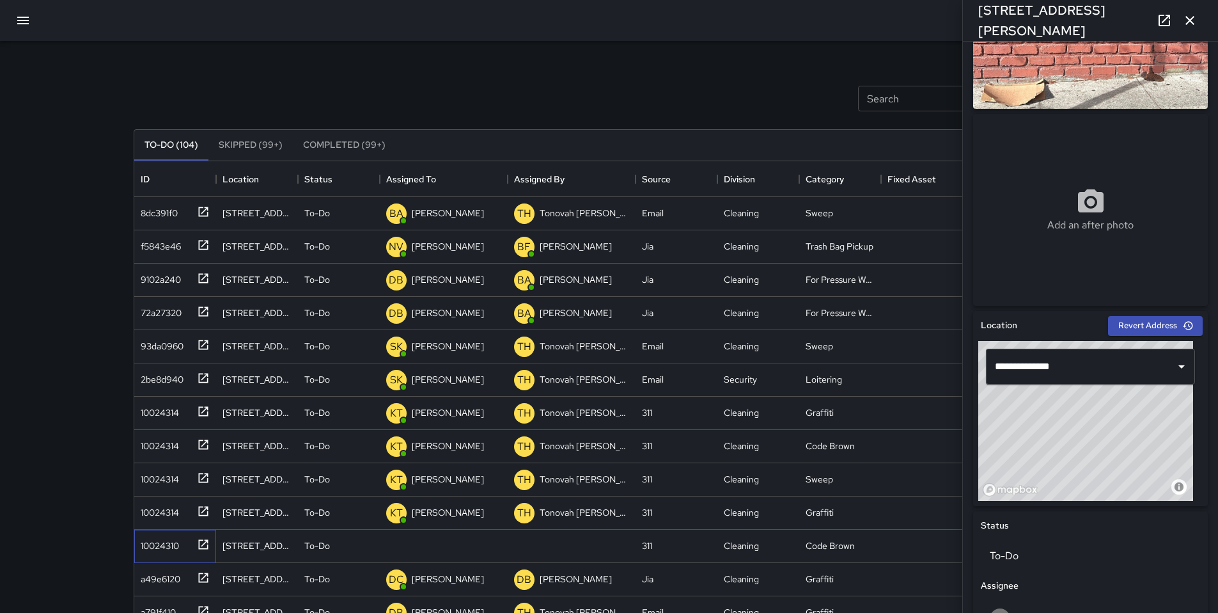
scroll to position [272, 0]
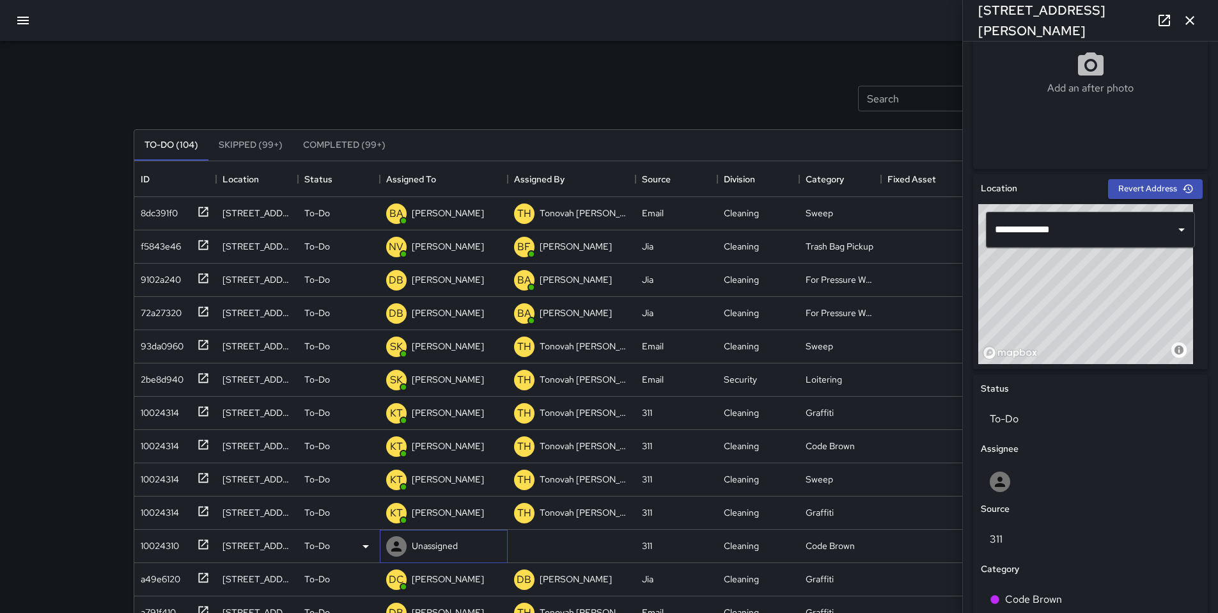
click at [412, 542] on p "Unassigned" at bounding box center [435, 545] width 46 height 13
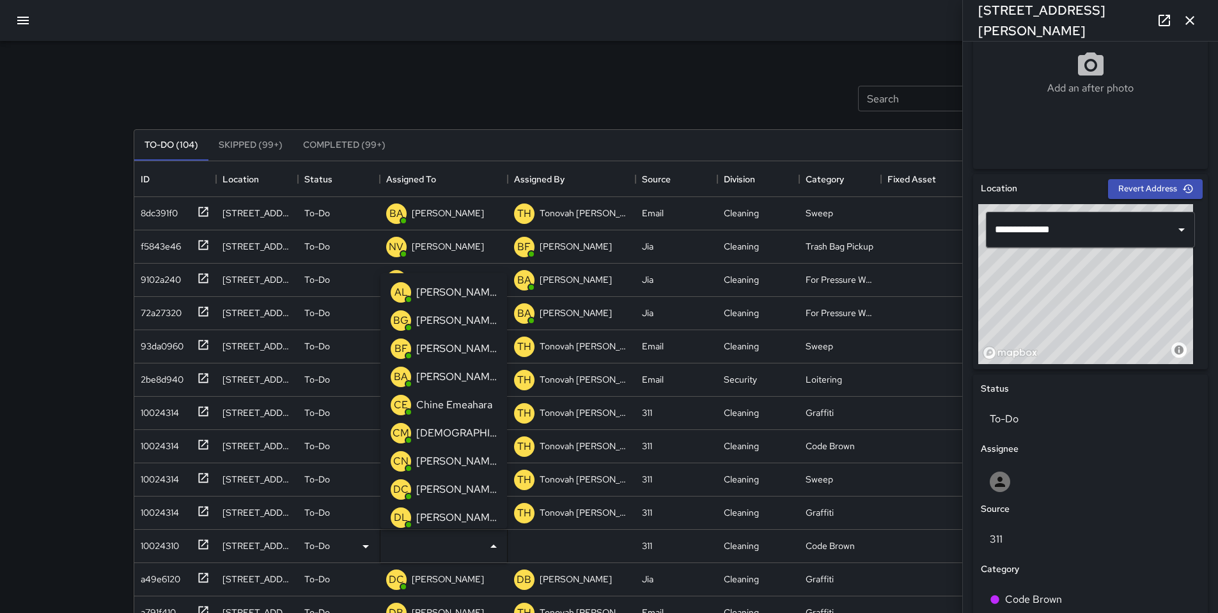
type input "*"
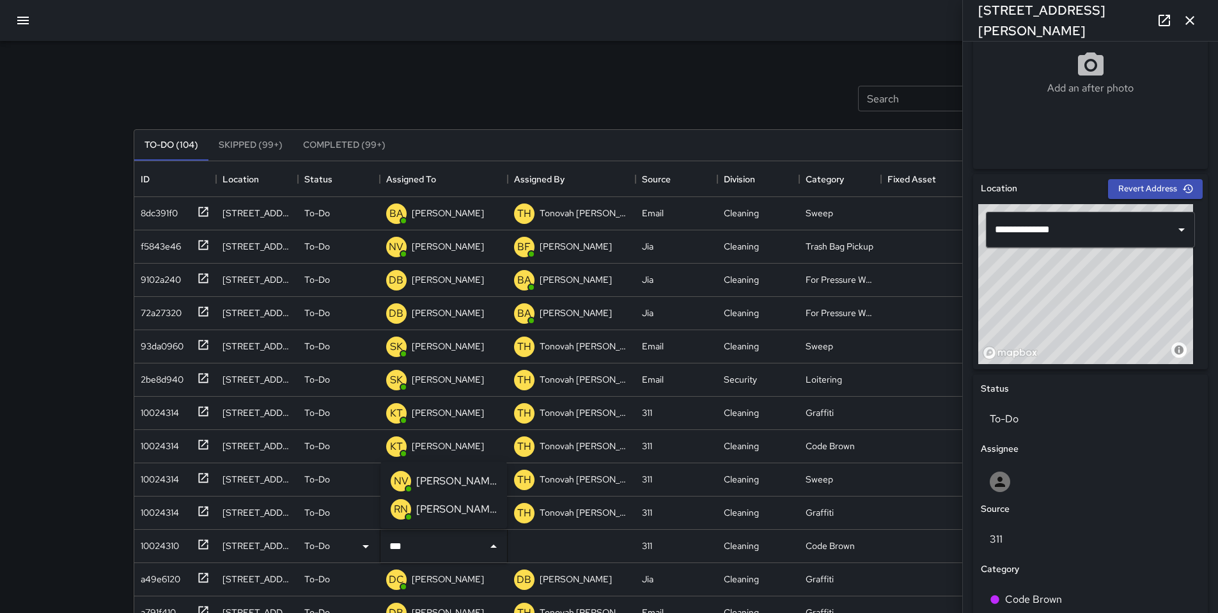
type input "****"
click at [432, 590] on p "[PERSON_NAME]" at bounding box center [456, 583] width 81 height 15
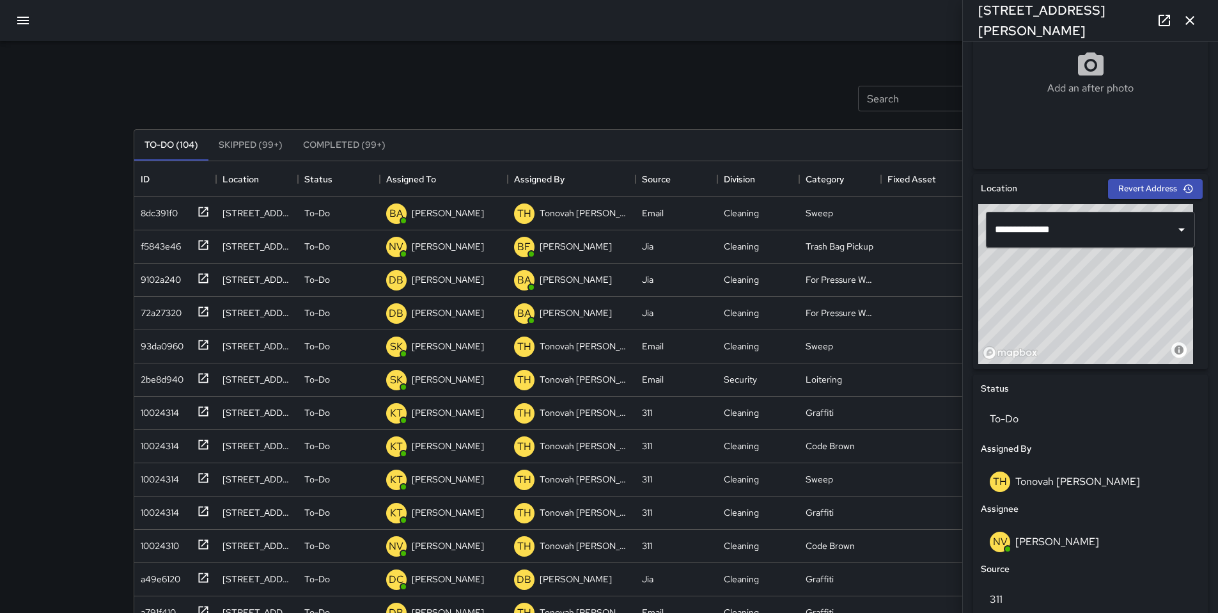
click at [448, 75] on div "Search Search New Task" at bounding box center [609, 98] width 957 height 67
click at [1185, 22] on icon "button" at bounding box center [1190, 20] width 15 height 15
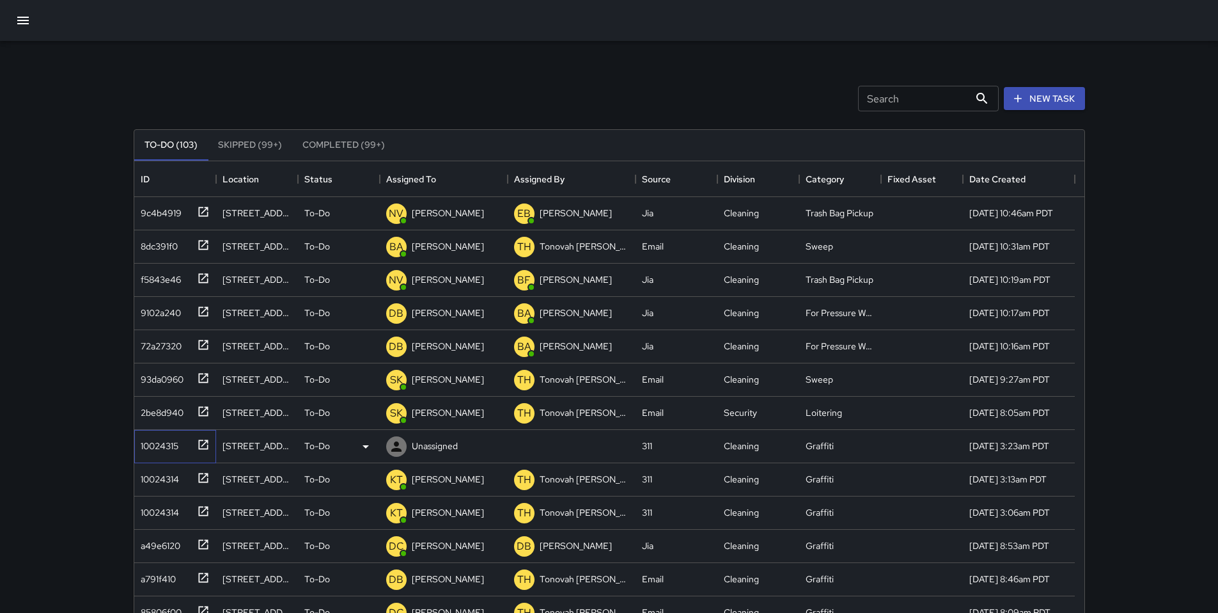
click at [173, 448] on div "10024315" at bounding box center [157, 443] width 43 height 18
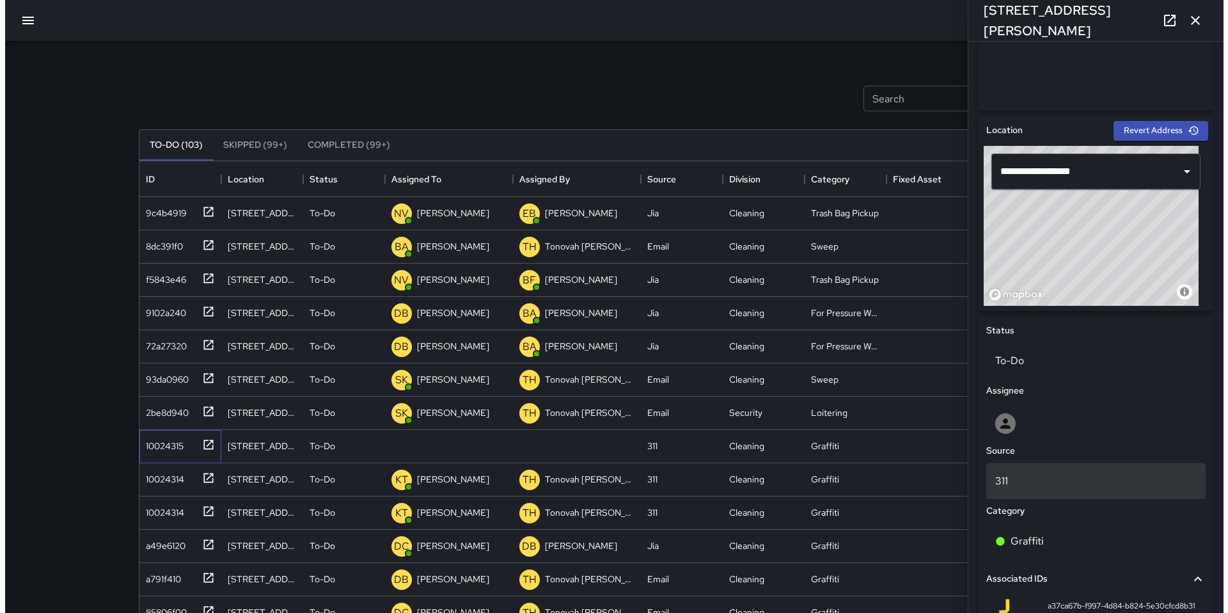
scroll to position [351, 0]
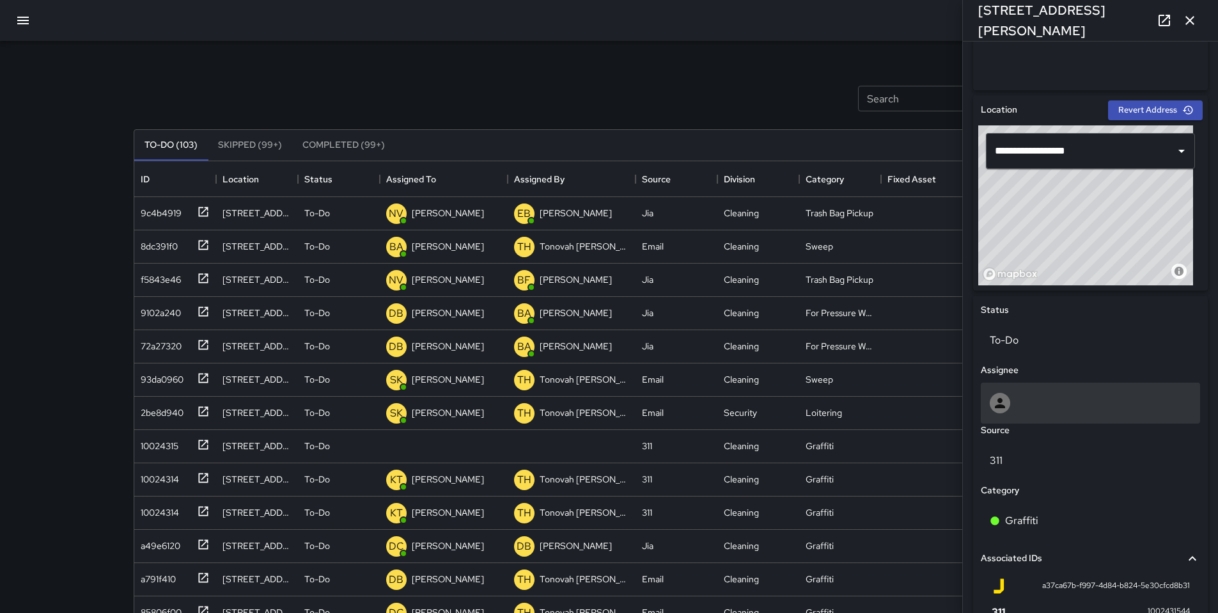
click at [1028, 405] on div at bounding box center [1090, 403] width 201 height 20
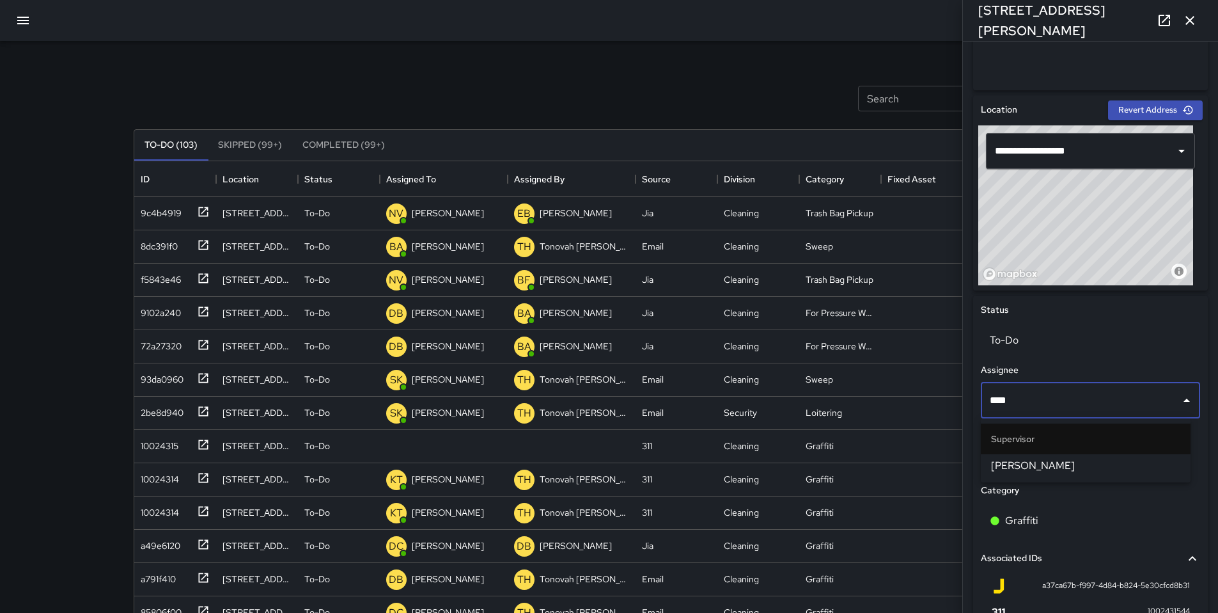
type input "*****"
click at [1026, 473] on span "[PERSON_NAME]" at bounding box center [1085, 465] width 189 height 15
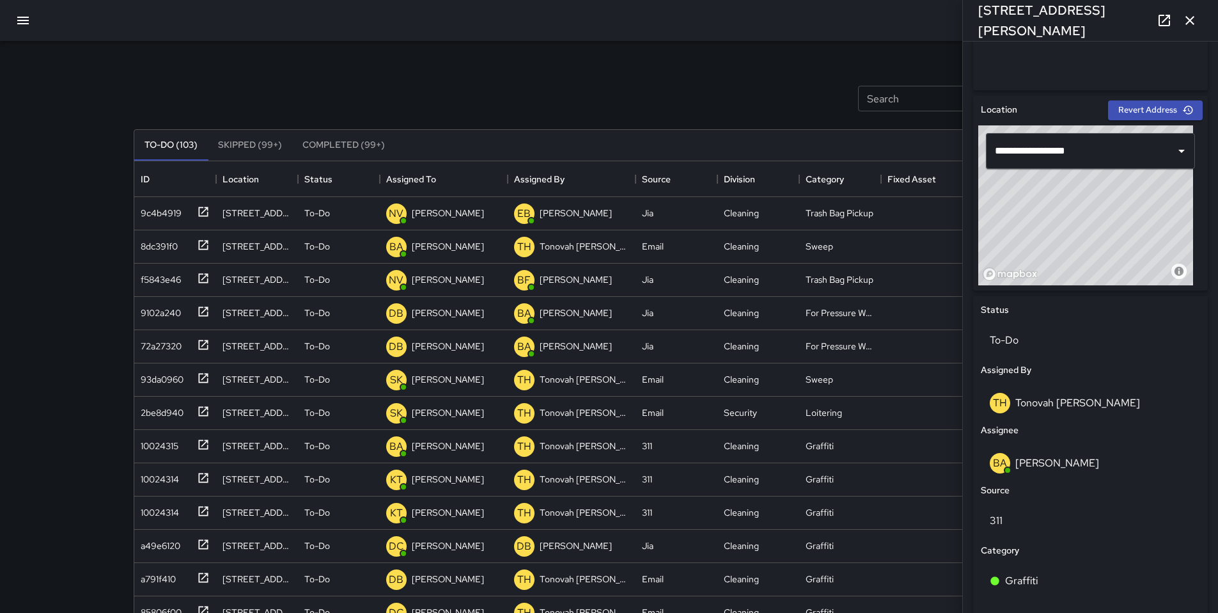
click at [1199, 28] on button "button" at bounding box center [1191, 21] width 26 height 26
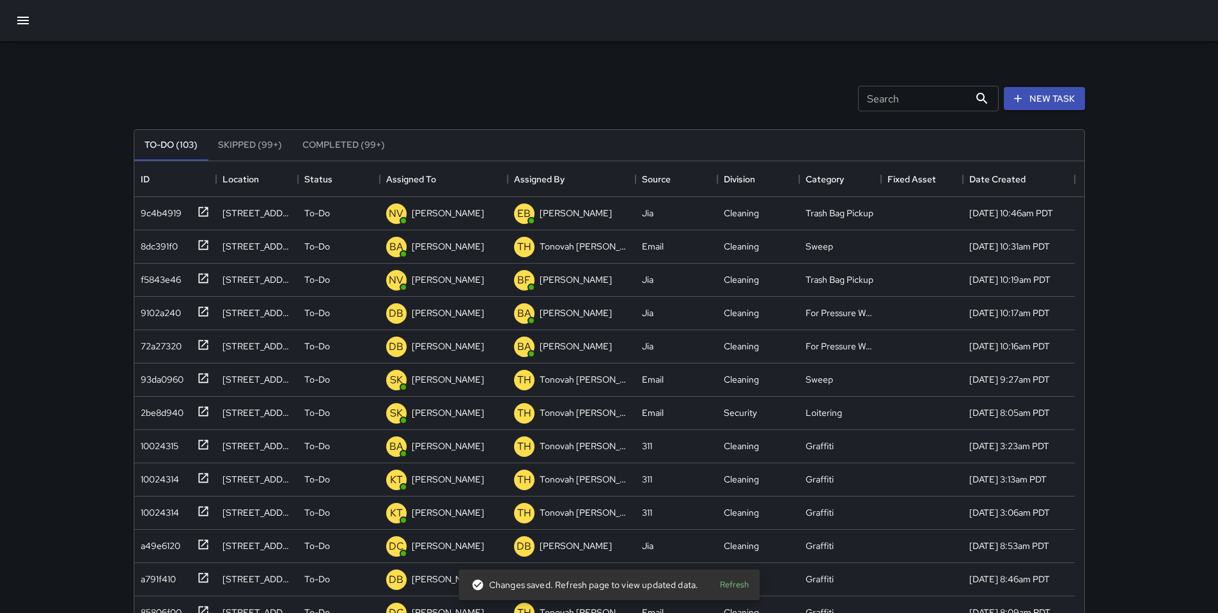
click at [24, 20] on icon "button" at bounding box center [23, 21] width 12 height 8
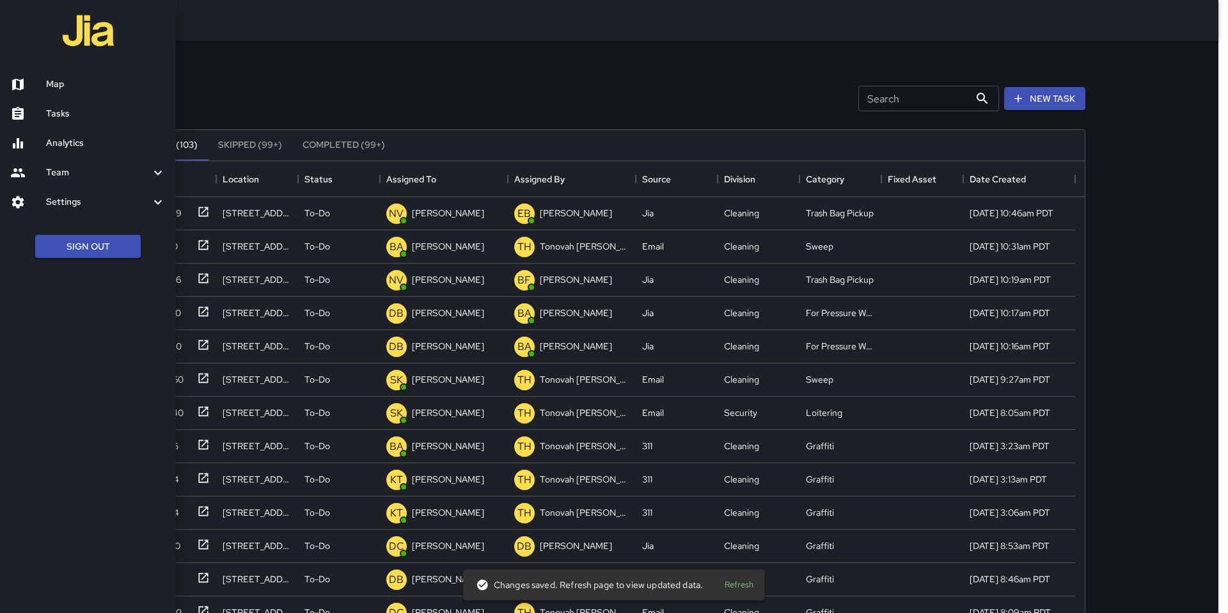
click at [40, 75] on link "Map" at bounding box center [88, 84] width 176 height 29
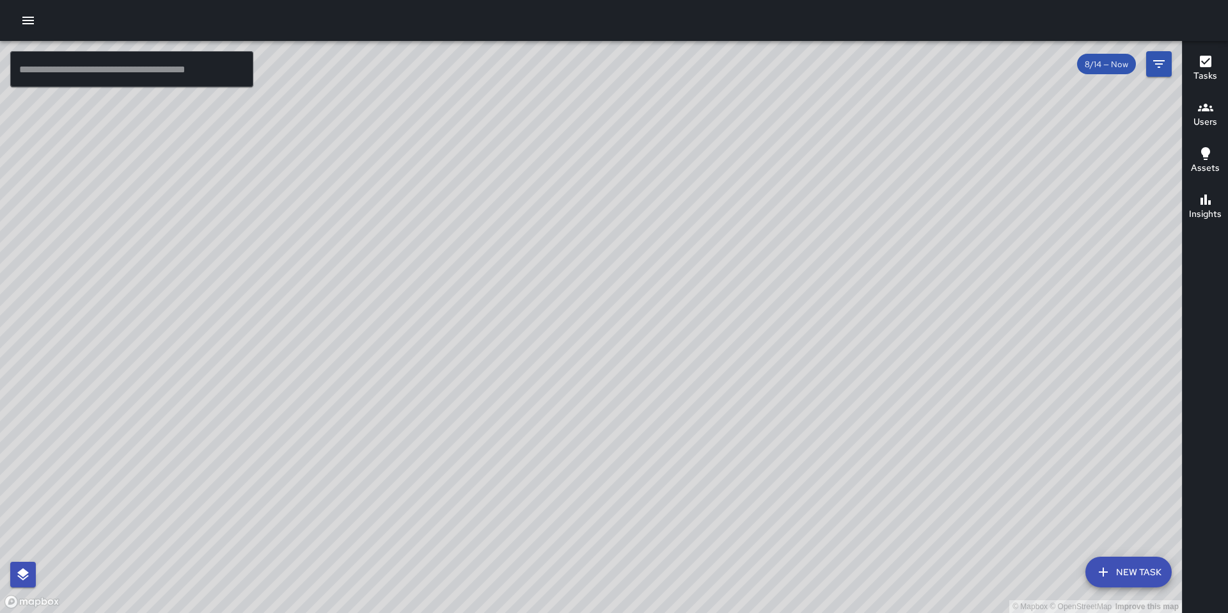
click at [31, 21] on icon "button" at bounding box center [27, 20] width 15 height 15
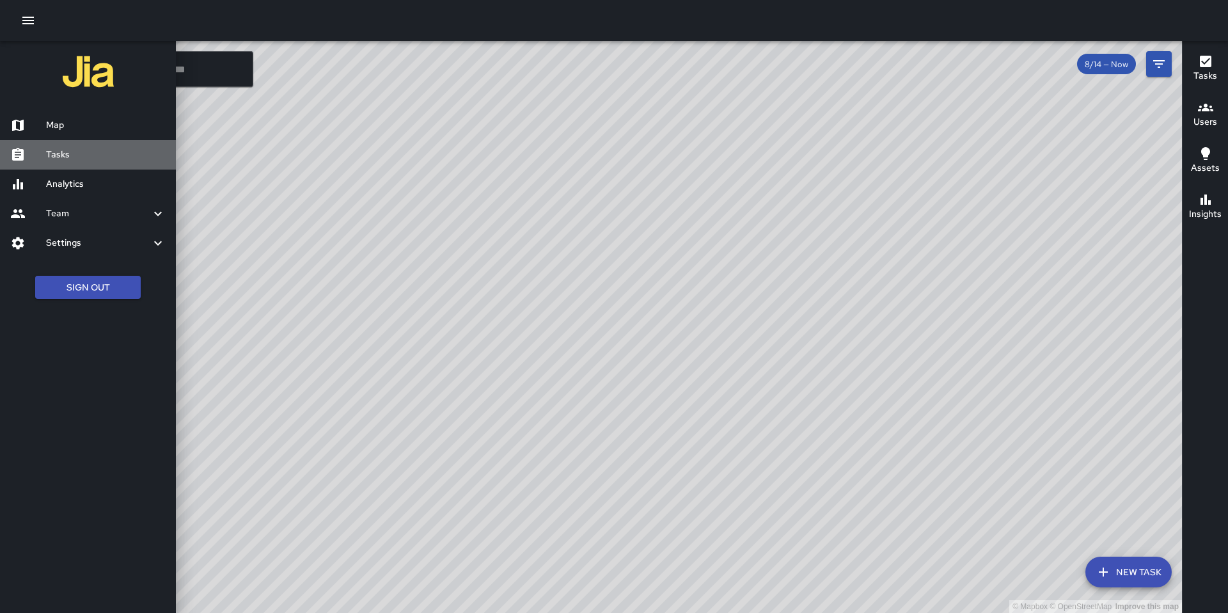
click at [38, 154] on div at bounding box center [28, 154] width 36 height 15
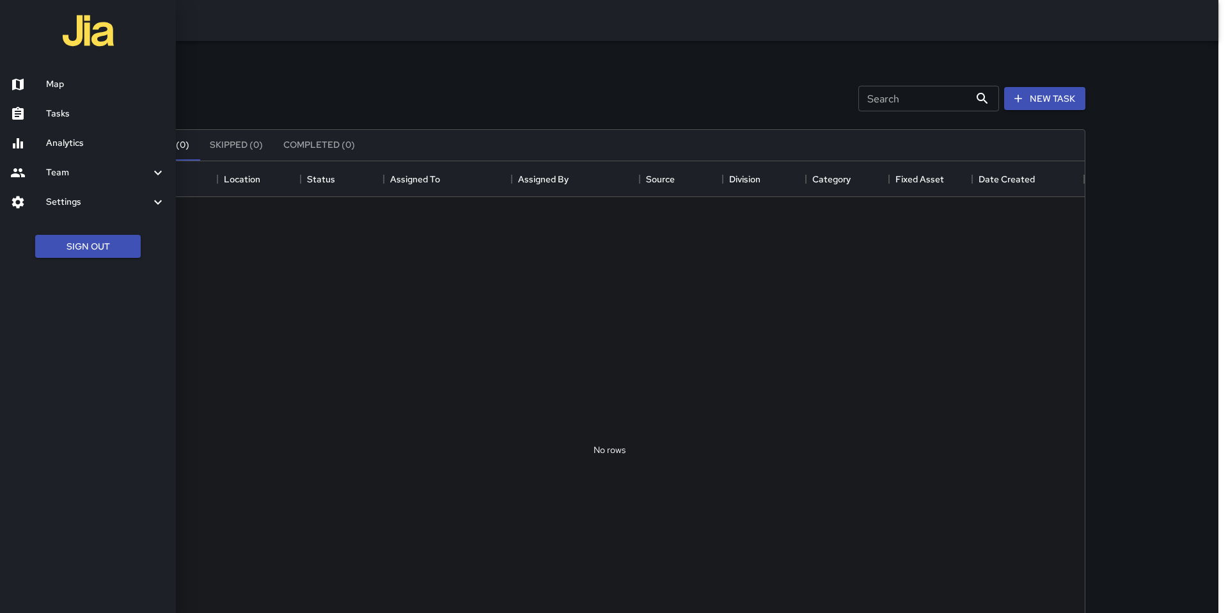
scroll to position [532, 941]
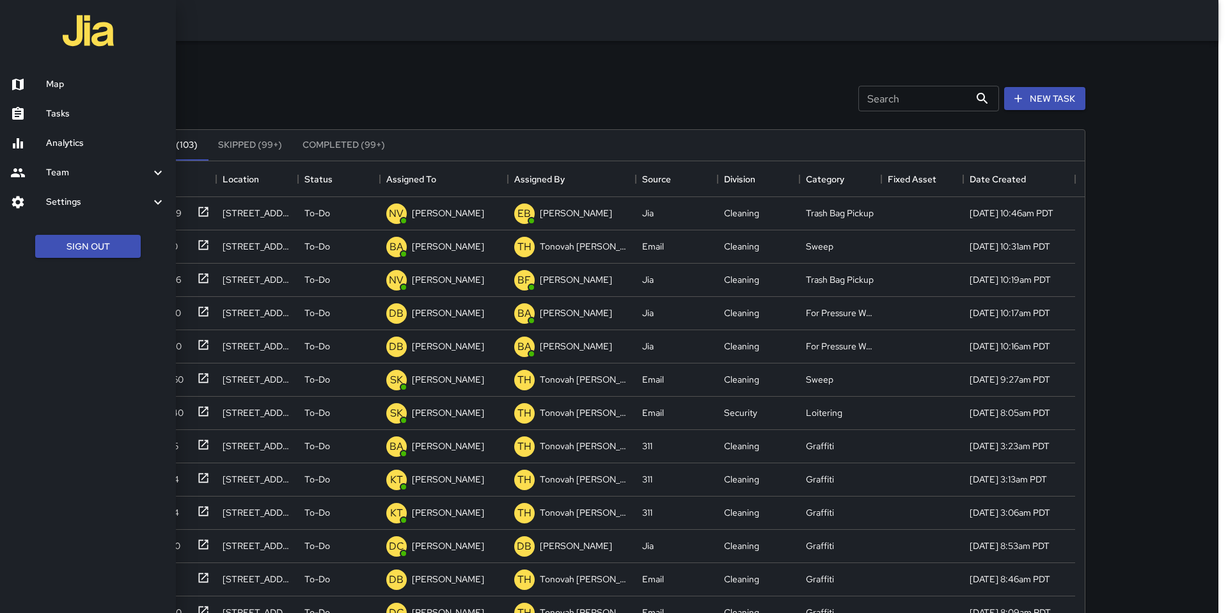
click at [69, 76] on link "Map" at bounding box center [88, 84] width 176 height 29
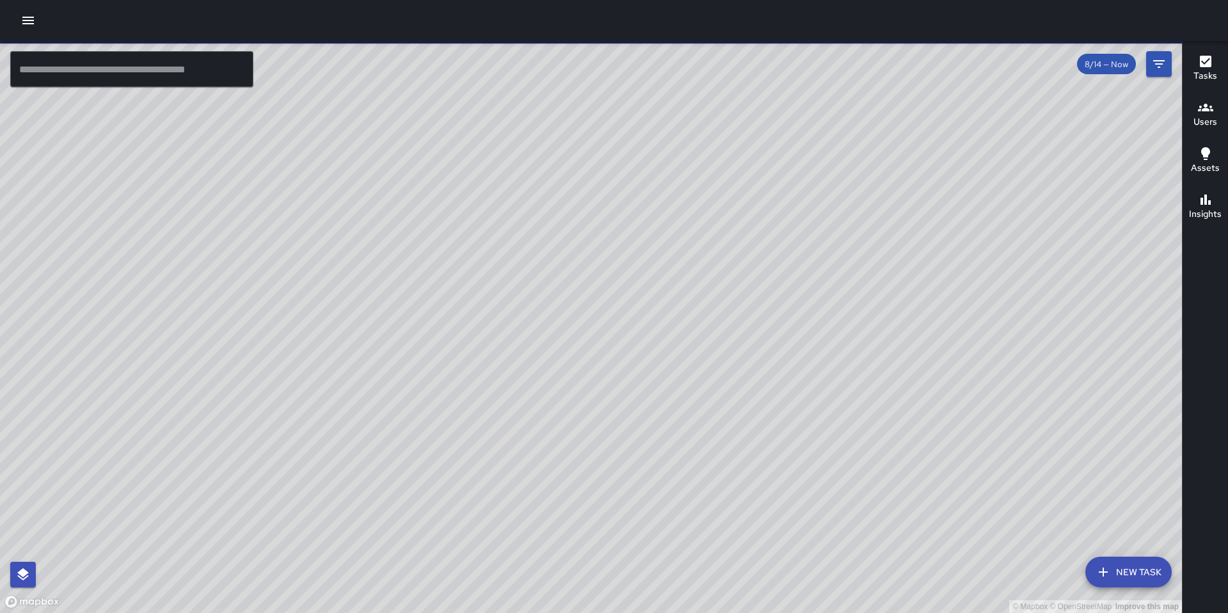
click at [32, 24] on icon "button" at bounding box center [27, 20] width 15 height 15
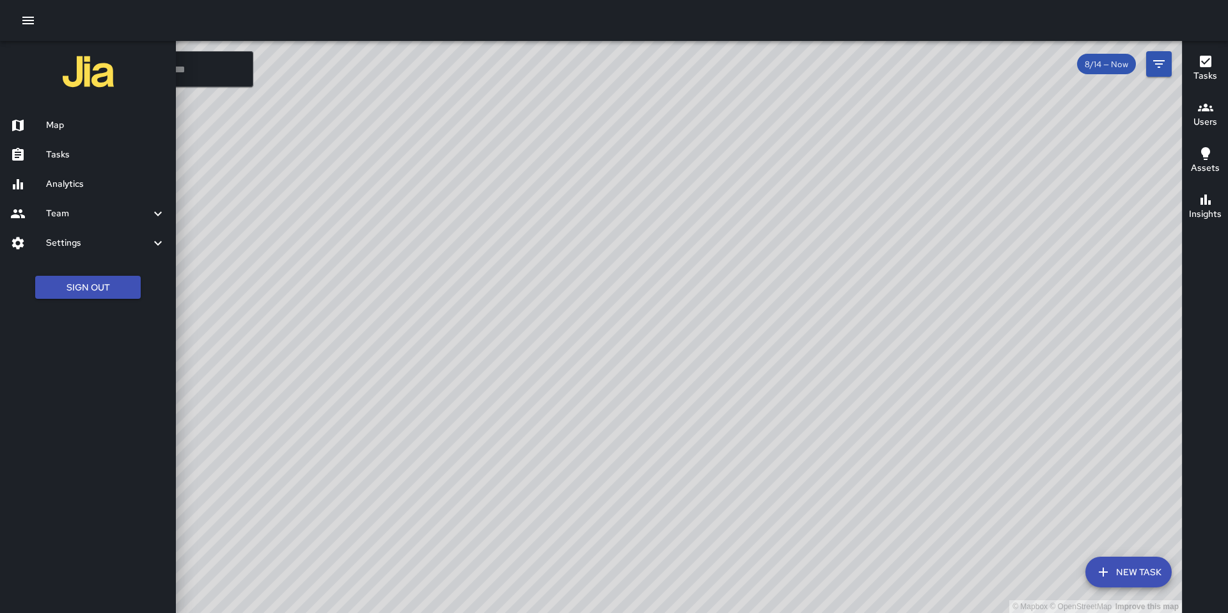
click at [484, 484] on div at bounding box center [614, 306] width 1228 height 613
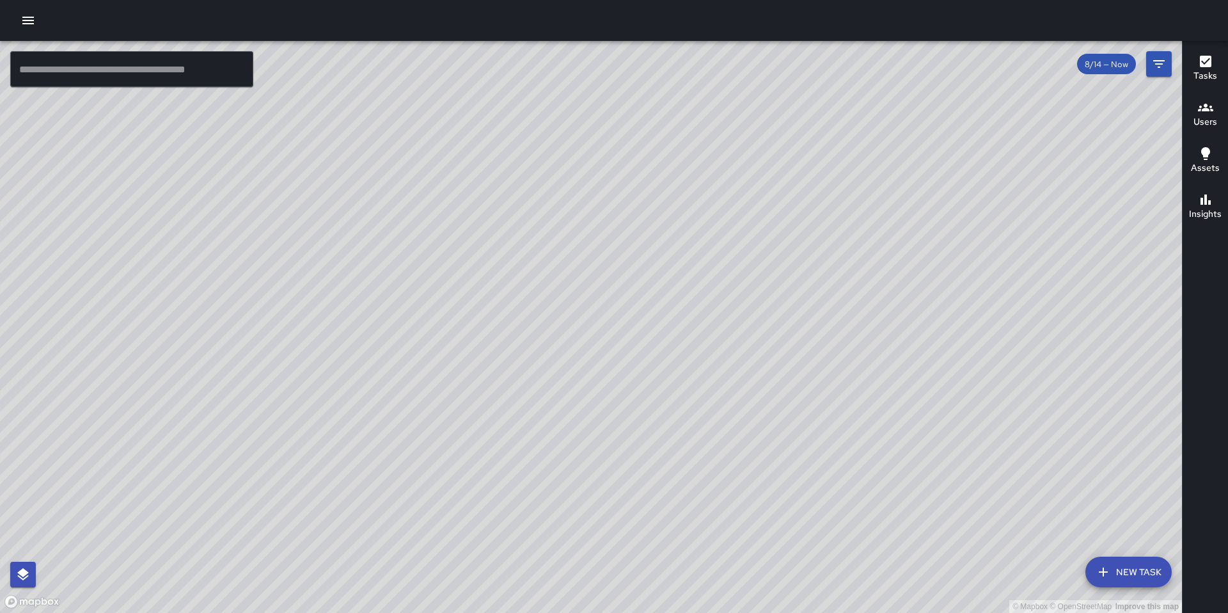
drag, startPoint x: 471, startPoint y: 470, endPoint x: 492, endPoint y: 278, distance: 193.0
click at [487, 293] on div "© Mapbox © OpenStreetMap Improve this map" at bounding box center [591, 327] width 1182 height 572
drag, startPoint x: 461, startPoint y: 364, endPoint x: 482, endPoint y: 315, distance: 53.3
click at [481, 317] on div "© Mapbox © OpenStreetMap Improve this map" at bounding box center [591, 327] width 1182 height 572
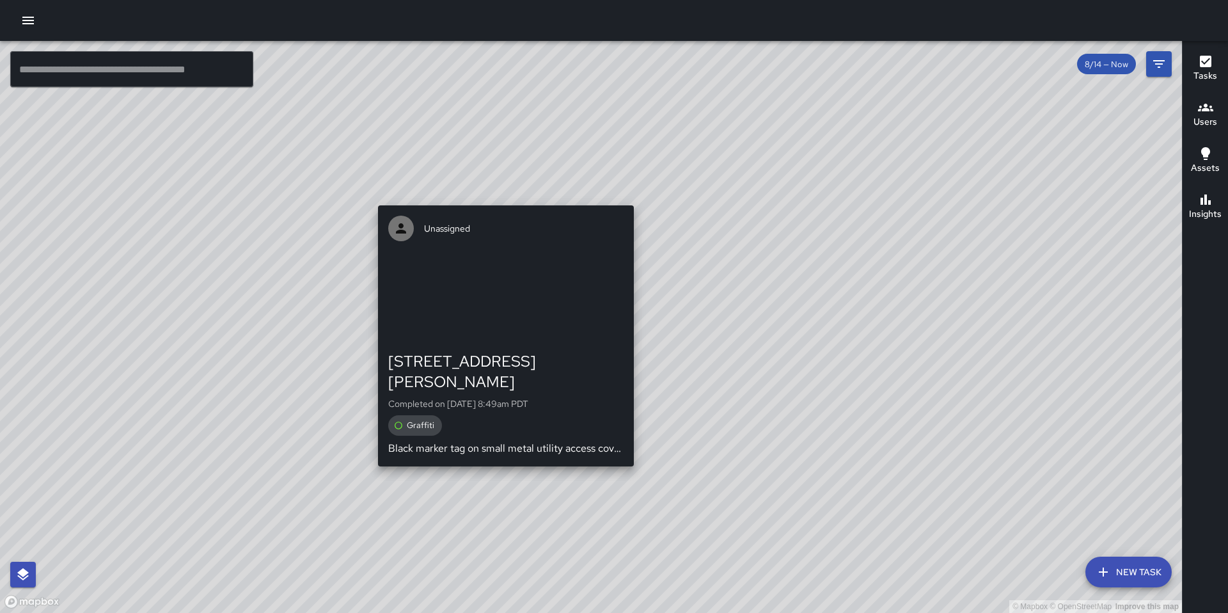
click at [501, 454] on div "© Mapbox © OpenStreetMap Improve this map Unassigned 1606 Harrison Street Compl…" at bounding box center [591, 327] width 1182 height 572
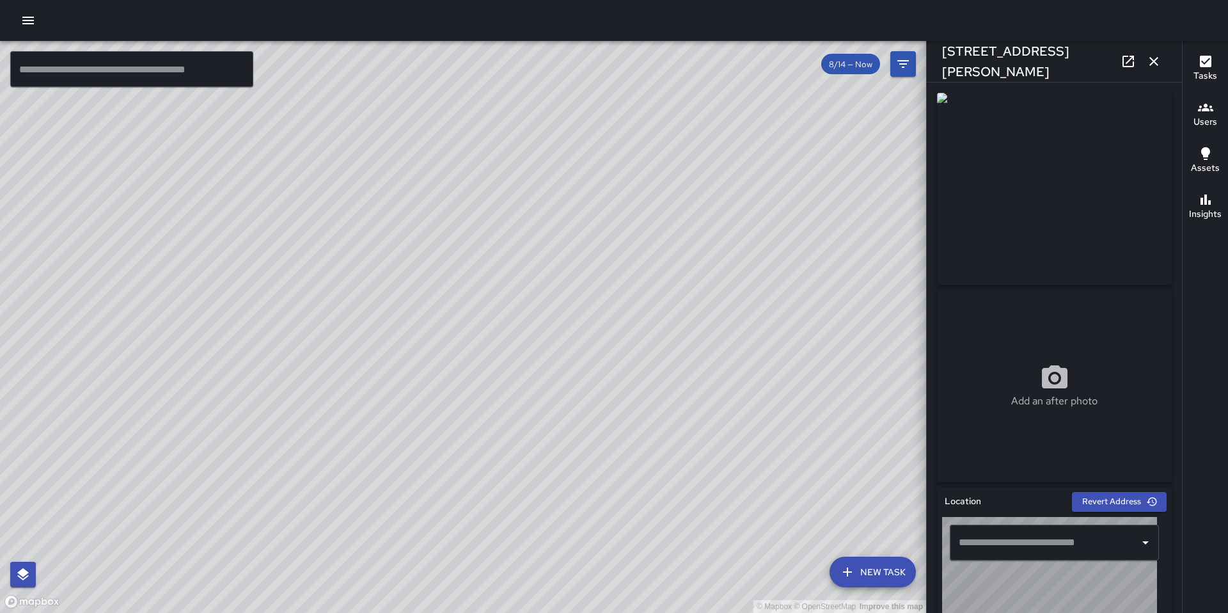
type input "**********"
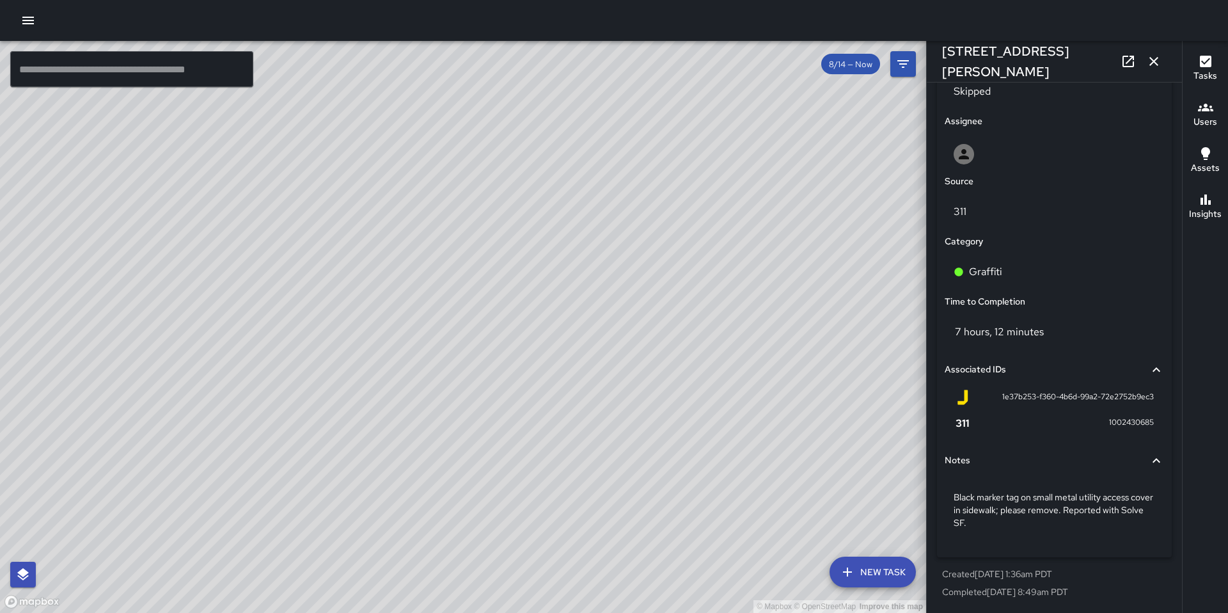
scroll to position [641, 0]
click at [513, 310] on div "© Mapbox © OpenStreetMap Improve this map" at bounding box center [463, 327] width 926 height 572
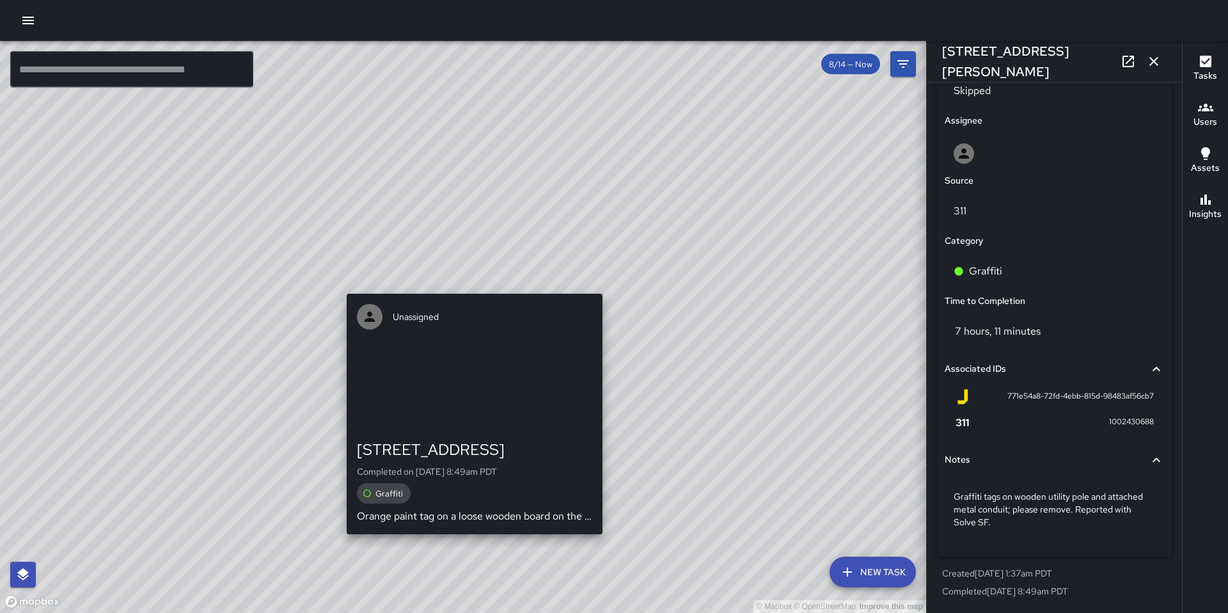
click at [469, 288] on div "© Mapbox © OpenStreetMap Improve this map Unassigned 398 12th Street Completed …" at bounding box center [463, 327] width 926 height 572
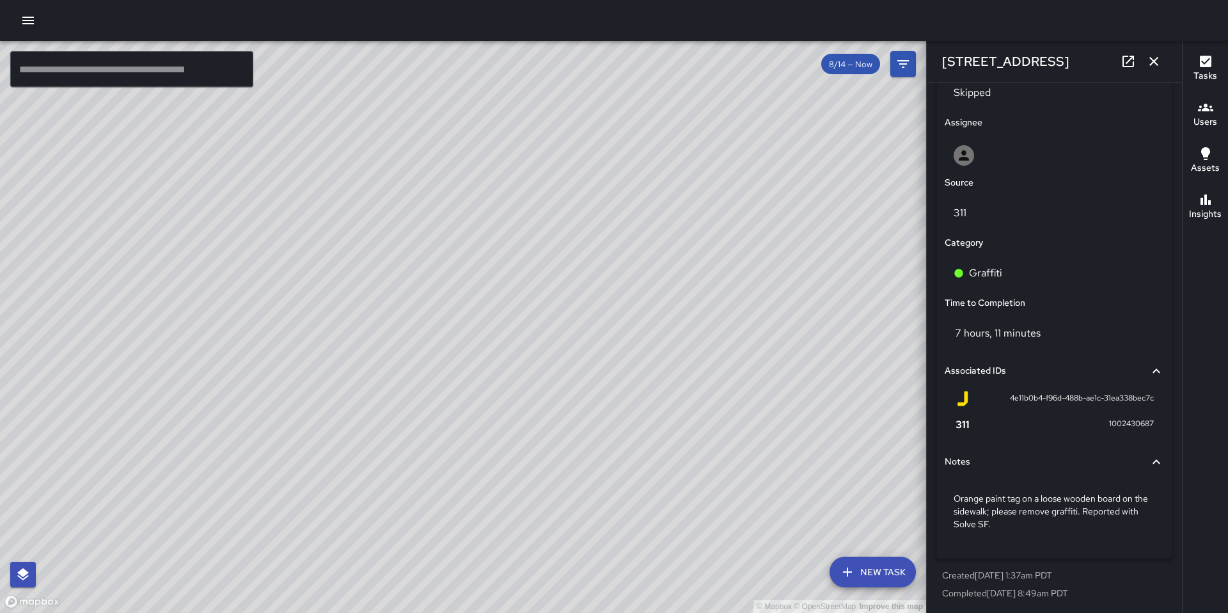
scroll to position [638, 0]
drag, startPoint x: 599, startPoint y: 299, endPoint x: 724, endPoint y: 423, distance: 175.9
click at [724, 423] on div "© Mapbox © OpenStreetMap Improve this map" at bounding box center [463, 327] width 926 height 572
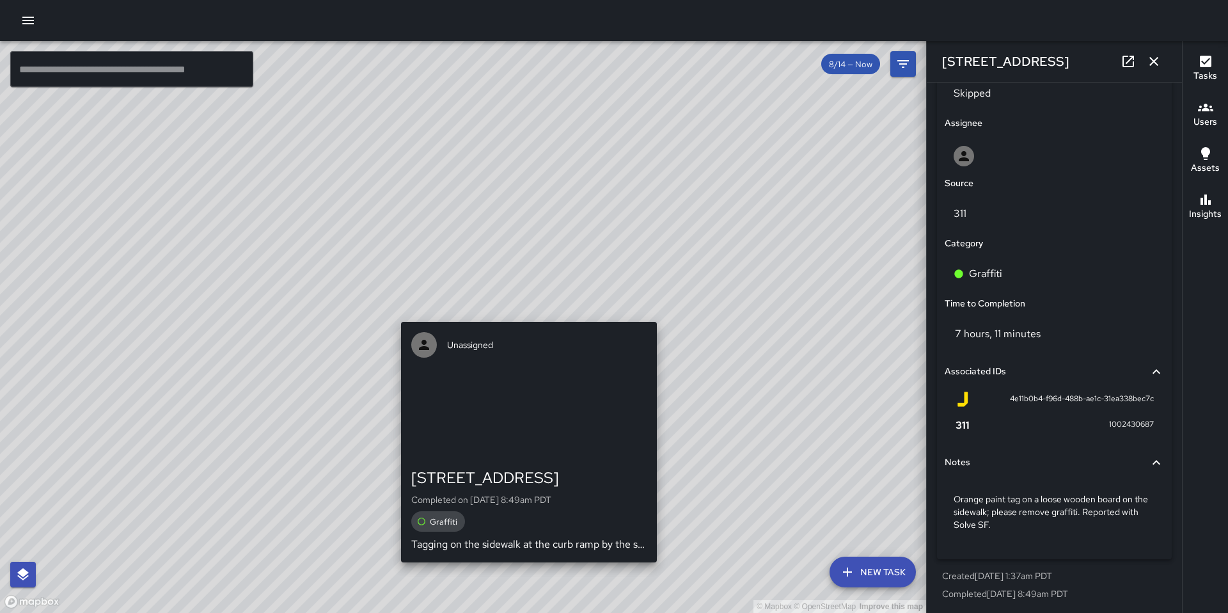
click at [661, 311] on div "© Mapbox © OpenStreetMap Improve this map Unassigned 381 11th Street Completed …" at bounding box center [463, 327] width 926 height 572
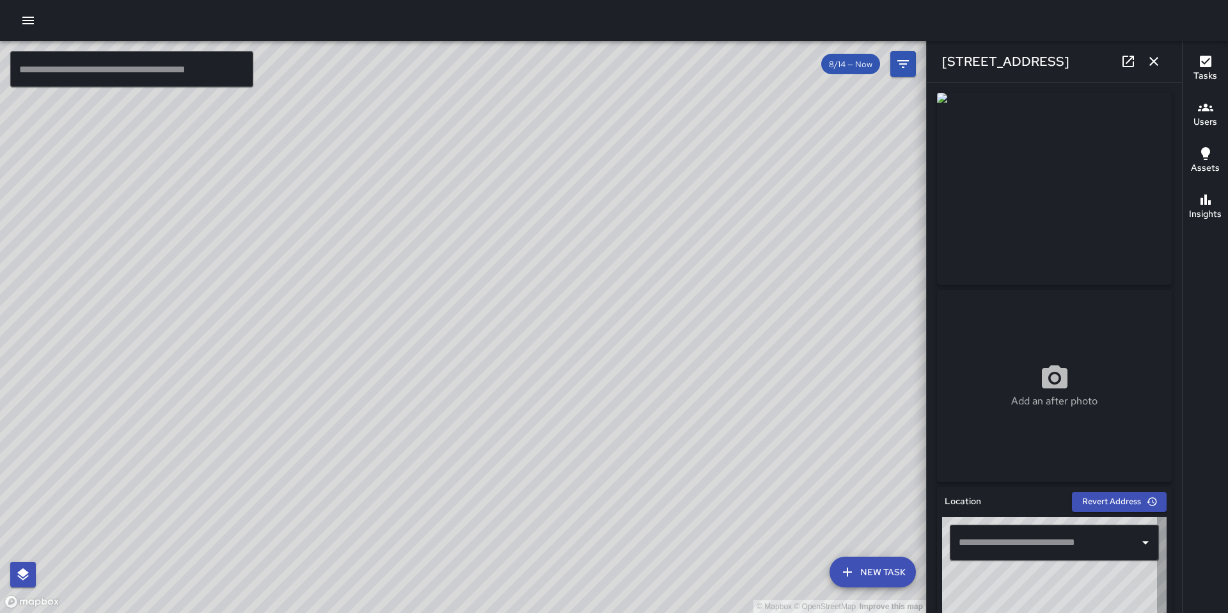
type input "**********"
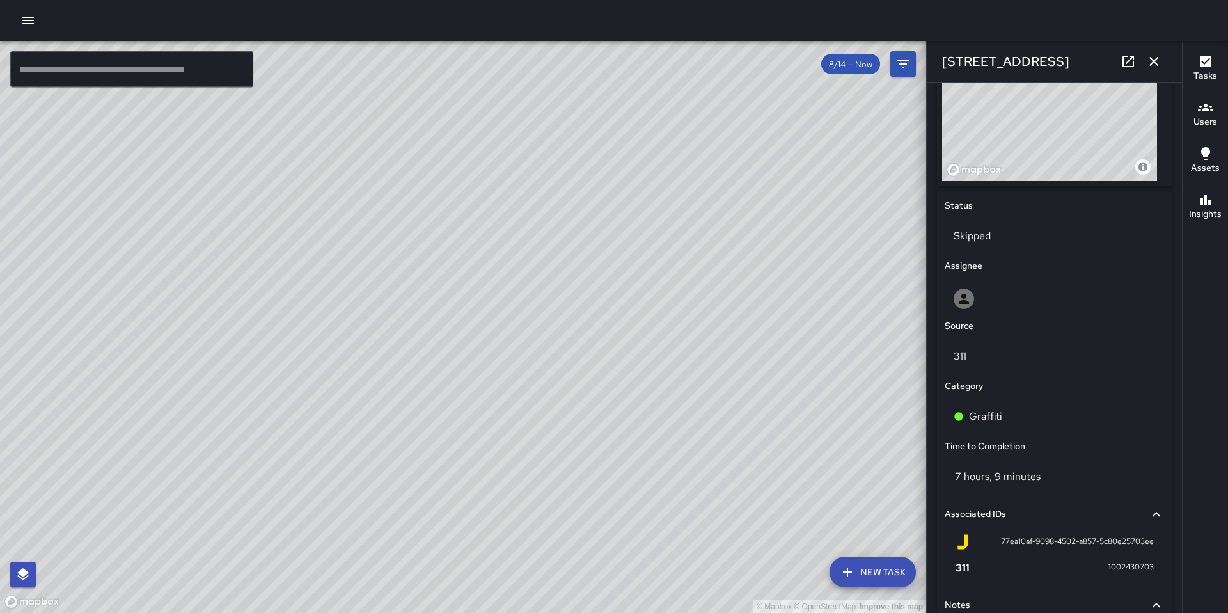
scroll to position [641, 0]
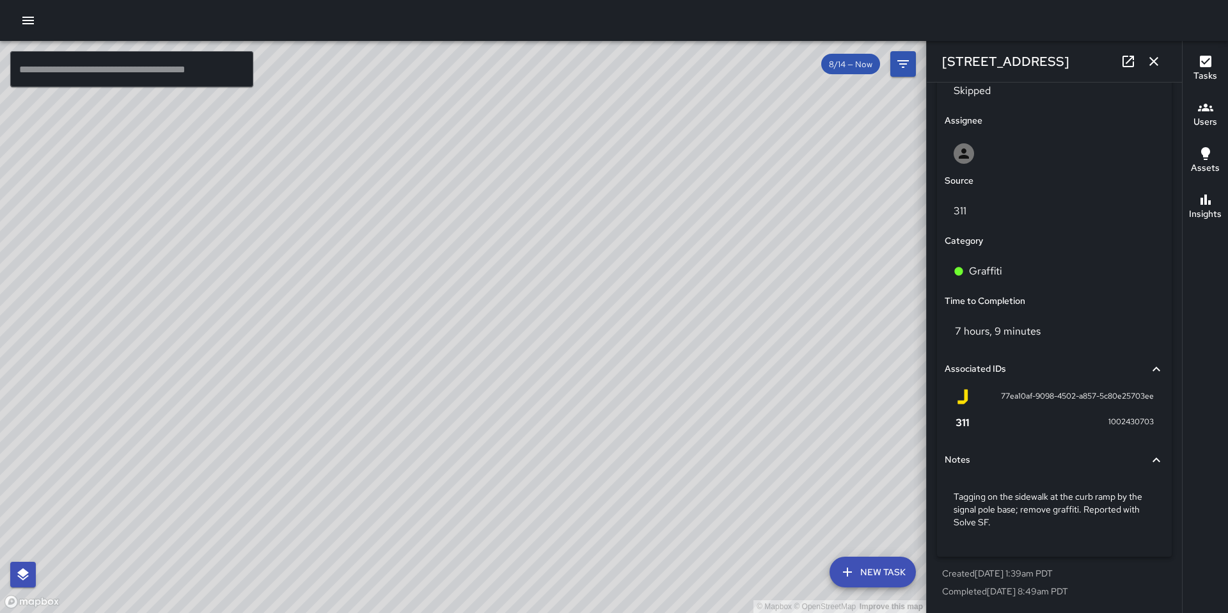
click at [445, 309] on div "© Mapbox © OpenStreetMap Improve this map Unassigned 375 11th Street Completed …" at bounding box center [463, 327] width 926 height 572
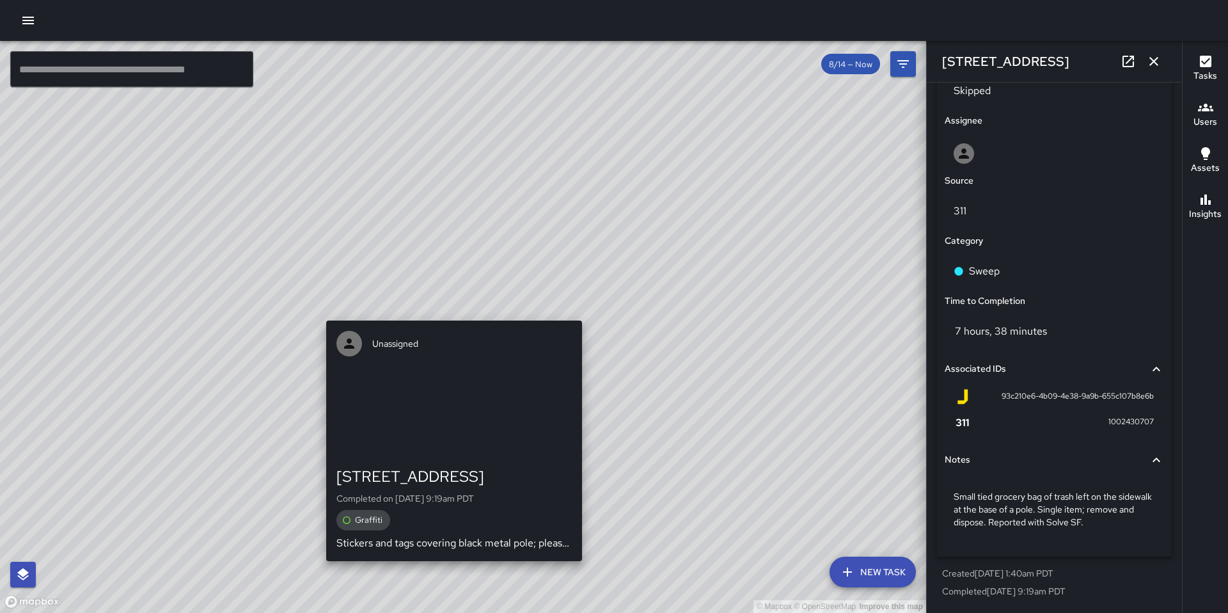
click at [449, 309] on div "© Mapbox © OpenStreetMap Improve this map Unassigned 375 11th Street Completed …" at bounding box center [463, 327] width 926 height 572
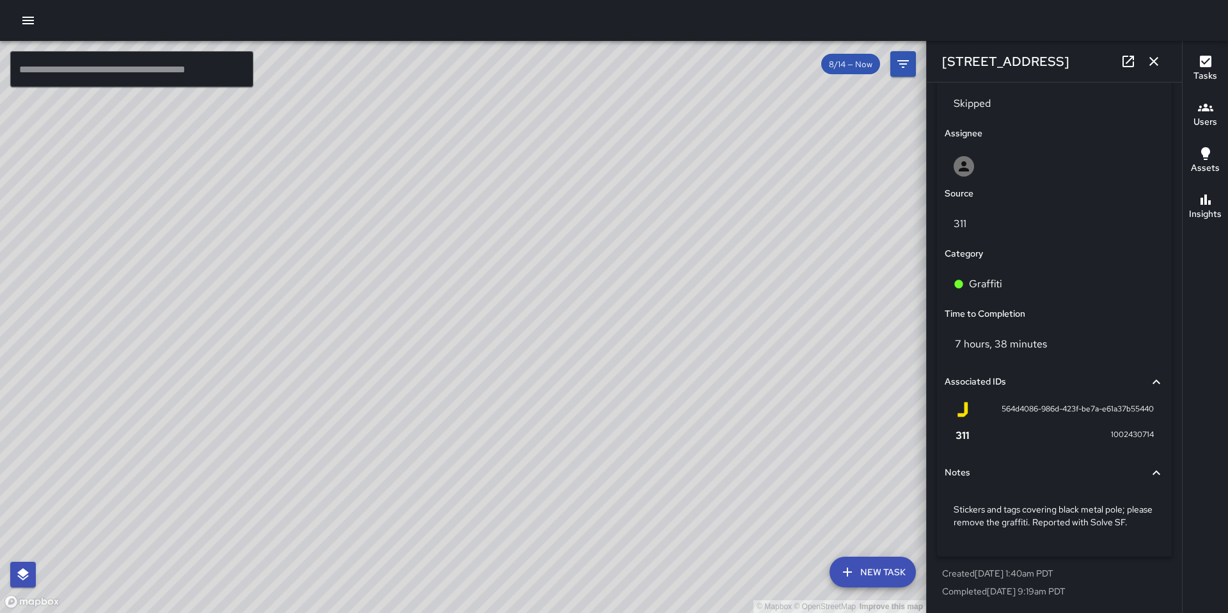
click at [448, 312] on div "© Mapbox © OpenStreetMap Improve this map Unassigned 369 11th Street Completed …" at bounding box center [463, 327] width 926 height 572
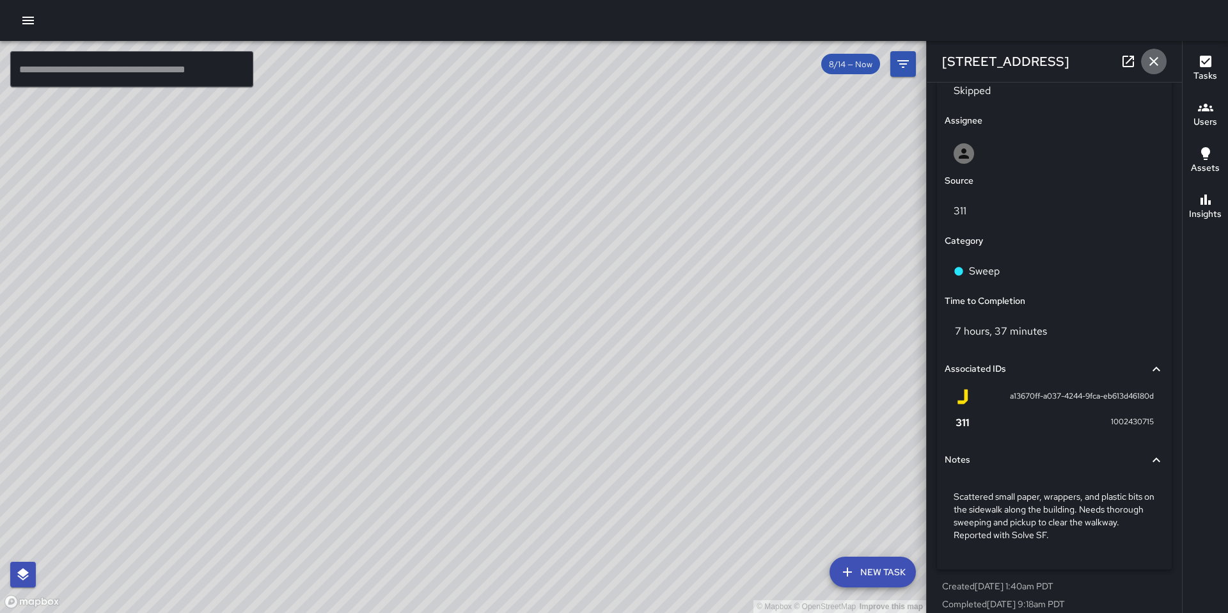
click at [1156, 58] on icon "button" at bounding box center [1153, 61] width 15 height 15
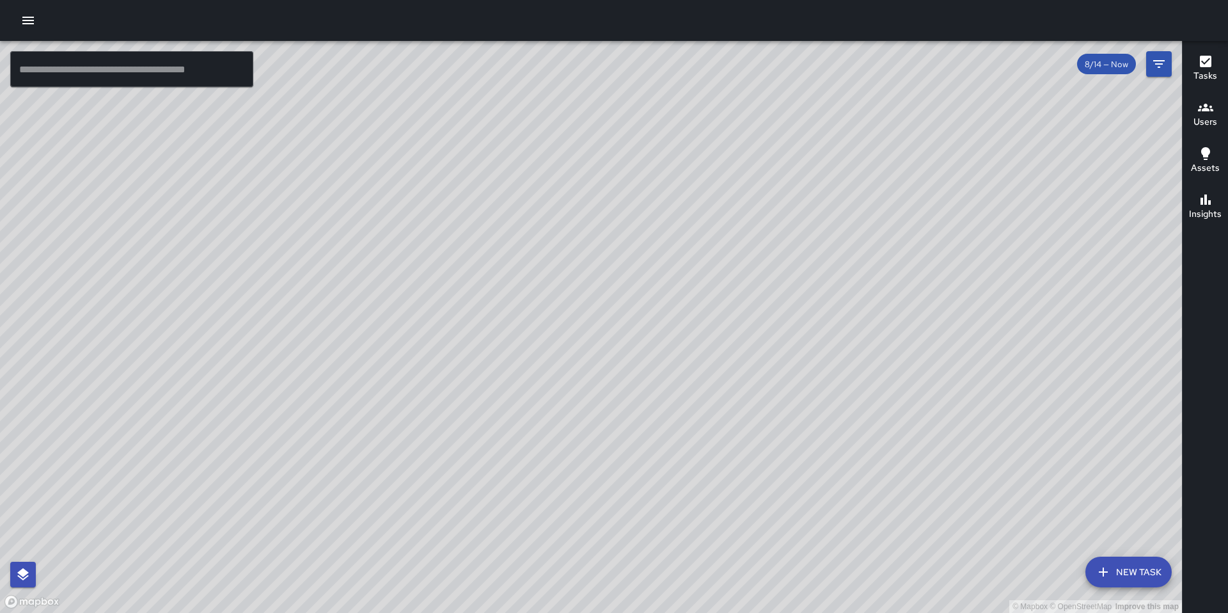
drag, startPoint x: 704, startPoint y: 303, endPoint x: 823, endPoint y: 501, distance: 231.2
click at [833, 510] on div "© Mapbox © OpenStreetMap Improve this map" at bounding box center [591, 327] width 1182 height 572
drag, startPoint x: 666, startPoint y: 431, endPoint x: 689, endPoint y: 544, distance: 115.5
click at [689, 544] on div "© Mapbox © OpenStreetMap Improve this map" at bounding box center [591, 327] width 1182 height 572
drag, startPoint x: 783, startPoint y: 466, endPoint x: 615, endPoint y: 605, distance: 217.6
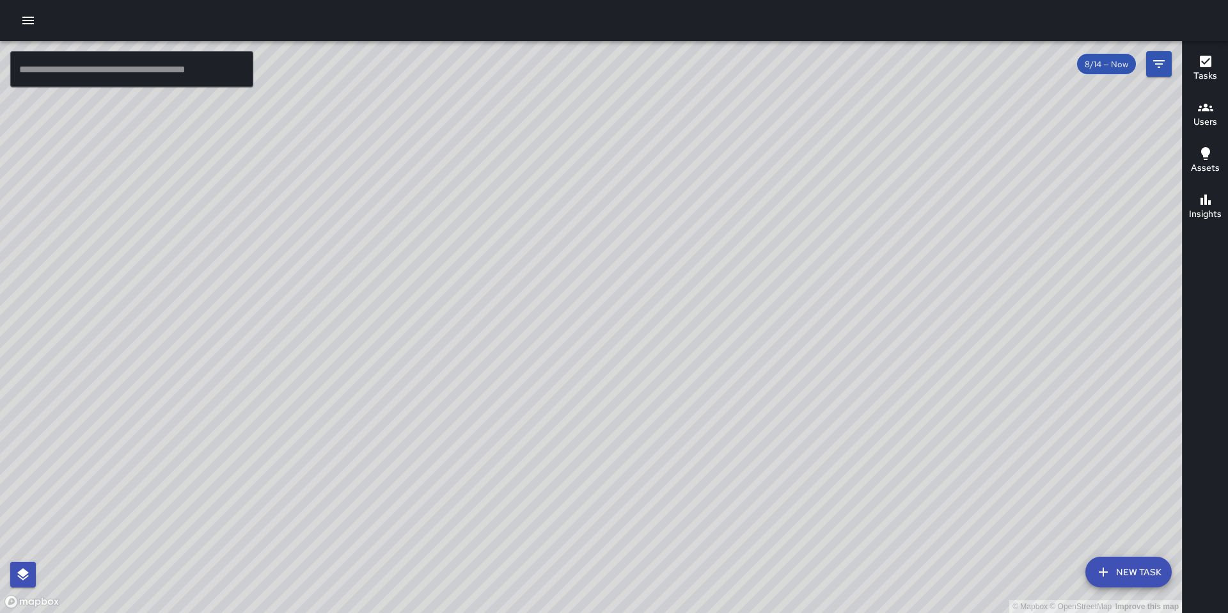
click at [615, 605] on div "© Mapbox © OpenStreetMap Improve this map" at bounding box center [591, 327] width 1182 height 572
drag, startPoint x: 731, startPoint y: 494, endPoint x: 608, endPoint y: 558, distance: 139.0
click at [608, 561] on div "© Mapbox © OpenStreetMap Improve this map" at bounding box center [591, 327] width 1182 height 572
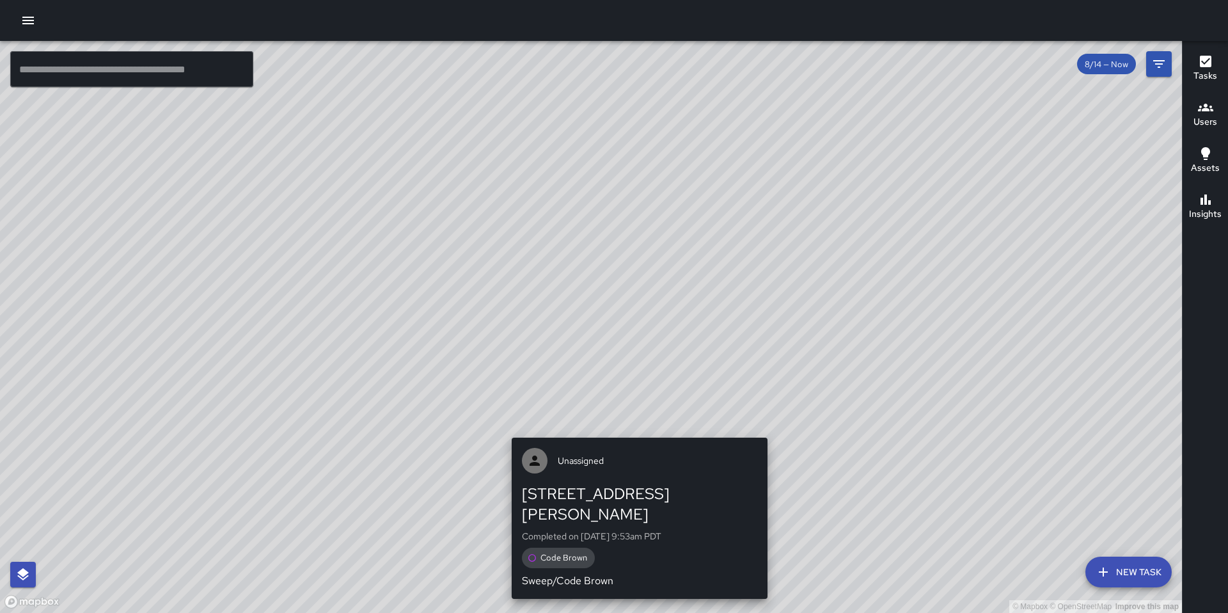
click at [634, 430] on div "© Mapbox © OpenStreetMap Improve this map Unassigned 1380 Howard Street Complet…" at bounding box center [591, 327] width 1182 height 572
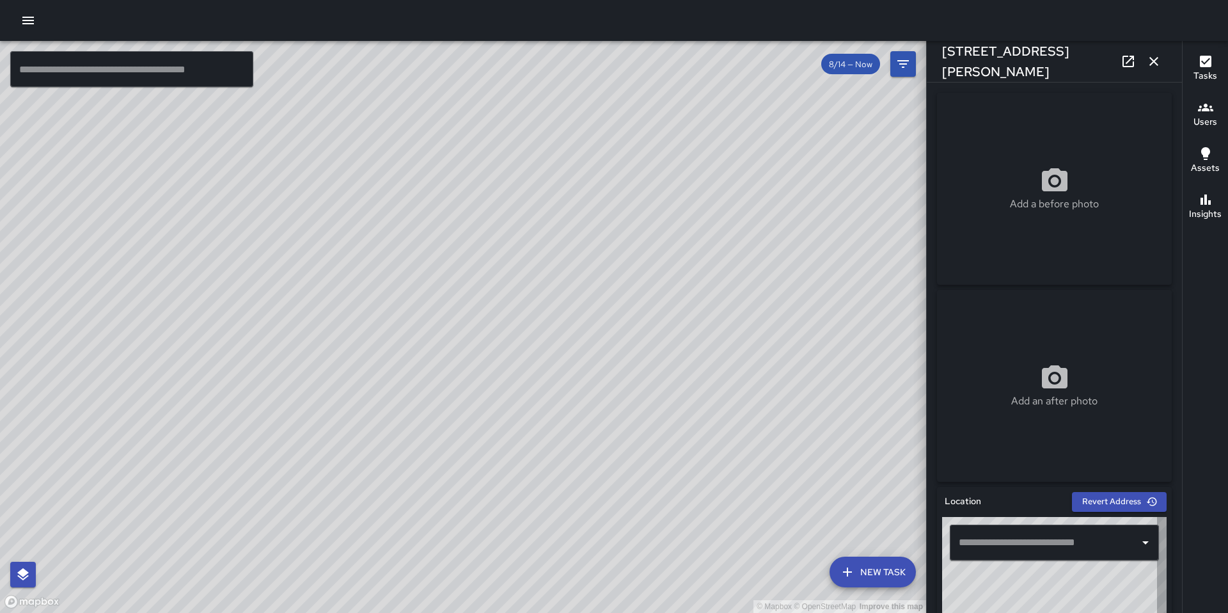
type input "**********"
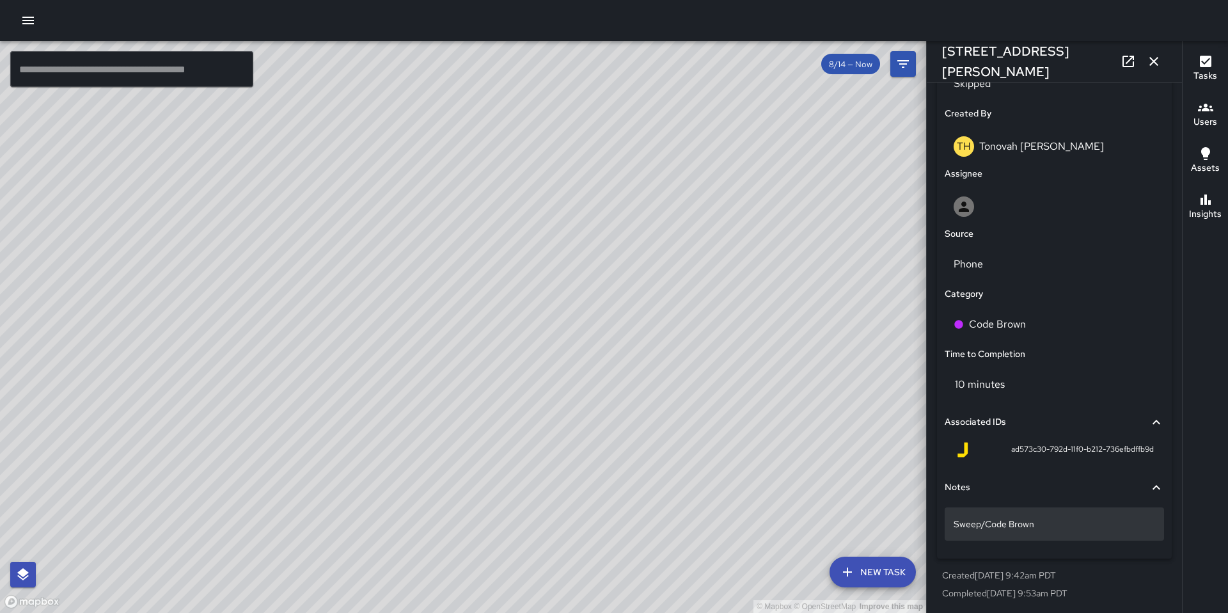
scroll to position [650, 0]
click at [689, 264] on div "© Mapbox © OpenStreetMap Improve this map" at bounding box center [463, 327] width 926 height 572
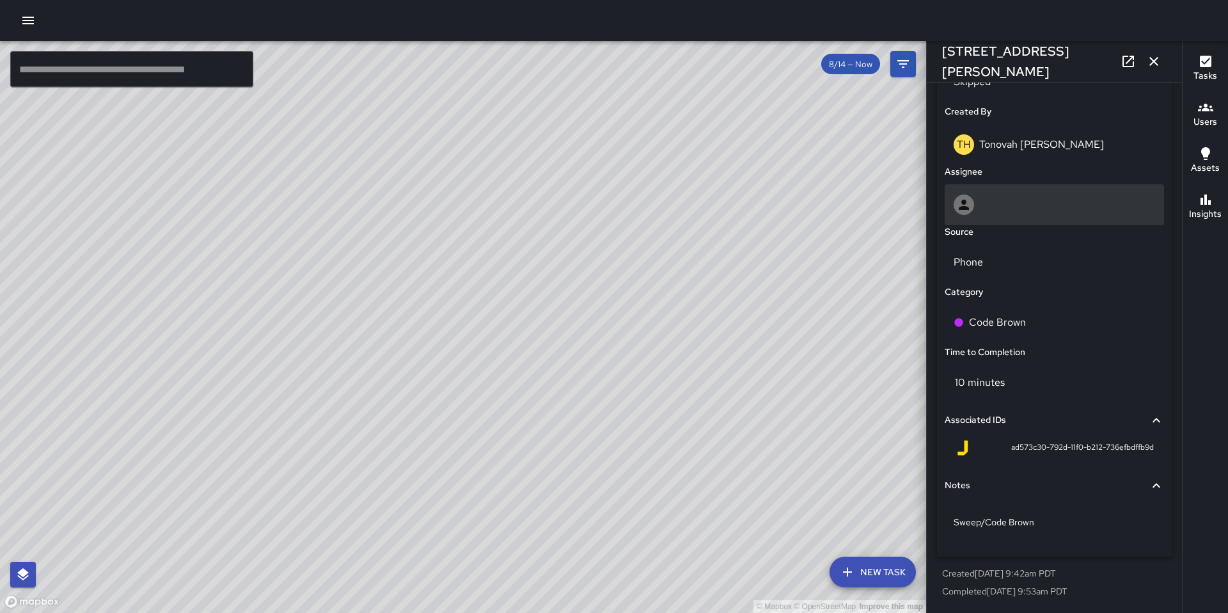
click at [999, 200] on div at bounding box center [1054, 204] width 201 height 20
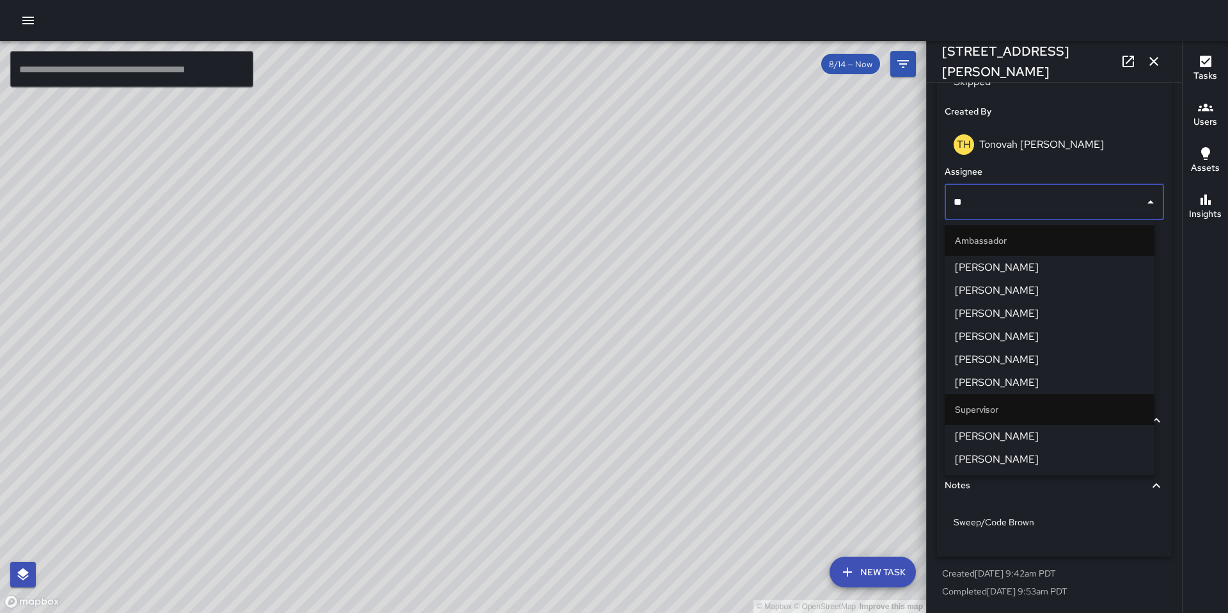
type input "***"
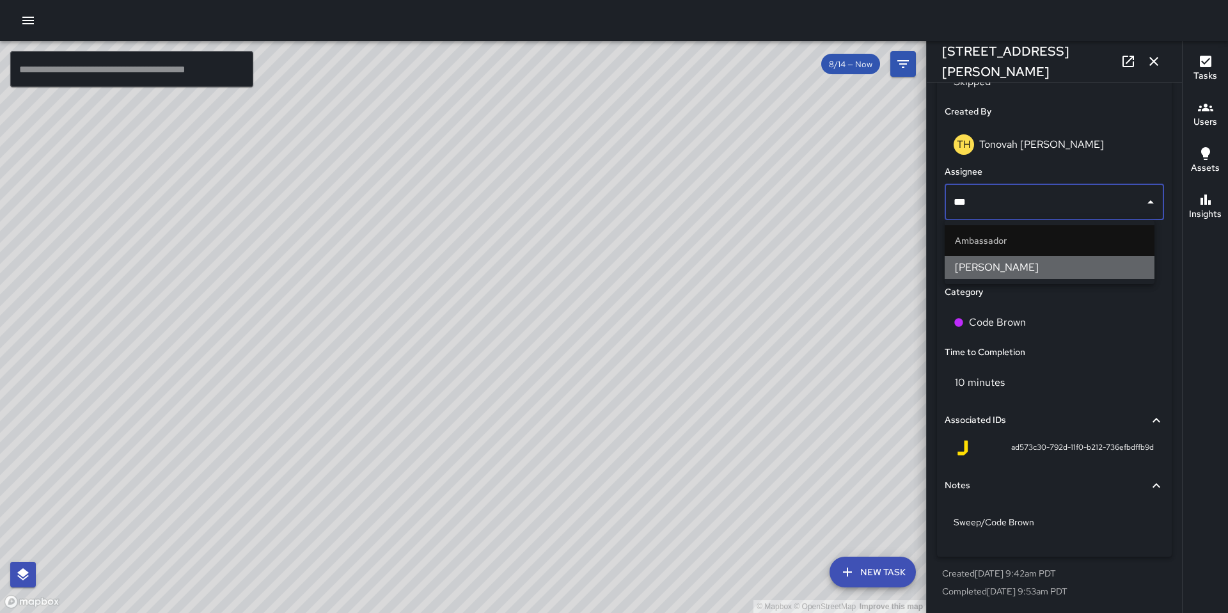
click at [996, 266] on span "[PERSON_NAME]" at bounding box center [1049, 267] width 189 height 15
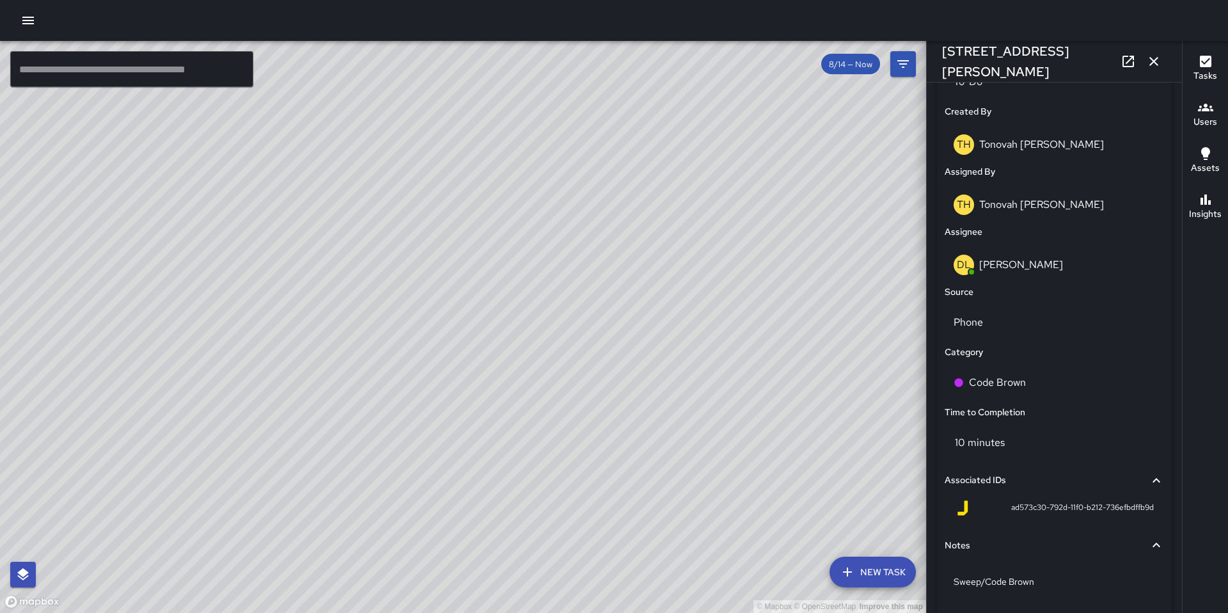
drag, startPoint x: 780, startPoint y: 288, endPoint x: 695, endPoint y: 372, distance: 119.9
click at [695, 370] on div "© Mapbox © OpenStreetMap Improve this map" at bounding box center [463, 327] width 926 height 572
drag, startPoint x: 796, startPoint y: 337, endPoint x: 783, endPoint y: 342, distance: 14.2
click at [786, 341] on div "© Mapbox © OpenStreetMap Improve this map" at bounding box center [463, 327] width 926 height 572
drag, startPoint x: 830, startPoint y: 330, endPoint x: 756, endPoint y: 354, distance: 77.3
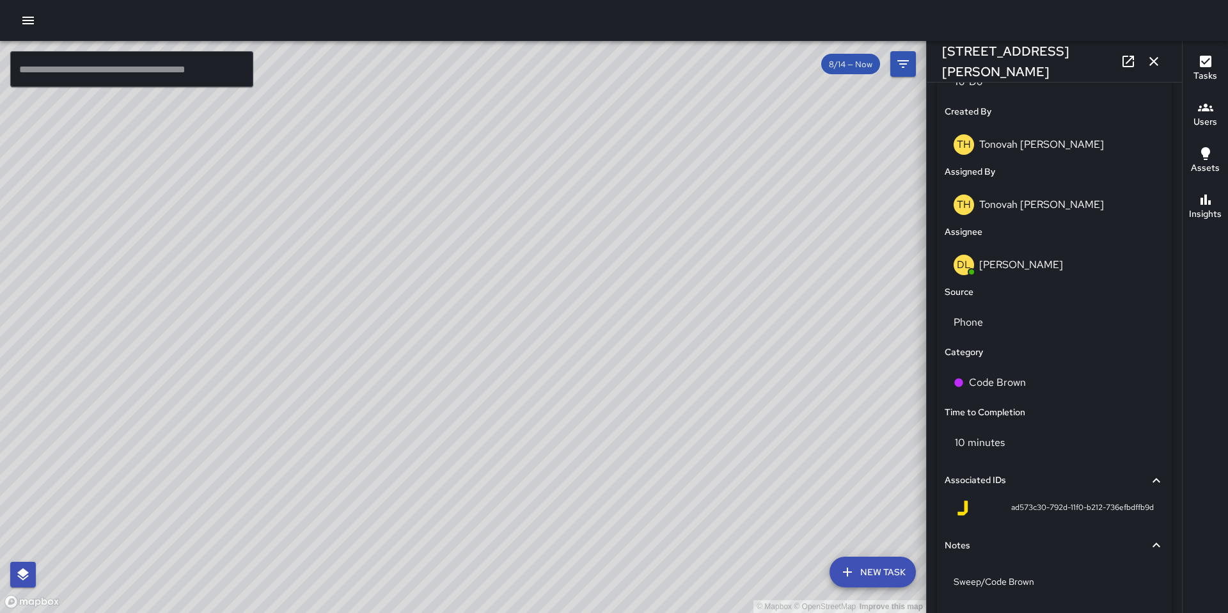
click at [758, 354] on div "© Mapbox © OpenStreetMap Improve this map" at bounding box center [463, 327] width 926 height 572
click at [773, 443] on div "© Mapbox © OpenStreetMap Improve this map Unassigned 272 9th Street Completed o…" at bounding box center [463, 327] width 926 height 572
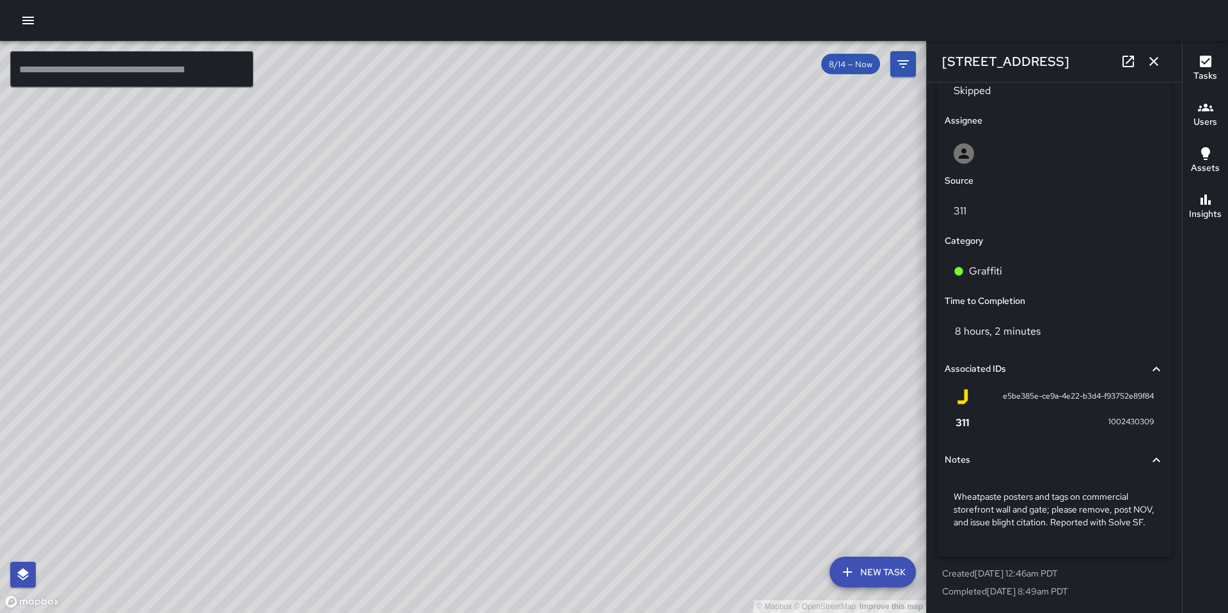
drag, startPoint x: 466, startPoint y: 185, endPoint x: 514, endPoint y: 329, distance: 150.9
click at [513, 329] on div "© Mapbox © OpenStreetMap Improve this map" at bounding box center [463, 327] width 926 height 572
click at [468, 276] on div "© Mapbox © OpenStreetMap Improve this map SK SEAN KELLEY 155 9th Street Created…" at bounding box center [463, 327] width 926 height 572
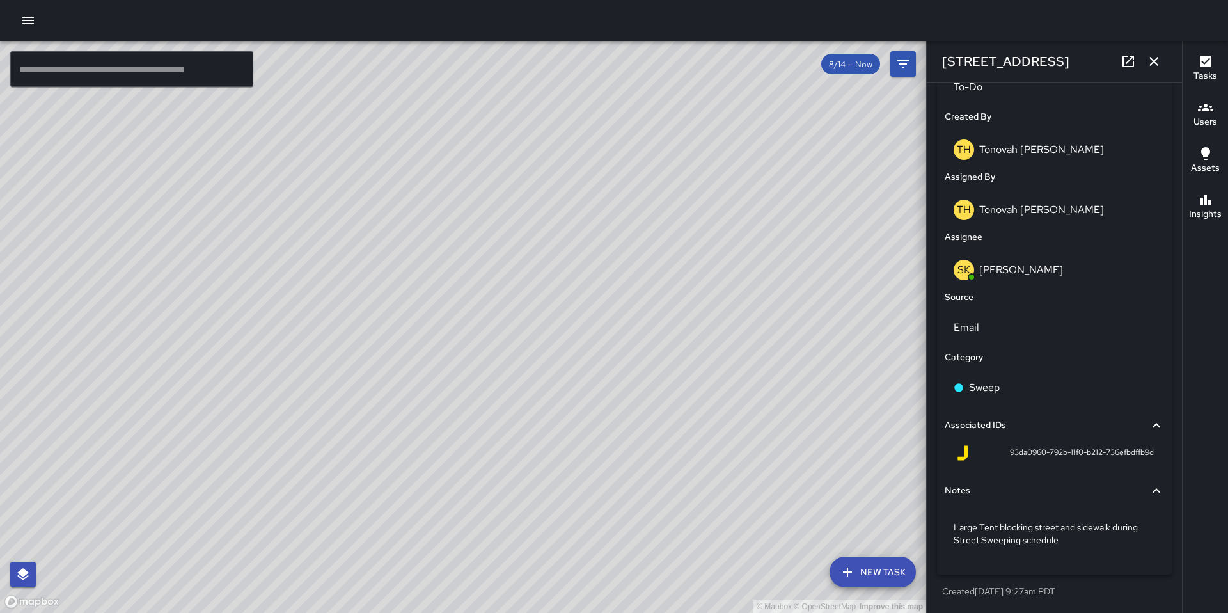
scroll to position [645, 0]
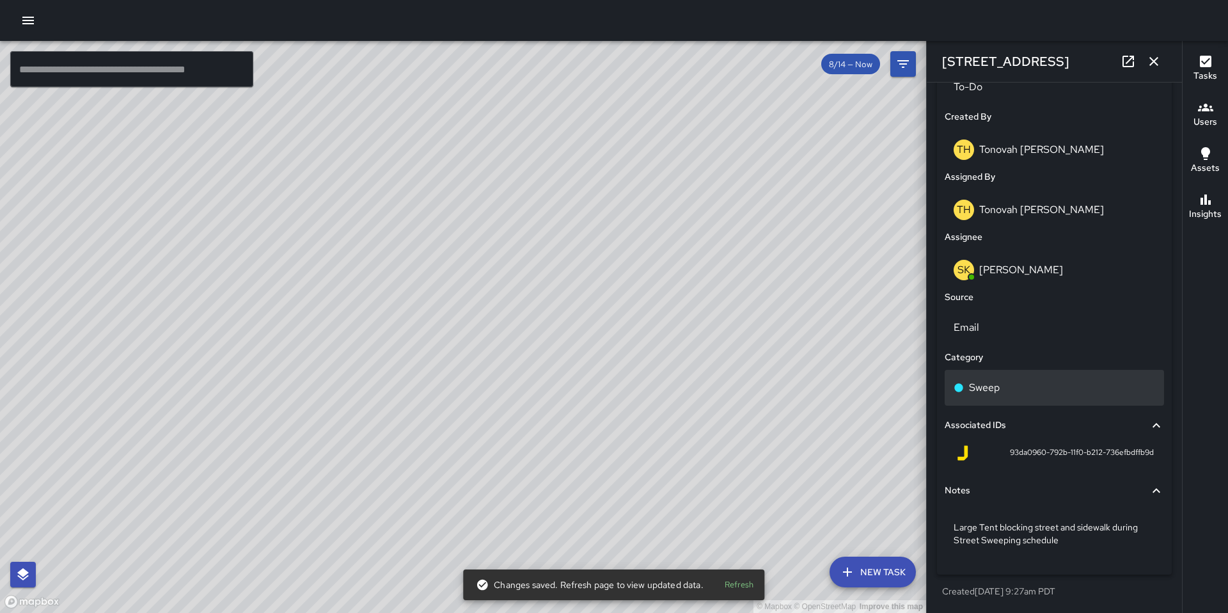
click at [989, 396] on div "Sweep" at bounding box center [1054, 388] width 219 height 36
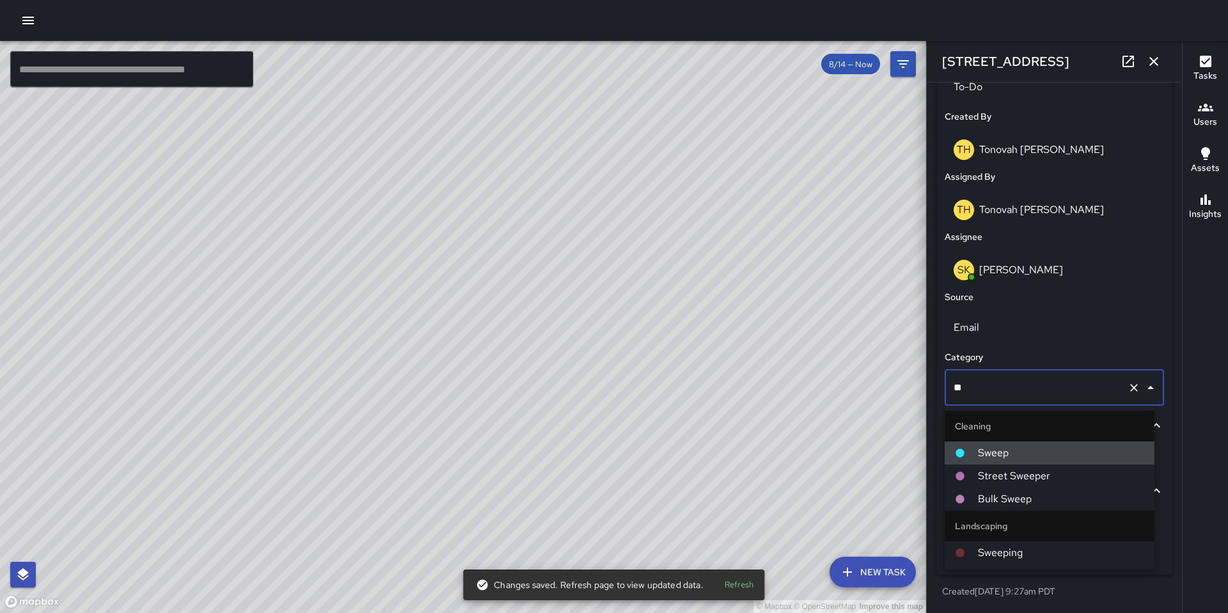
type input "*"
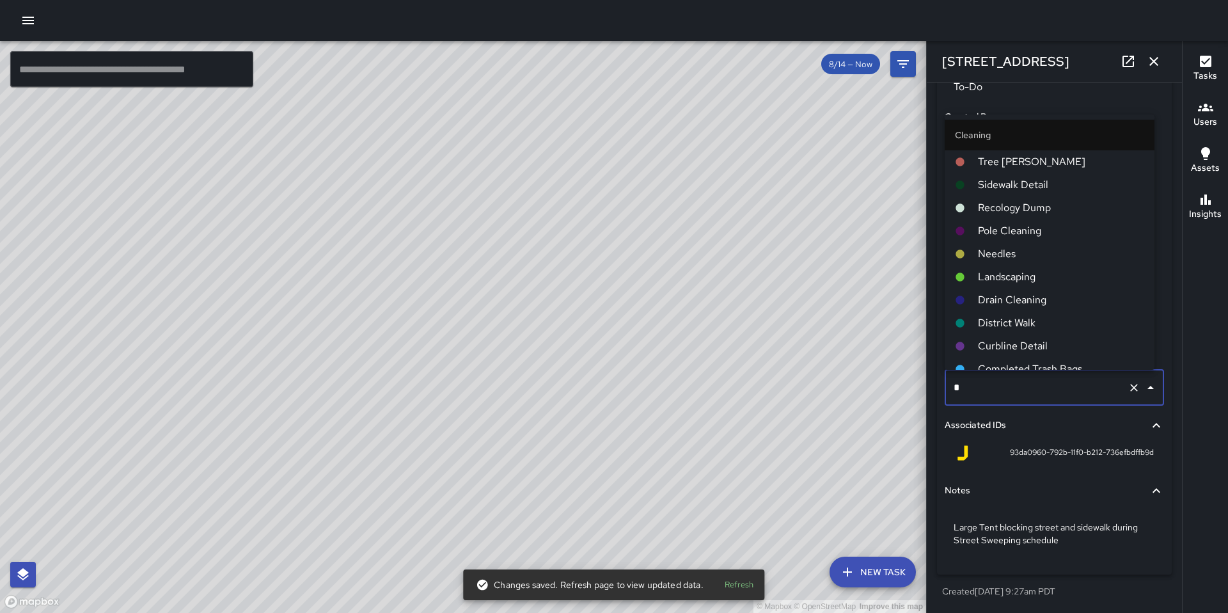
type input "**"
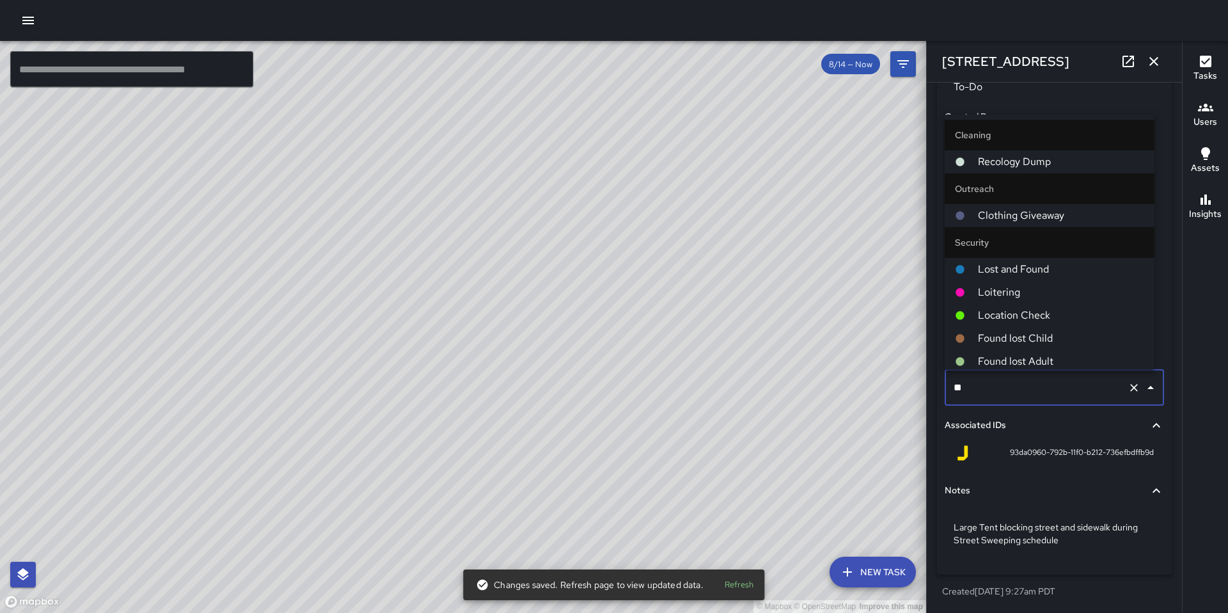
click at [1003, 290] on span "Loitering" at bounding box center [1061, 292] width 166 height 15
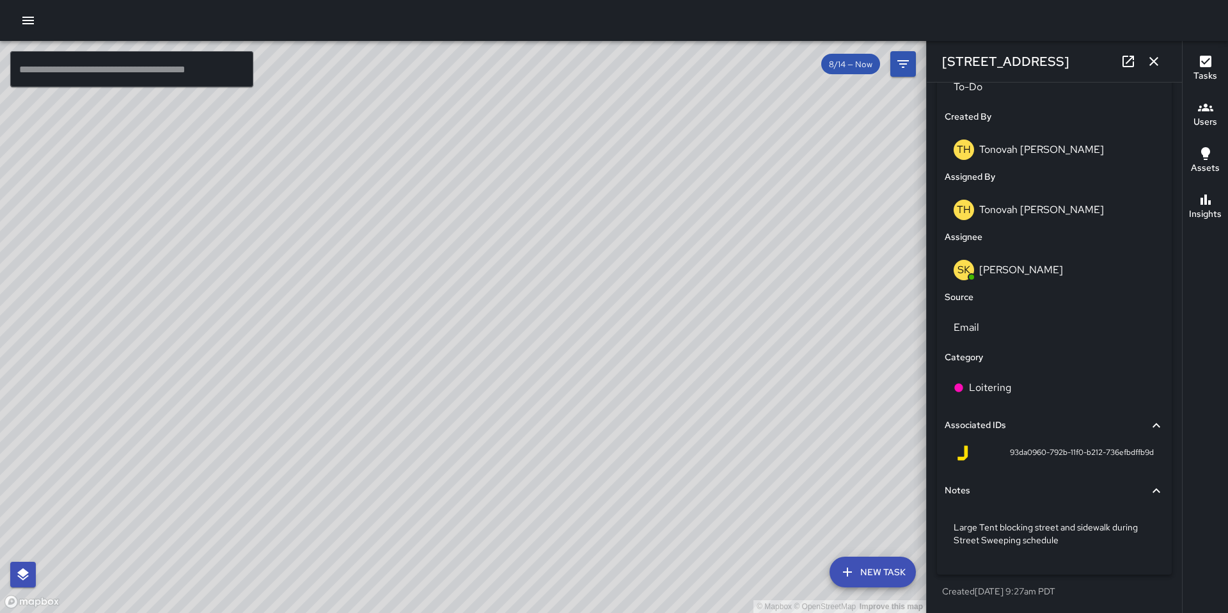
click at [1153, 63] on icon "button" at bounding box center [1153, 61] width 15 height 15
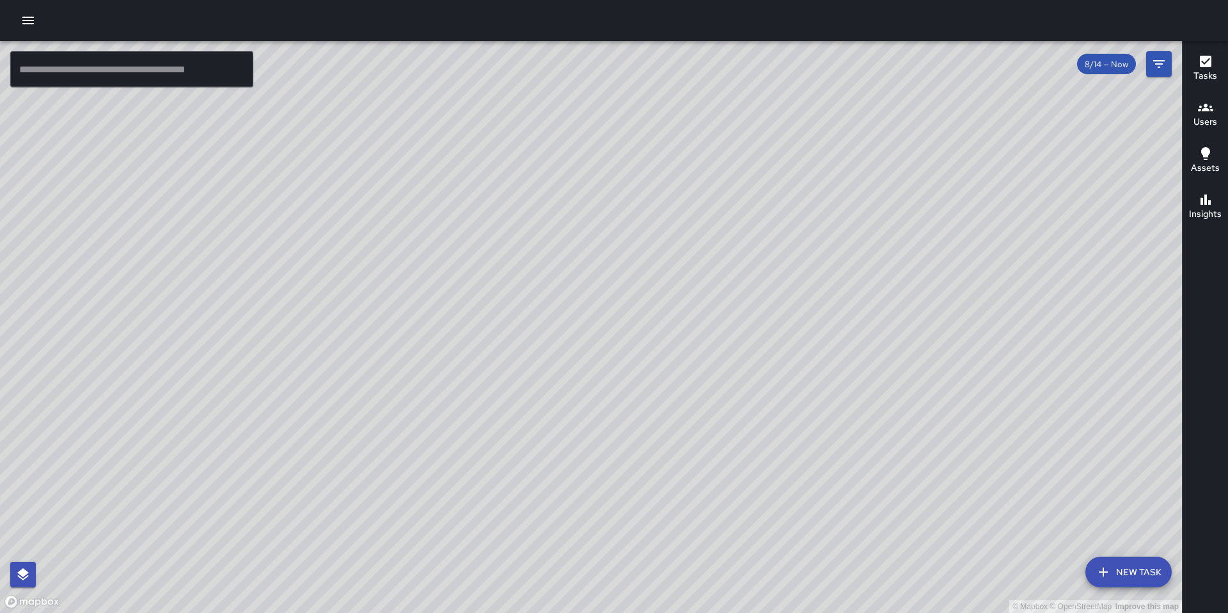
drag, startPoint x: 797, startPoint y: 335, endPoint x: 787, endPoint y: 288, distance: 47.7
click at [653, 323] on div "© Mapbox © OpenStreetMap Improve this map" at bounding box center [591, 327] width 1182 height 572
drag, startPoint x: 798, startPoint y: 283, endPoint x: 685, endPoint y: 443, distance: 195.6
click at [686, 443] on div "© Mapbox © OpenStreetMap Improve this map" at bounding box center [591, 327] width 1182 height 572
drag, startPoint x: 783, startPoint y: 383, endPoint x: 690, endPoint y: 457, distance: 118.8
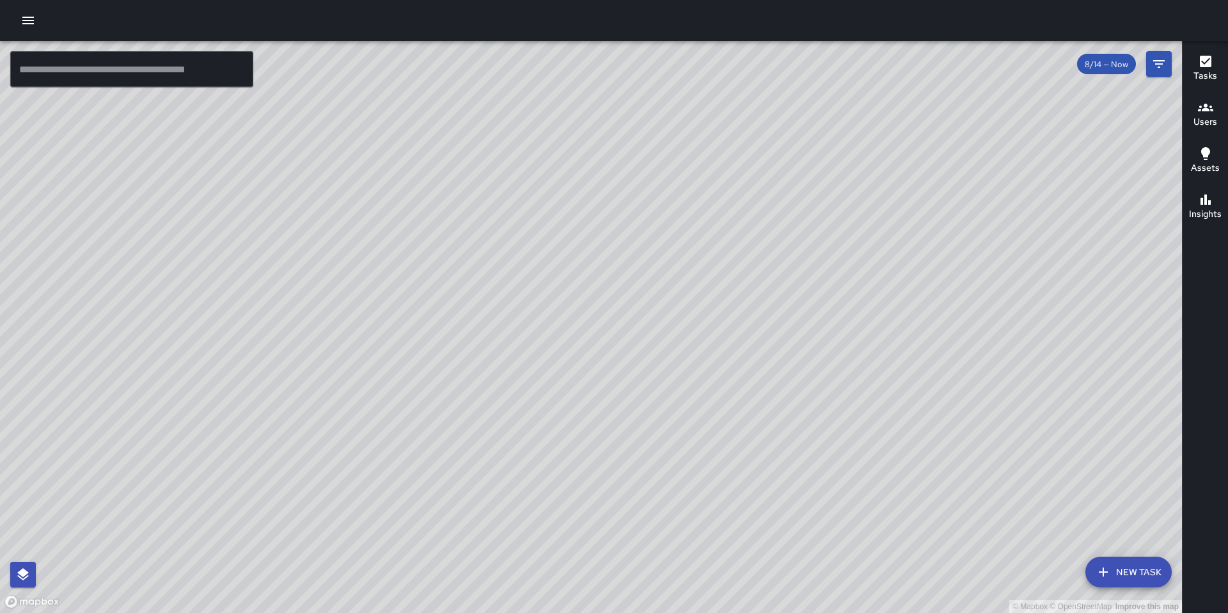
click at [688, 459] on div "© Mapbox © OpenStreetMap Improve this map" at bounding box center [591, 327] width 1182 height 572
drag, startPoint x: 833, startPoint y: 432, endPoint x: 736, endPoint y: 368, distance: 115.8
click at [736, 368] on div "© Mapbox © OpenStreetMap Improve this map" at bounding box center [591, 327] width 1182 height 572
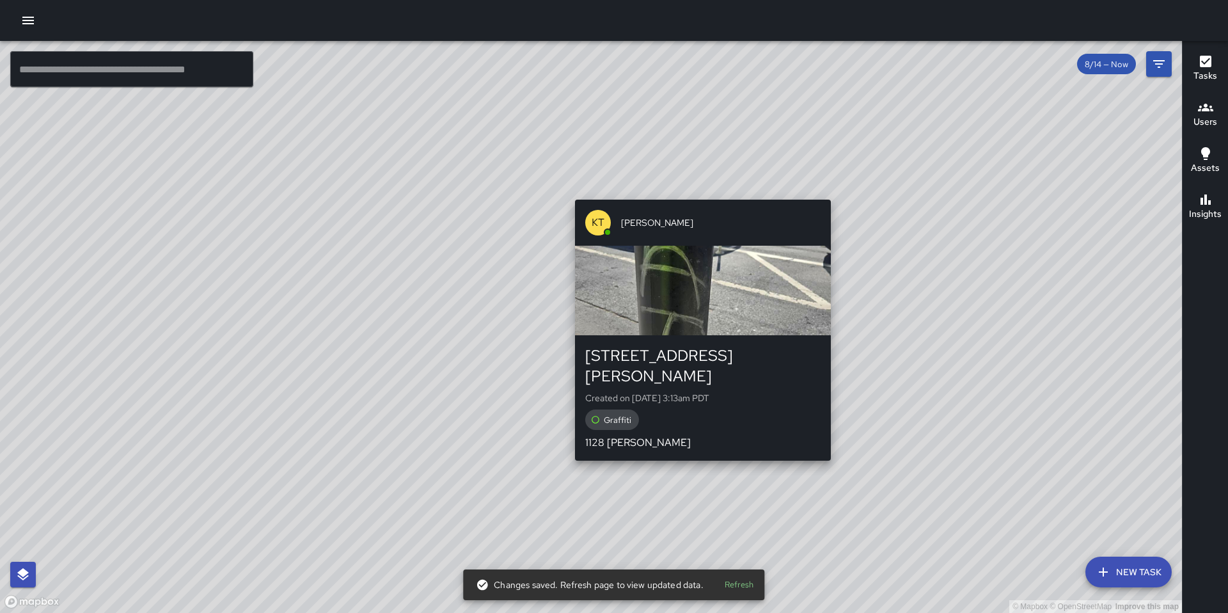
click at [698, 191] on div "© Mapbox © OpenStreetMap Improve this map KT Katherine Treminio 1138 Howard Str…" at bounding box center [591, 327] width 1182 height 572
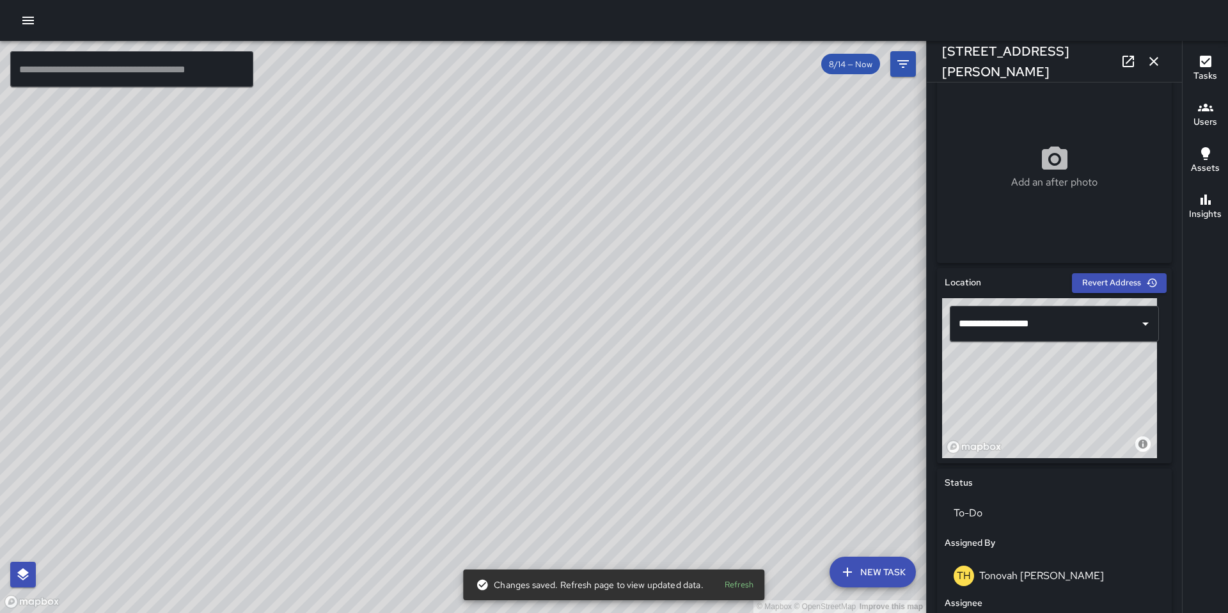
scroll to position [217, 0]
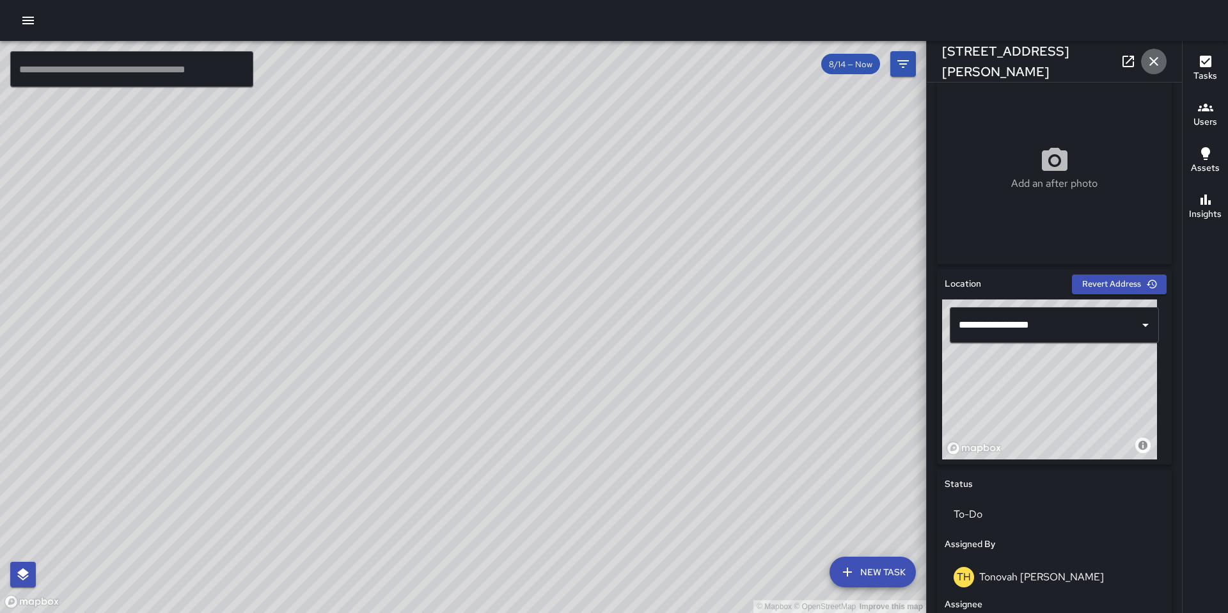
click at [1152, 66] on icon "button" at bounding box center [1153, 61] width 15 height 15
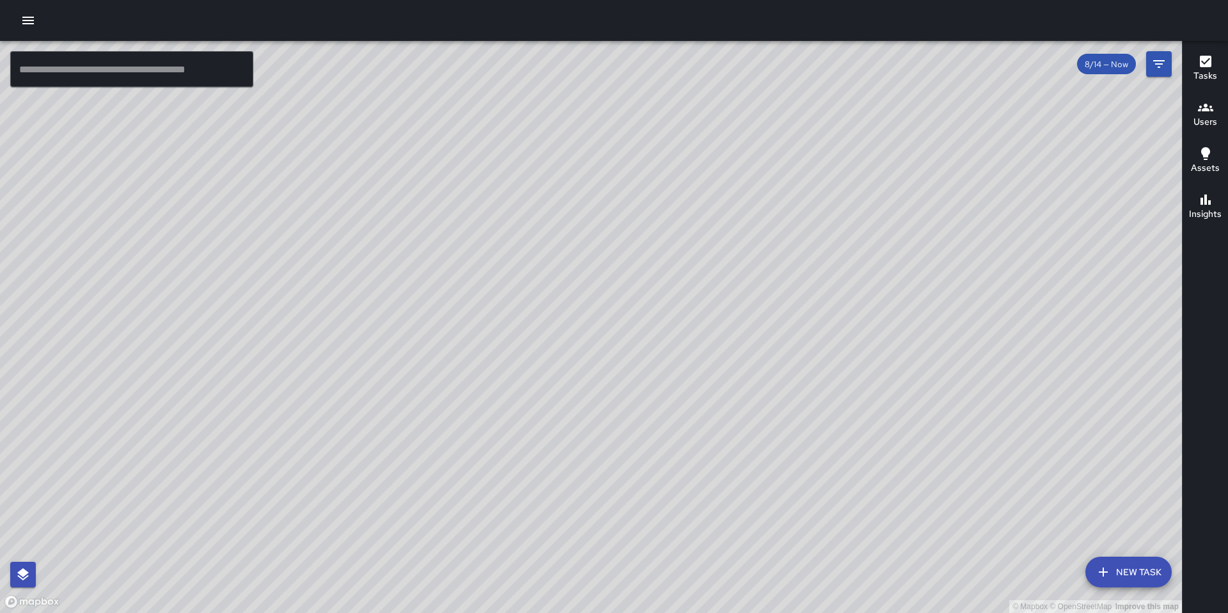
drag, startPoint x: 935, startPoint y: 257, endPoint x: 698, endPoint y: 462, distance: 312.9
click at [698, 462] on div "© Mapbox © OpenStreetMap Improve this map" at bounding box center [591, 327] width 1182 height 572
drag, startPoint x: 734, startPoint y: 439, endPoint x: 684, endPoint y: 324, distance: 124.9
click at [684, 324] on div "© Mapbox © OpenStreetMap Improve this map" at bounding box center [591, 327] width 1182 height 572
click at [489, 222] on div "© Mapbox © OpenStreetMap Improve this map Unassigned 592 Natoma Street Complete…" at bounding box center [591, 327] width 1182 height 572
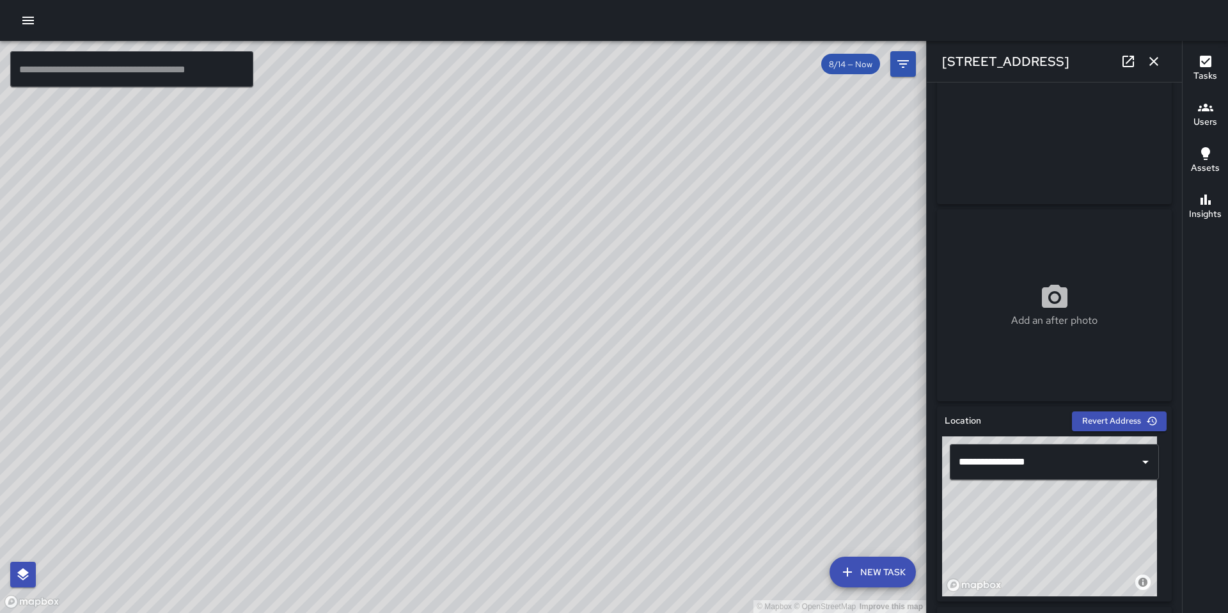
scroll to position [246, 0]
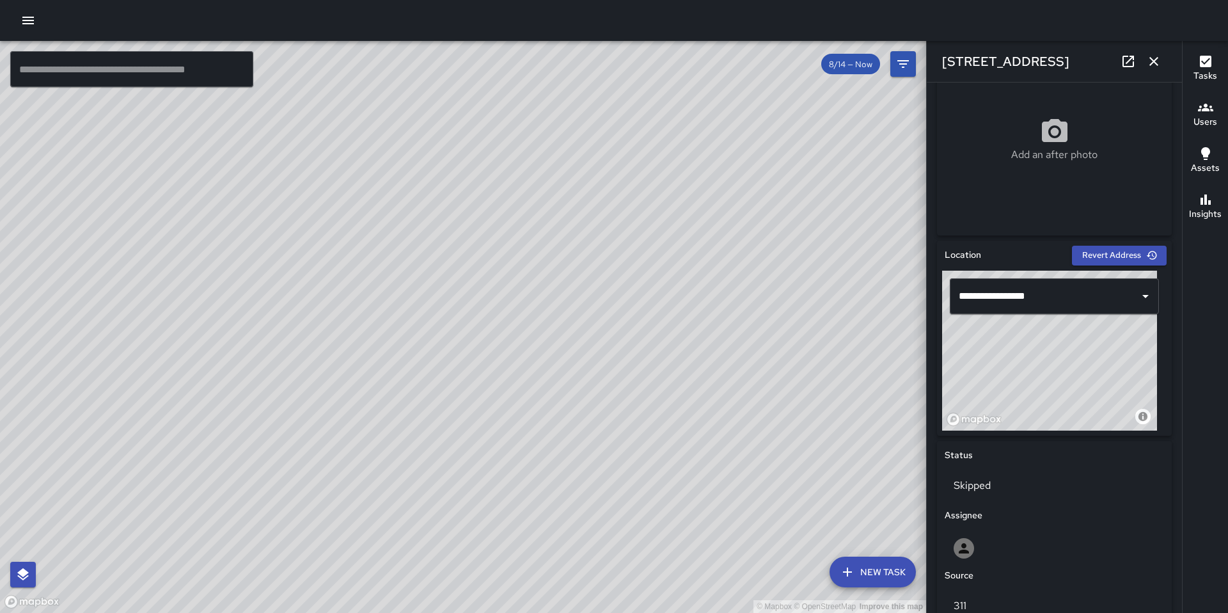
click at [462, 371] on div "© Mapbox © OpenStreetMap Improve this map Unassigned 599 Natoma Street Complete…" at bounding box center [463, 327] width 926 height 572
click at [608, 349] on div "© Mapbox © OpenStreetMap Improve this map Unassigned 1080 Howard Street Complet…" at bounding box center [463, 327] width 926 height 572
click at [429, 122] on div "© Mapbox © OpenStreetMap Improve this map NV Nicolas Vega 22 Russ Street Comple…" at bounding box center [463, 327] width 926 height 572
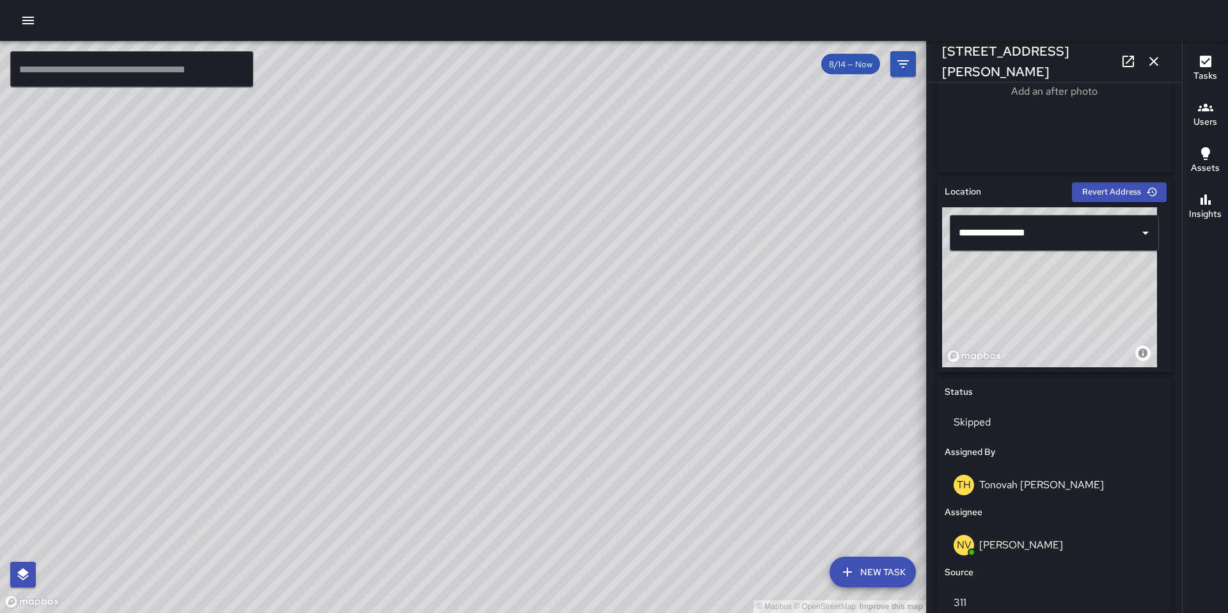
scroll to position [303, 0]
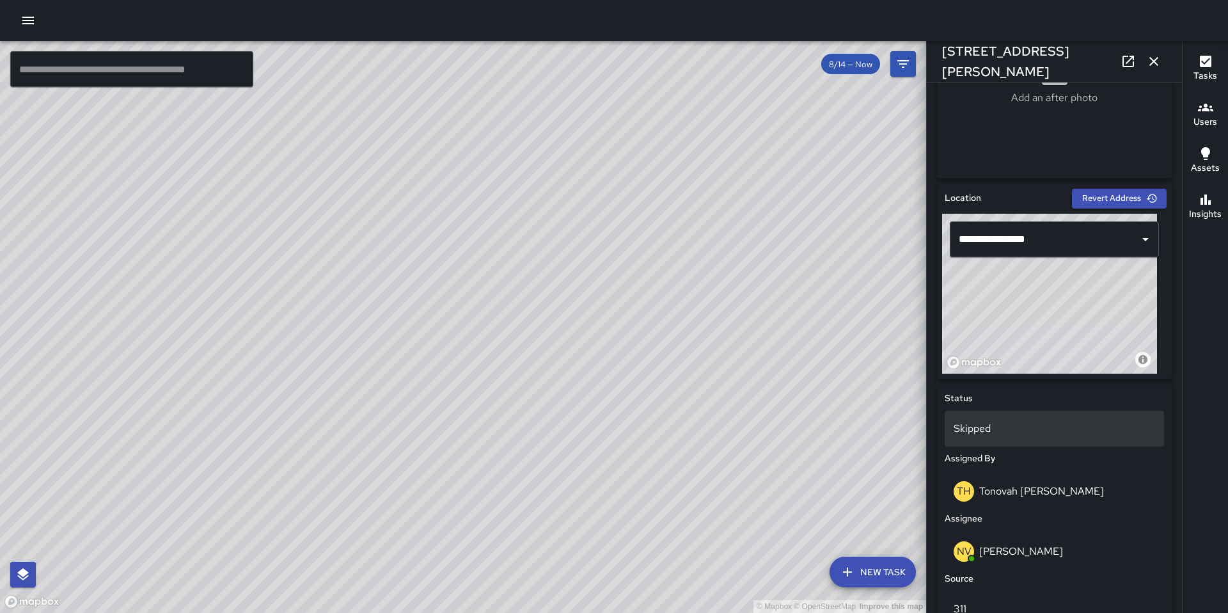
click at [963, 424] on p "Skipped" at bounding box center [1054, 428] width 201 height 15
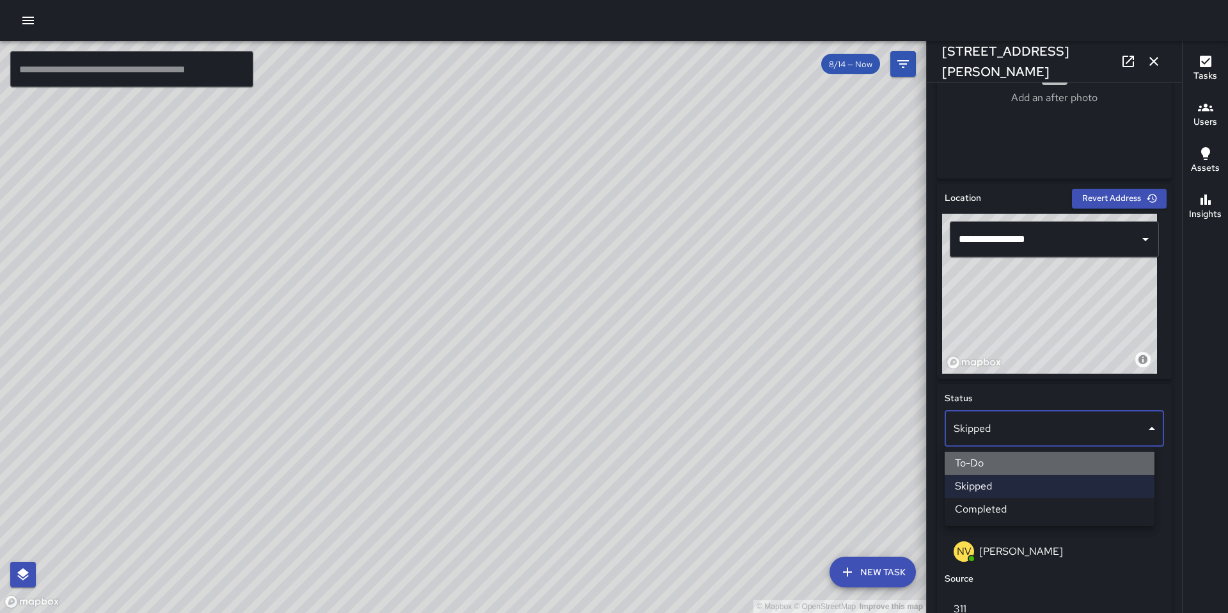
click at [977, 468] on li "To-Do" at bounding box center [1050, 463] width 210 height 23
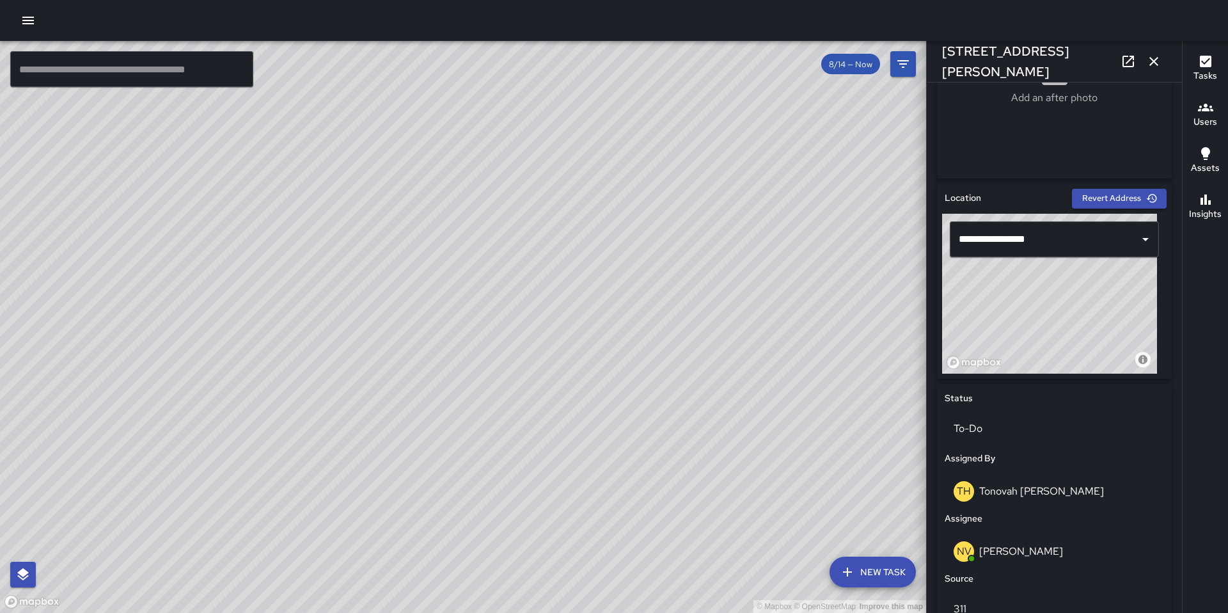
click at [500, 358] on div "© Mapbox © OpenStreetMap Improve this map BA Bryan Alexander 50 Russ Street Cre…" at bounding box center [463, 327] width 926 height 572
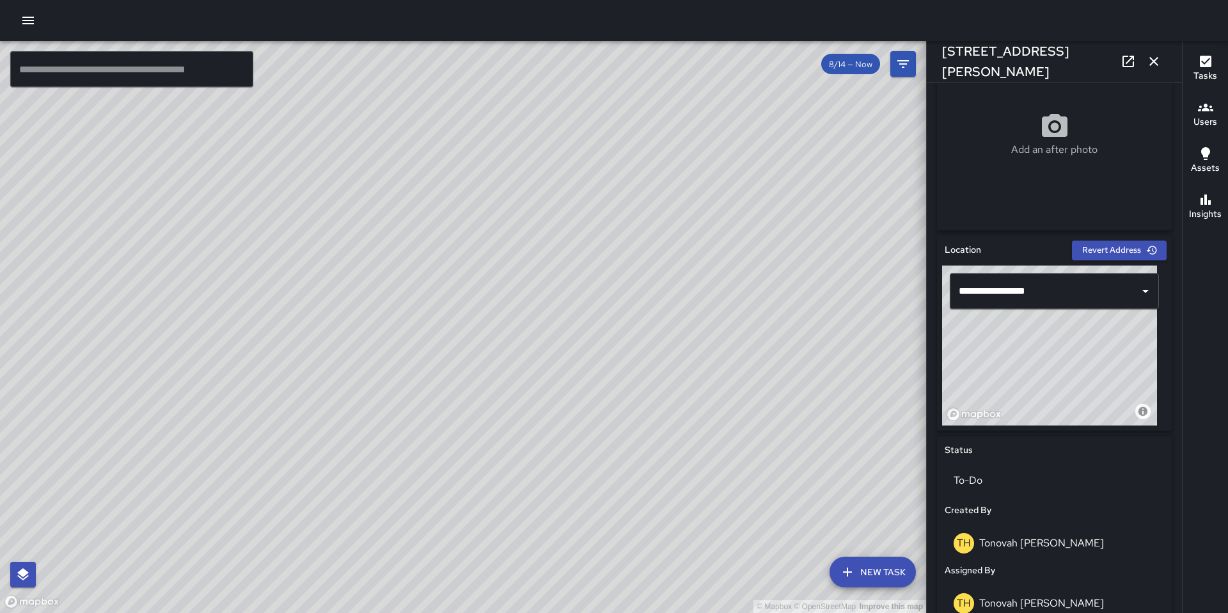
scroll to position [249, 0]
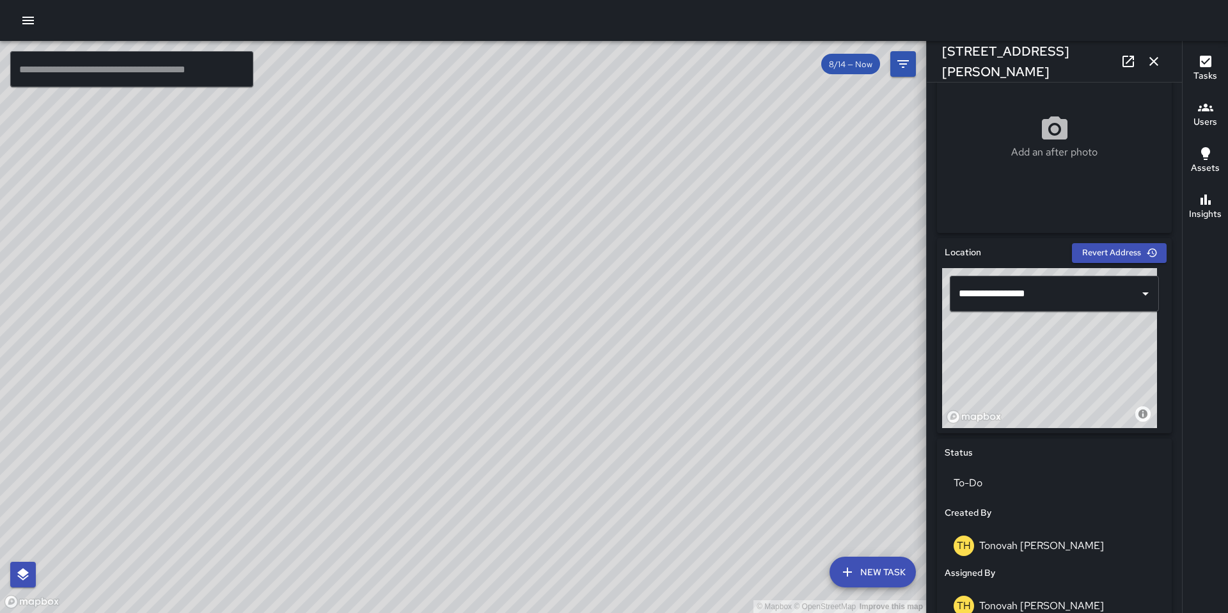
click at [626, 299] on div "© Mapbox © OpenStreetMap Improve this map BA Bryan Alexander 1028 Howard Street…" at bounding box center [463, 327] width 926 height 572
drag, startPoint x: 538, startPoint y: 430, endPoint x: 529, endPoint y: 379, distance: 51.9
click at [530, 377] on div "© Mapbox © OpenStreetMap Improve this map" at bounding box center [463, 327] width 926 height 572
click at [505, 389] on div "© Mapbox © OpenStreetMap Improve this map WB Woodrow Blake 151a Russ Street Com…" at bounding box center [463, 327] width 926 height 572
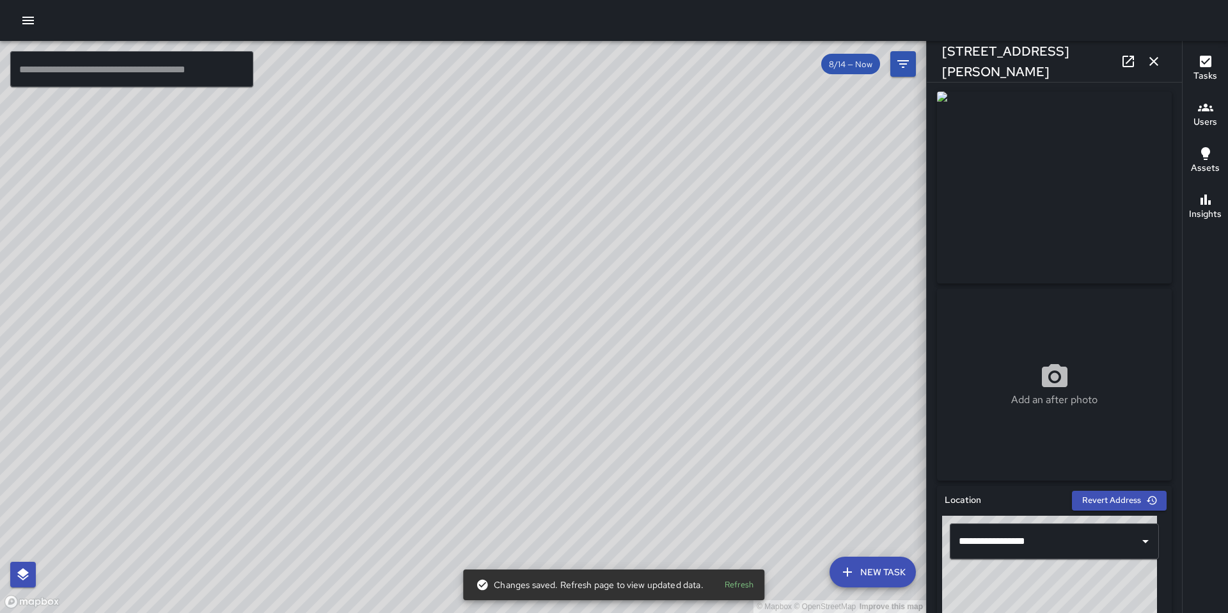
scroll to position [0, 0]
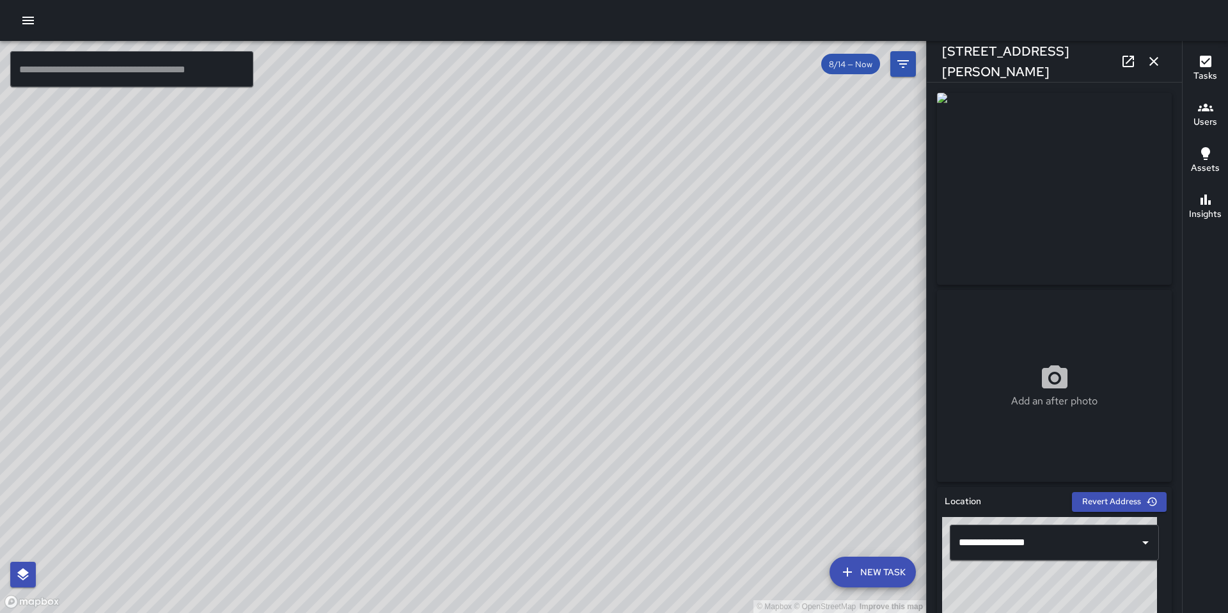
click at [473, 162] on div "© Mapbox © OpenStreetMap Improve this map BA Bryan Alexander 1028 Howard Street…" at bounding box center [463, 327] width 926 height 572
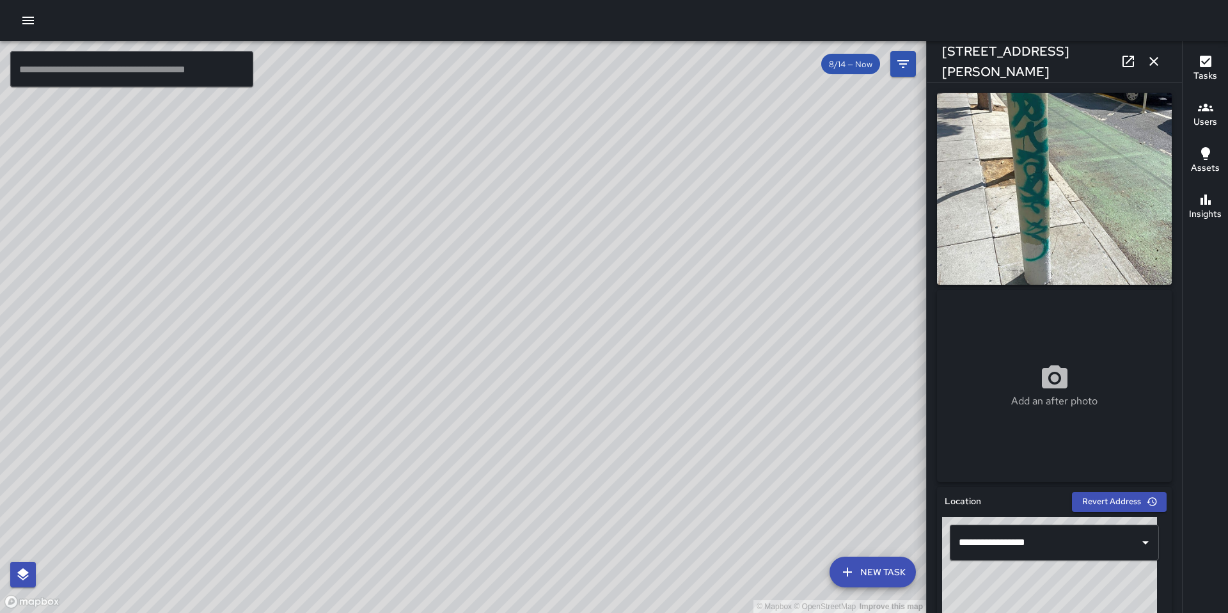
drag, startPoint x: 760, startPoint y: 331, endPoint x: 604, endPoint y: 279, distance: 164.4
click at [604, 279] on div "© Mapbox © OpenStreetMap Improve this map" at bounding box center [463, 327] width 926 height 572
drag, startPoint x: 669, startPoint y: 299, endPoint x: 638, endPoint y: 292, distance: 32.1
click at [638, 292] on div "© Mapbox © OpenStreetMap Improve this map" at bounding box center [463, 327] width 926 height 572
drag, startPoint x: 631, startPoint y: 256, endPoint x: 619, endPoint y: 172, distance: 85.3
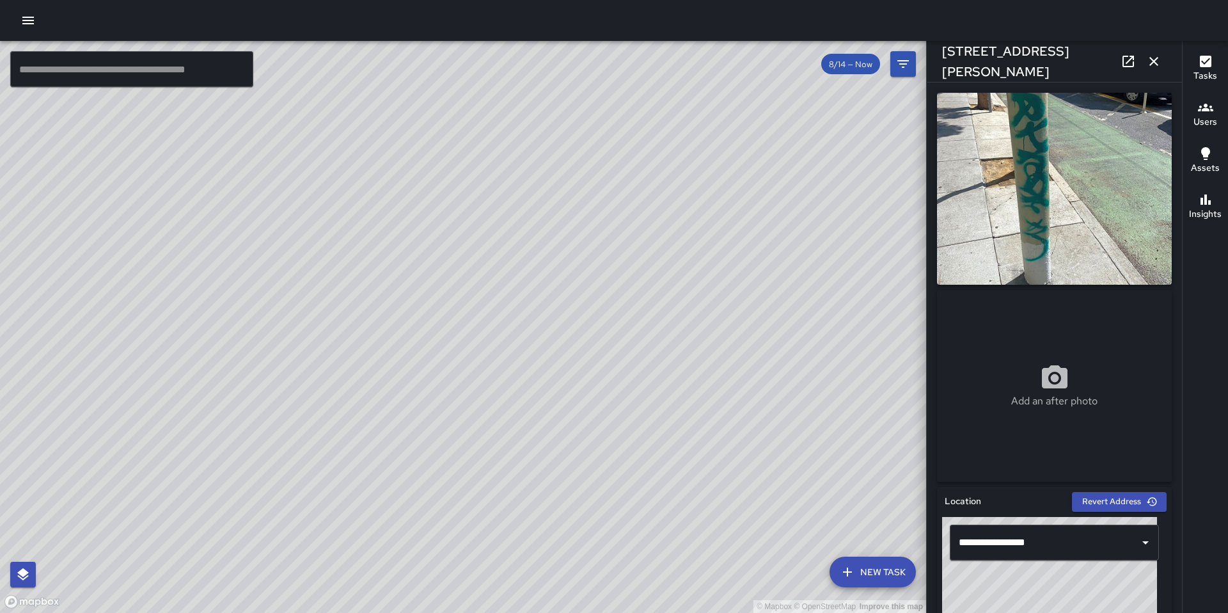
click at [622, 192] on div "© Mapbox © OpenStreetMap Improve this map" at bounding box center [463, 327] width 926 height 572
drag, startPoint x: 606, startPoint y: 365, endPoint x: 603, endPoint y: 230, distance: 135.6
click at [603, 240] on div "© Mapbox © OpenStreetMap Improve this map" at bounding box center [463, 327] width 926 height 572
drag, startPoint x: 610, startPoint y: 289, endPoint x: 604, endPoint y: 182, distance: 107.6
click at [604, 217] on div "© Mapbox © OpenStreetMap Improve this map" at bounding box center [463, 327] width 926 height 572
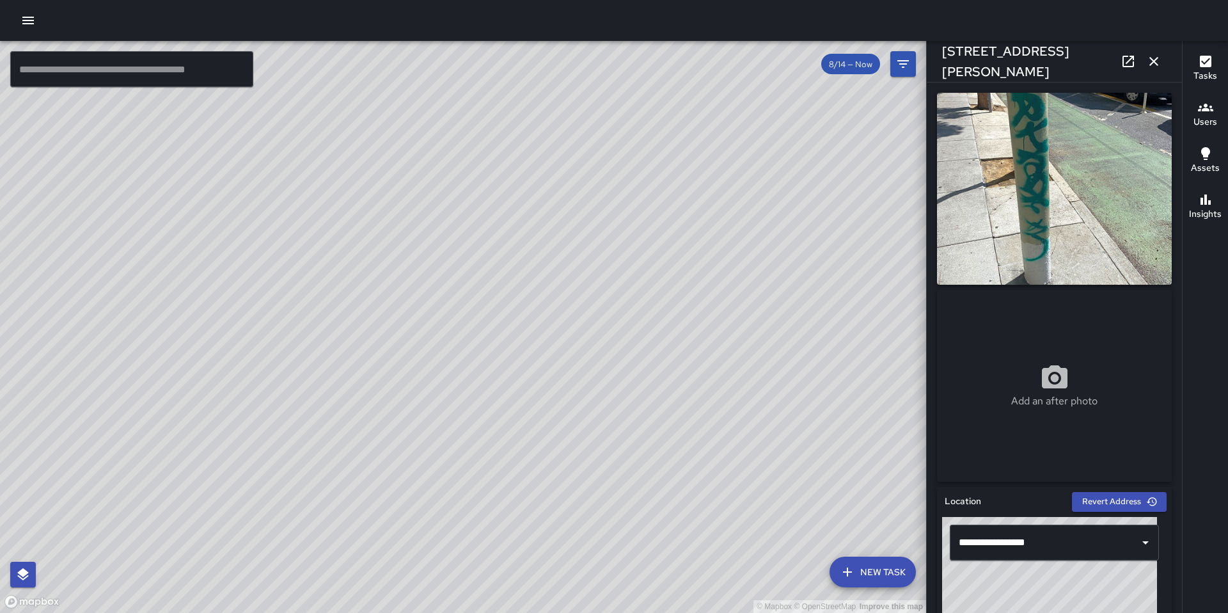
drag, startPoint x: 620, startPoint y: 299, endPoint x: 592, endPoint y: 176, distance: 126.8
click at [596, 196] on div "© Mapbox © OpenStreetMap Improve this map" at bounding box center [463, 327] width 926 height 572
drag, startPoint x: 606, startPoint y: 309, endPoint x: 640, endPoint y: 149, distance: 163.5
click at [623, 178] on div "© Mapbox © OpenStreetMap Improve this map" at bounding box center [463, 327] width 926 height 572
drag, startPoint x: 599, startPoint y: 324, endPoint x: 699, endPoint y: 256, distance: 120.3
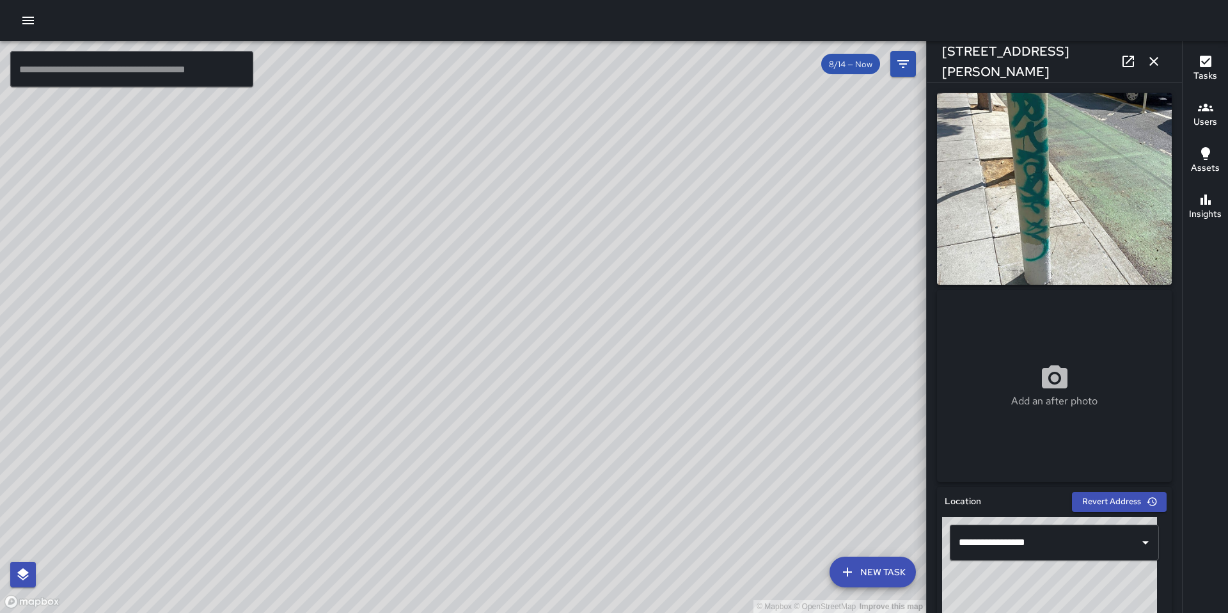
click at [678, 215] on div "© Mapbox © OpenStreetMap Improve this map" at bounding box center [463, 327] width 926 height 572
drag, startPoint x: 611, startPoint y: 255, endPoint x: 651, endPoint y: 303, distance: 62.2
click at [643, 209] on div "© Mapbox © OpenStreetMap Improve this map" at bounding box center [463, 327] width 926 height 572
drag, startPoint x: 587, startPoint y: 362, endPoint x: 699, endPoint y: 255, distance: 155.6
click at [674, 274] on div "© Mapbox © OpenStreetMap Improve this map" at bounding box center [463, 327] width 926 height 572
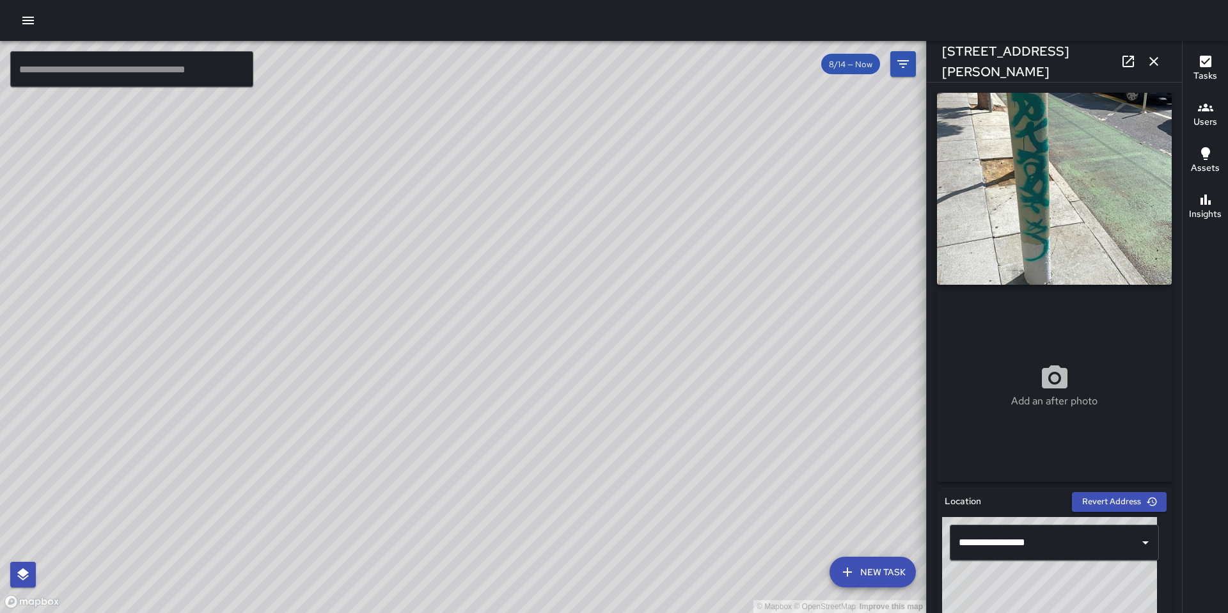
drag, startPoint x: 663, startPoint y: 331, endPoint x: 694, endPoint y: 324, distance: 32.1
click at [677, 321] on div "© Mapbox © OpenStreetMap Improve this map" at bounding box center [463, 327] width 926 height 572
click at [447, 270] on div "© Mapbox © OpenStreetMap Improve this map Unassigned 520 9th Street Completed o…" at bounding box center [463, 327] width 926 height 572
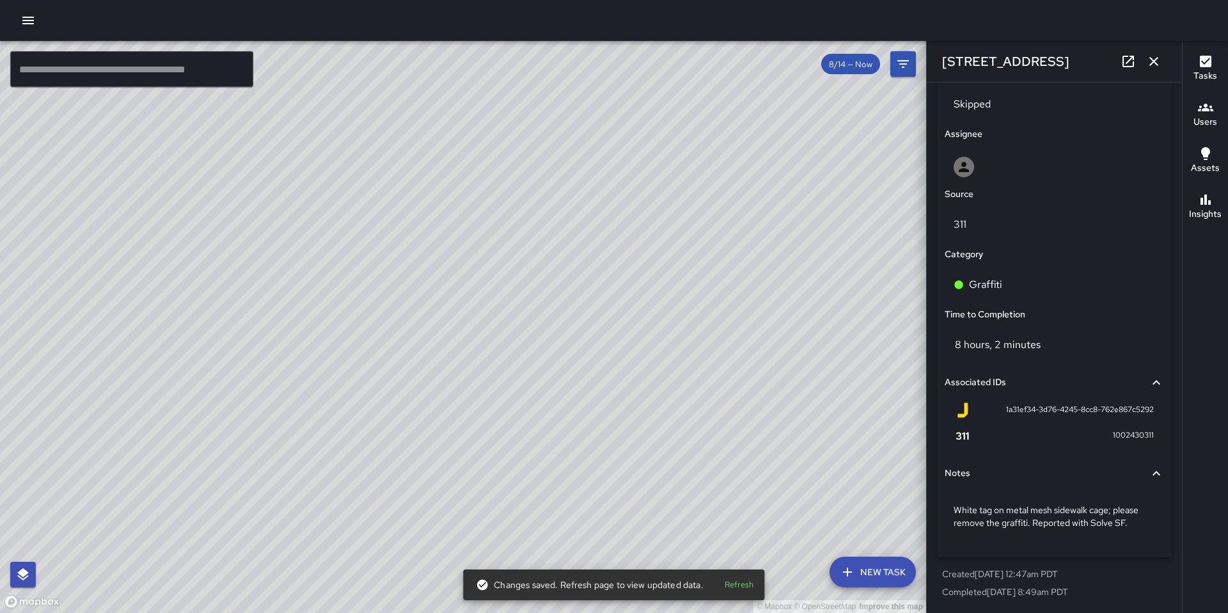
scroll to position [628, 0]
click at [502, 390] on div "© Mapbox © OpenStreetMap Improve this map Unassigned 540 9th Street Completed o…" at bounding box center [463, 327] width 926 height 572
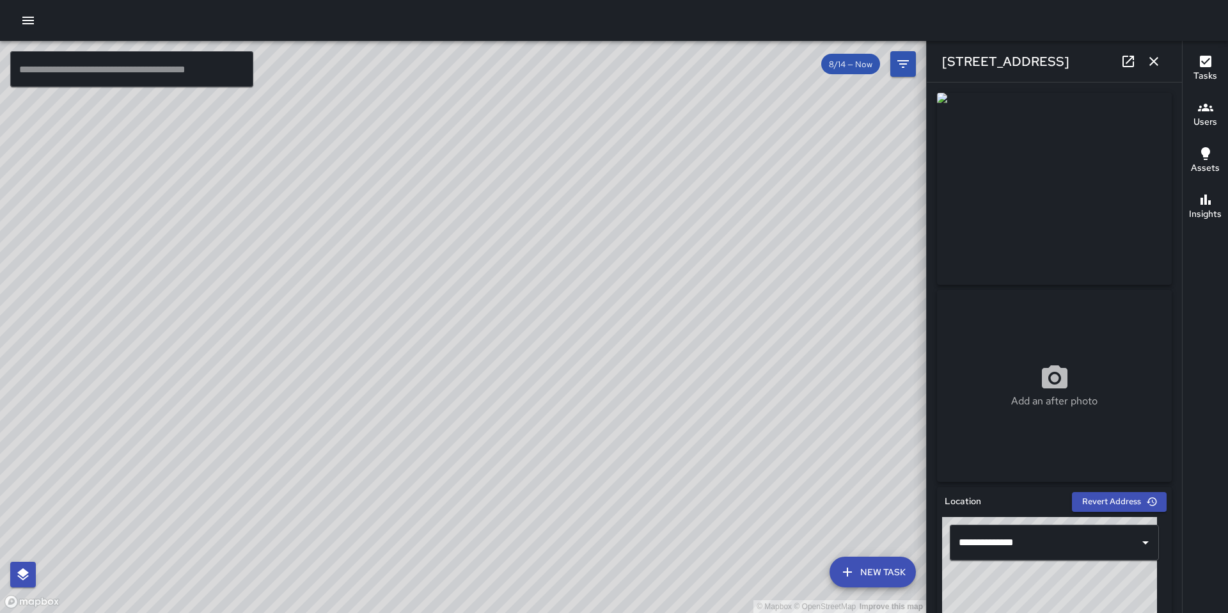
click at [1160, 57] on icon "button" at bounding box center [1153, 61] width 15 height 15
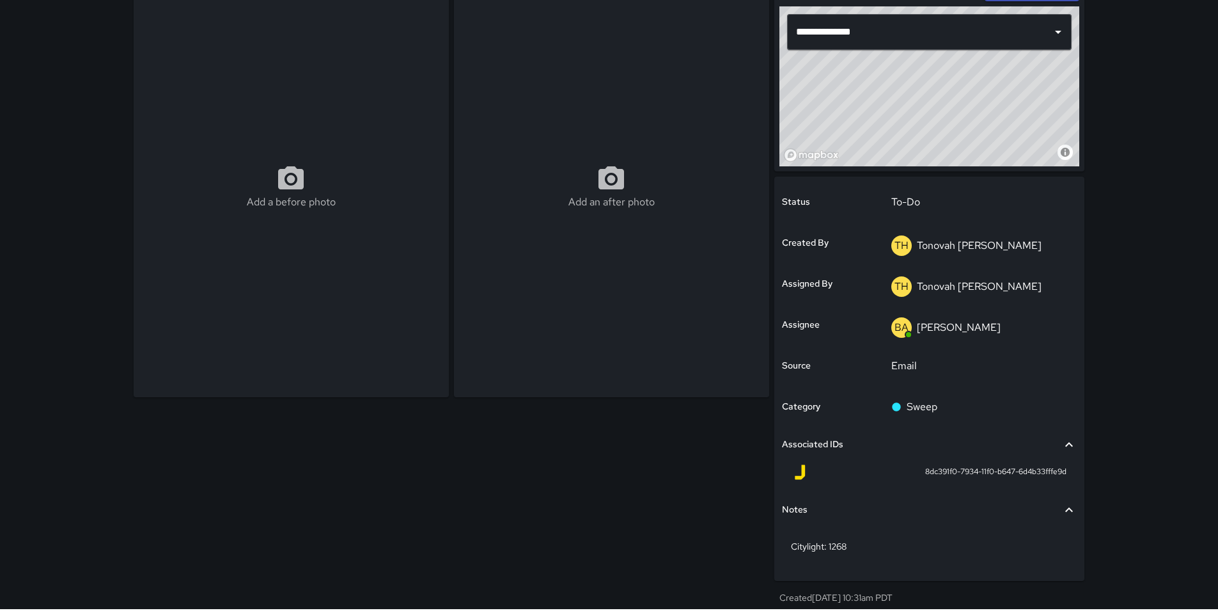
scroll to position [113, 0]
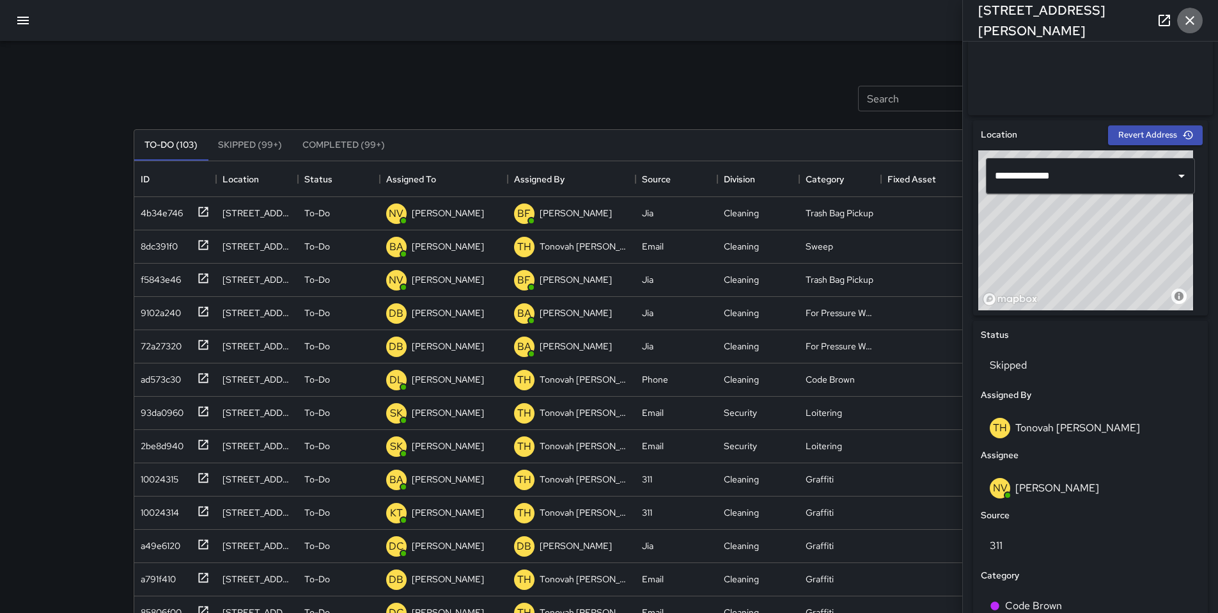
click at [1195, 17] on icon "button" at bounding box center [1190, 20] width 15 height 15
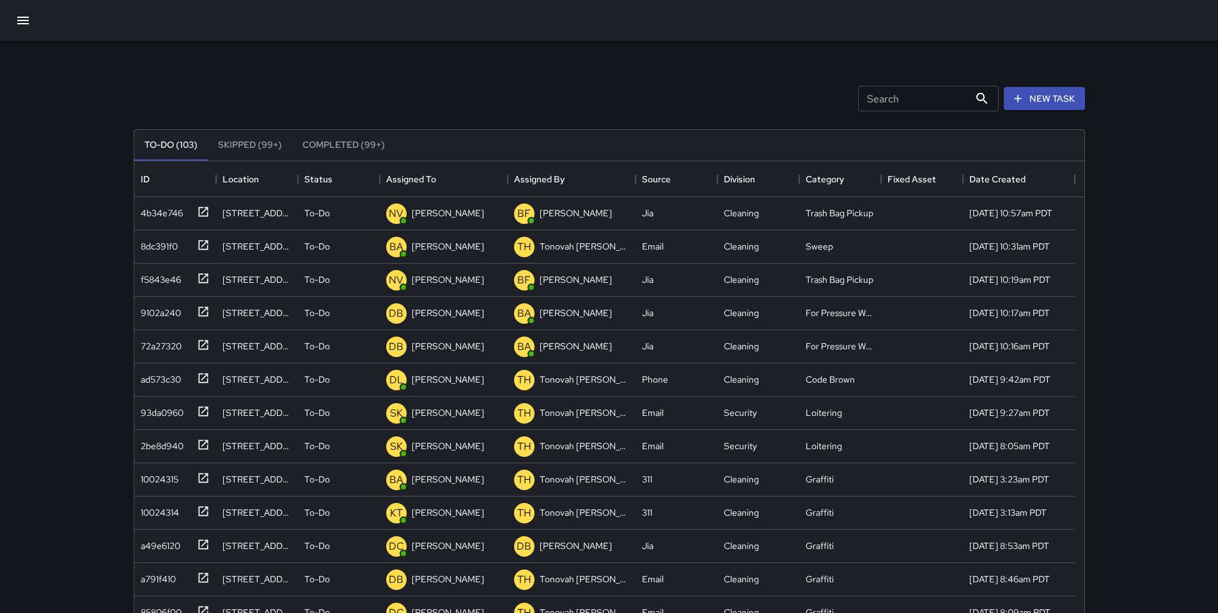
click at [914, 91] on input "Search" at bounding box center [913, 99] width 111 height 26
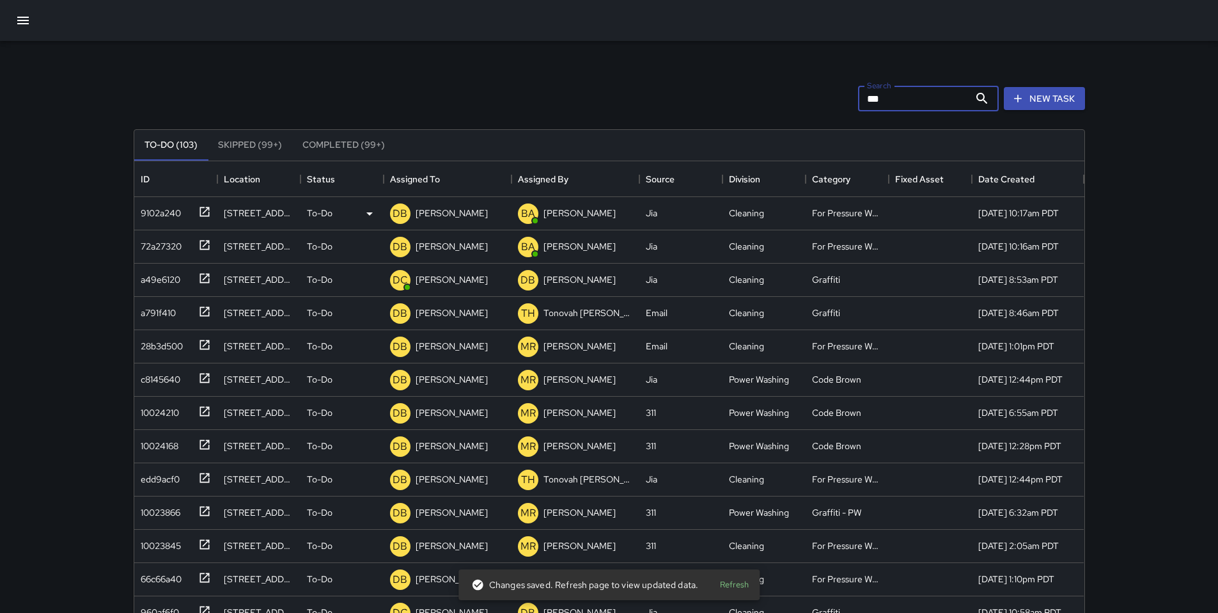
type input "***"
click at [139, 213] on div "9102a240" at bounding box center [158, 210] width 45 height 18
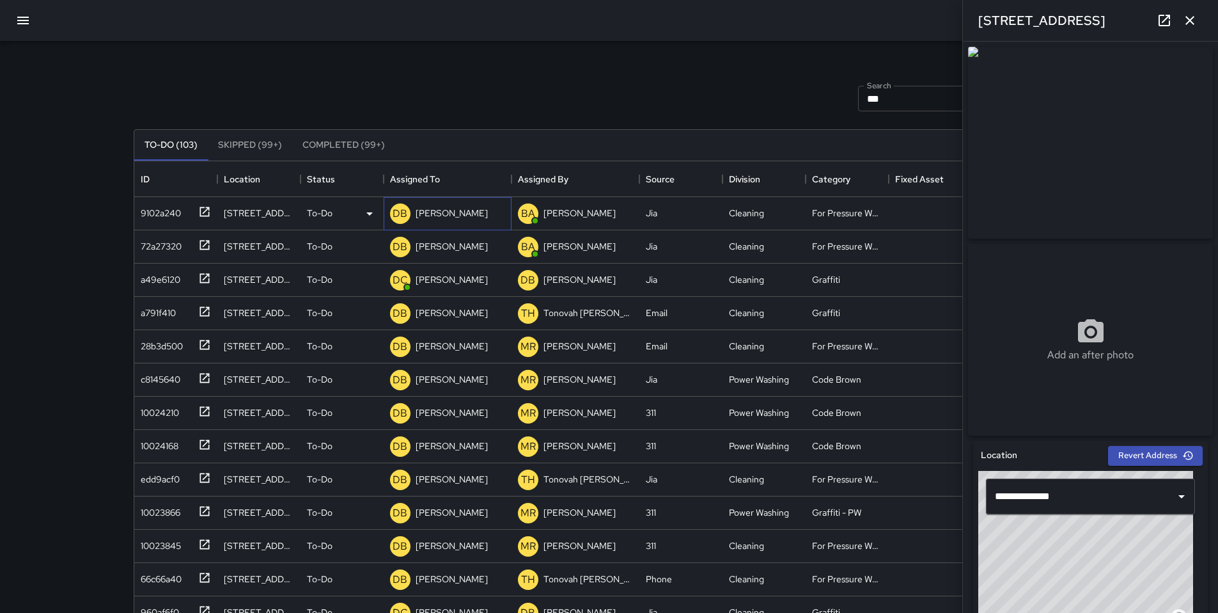
click at [465, 216] on p "[PERSON_NAME]" at bounding box center [452, 213] width 72 height 13
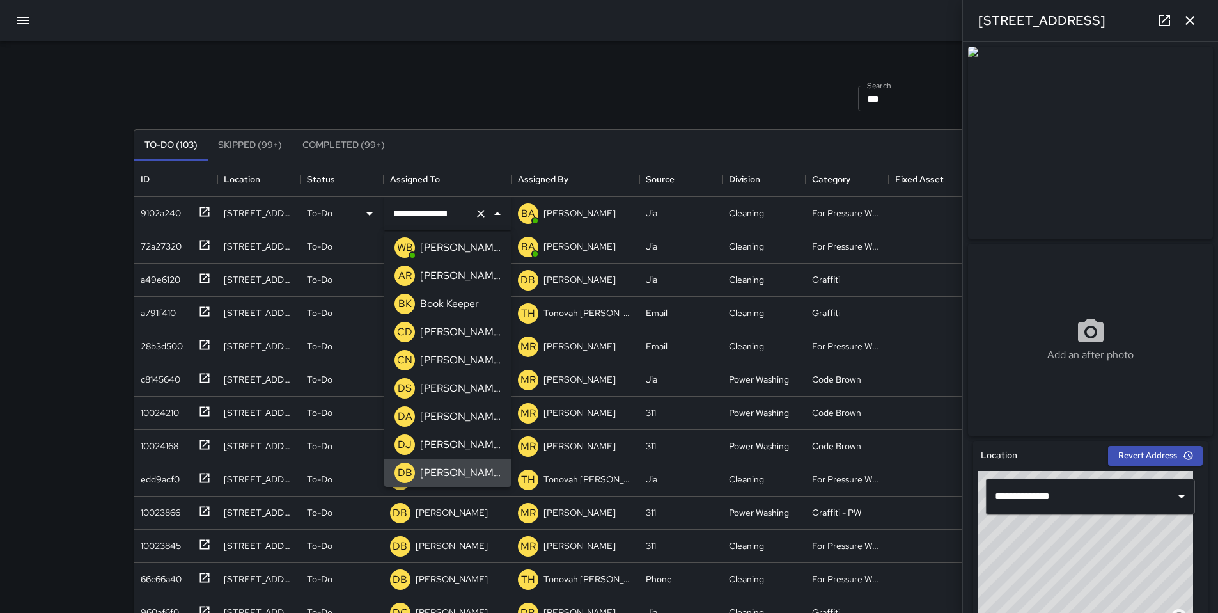
drag, startPoint x: 468, startPoint y: 212, endPoint x: 353, endPoint y: 215, distance: 115.2
click at [353, 215] on div "**********" at bounding box center [609, 213] width 950 height 33
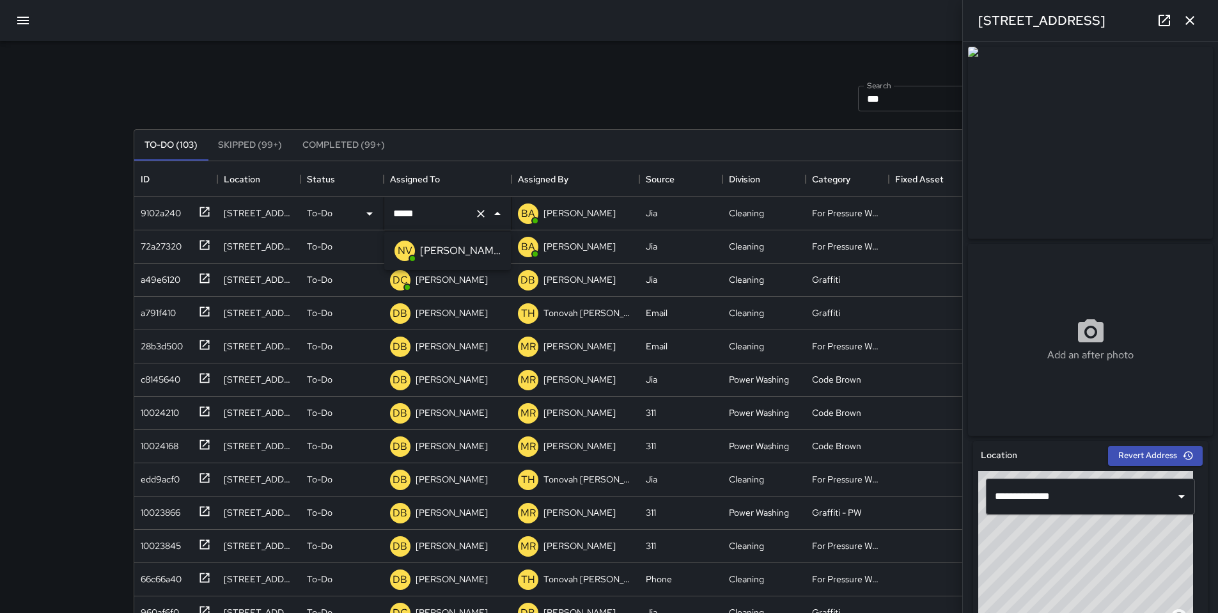
type input "****"
click at [402, 238] on div "NV" at bounding box center [405, 251] width 26 height 26
click at [422, 224] on div "DB DeAndre Barney" at bounding box center [439, 214] width 103 height 26
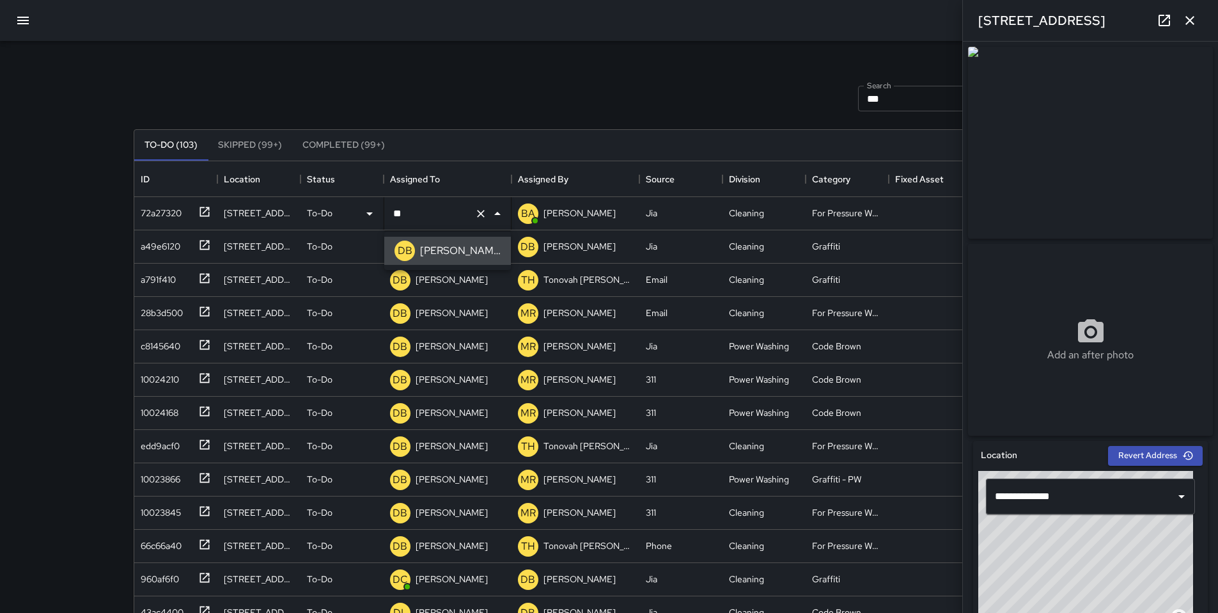
type input "*"
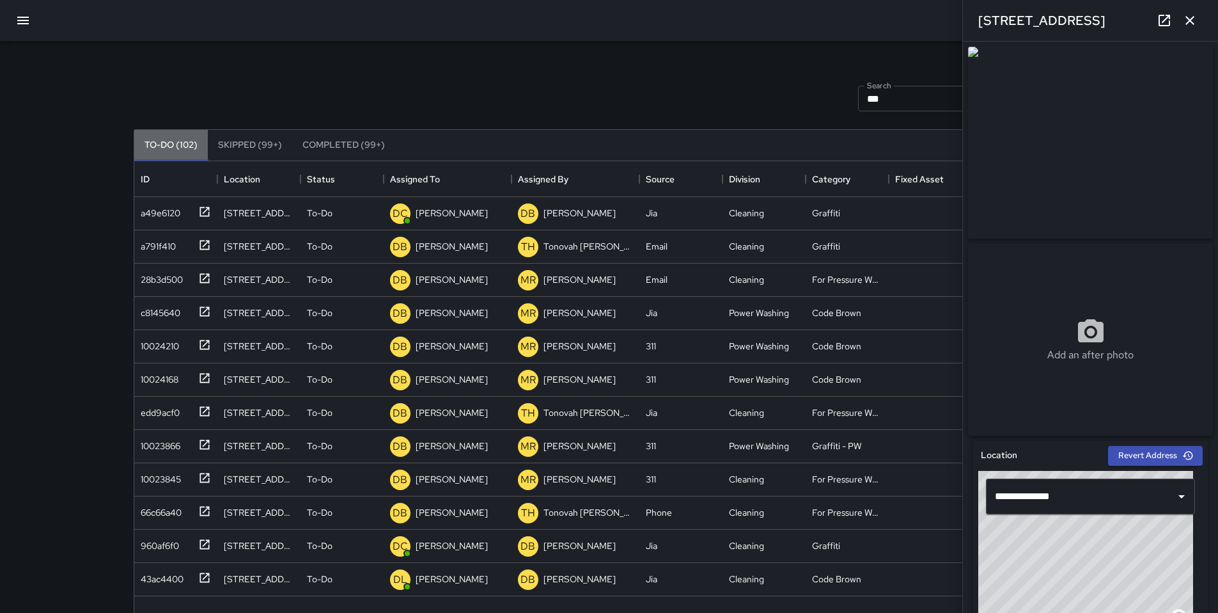
click at [180, 147] on button "To-Do (102)" at bounding box center [171, 145] width 74 height 31
click at [322, 148] on button "Completed (99+)" at bounding box center [343, 145] width 103 height 31
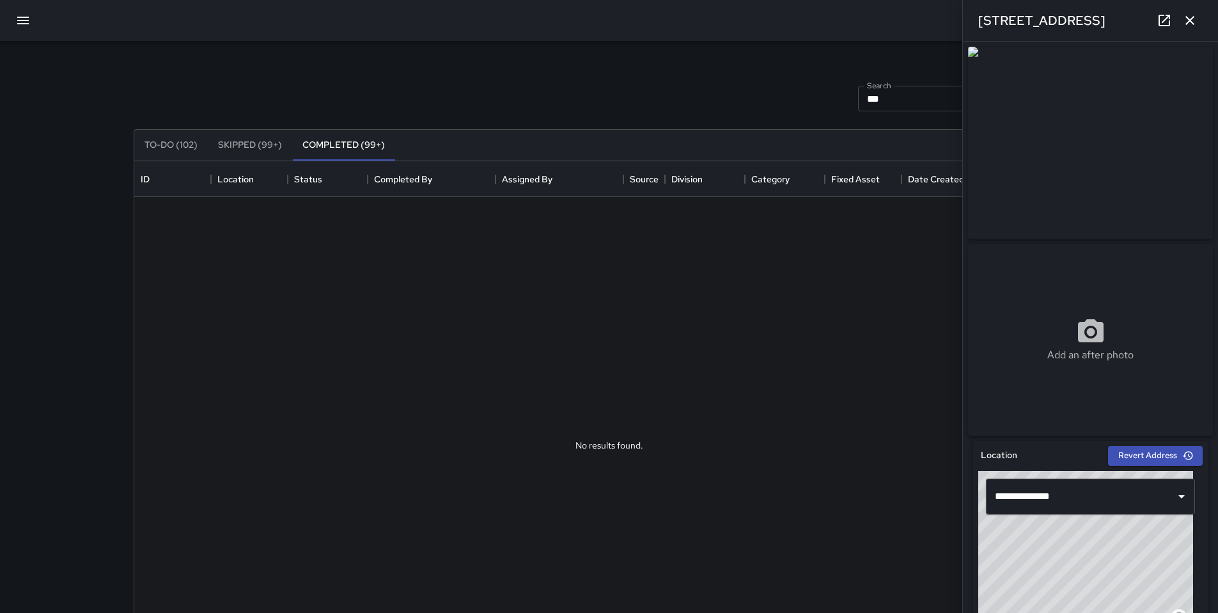
click at [163, 151] on button "To-Do (102)" at bounding box center [171, 145] width 74 height 31
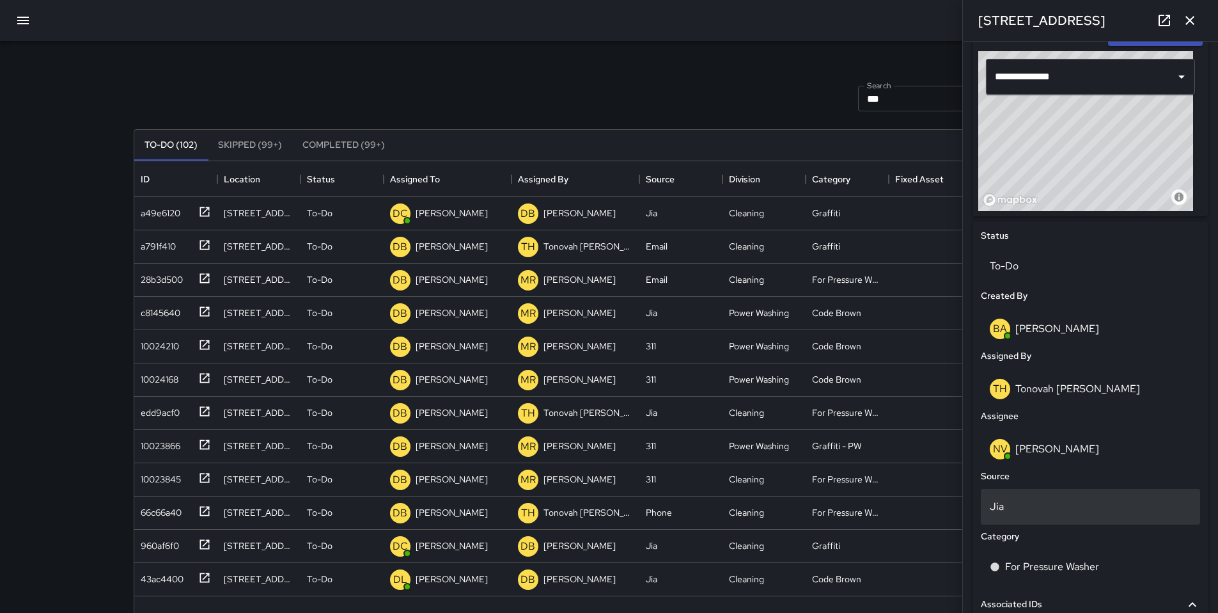
scroll to position [540, 0]
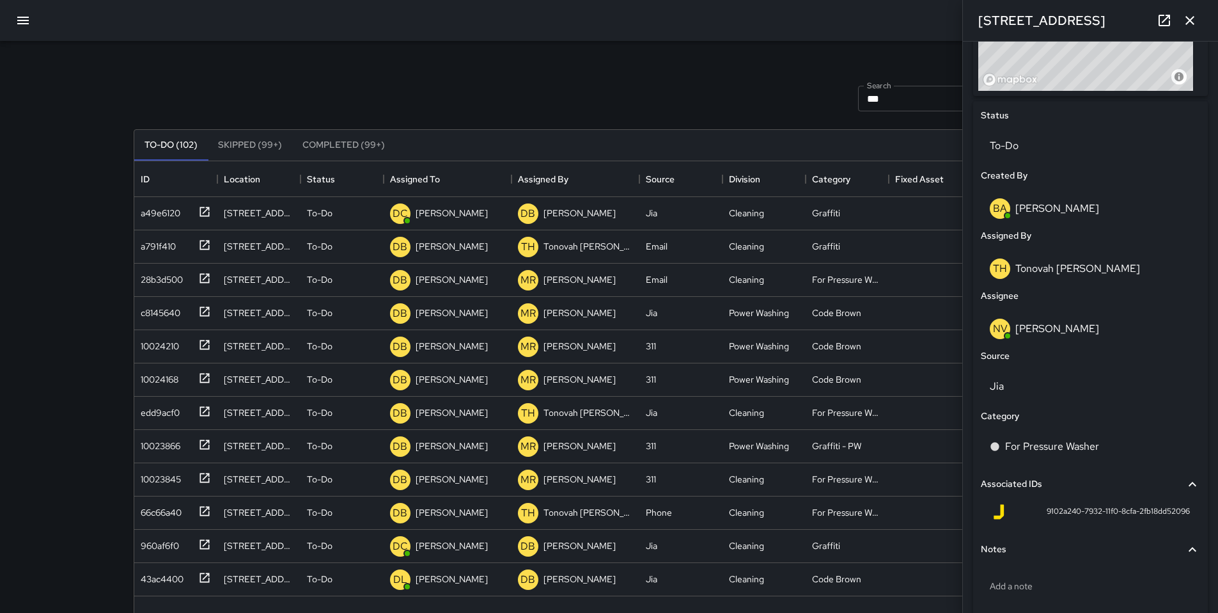
click at [433, 80] on div "Search *** Search New Task" at bounding box center [609, 98] width 957 height 67
click at [1192, 23] on icon "button" at bounding box center [1190, 20] width 15 height 15
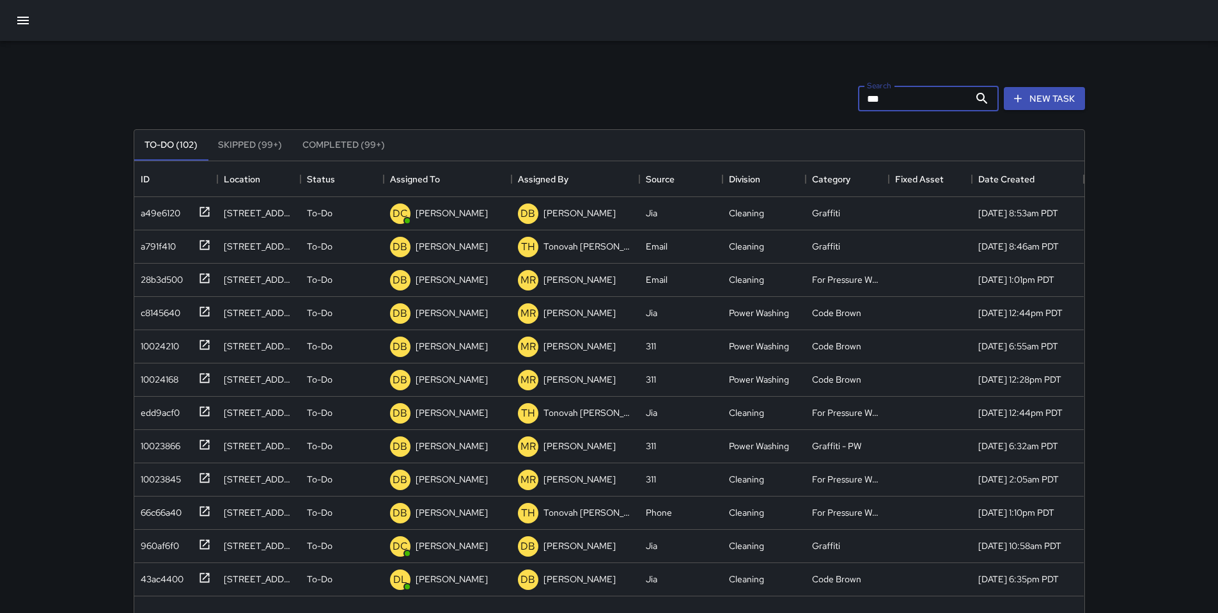
click at [892, 107] on input "***" at bounding box center [913, 99] width 111 height 26
type input "*"
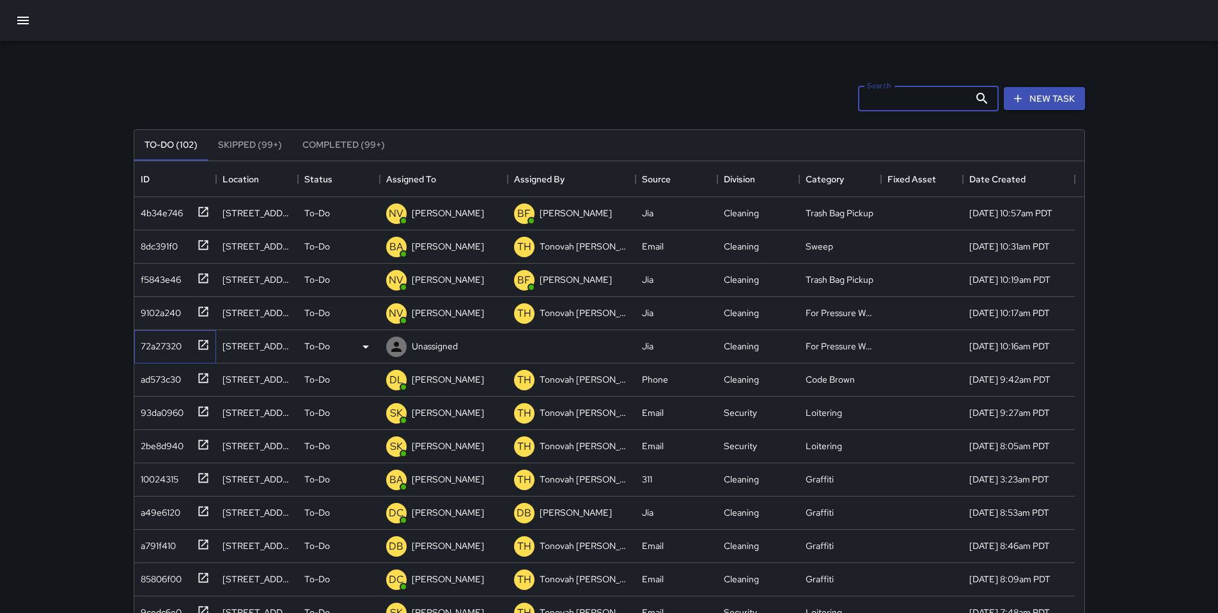
click at [171, 354] on div "72a27320" at bounding box center [173, 343] width 74 height 21
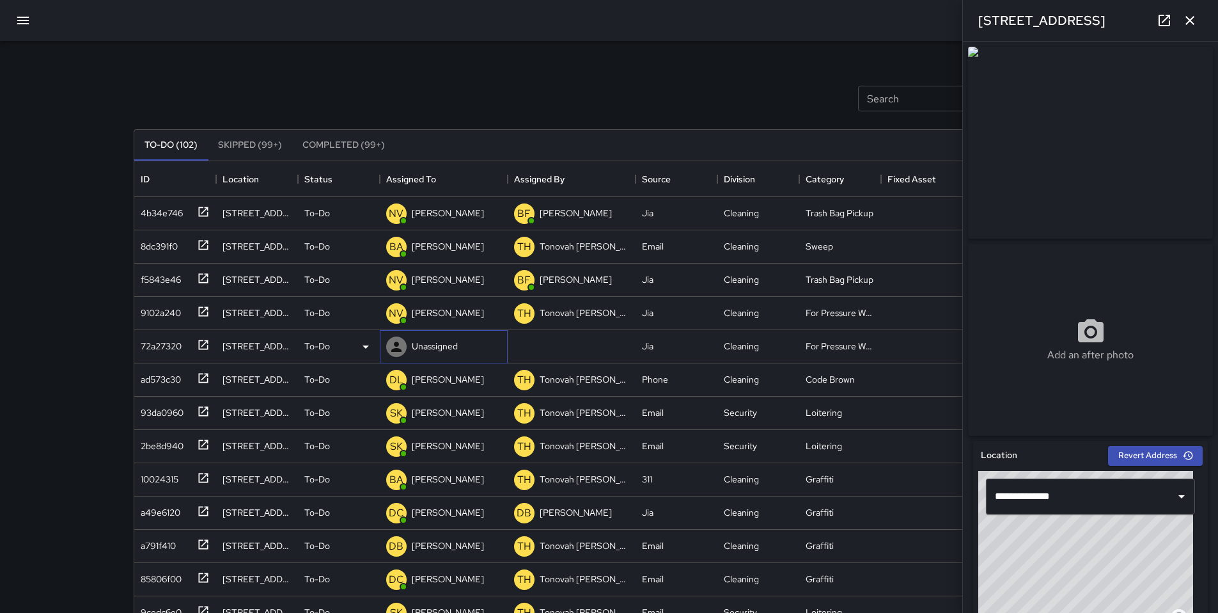
click at [435, 348] on p "Unassigned" at bounding box center [435, 346] width 46 height 13
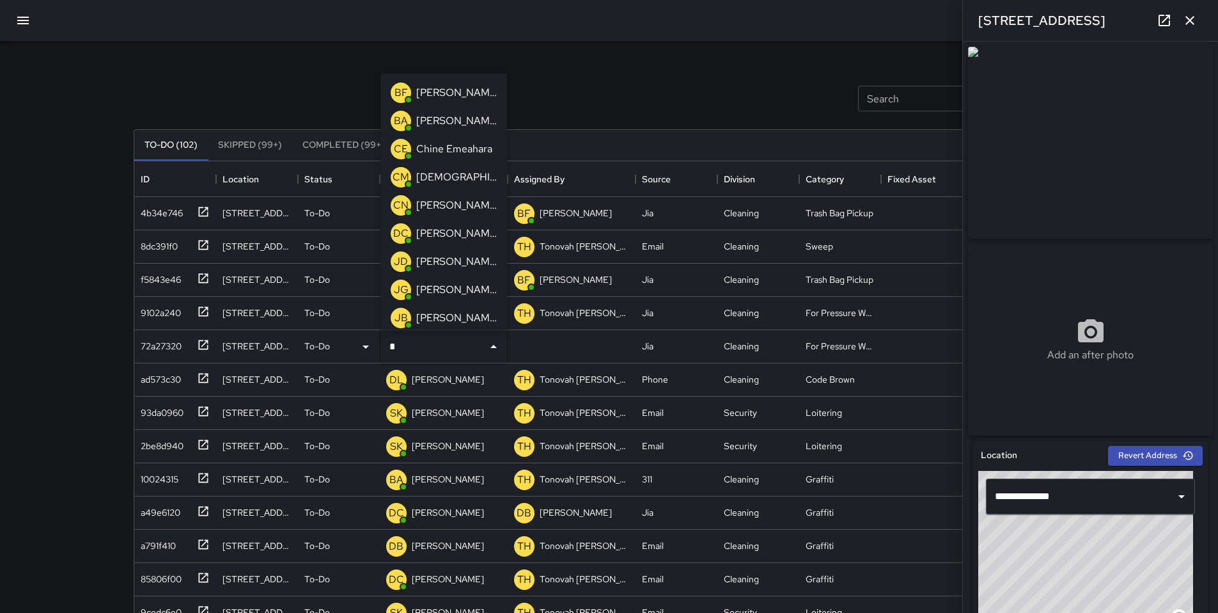
type input "**"
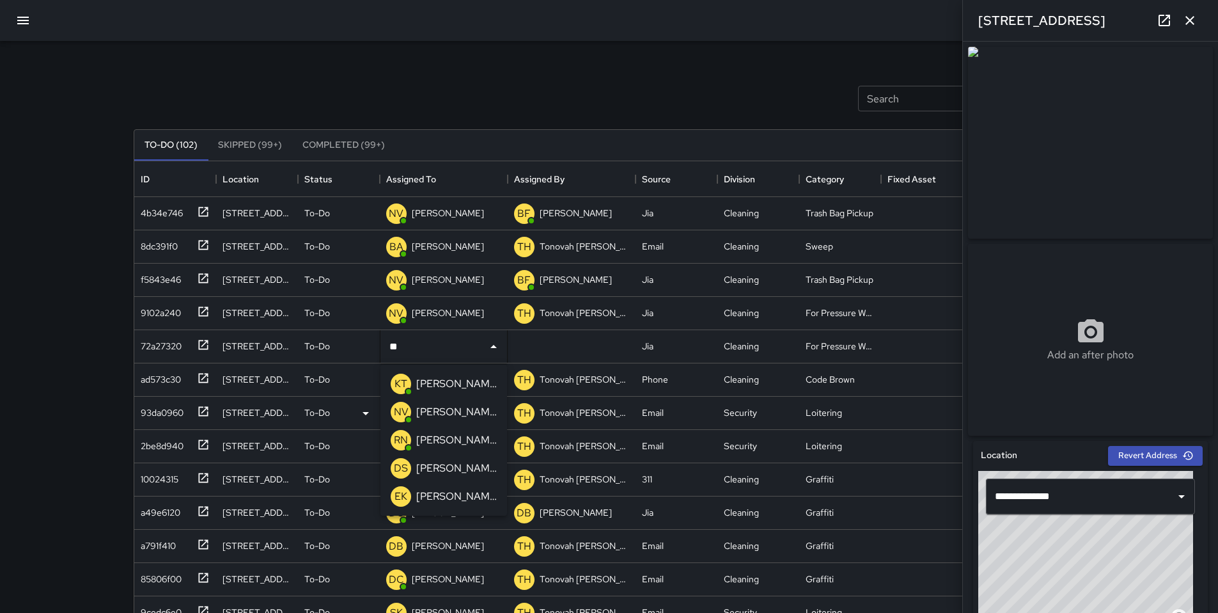
click at [438, 405] on div "[PERSON_NAME]" at bounding box center [457, 412] width 86 height 20
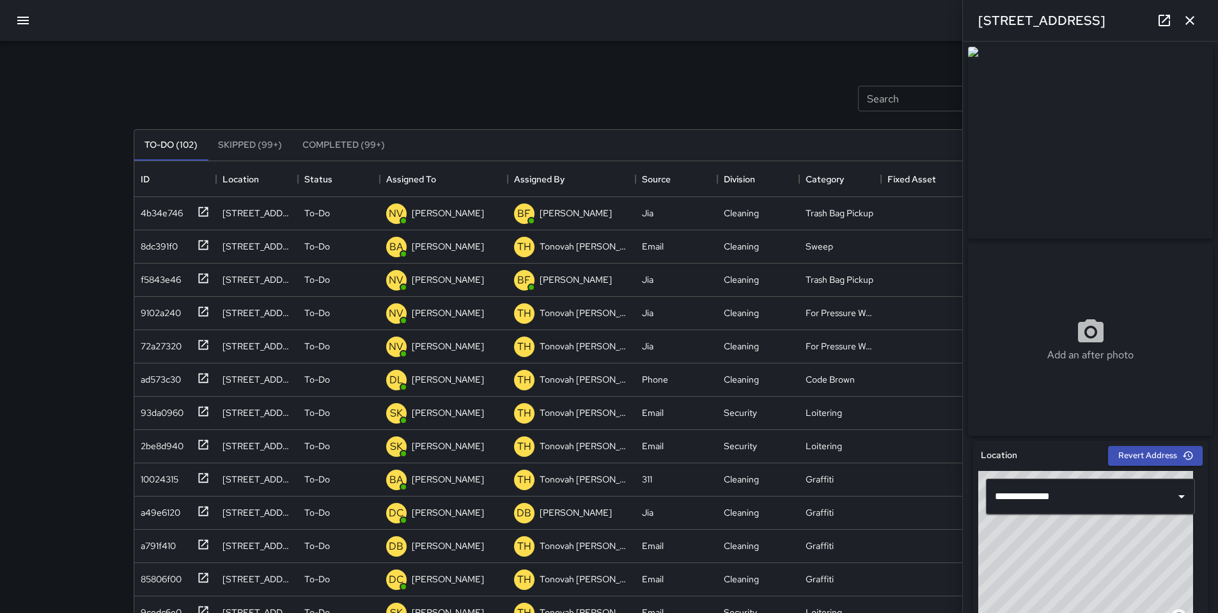
click at [487, 90] on div "Search Search New Task" at bounding box center [609, 98] width 957 height 67
click at [1183, 20] on icon "button" at bounding box center [1190, 20] width 15 height 15
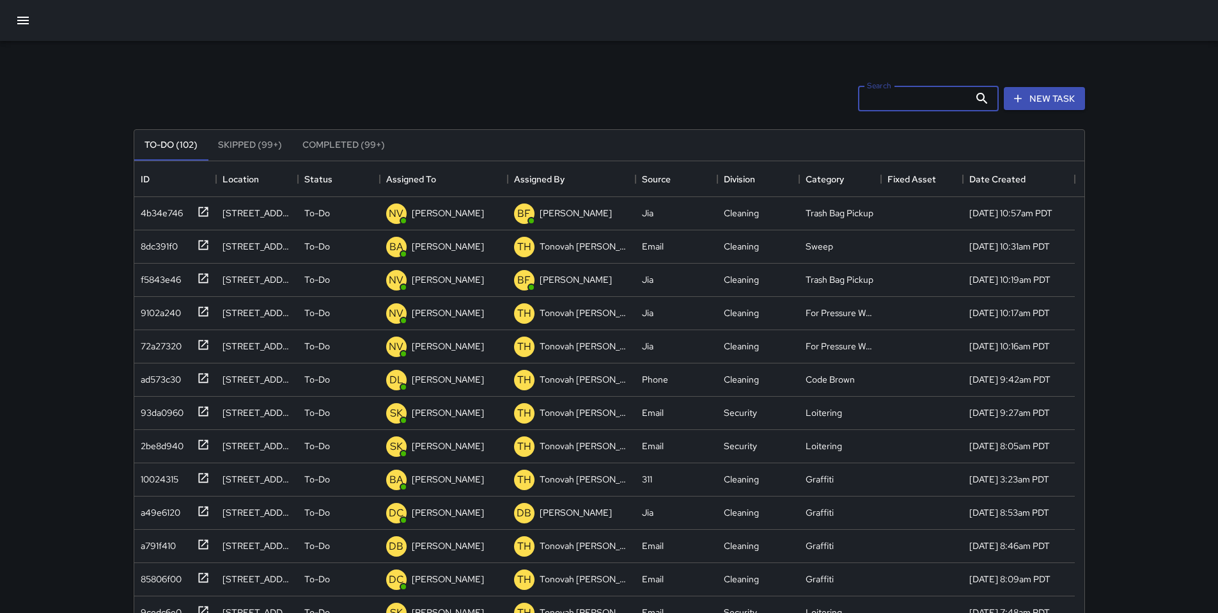
click at [872, 100] on input "Search" at bounding box center [913, 99] width 111 height 26
drag, startPoint x: 905, startPoint y: 102, endPoint x: 812, endPoint y: 102, distance: 92.7
click at [815, 104] on div "Search **** Search New Task" at bounding box center [609, 98] width 957 height 67
type input "*"
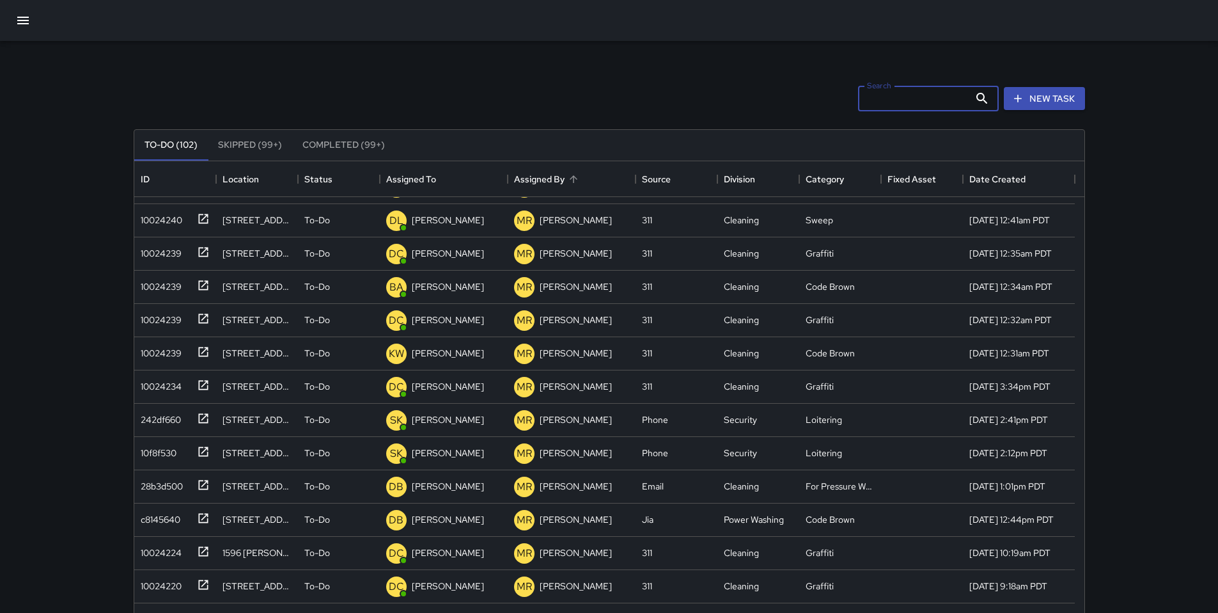
scroll to position [805, 0]
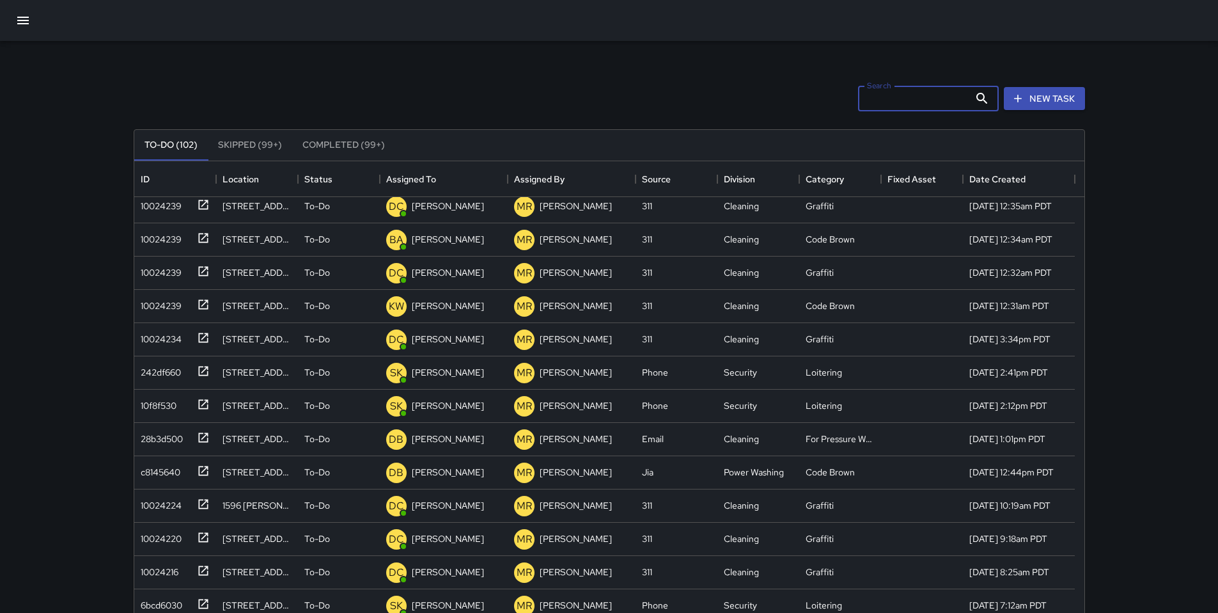
click at [860, 108] on input "Search" at bounding box center [913, 99] width 111 height 26
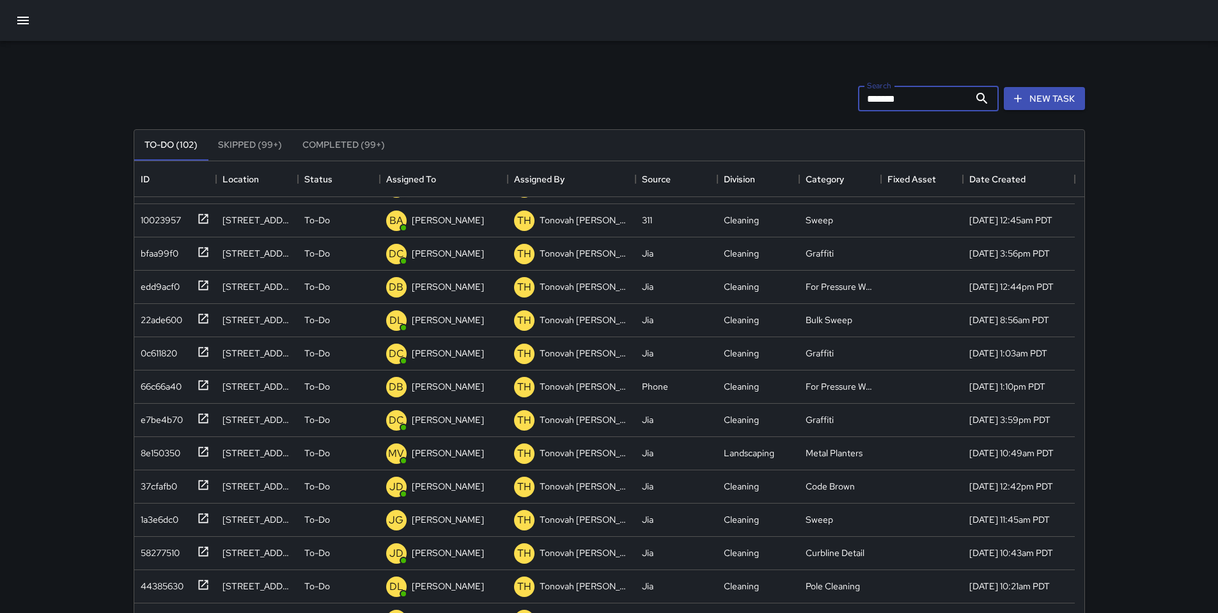
scroll to position [425, 0]
type input "*"
click at [911, 95] on input "Search" at bounding box center [913, 99] width 111 height 26
type input "*"
click at [863, 104] on input "Search" at bounding box center [913, 99] width 111 height 26
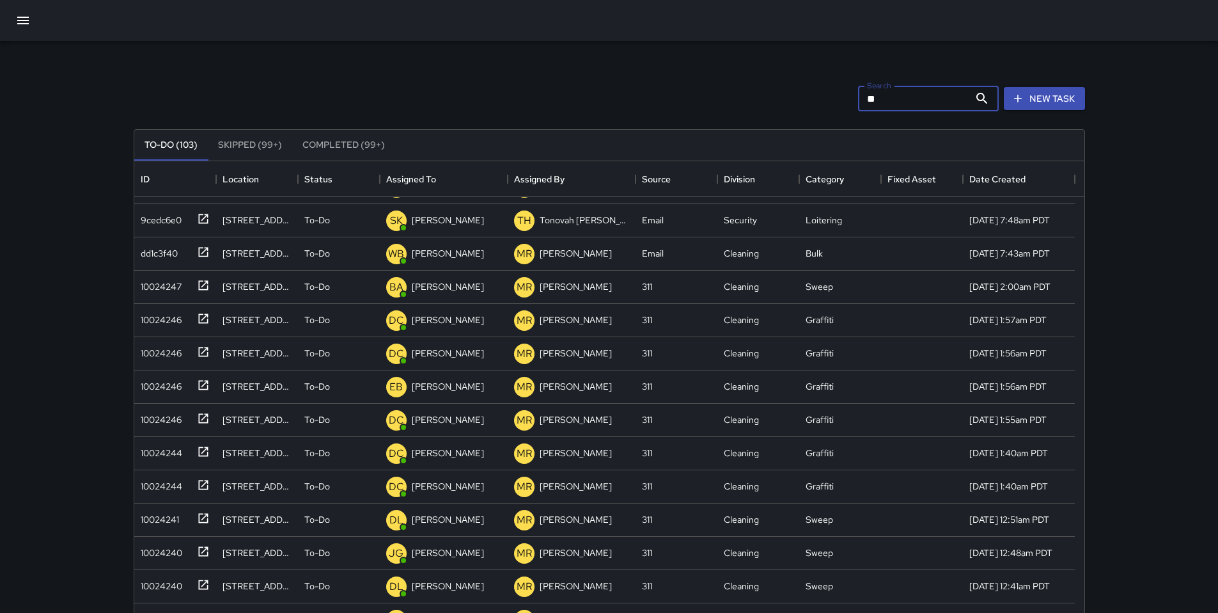
scroll to position [0, 0]
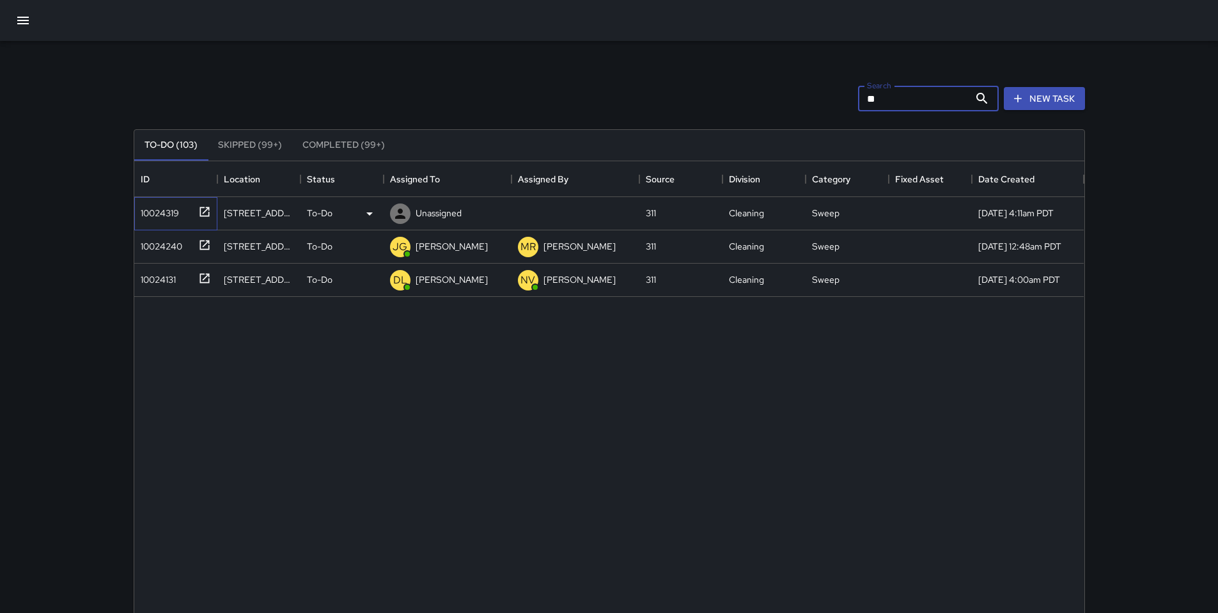
click at [178, 209] on div "10024319" at bounding box center [173, 210] width 75 height 21
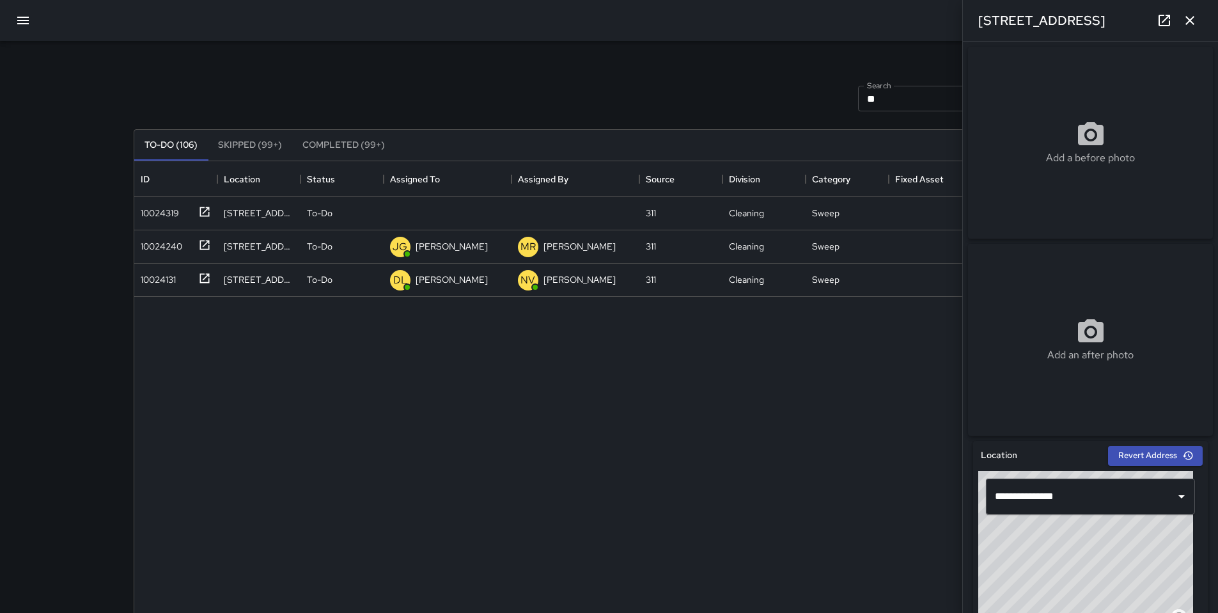
click at [1188, 19] on icon "button" at bounding box center [1190, 20] width 9 height 9
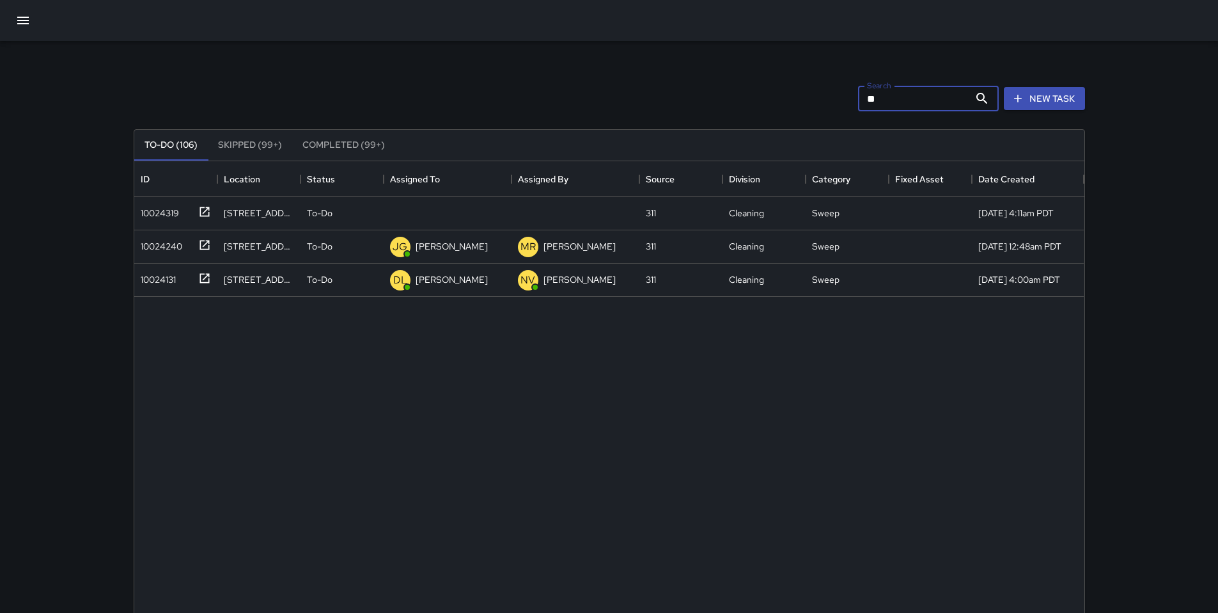
click at [881, 107] on input "**" at bounding box center [913, 99] width 111 height 26
type input "*"
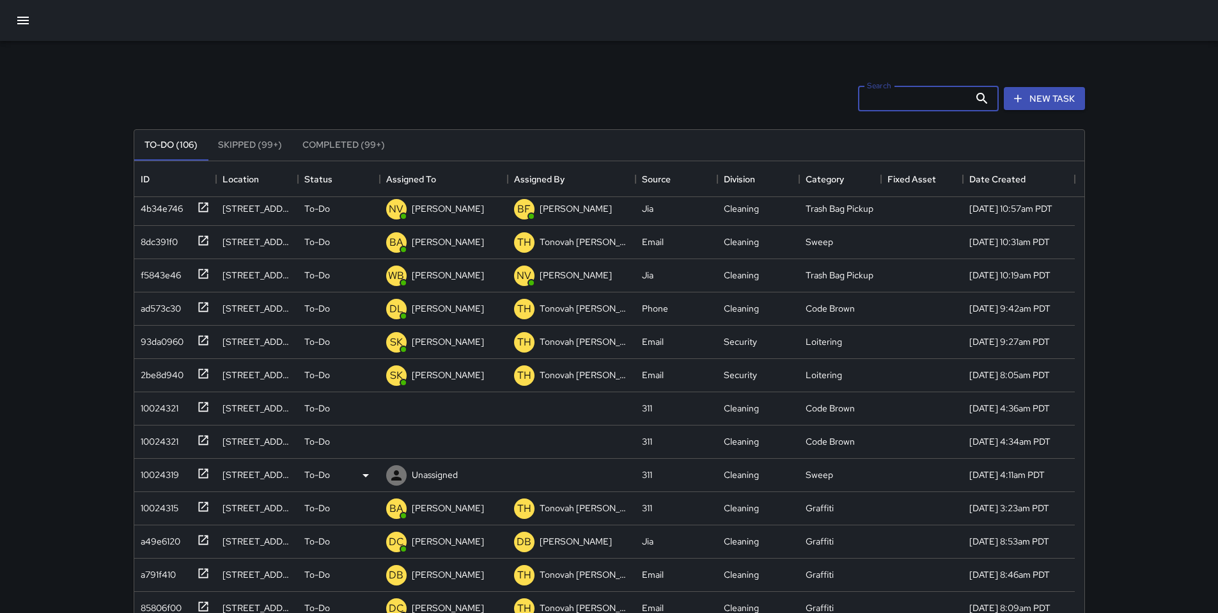
scroll to position [107, 0]
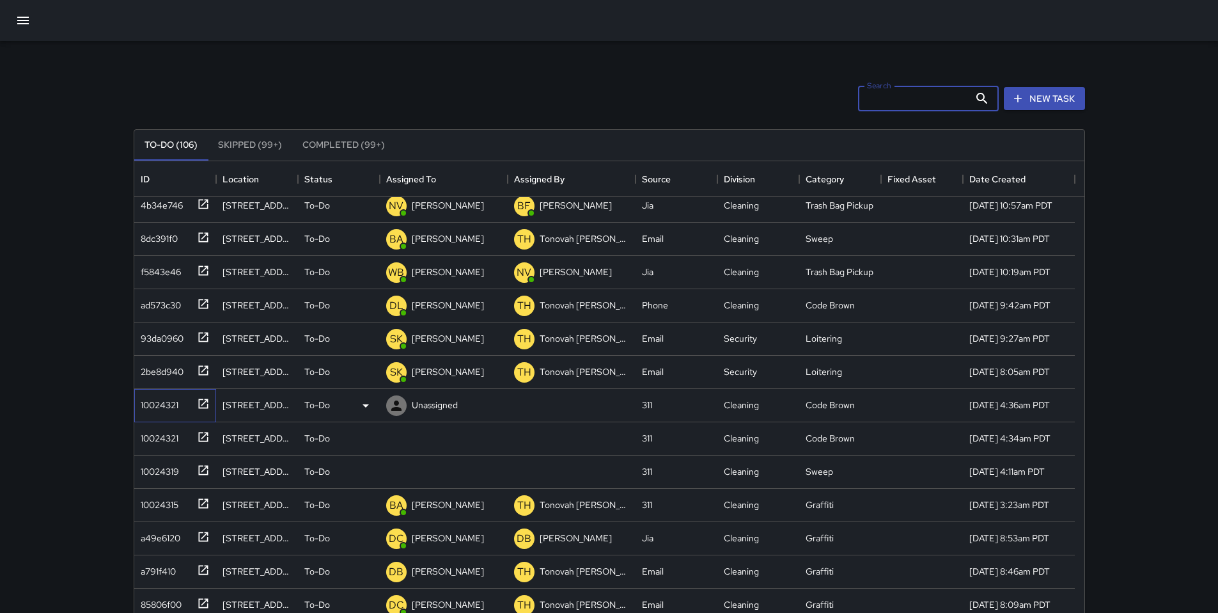
click at [141, 406] on div "10024321" at bounding box center [157, 402] width 43 height 18
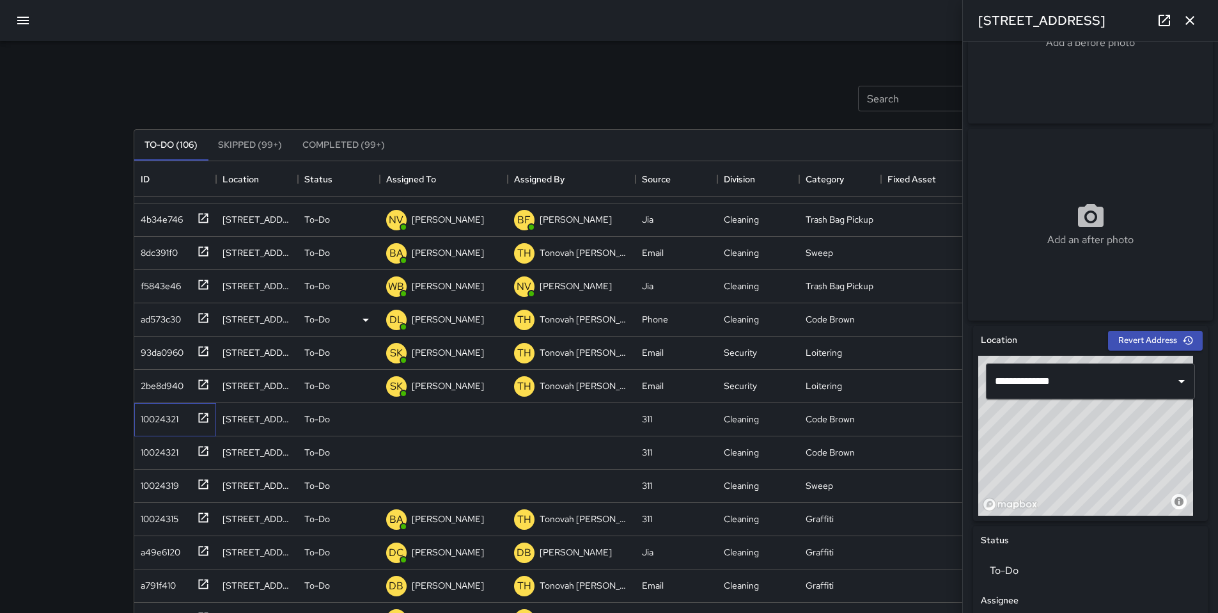
scroll to position [0, 0]
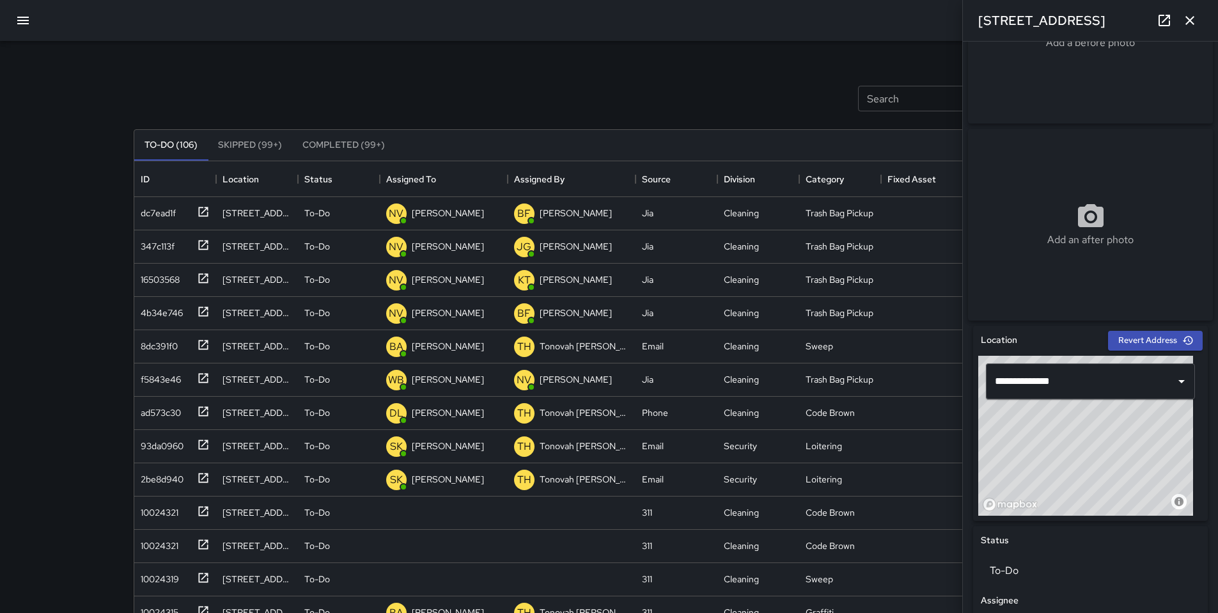
click at [1193, 17] on icon "button" at bounding box center [1190, 20] width 9 height 9
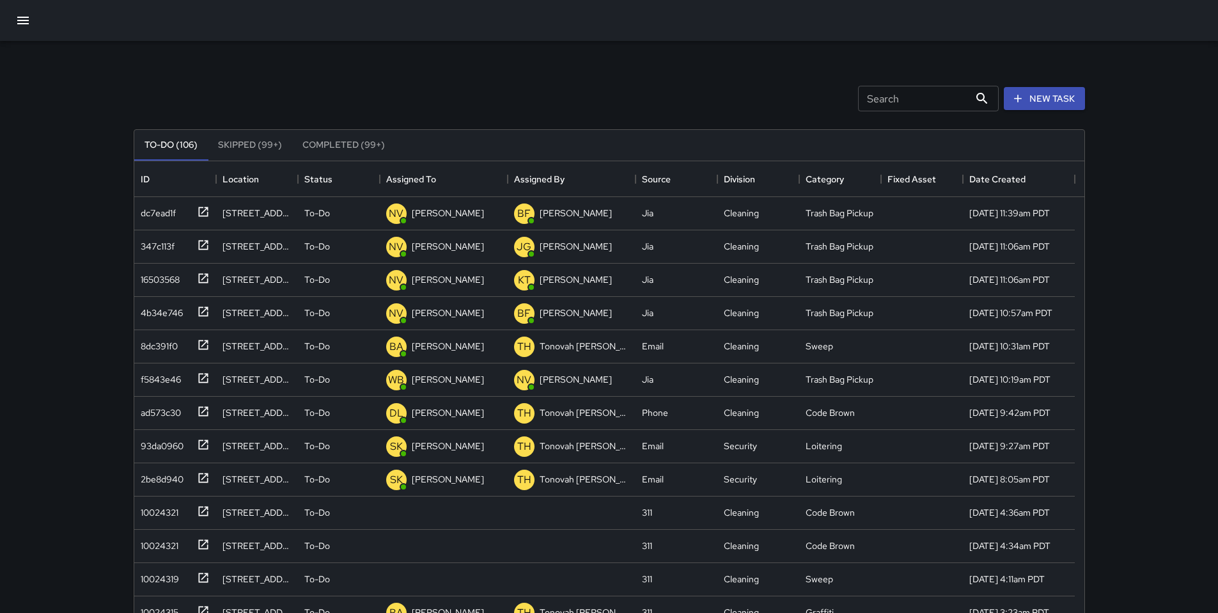
click at [915, 102] on input "Search" at bounding box center [913, 99] width 111 height 26
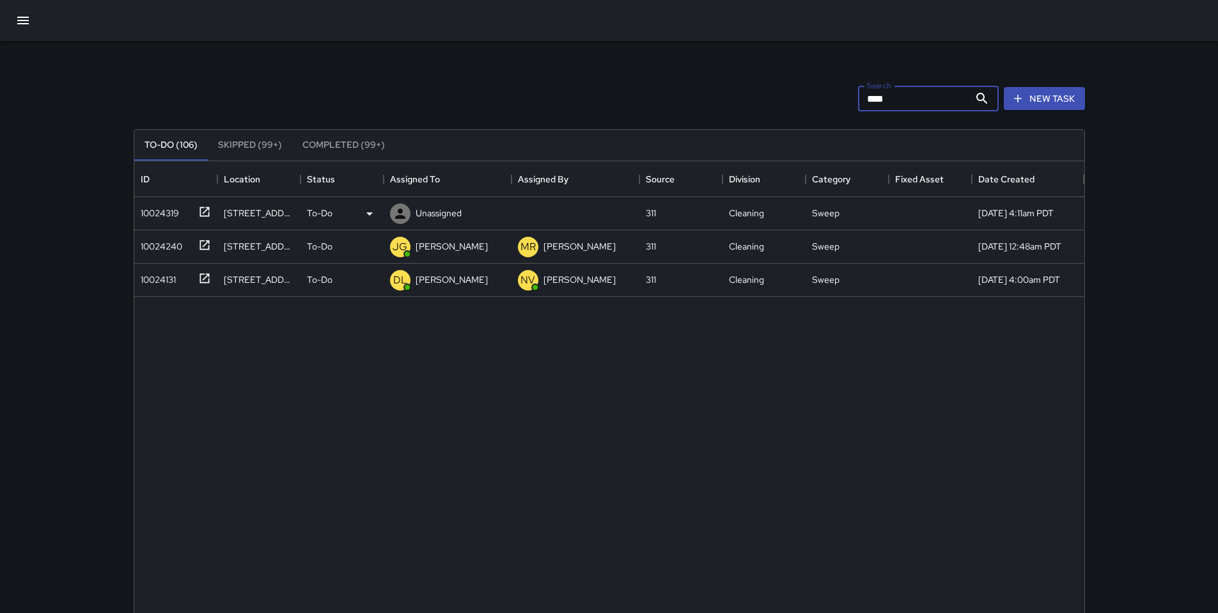
type input "****"
click at [178, 209] on div "10024319" at bounding box center [157, 210] width 43 height 18
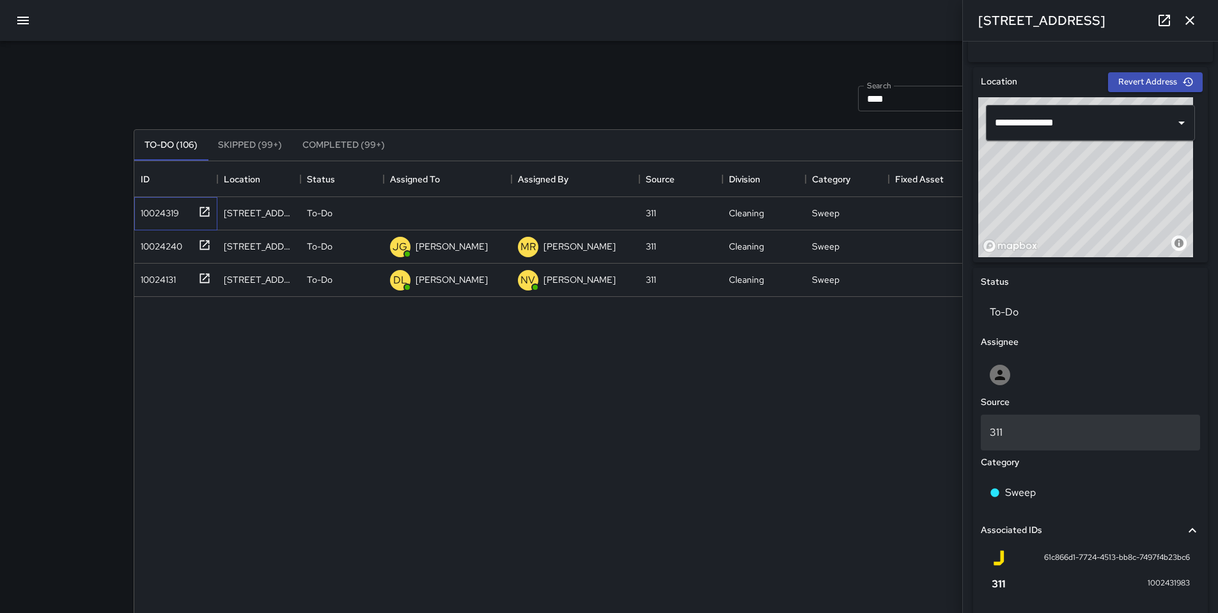
scroll to position [411, 0]
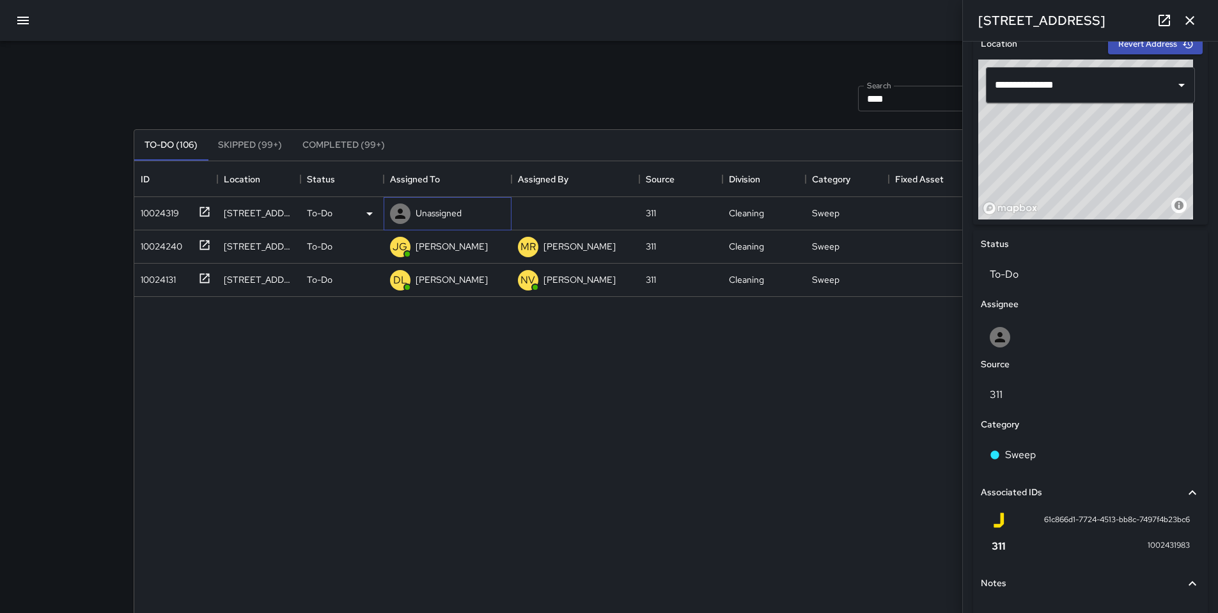
click at [442, 210] on p "Unassigned" at bounding box center [439, 213] width 46 height 13
type input "****"
click at [448, 254] on p "[PERSON_NAME]" at bounding box center [460, 250] width 81 height 15
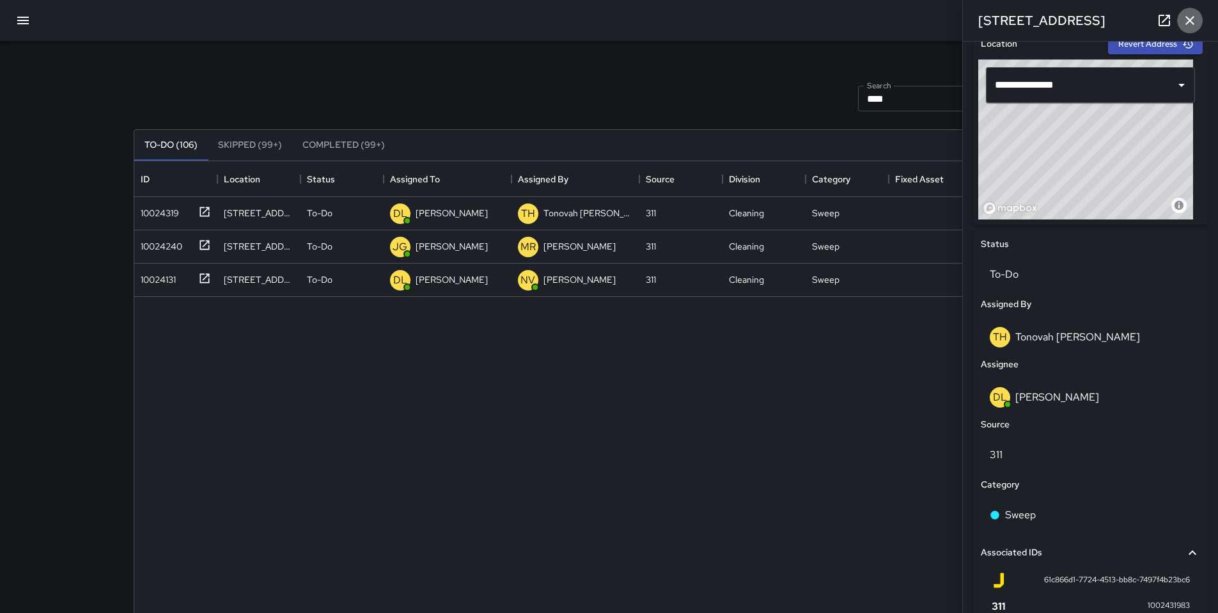
click at [1187, 22] on icon "button" at bounding box center [1190, 20] width 15 height 15
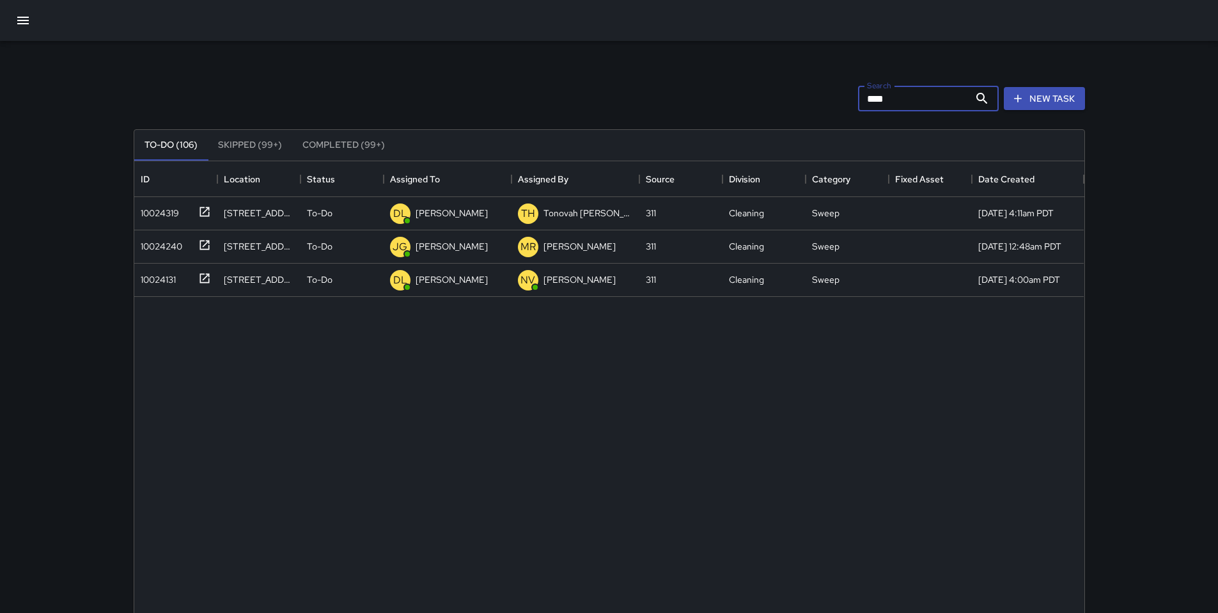
click at [897, 96] on input "****" at bounding box center [913, 99] width 111 height 26
type input "*"
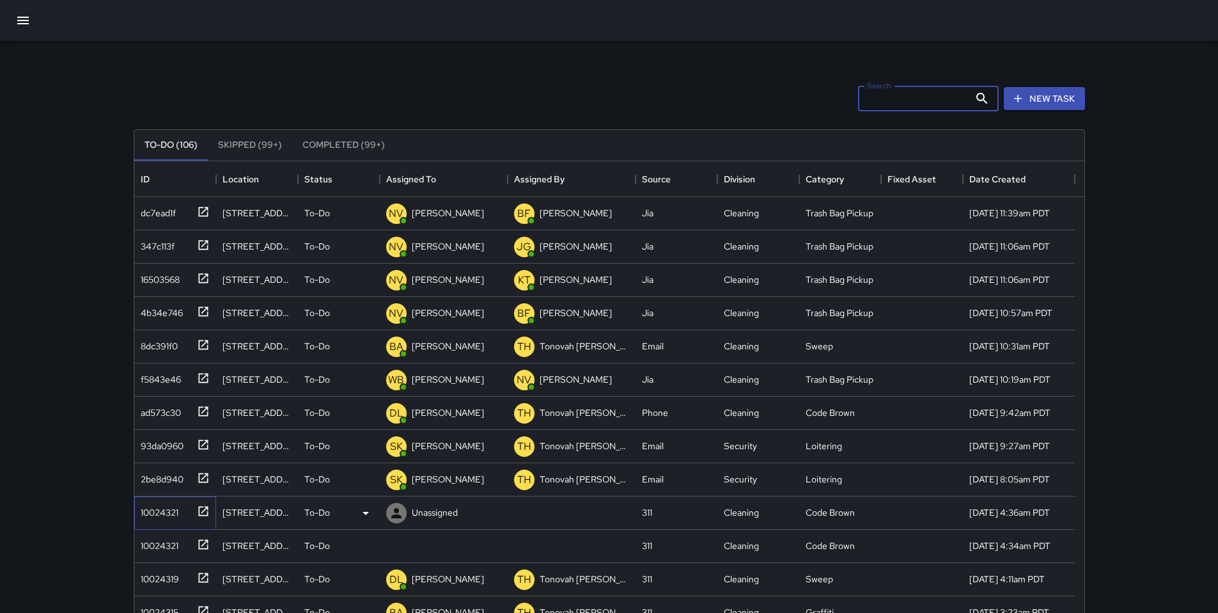
click at [169, 512] on div "10024321" at bounding box center [157, 510] width 43 height 18
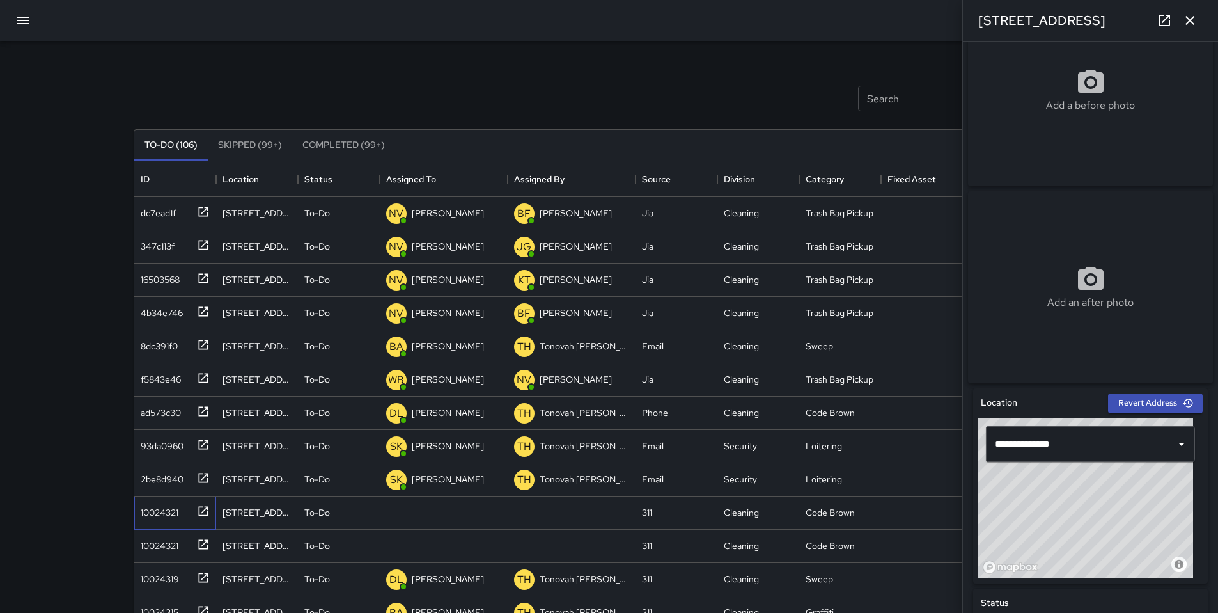
scroll to position [83, 0]
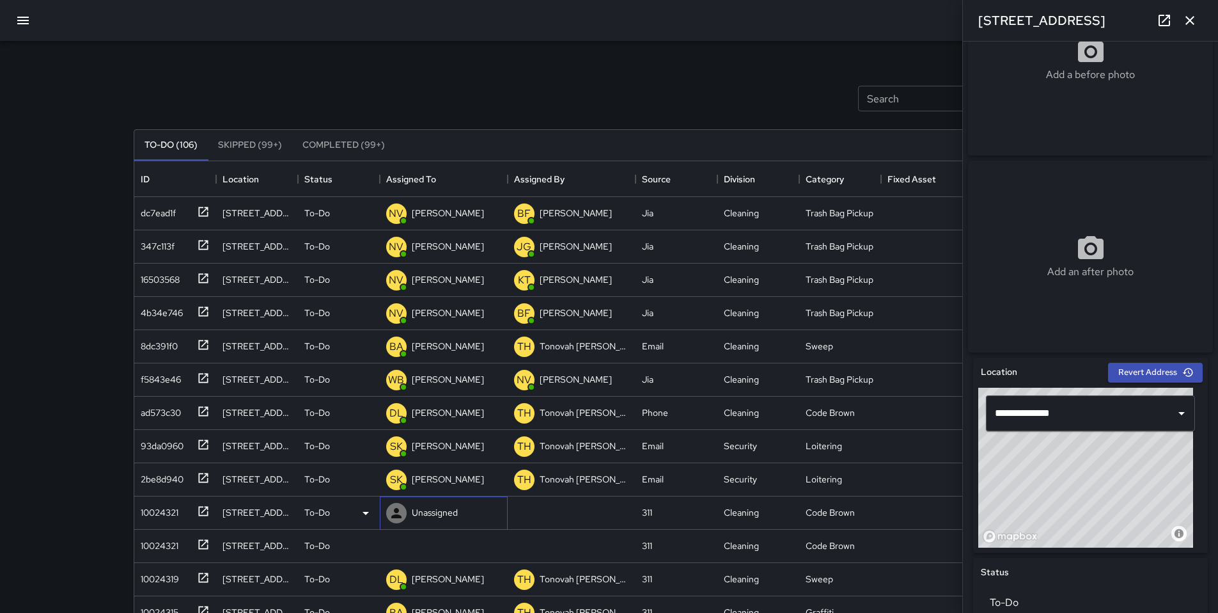
click at [436, 512] on p "Unassigned" at bounding box center [435, 512] width 46 height 13
type input "*****"
click at [421, 547] on p "Bryan Alexander" at bounding box center [456, 549] width 81 height 15
click at [177, 547] on div "10024321" at bounding box center [157, 543] width 43 height 18
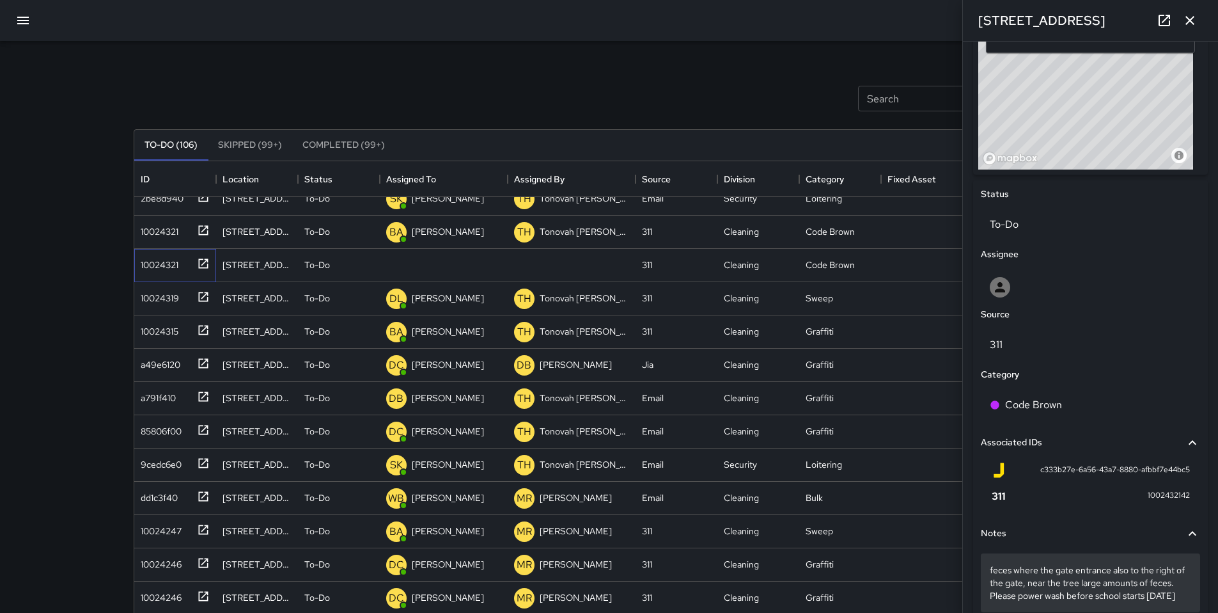
scroll to position [535, 0]
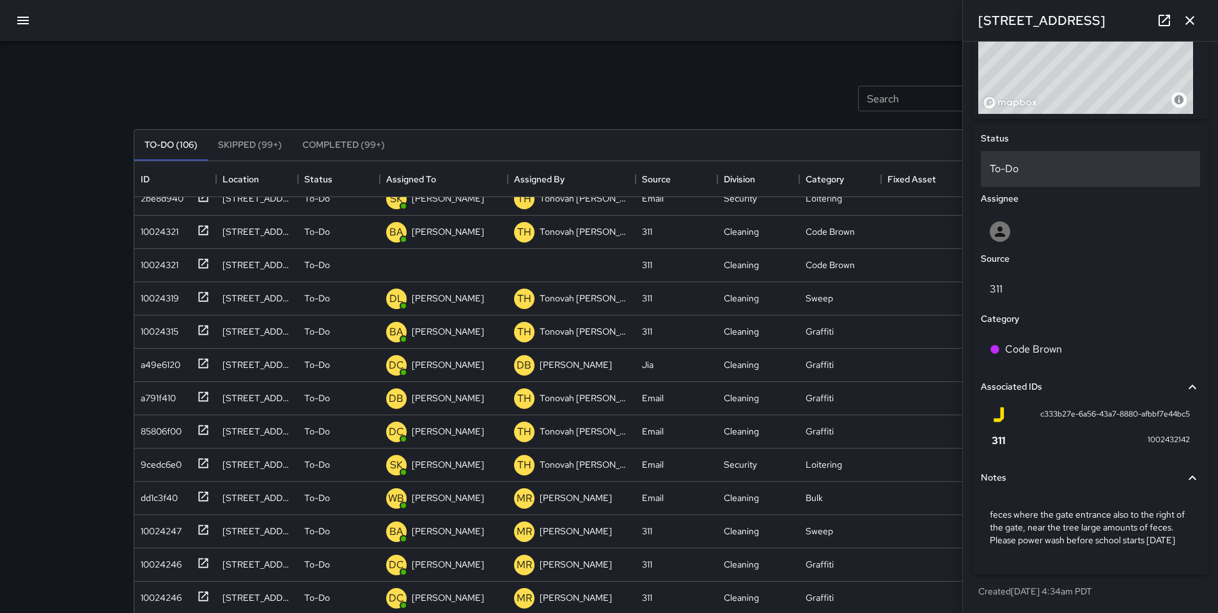
click at [1018, 163] on div "To-Do" at bounding box center [1090, 169] width 219 height 36
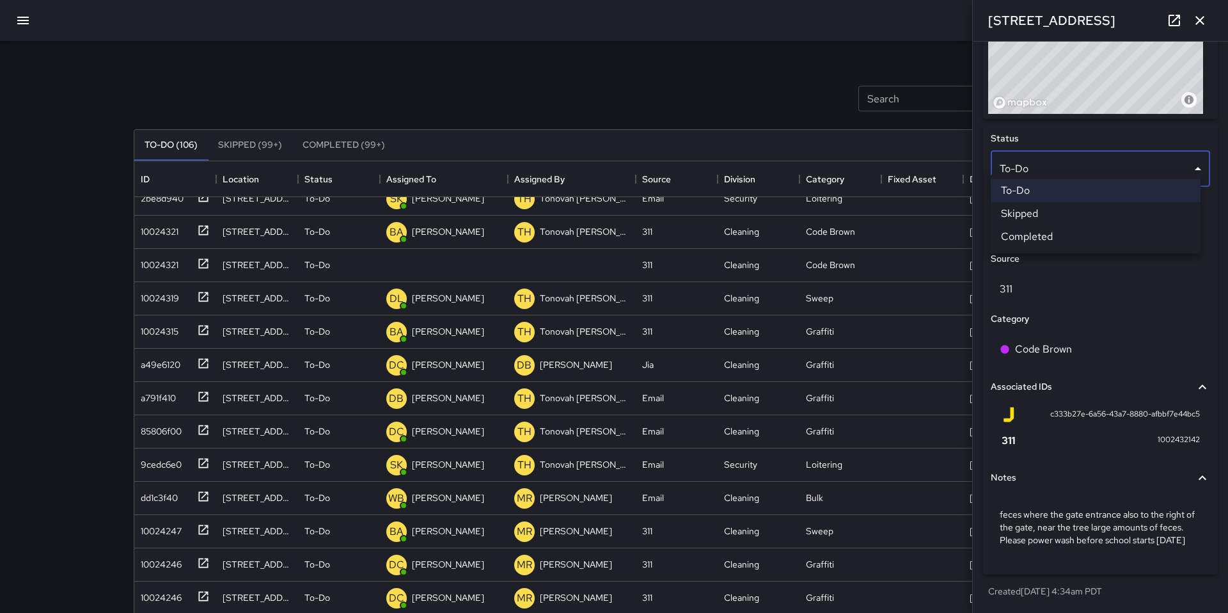
click at [1022, 188] on li "To-Do" at bounding box center [1096, 190] width 210 height 23
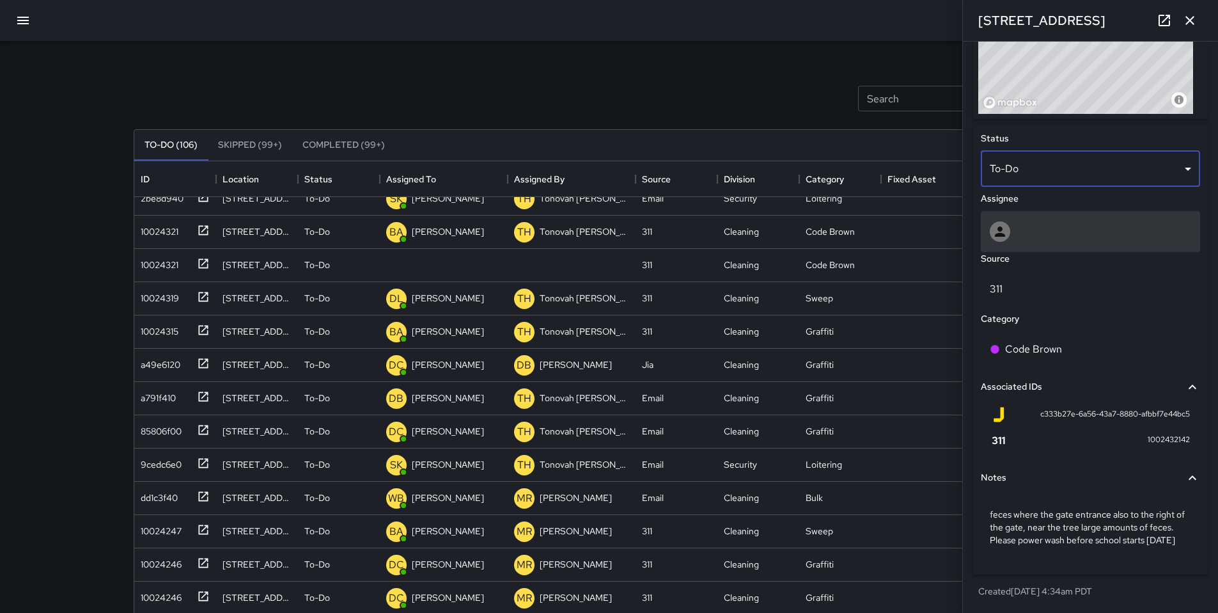
click at [1014, 225] on div at bounding box center [1090, 231] width 201 height 20
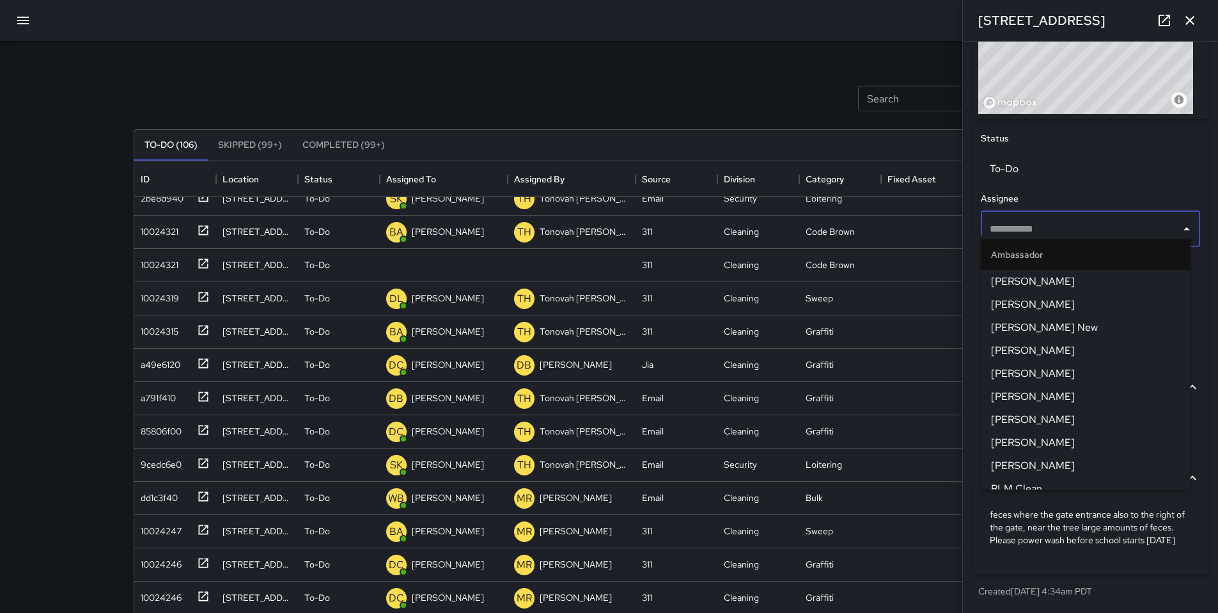
click at [1022, 217] on input "text" at bounding box center [1081, 229] width 189 height 24
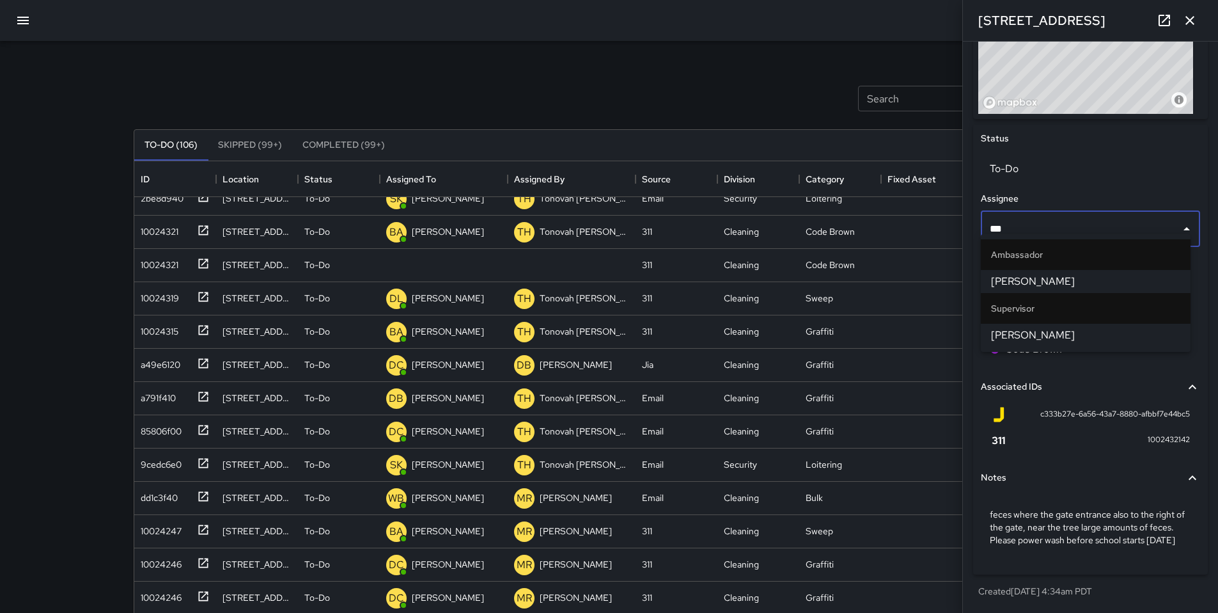
type input "****"
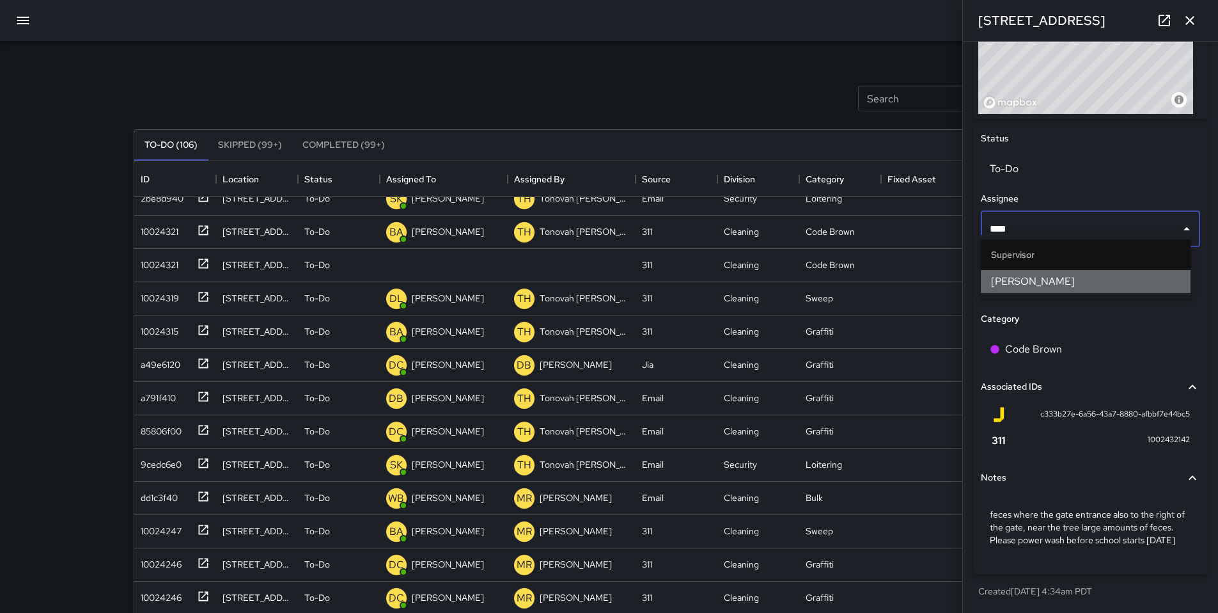
click at [1020, 282] on span "[PERSON_NAME]" at bounding box center [1085, 281] width 189 height 15
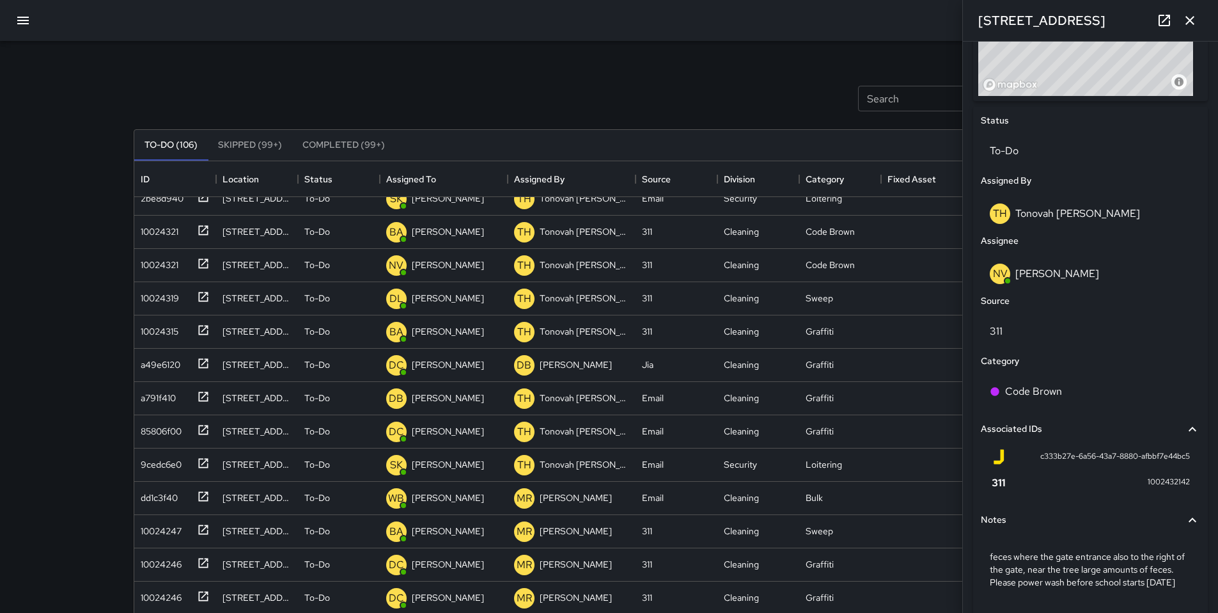
click at [611, 114] on div "To-Do (106) Skipped (99+) Completed (99+) ID Location Status Assigned To Assign…" at bounding box center [610, 433] width 952 height 644
click at [1181, 19] on button "button" at bounding box center [1191, 21] width 26 height 26
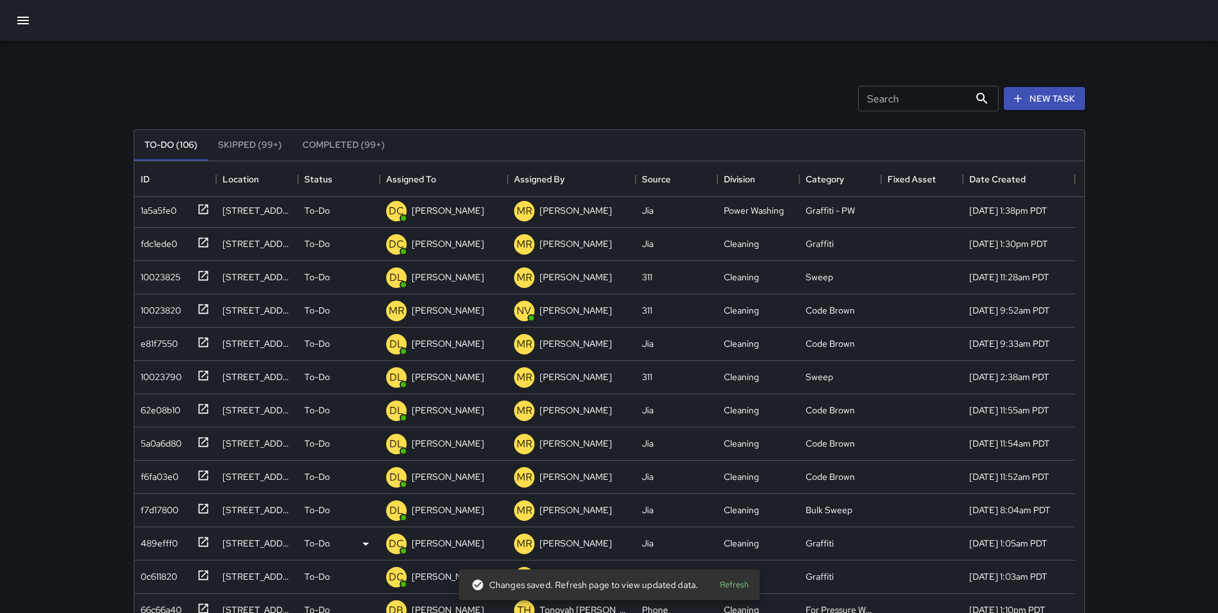
scroll to position [2736, 0]
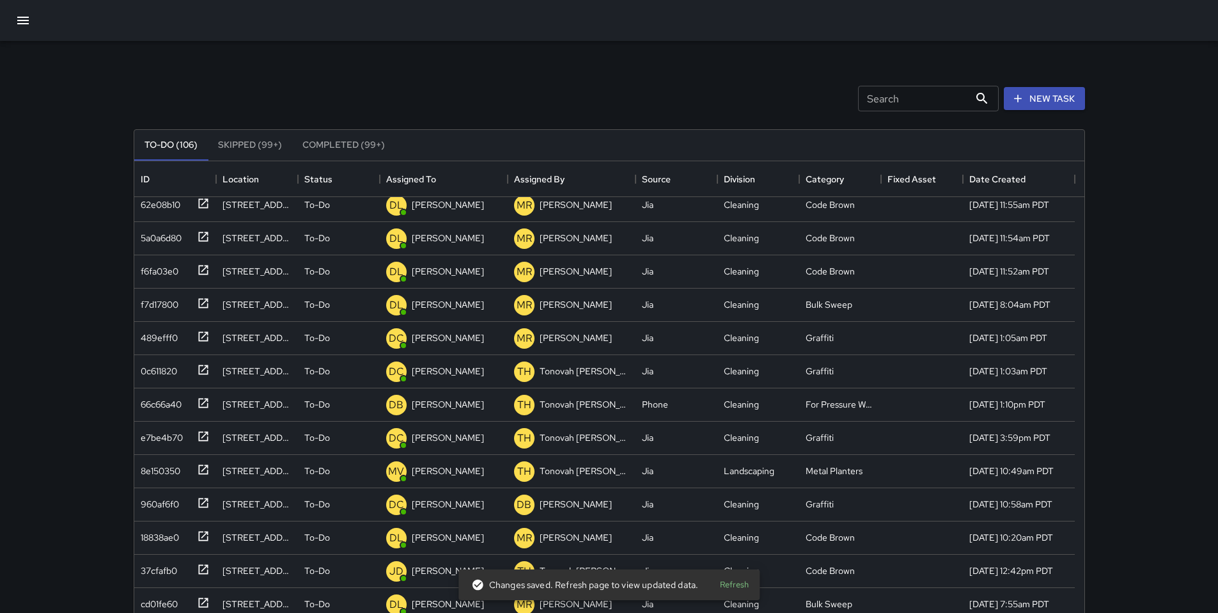
click at [922, 93] on input "Search" at bounding box center [913, 99] width 111 height 26
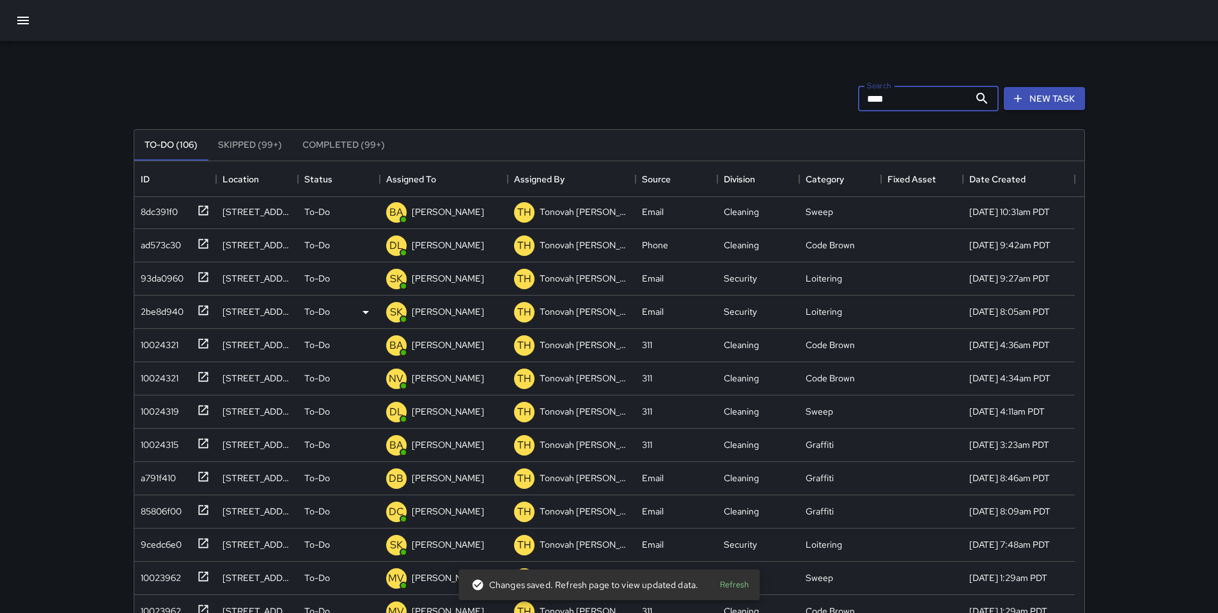
scroll to position [0, 0]
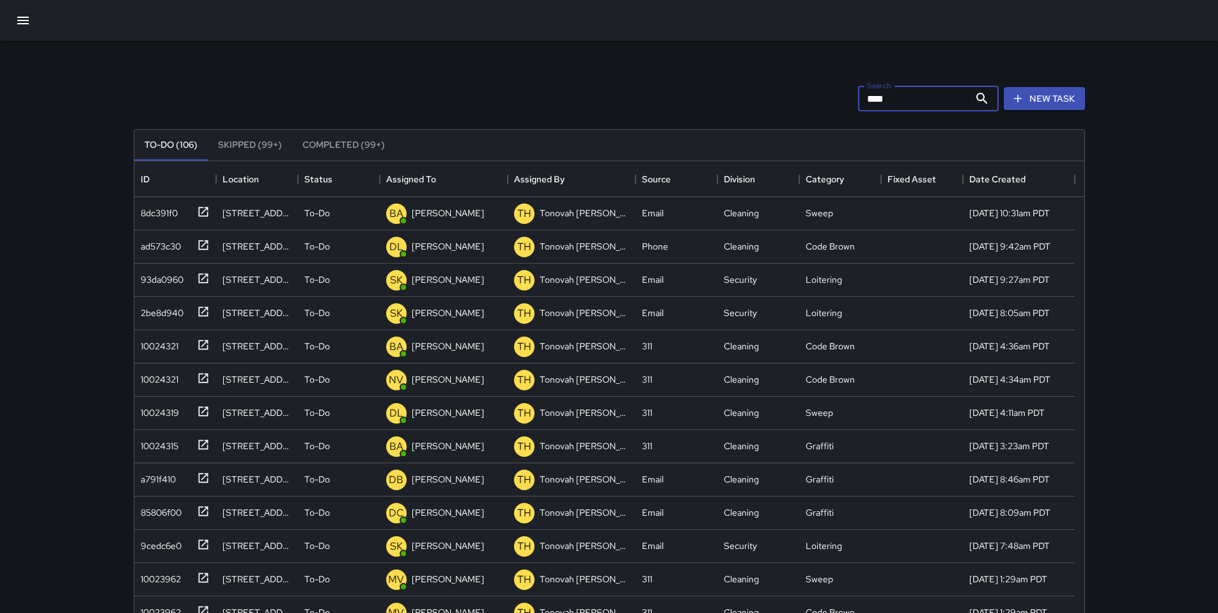
drag, startPoint x: 885, startPoint y: 98, endPoint x: 805, endPoint y: 93, distance: 80.1
click at [805, 93] on div "Search **** Search New Task" at bounding box center [609, 98] width 957 height 67
type input "*"
click at [876, 106] on input "Search" at bounding box center [913, 99] width 111 height 26
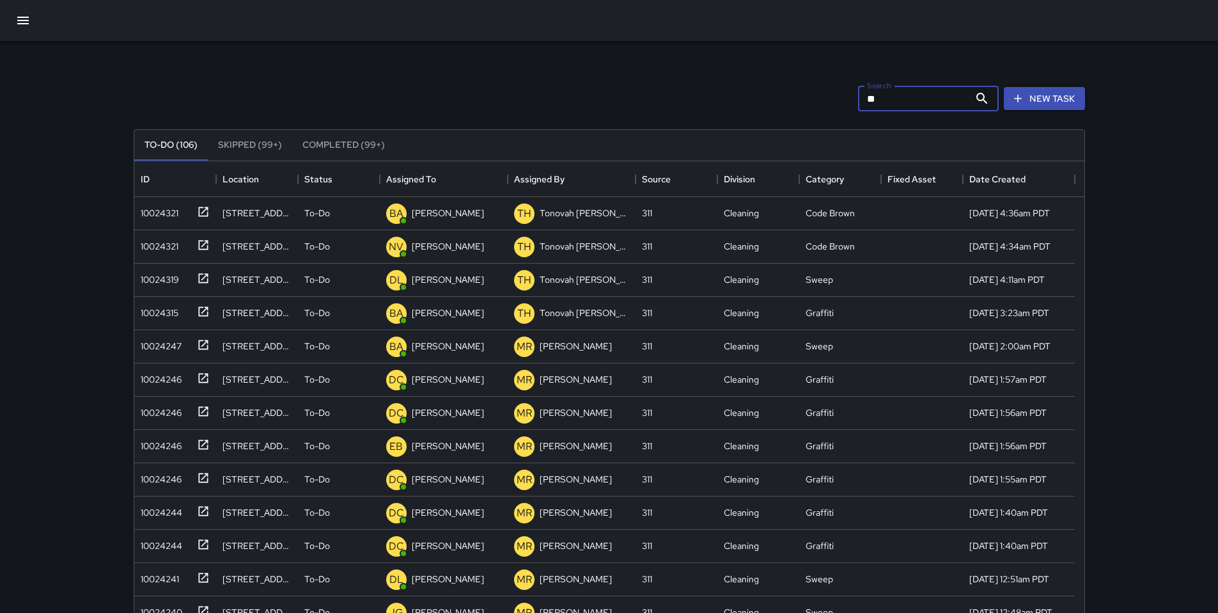
type input "*"
type input "*******"
drag, startPoint x: 906, startPoint y: 102, endPoint x: 849, endPoint y: 102, distance: 56.9
click at [849, 102] on div "Search ******* Search New Task" at bounding box center [609, 98] width 957 height 67
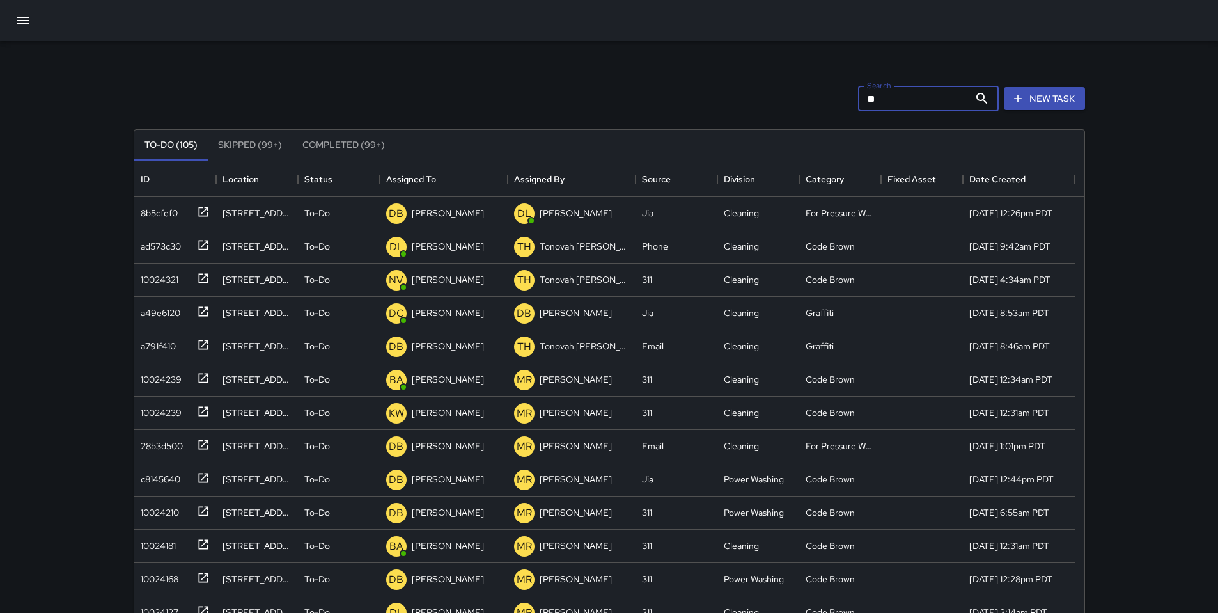
type input "**"
